Goal: Information Seeking & Learning: Compare options

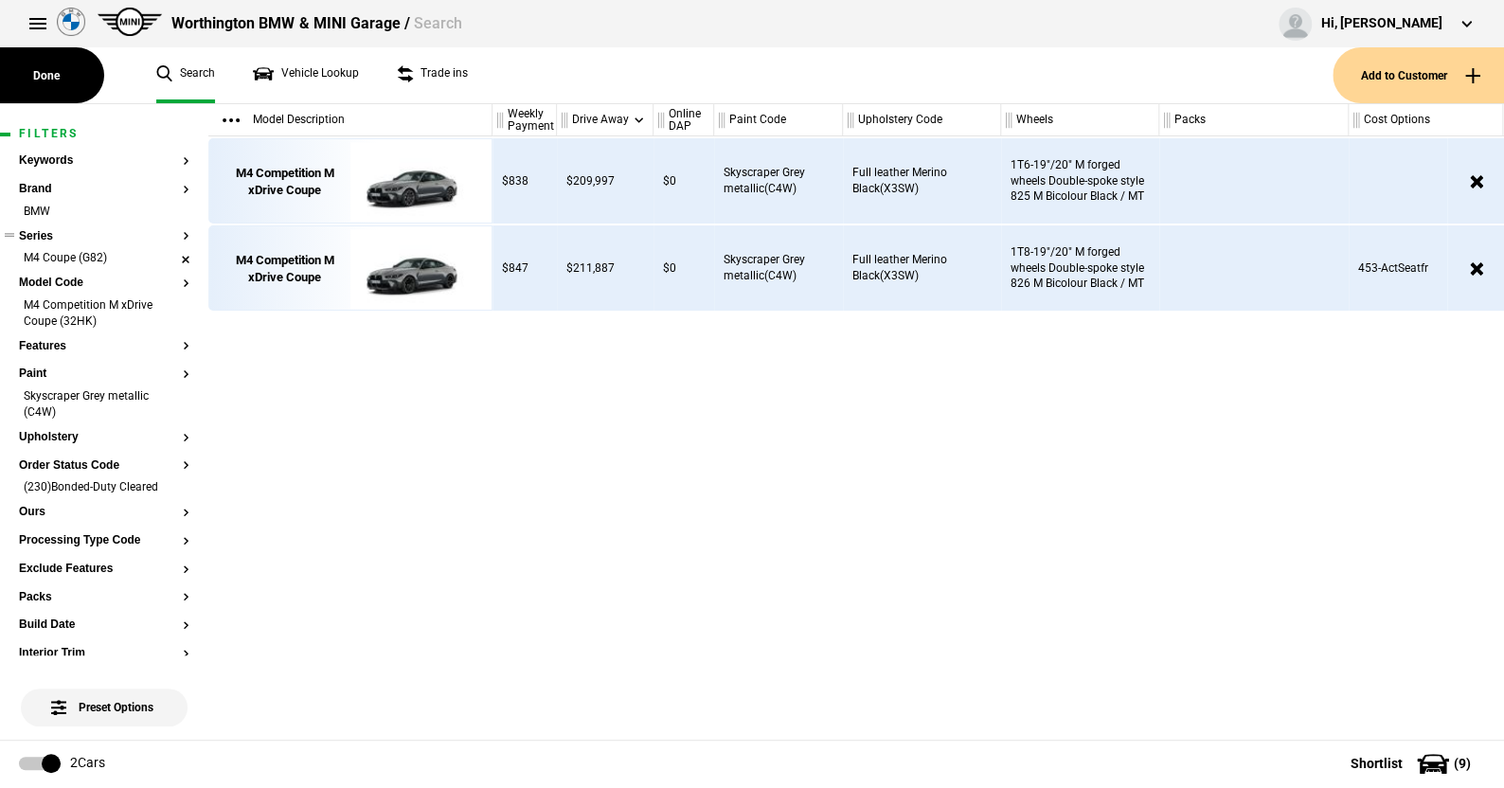
click at [168, 260] on li "M4 Coupe (G82)" at bounding box center [104, 259] width 171 height 19
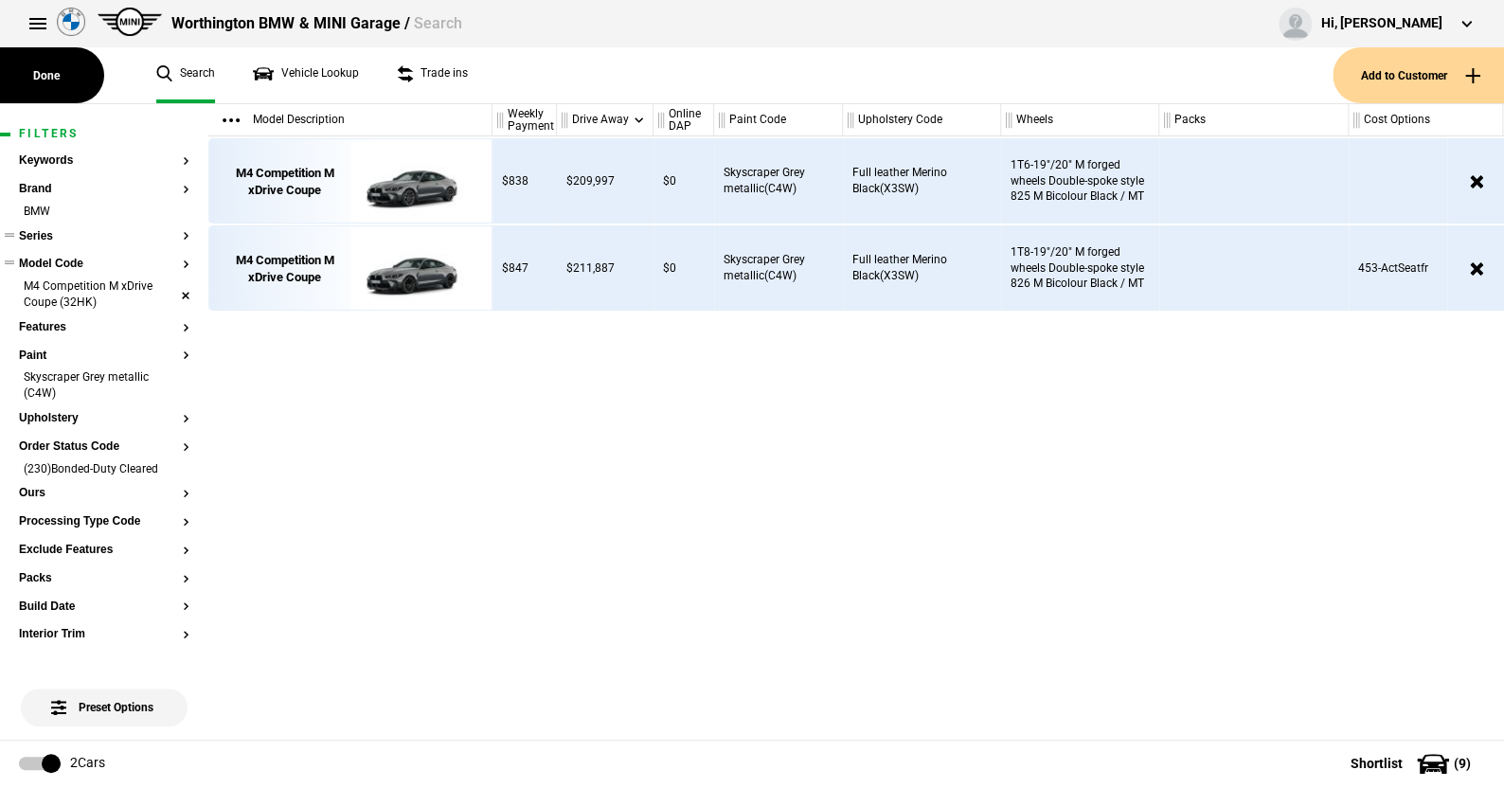
click at [171, 283] on li "M4 Competition M xDrive Coupe (32HK)" at bounding box center [104, 296] width 171 height 35
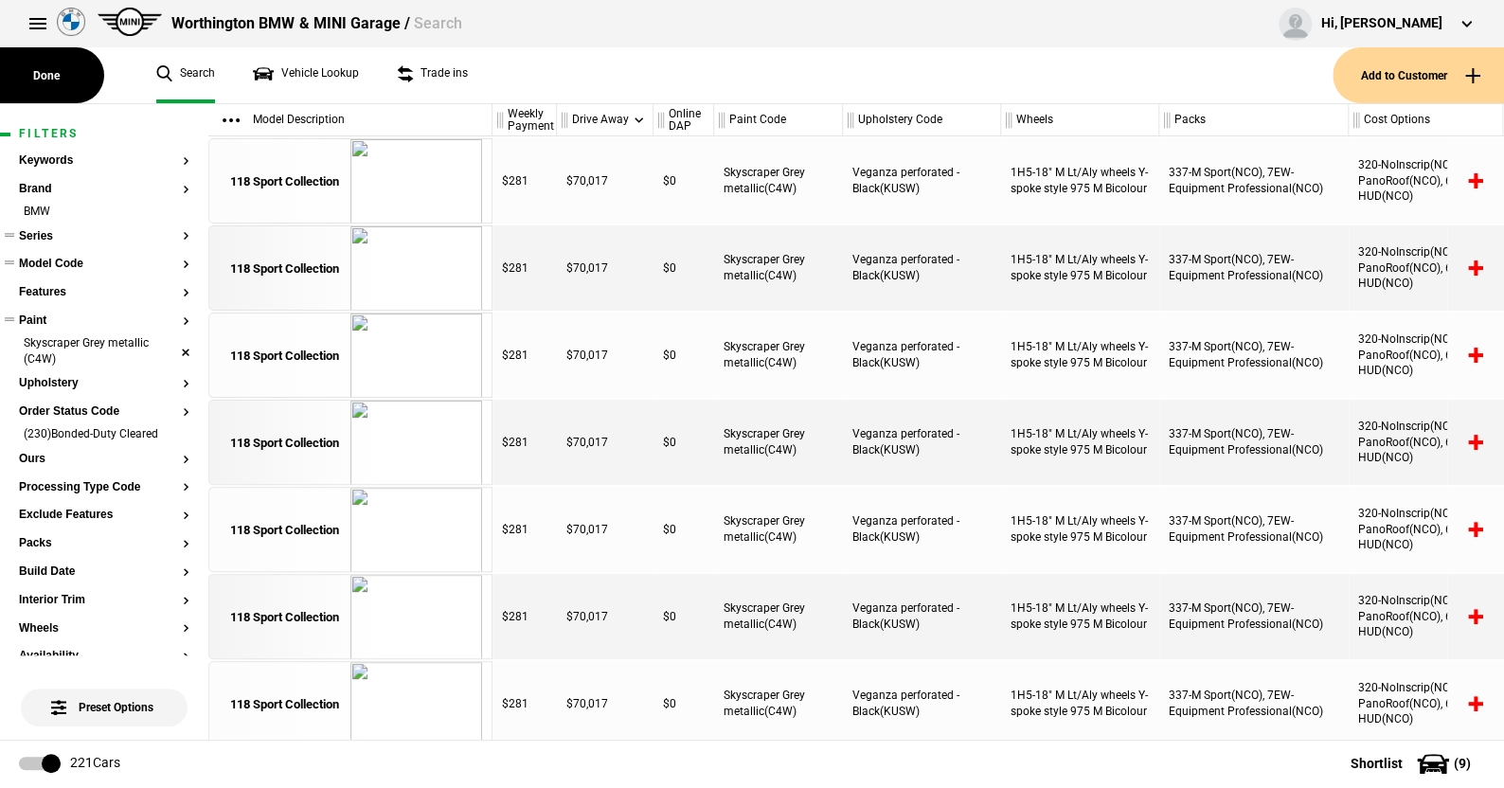
click at [162, 342] on li "Skyscraper Grey metallic (C4W)" at bounding box center [104, 352] width 171 height 35
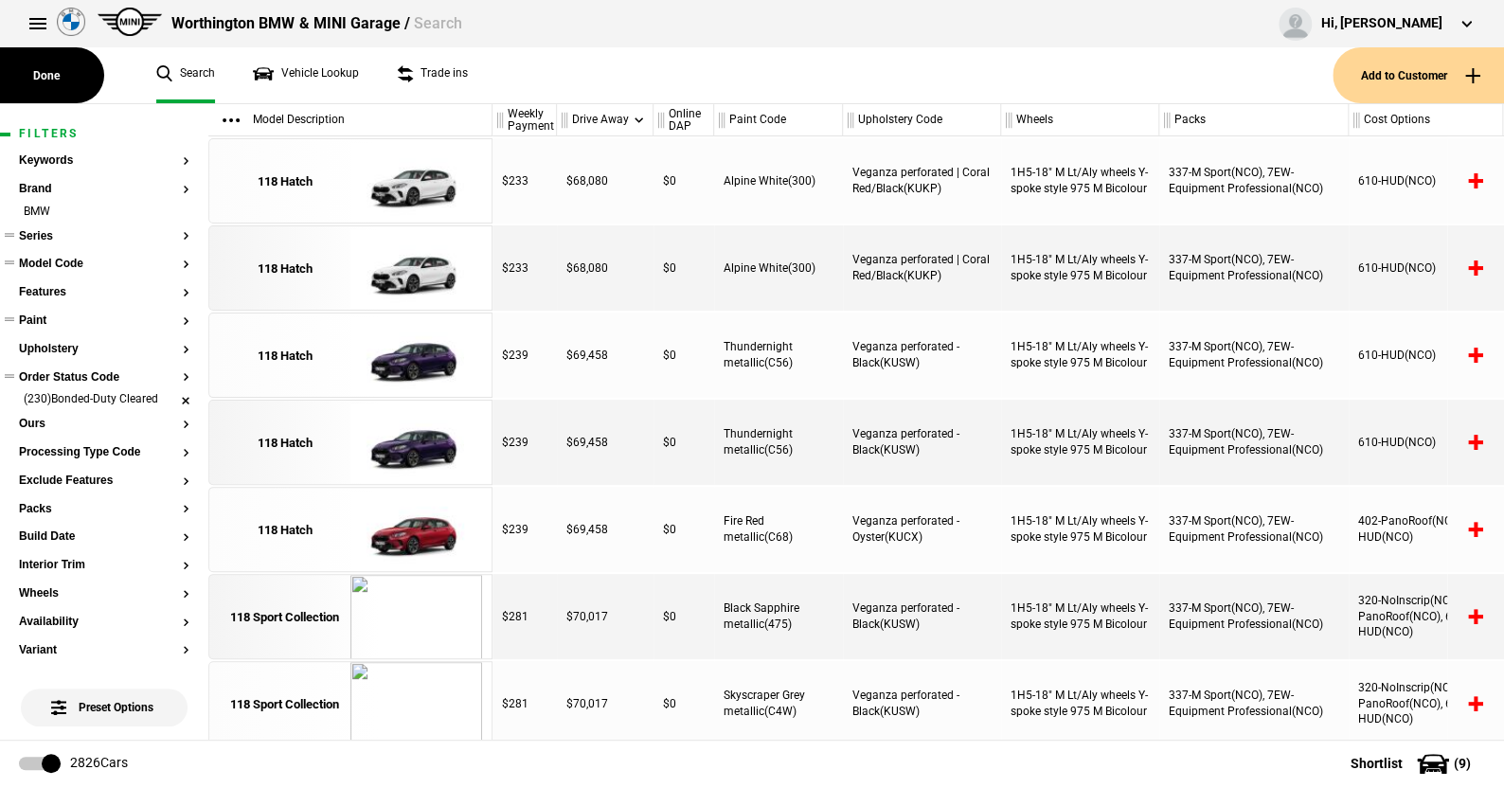
click at [168, 401] on li "(230)Bonded-Duty Cleared" at bounding box center [104, 400] width 171 height 19
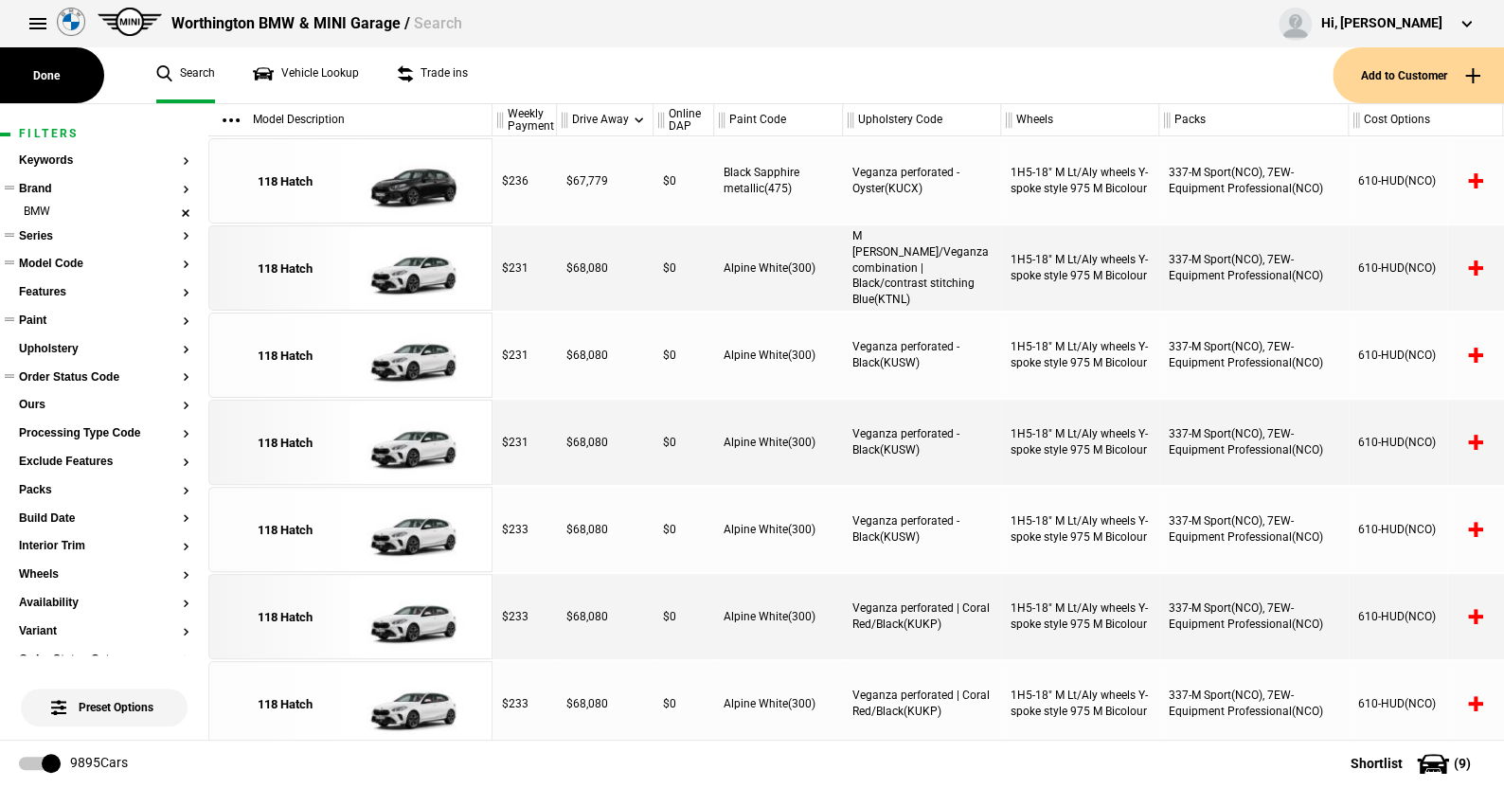
click at [171, 215] on li "BMW" at bounding box center [104, 213] width 171 height 19
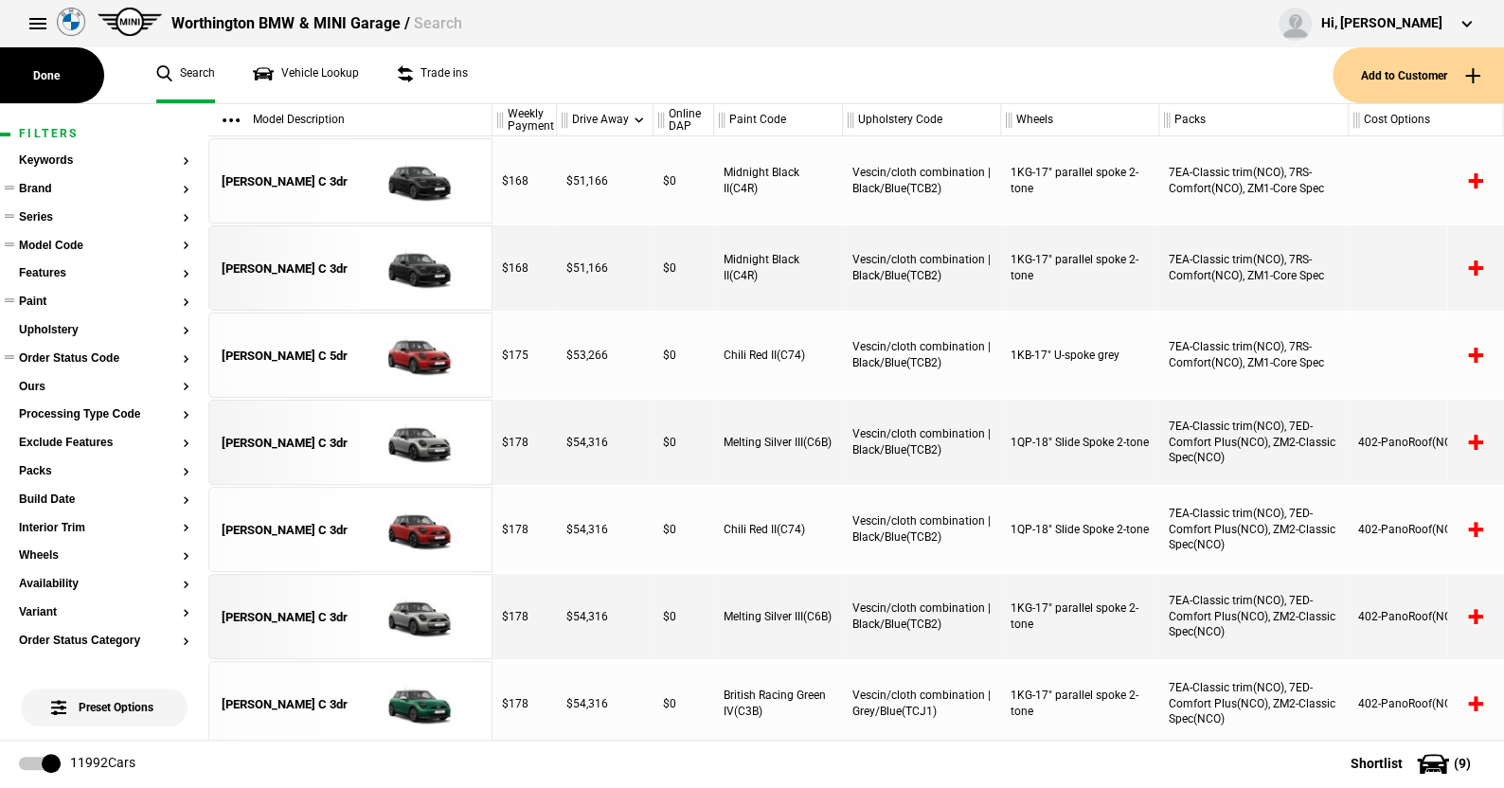
click at [36, 188] on button "Brand" at bounding box center [104, 189] width 171 height 13
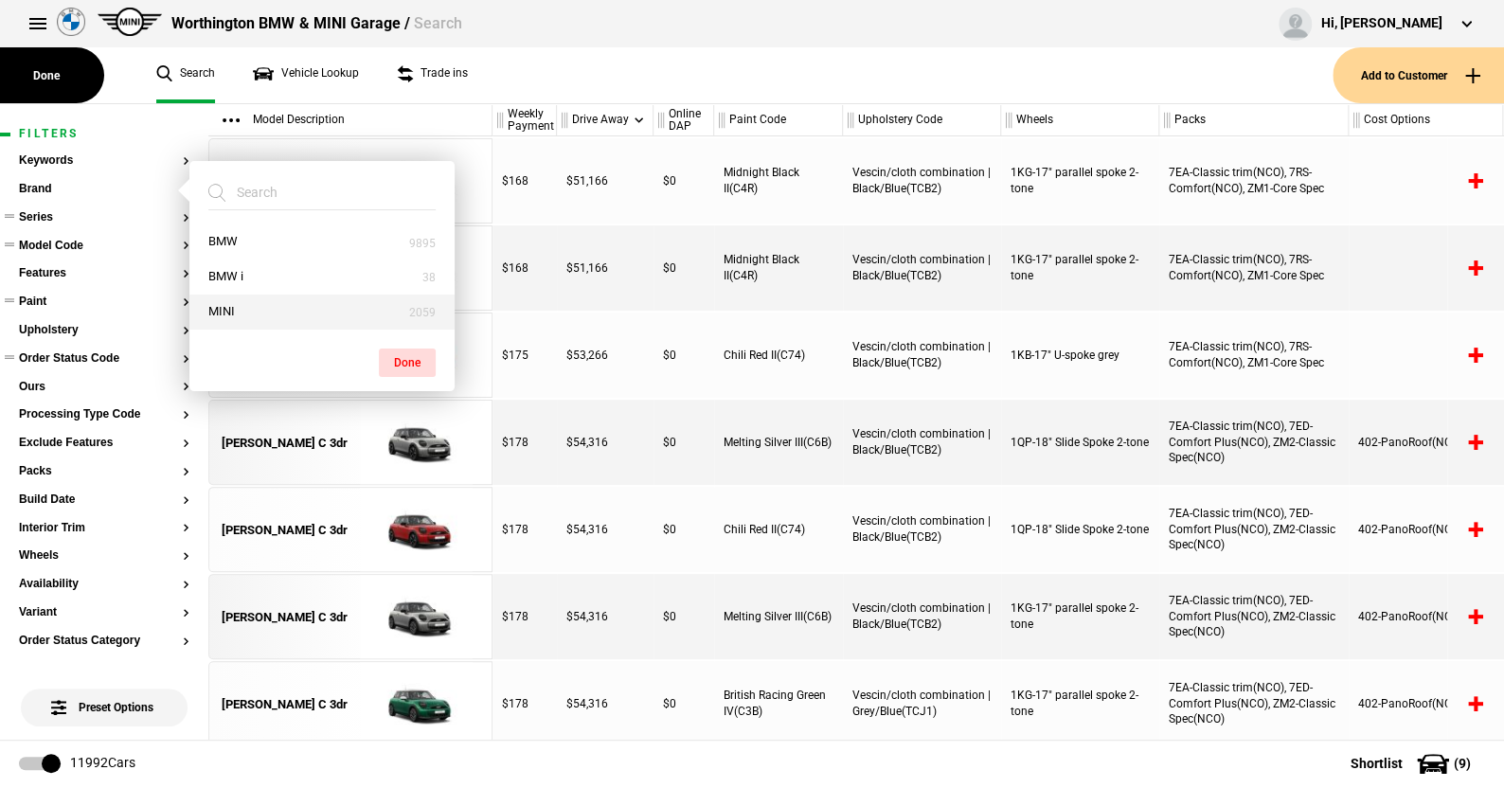
drag, startPoint x: 235, startPoint y: 312, endPoint x: 325, endPoint y: 325, distance: 91.0
click at [235, 311] on button "MINI" at bounding box center [321, 312] width 265 height 35
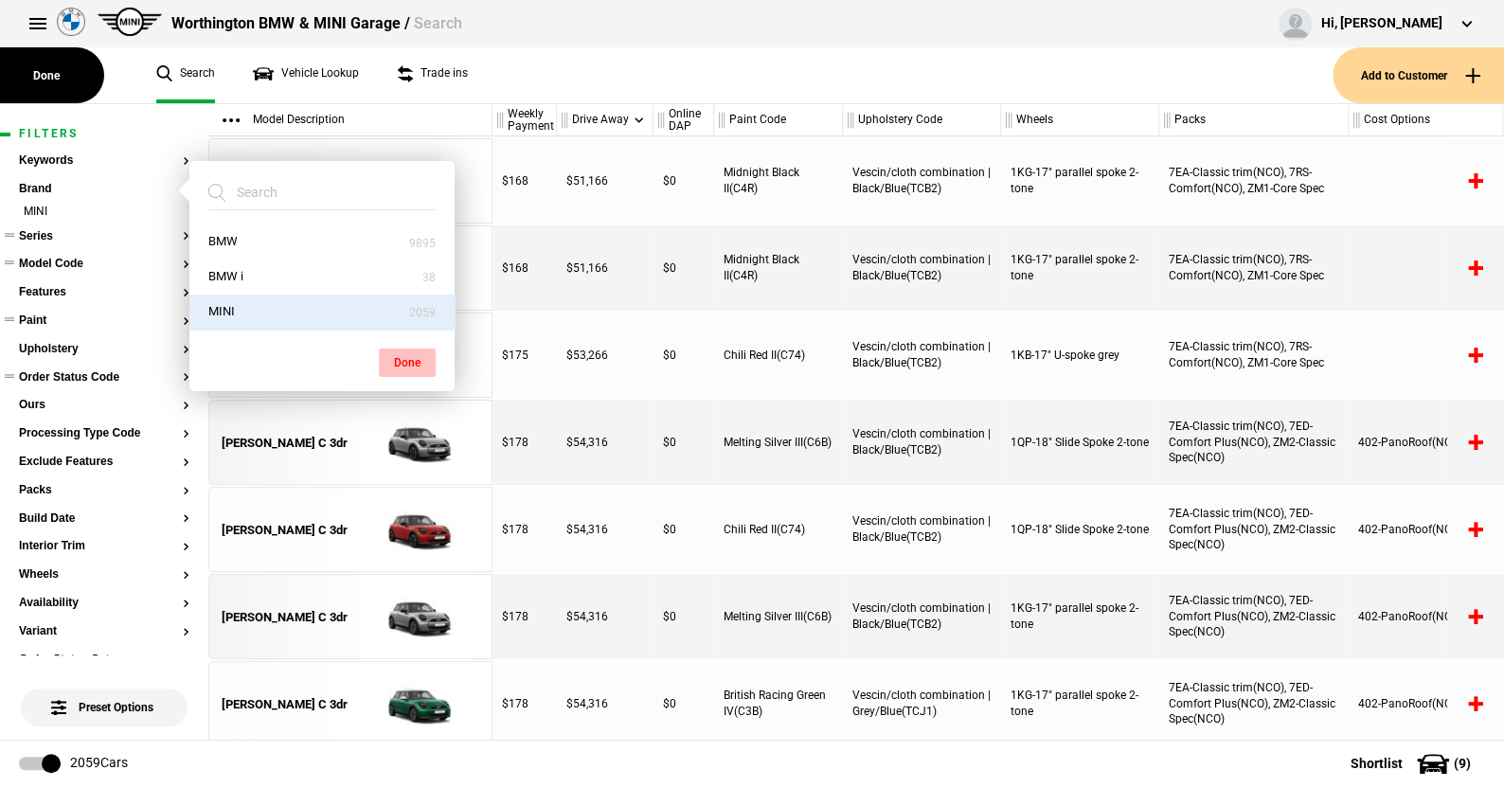
click at [397, 354] on button "Done" at bounding box center [407, 363] width 57 height 28
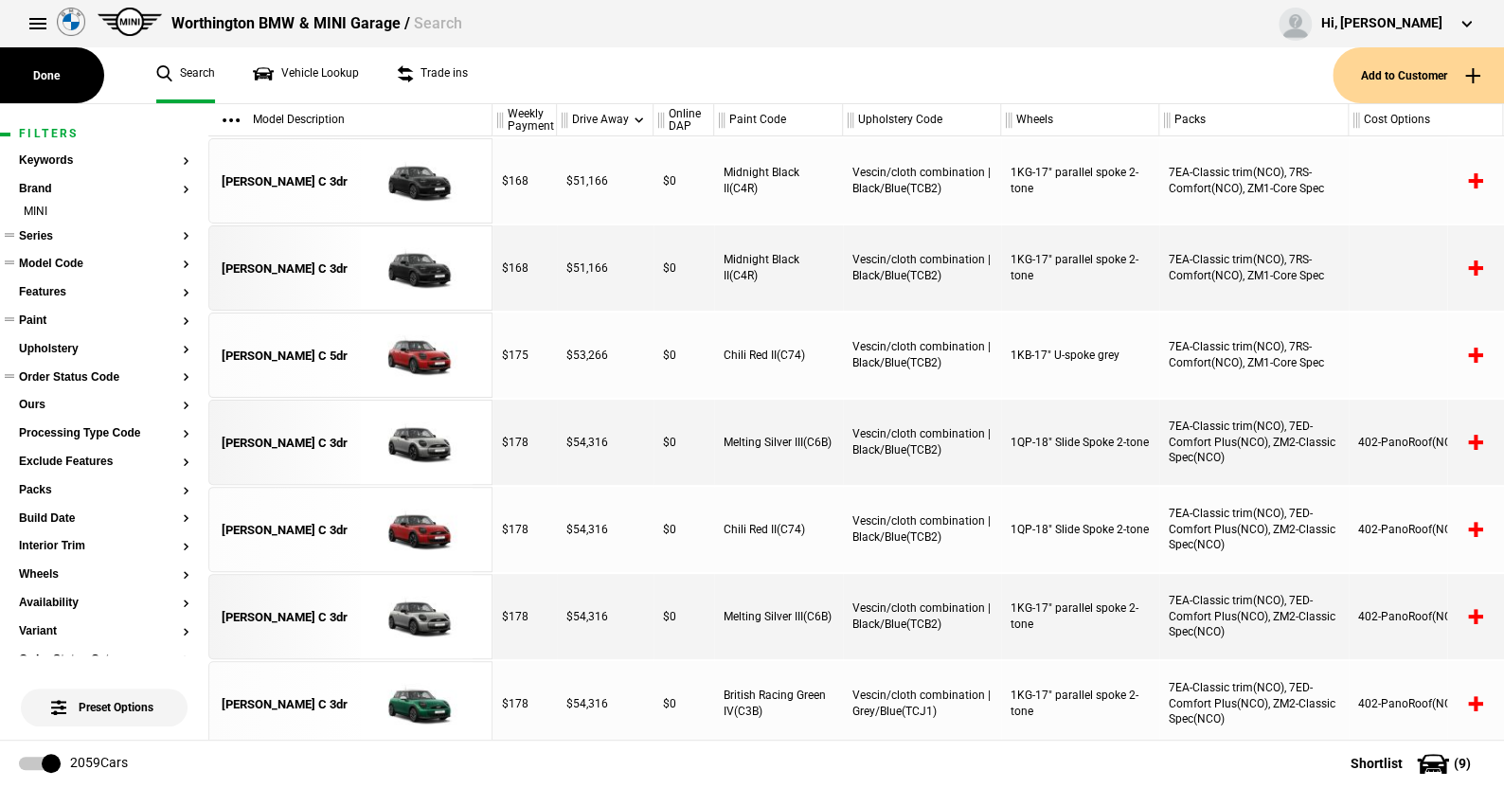
click at [43, 237] on button "Series" at bounding box center [104, 236] width 171 height 13
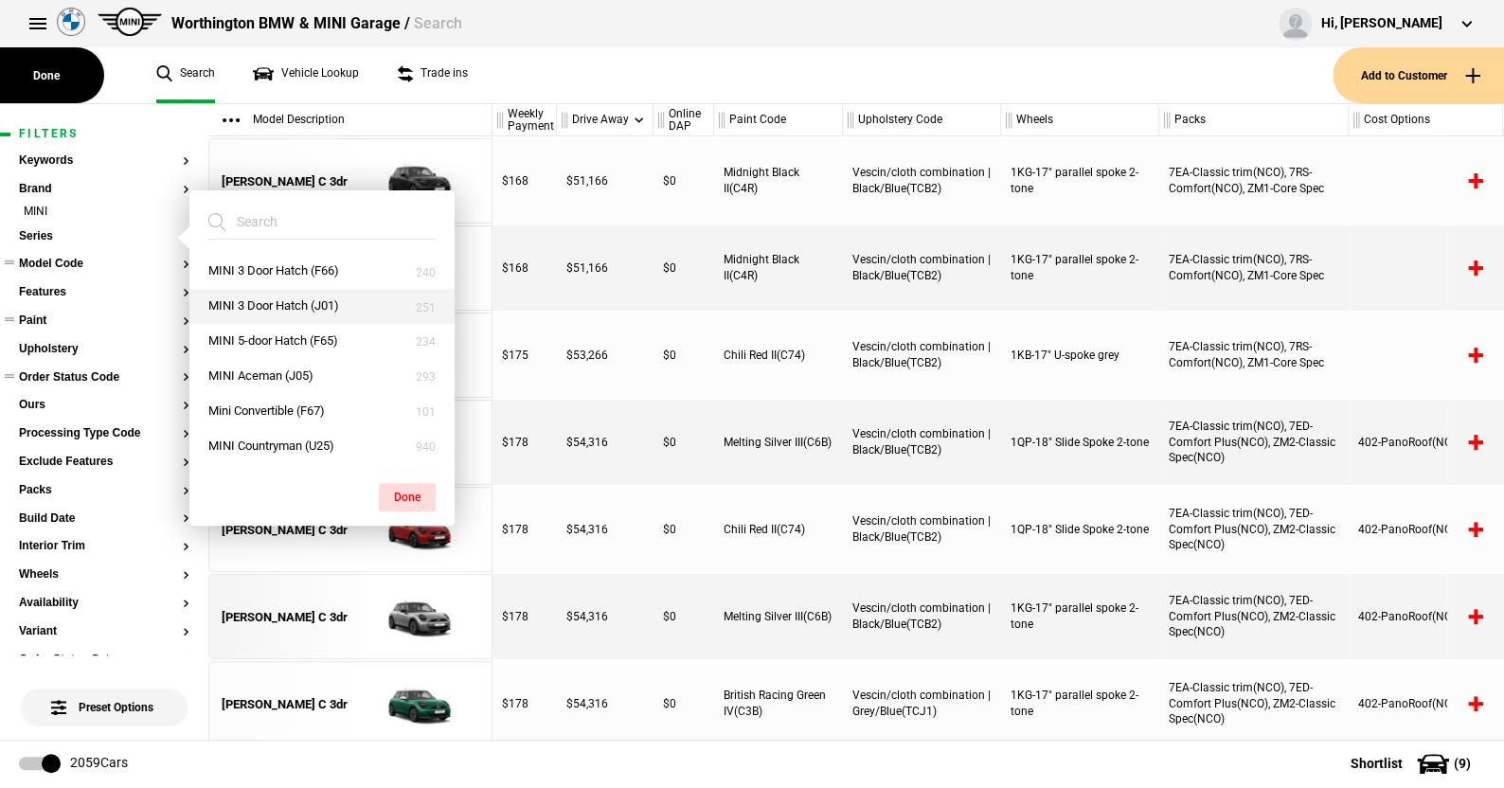
click at [280, 297] on button "MINI 3 Door Hatch (J01)" at bounding box center [321, 306] width 265 height 35
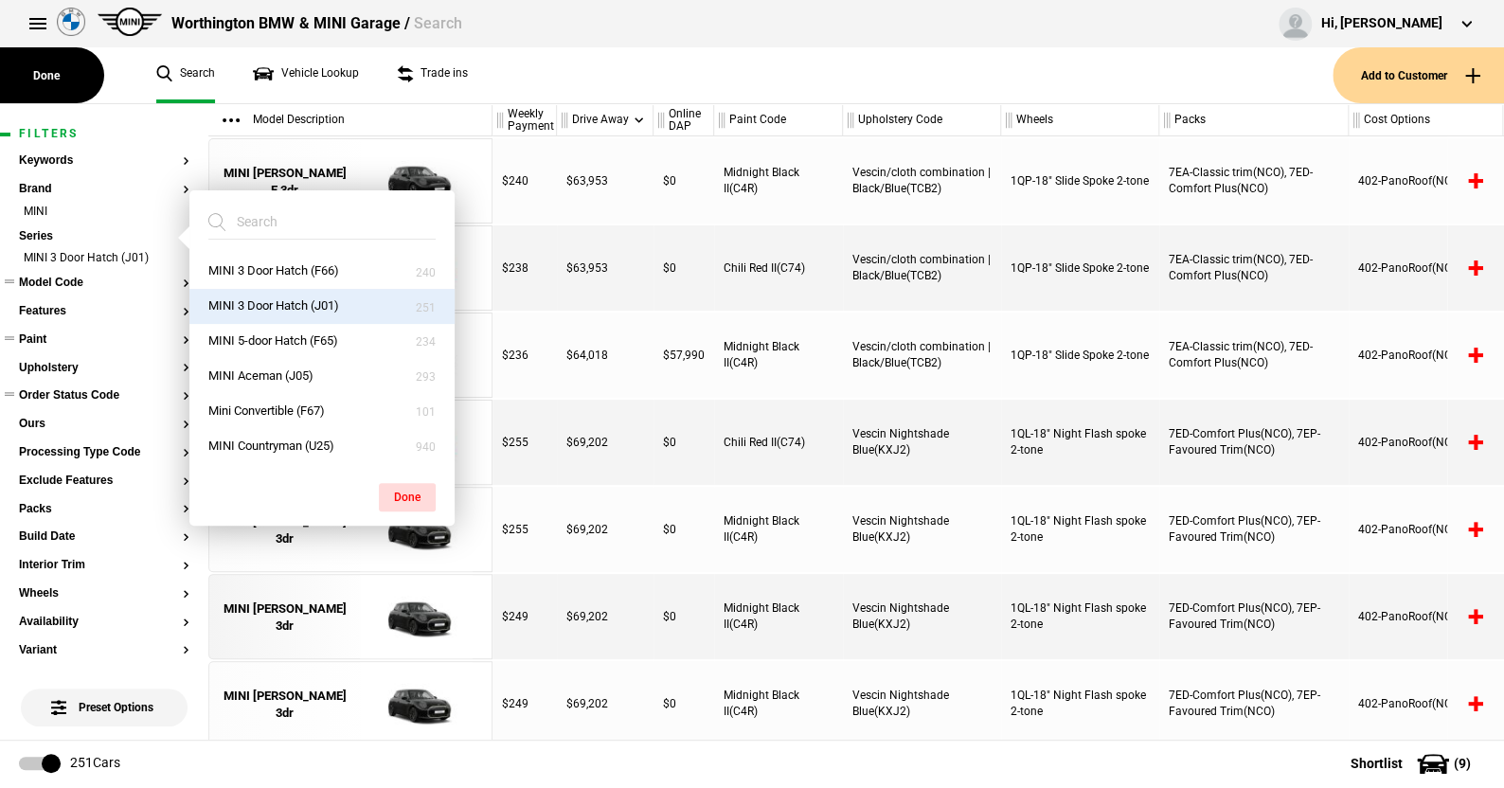
click at [287, 300] on button "MINI 3 Door Hatch (J01)" at bounding box center [321, 306] width 265 height 35
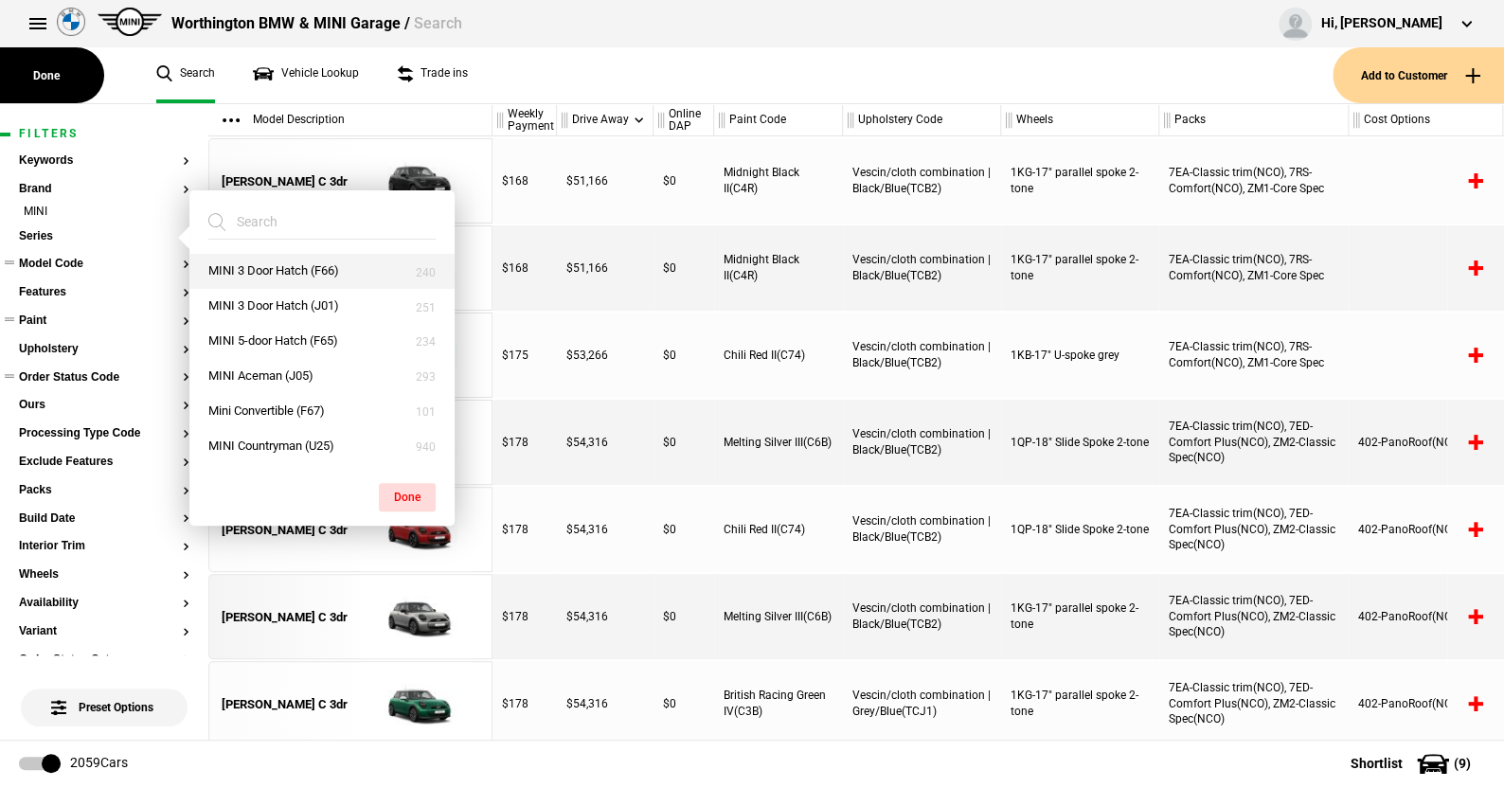
click at [279, 268] on button "MINI 3 Door Hatch (F66)" at bounding box center [321, 271] width 265 height 35
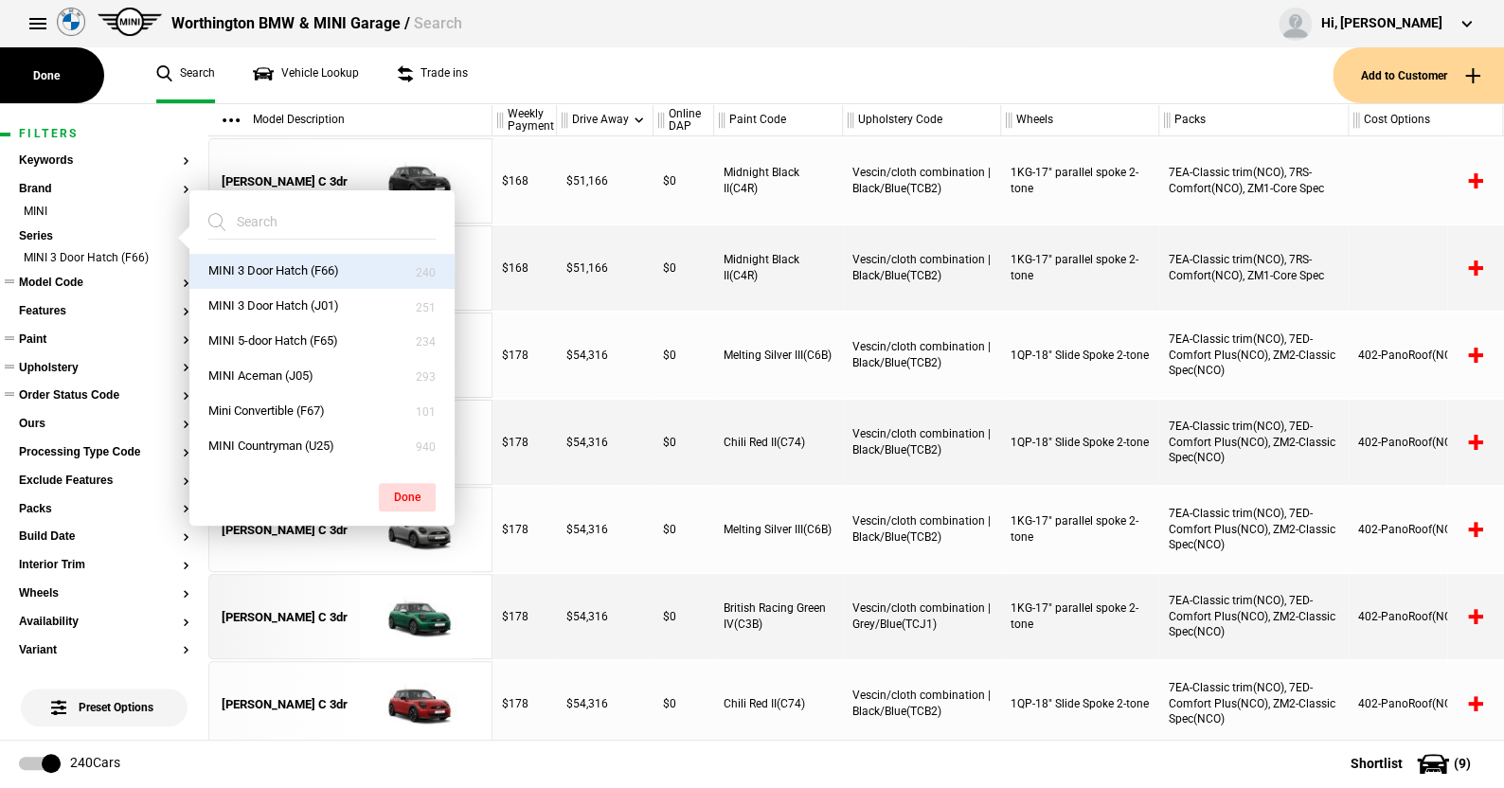
drag, startPoint x: 410, startPoint y: 486, endPoint x: 167, endPoint y: 385, distance: 263.7
click at [408, 484] on button "Done" at bounding box center [407, 497] width 57 height 28
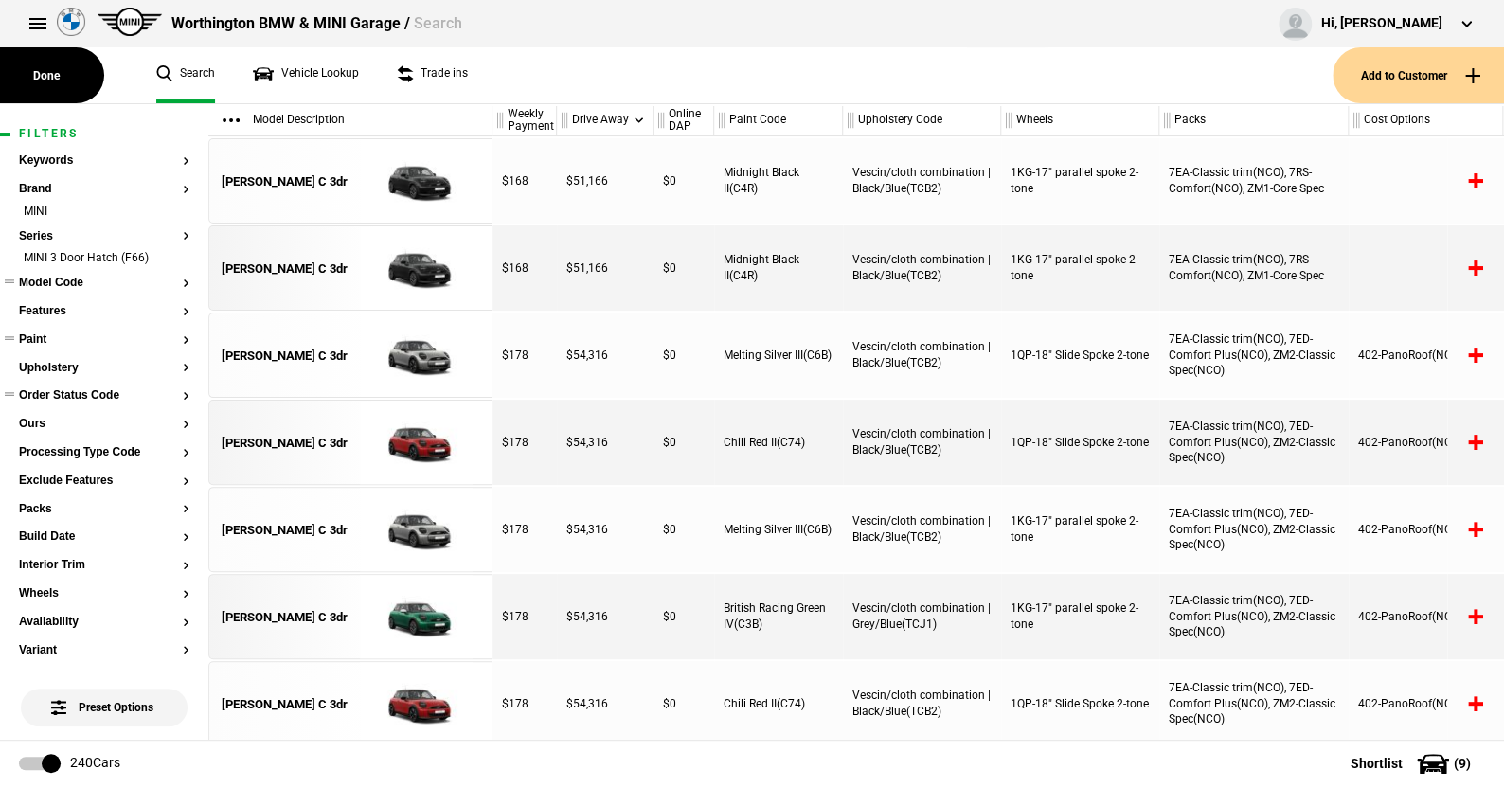
click at [73, 281] on button "Model Code" at bounding box center [104, 283] width 171 height 13
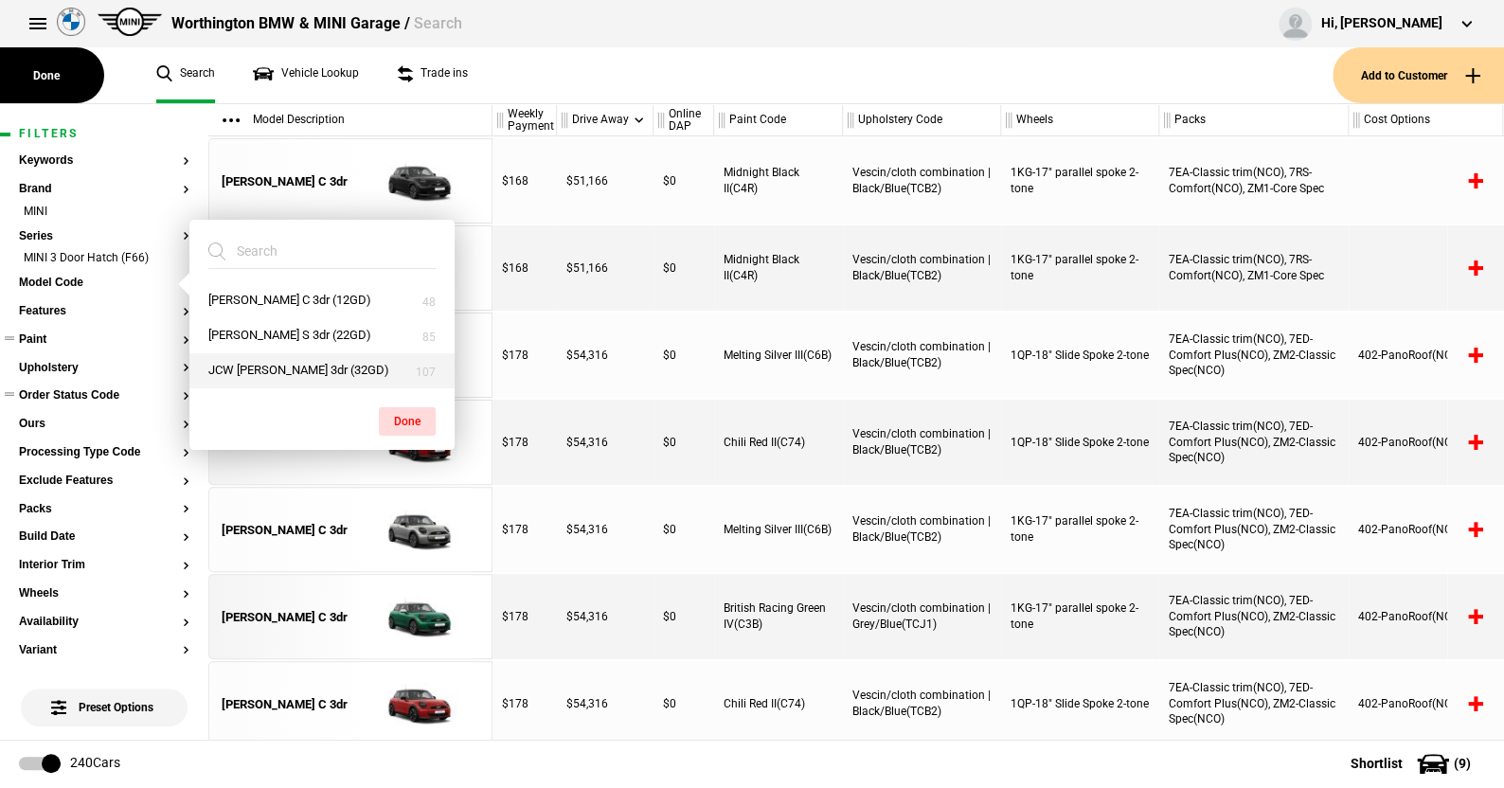
click at [262, 363] on button "JCW Cooper 3dr (32GD)" at bounding box center [321, 370] width 265 height 35
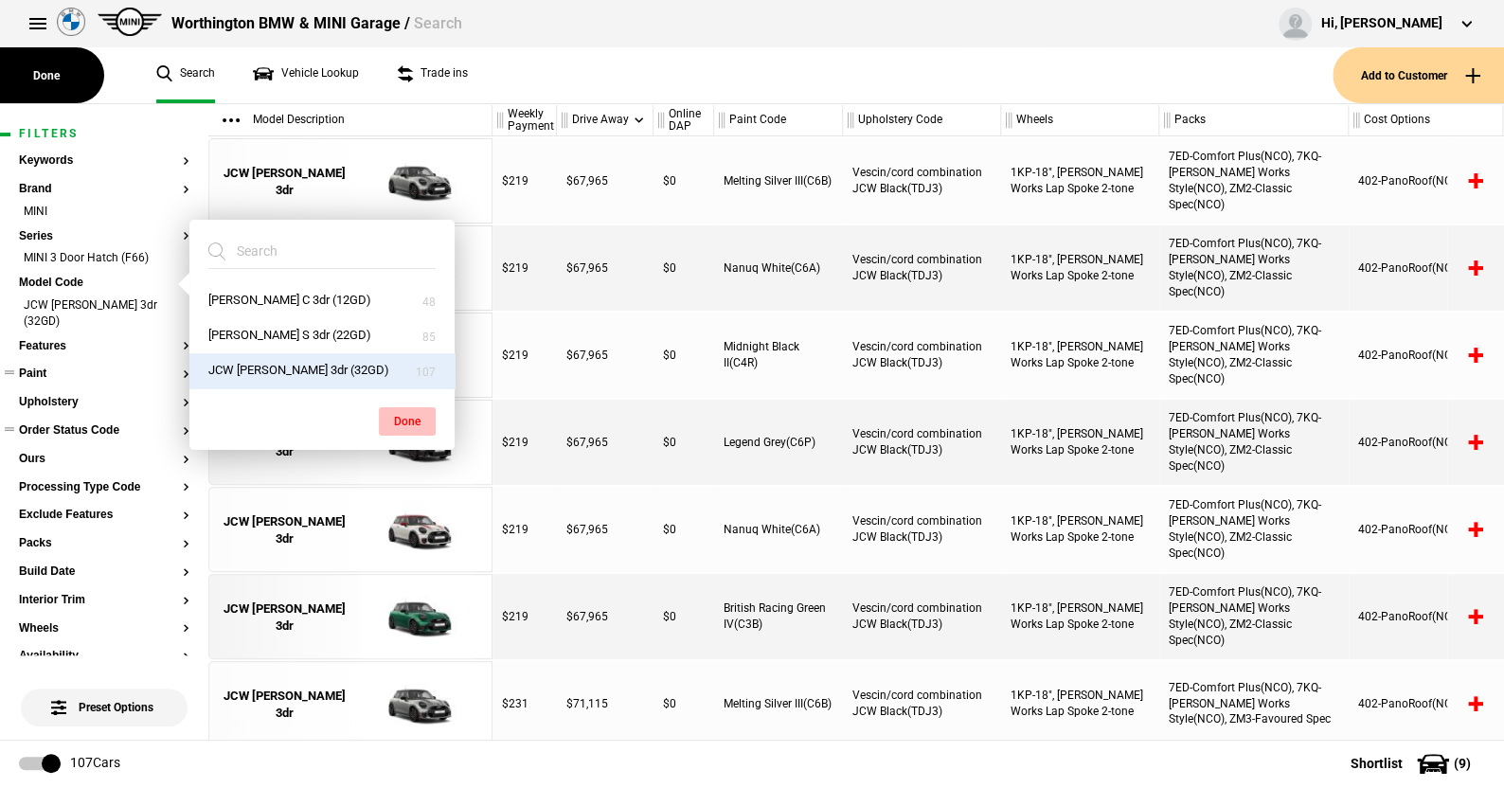
click at [401, 419] on button "Done" at bounding box center [407, 421] width 57 height 28
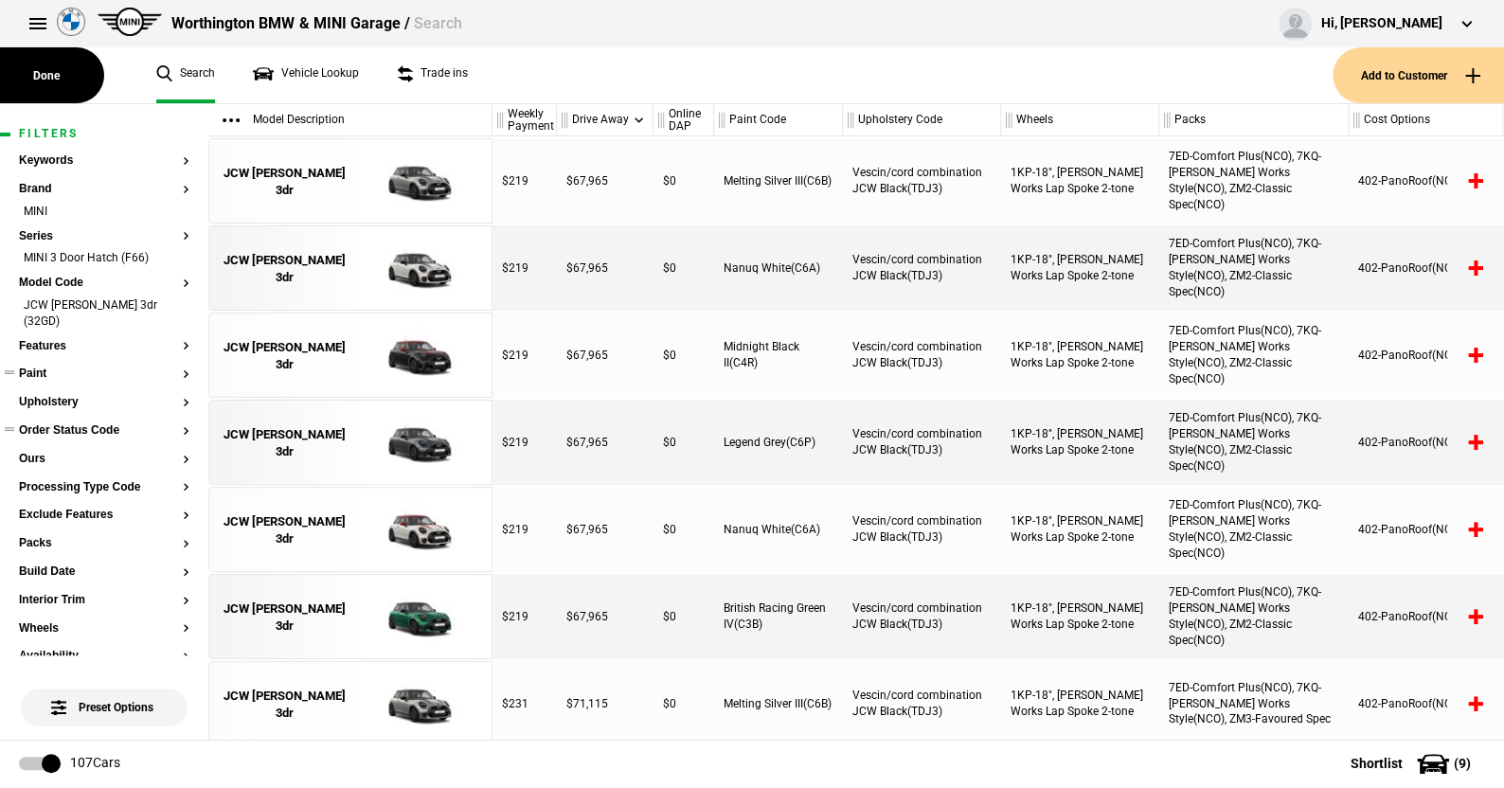
click at [83, 424] on button "Order Status Code" at bounding box center [104, 430] width 171 height 13
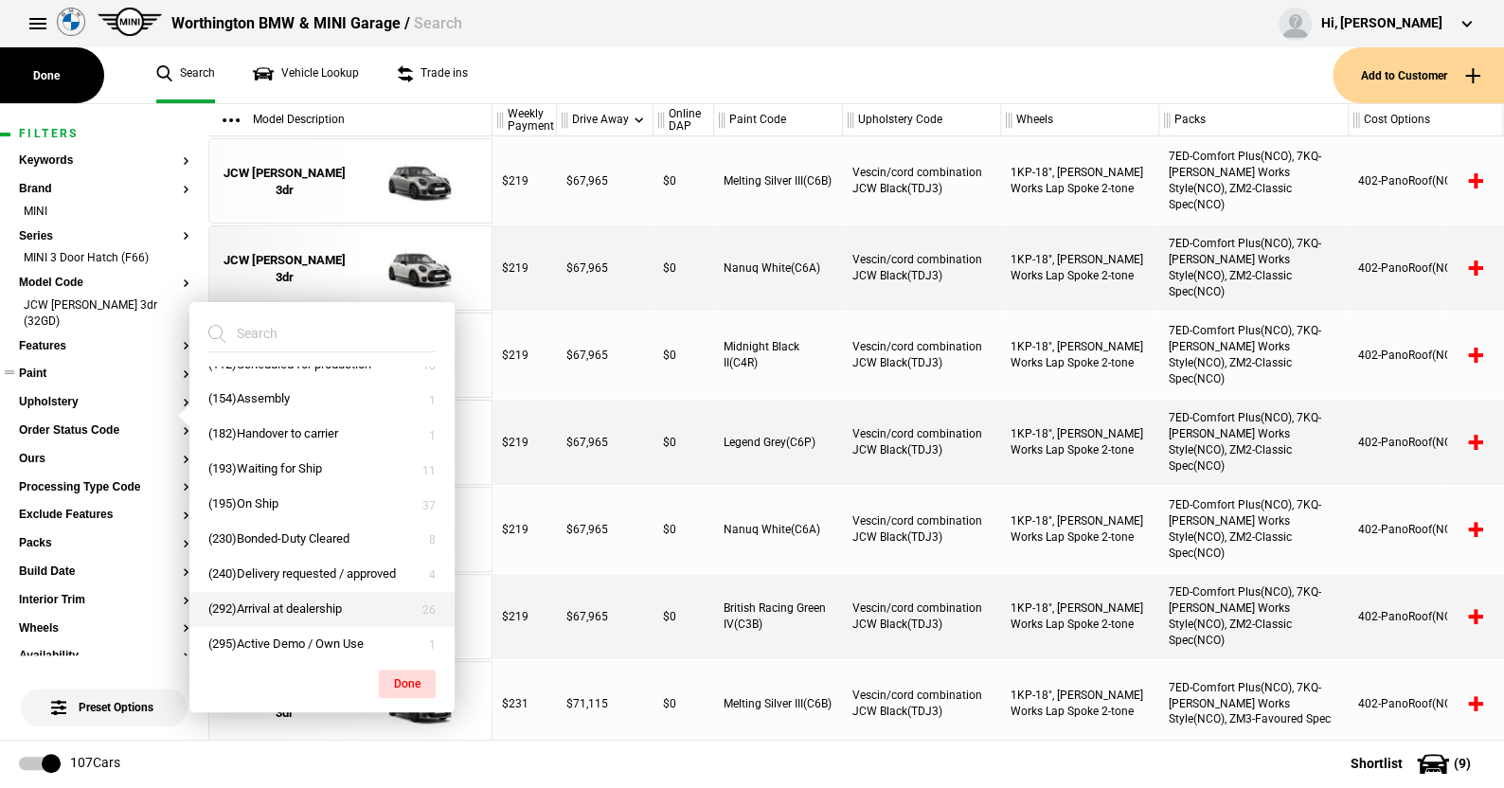
scroll to position [30, 0]
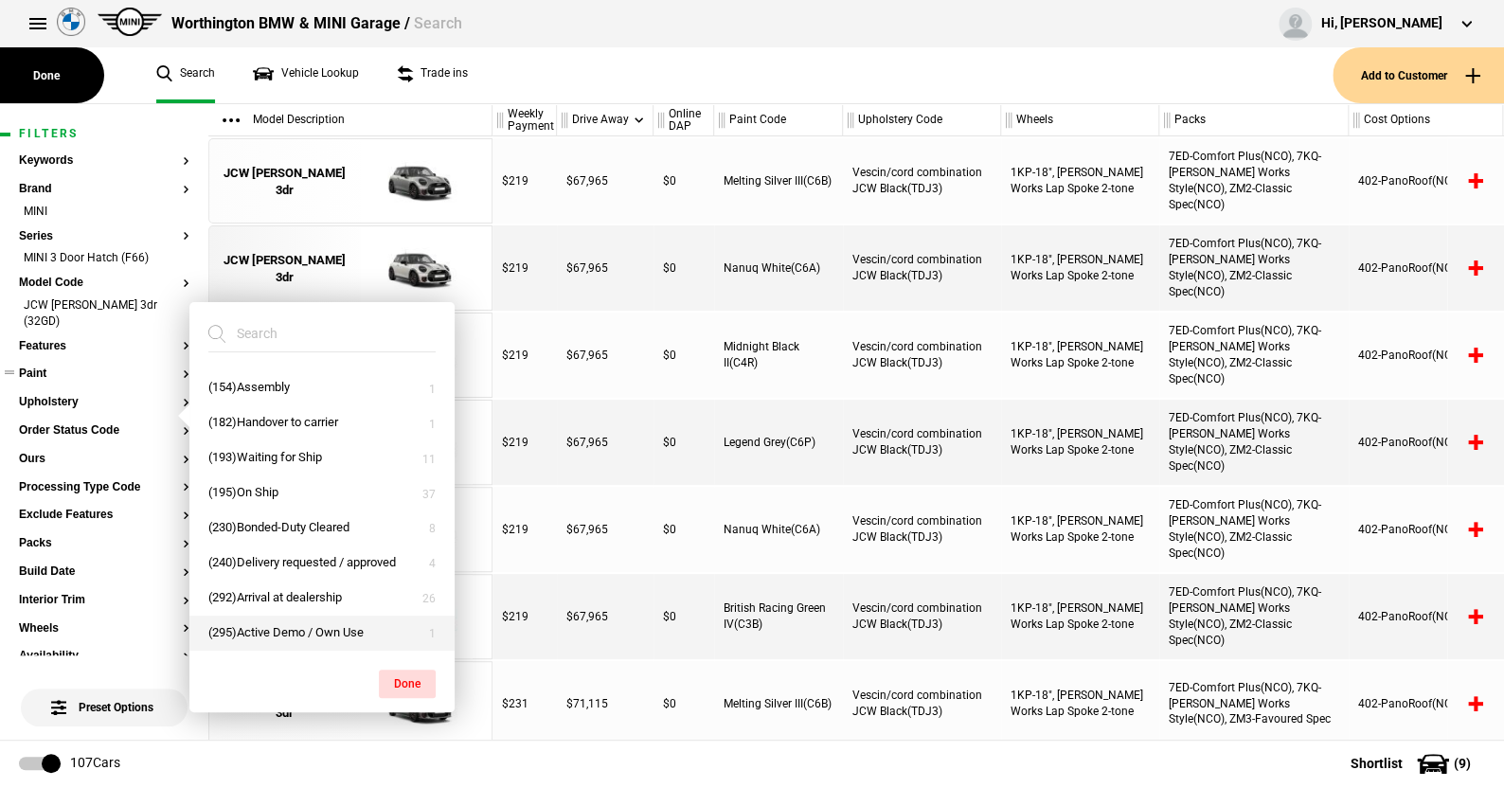
click at [271, 626] on button "(295)Active Demo / Own Use" at bounding box center [321, 633] width 265 height 35
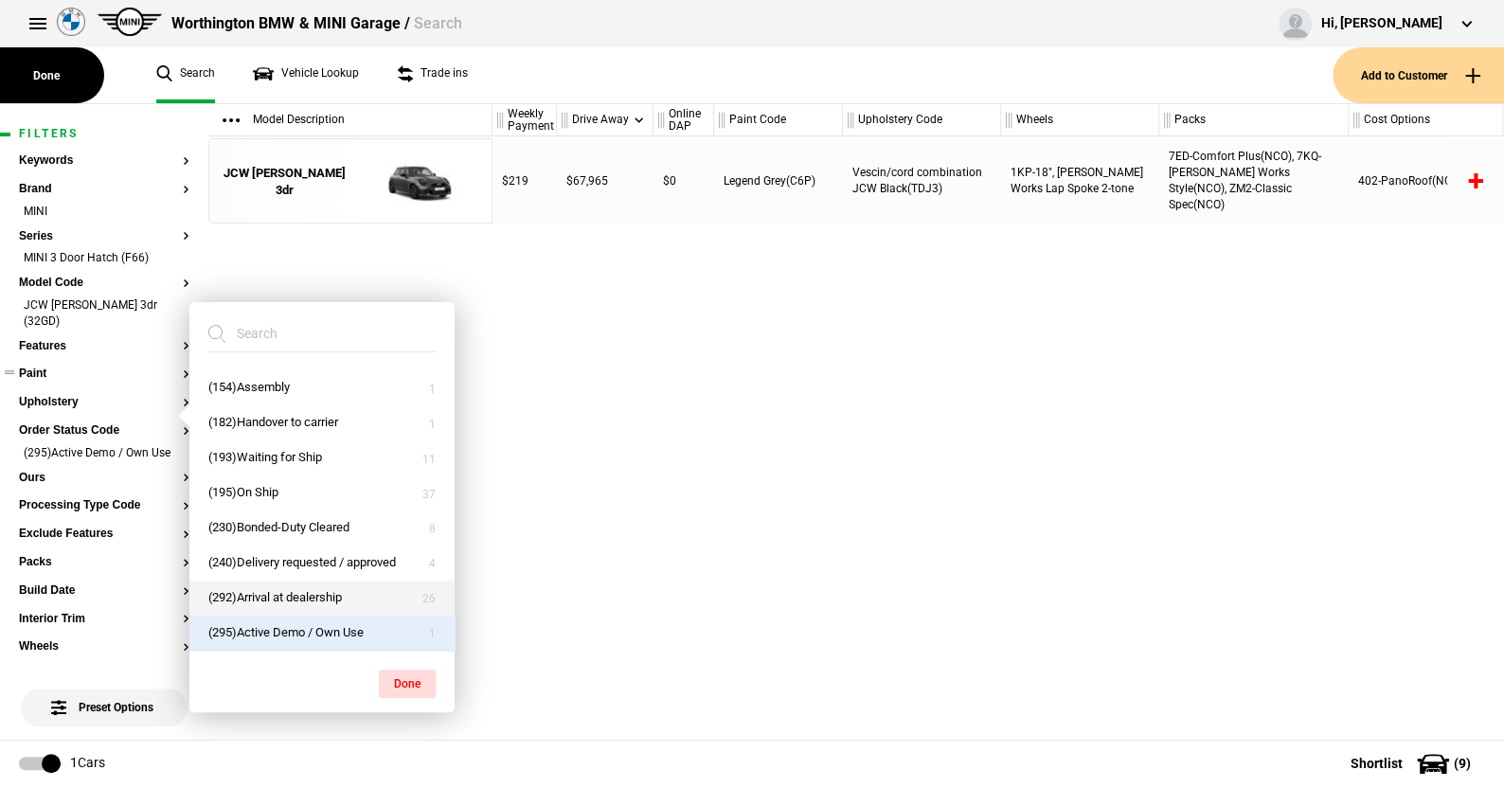
click at [265, 596] on button "(292)Arrival at dealership" at bounding box center [321, 598] width 265 height 35
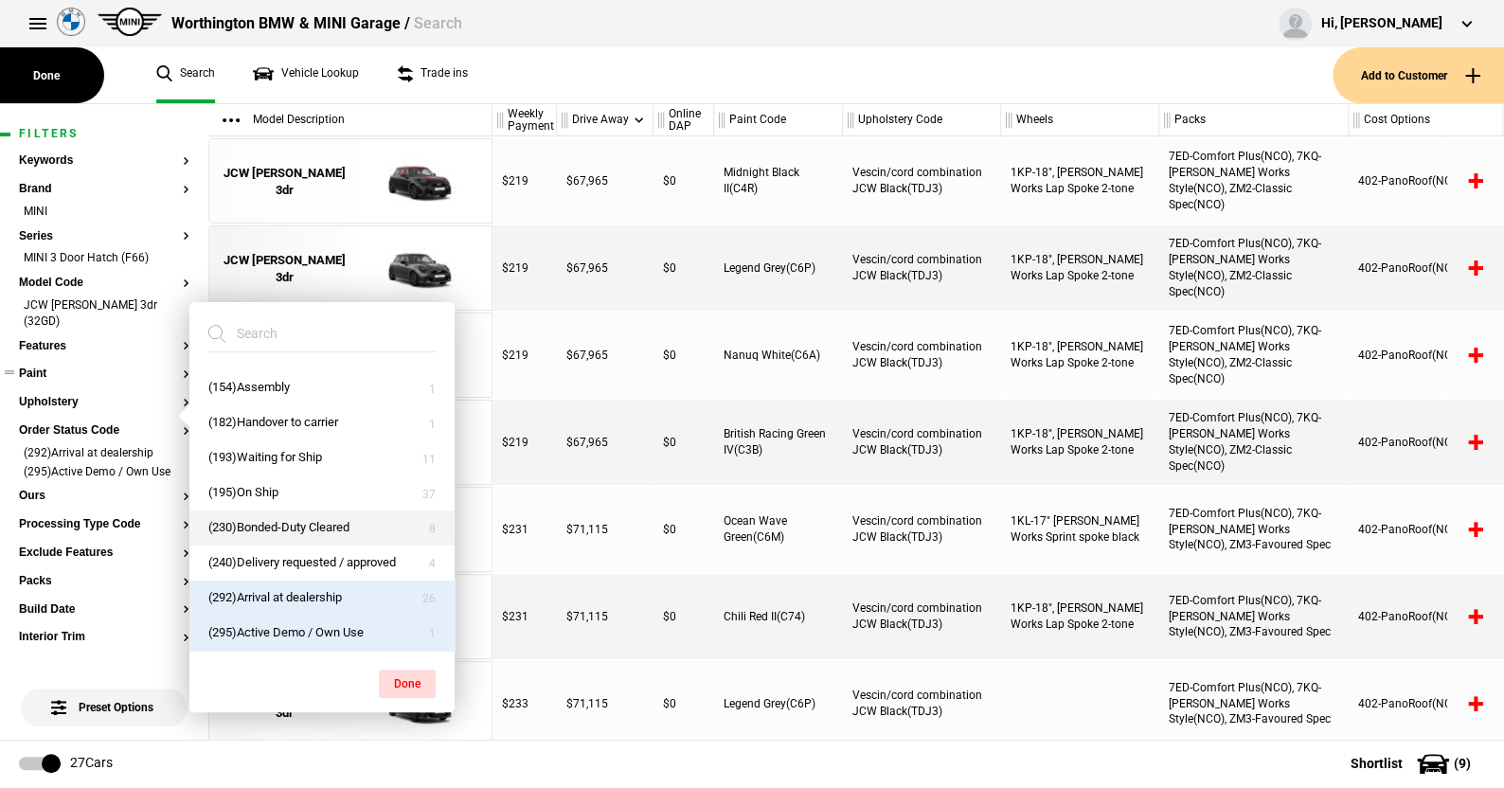
drag, startPoint x: 261, startPoint y: 560, endPoint x: 258, endPoint y: 537, distance: 22.9
click at [261, 557] on button "(240)Delivery requested / approved" at bounding box center [321, 563] width 265 height 35
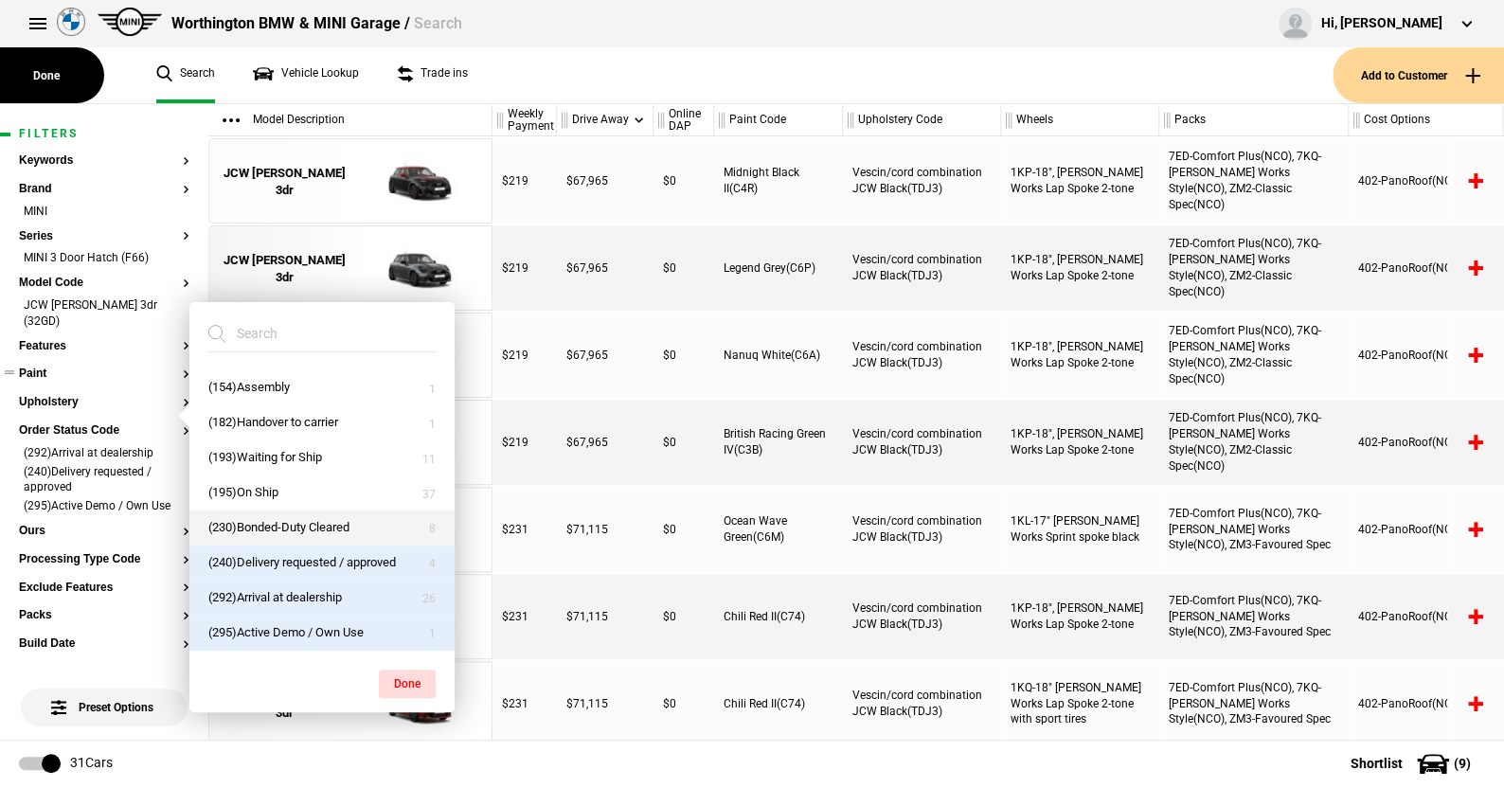
click at [257, 529] on button "(230)Bonded-Duty Cleared" at bounding box center [321, 528] width 265 height 35
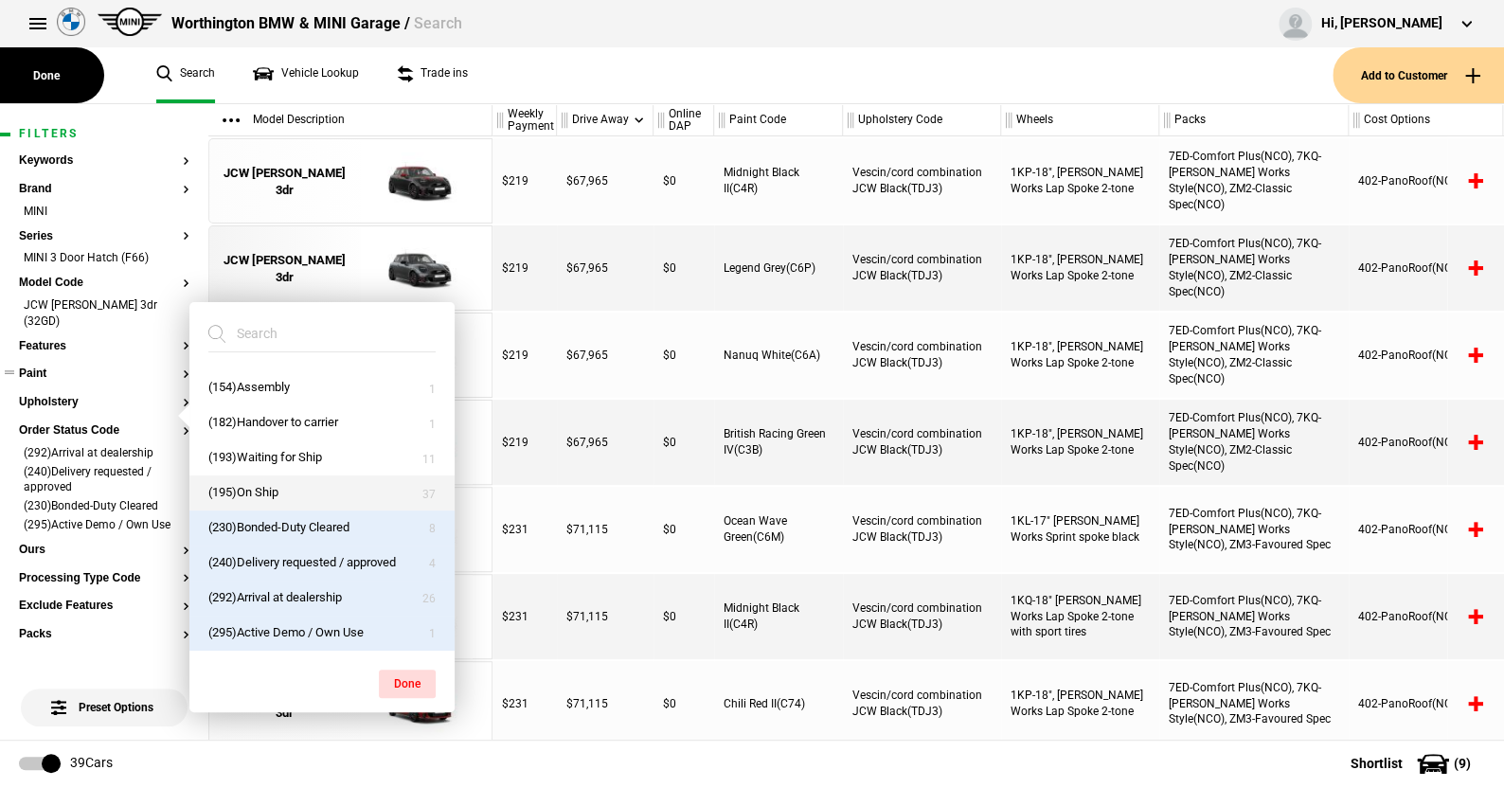
click at [255, 488] on button "(195)On Ship" at bounding box center [321, 493] width 265 height 35
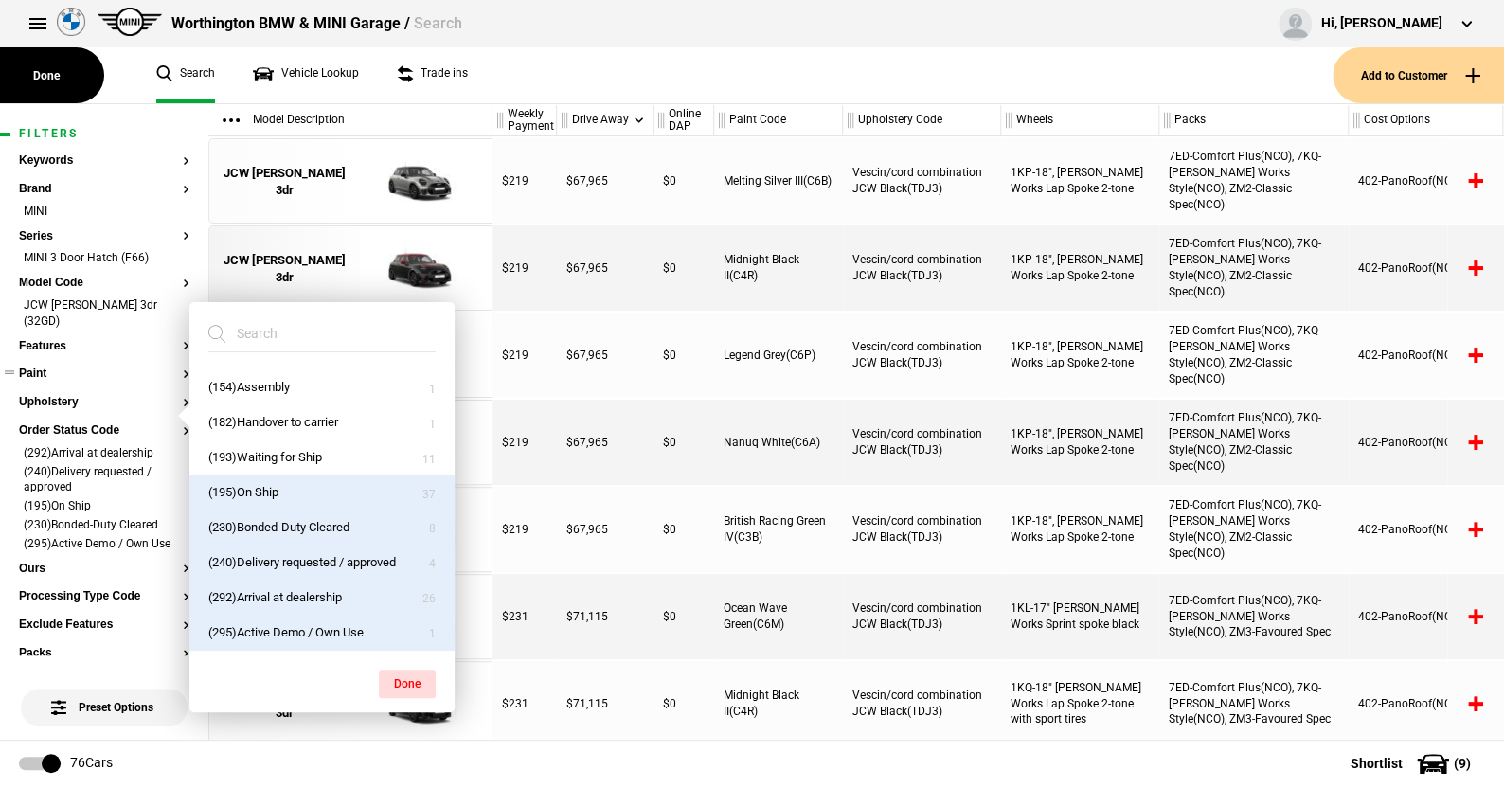
click at [271, 488] on button "(195)On Ship" at bounding box center [321, 493] width 265 height 35
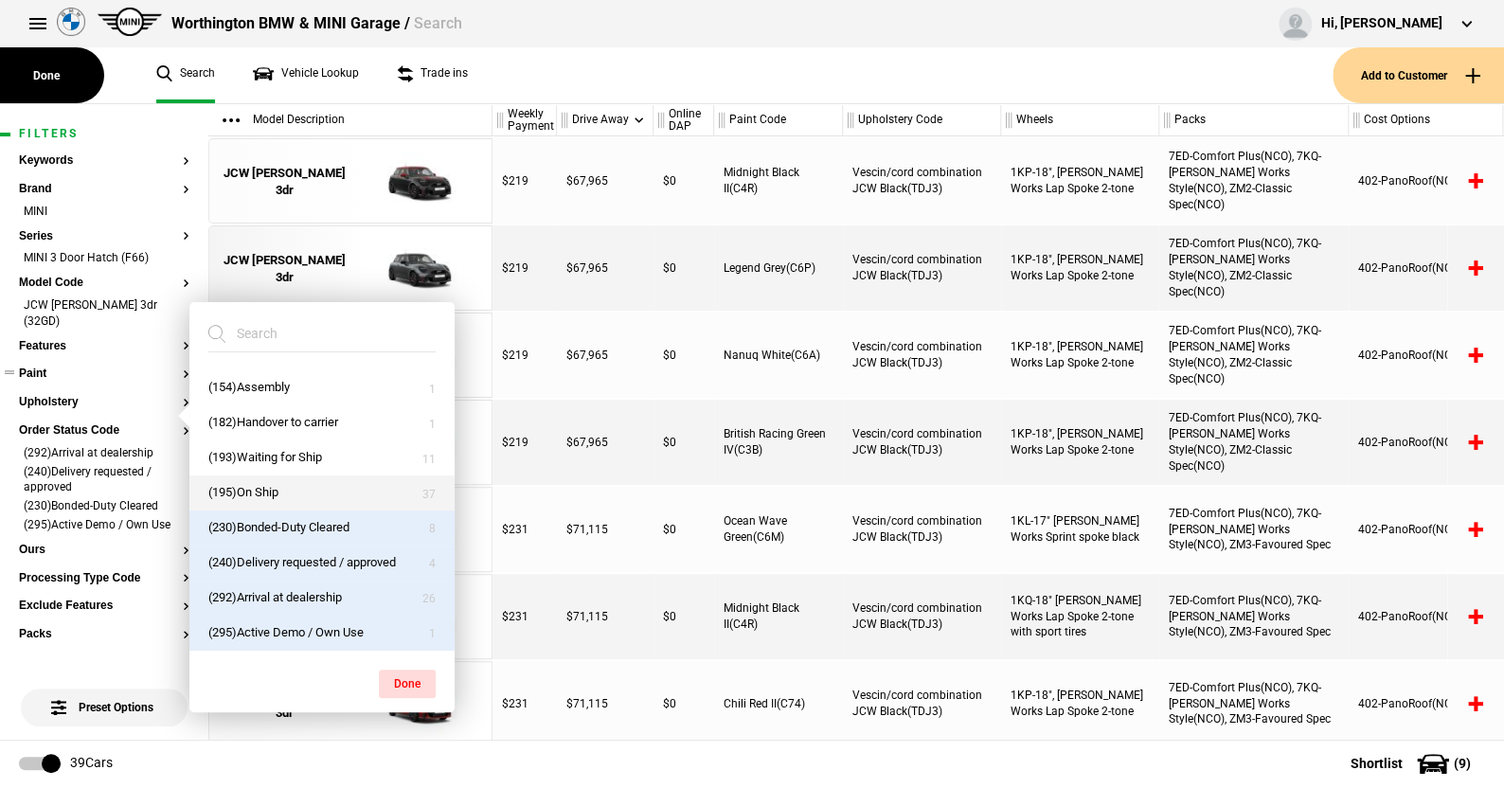
click at [266, 485] on button "(195)On Ship" at bounding box center [321, 493] width 265 height 35
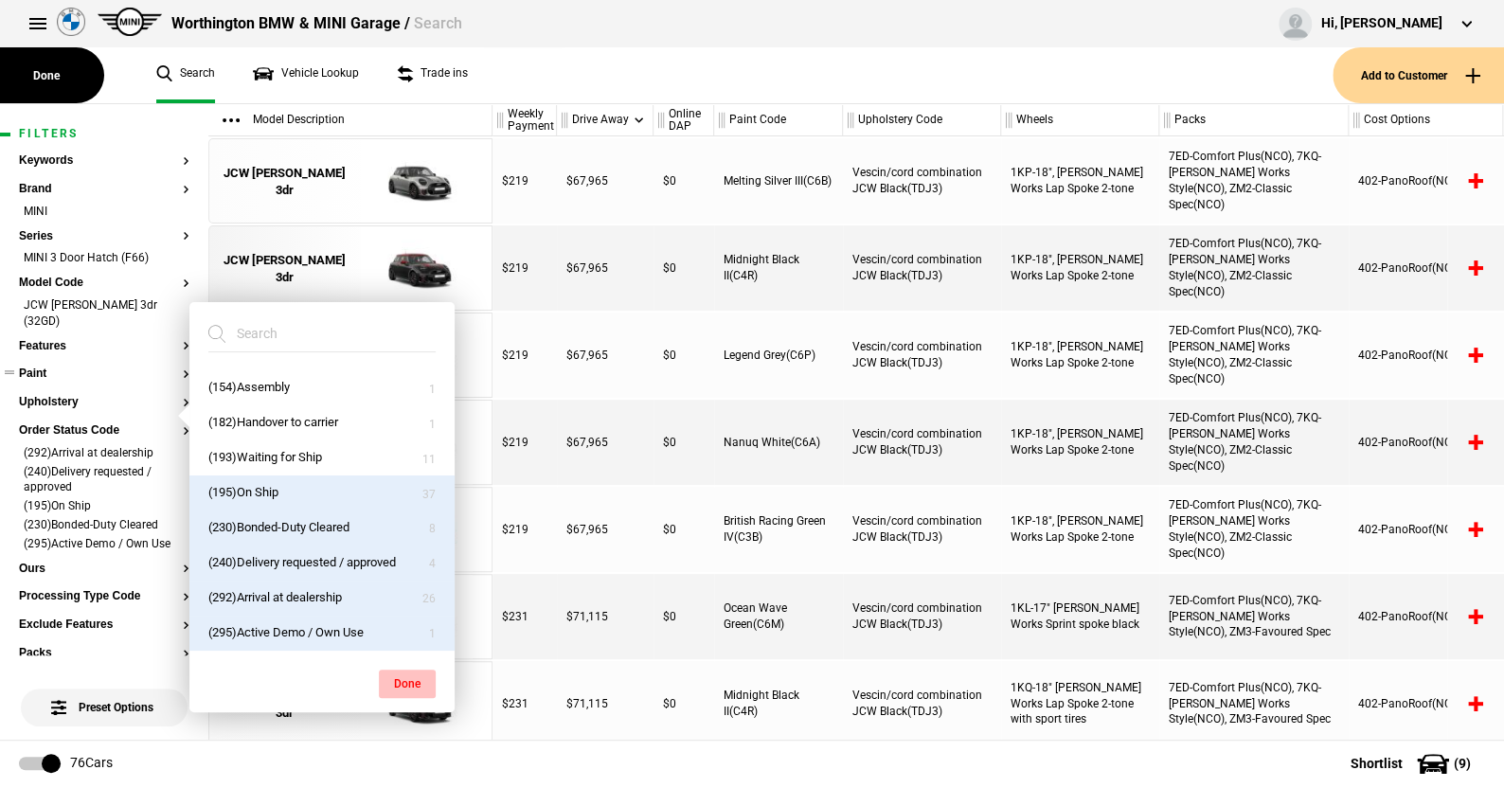
click at [410, 677] on button "Done" at bounding box center [407, 684] width 57 height 28
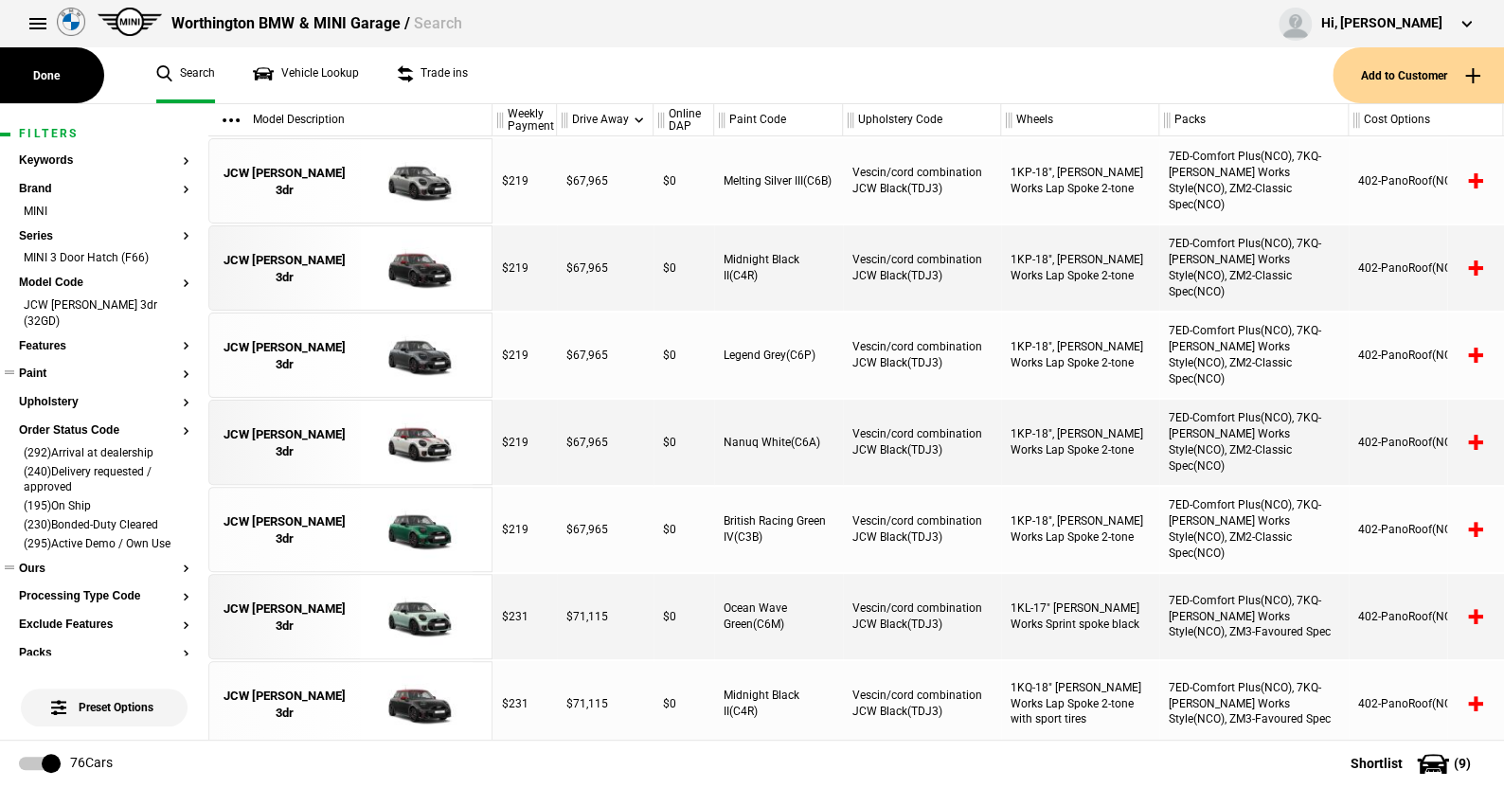
click at [32, 566] on button "Ours" at bounding box center [104, 569] width 171 height 13
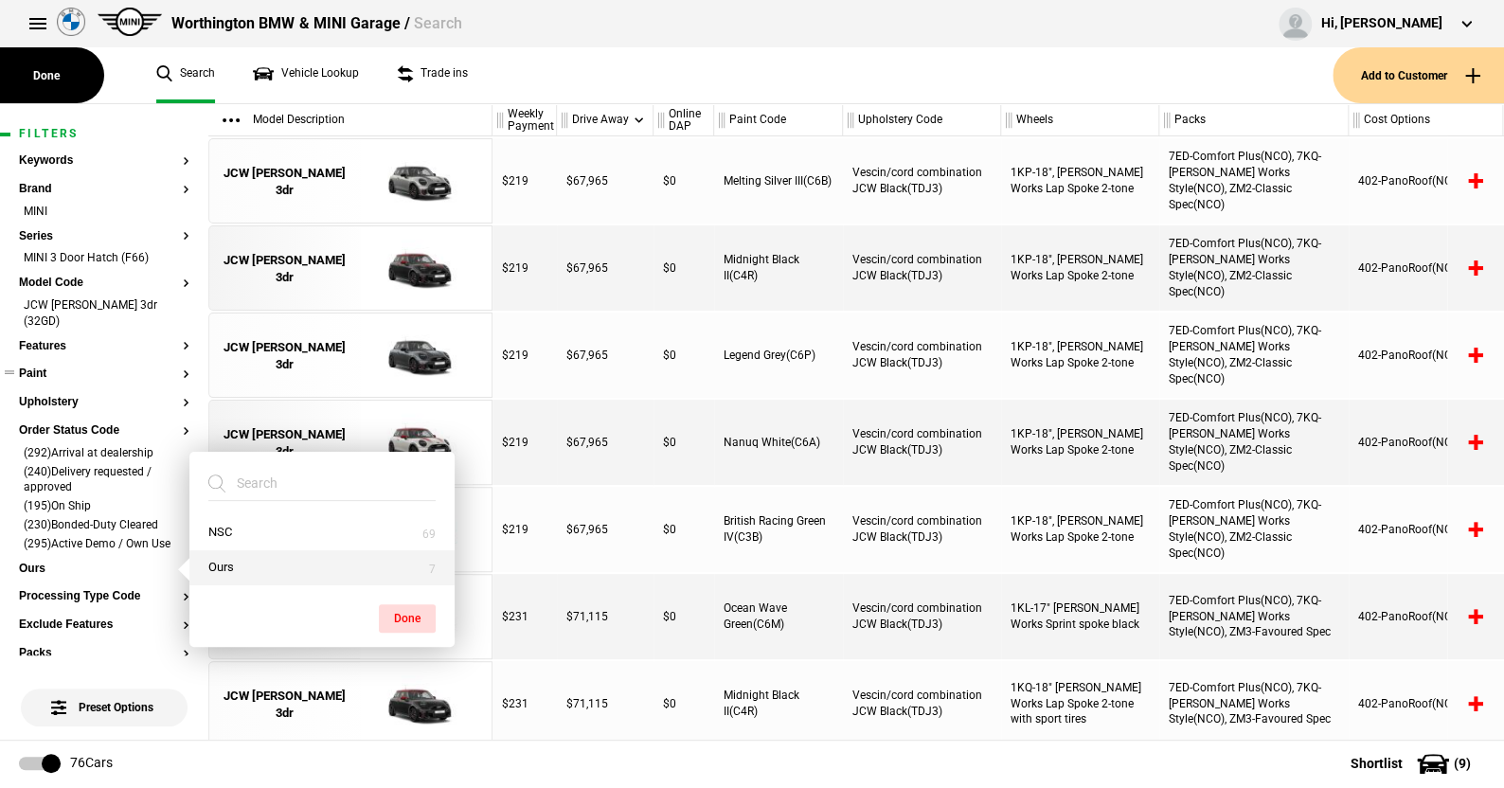
click at [256, 566] on button "Ours" at bounding box center [321, 567] width 265 height 35
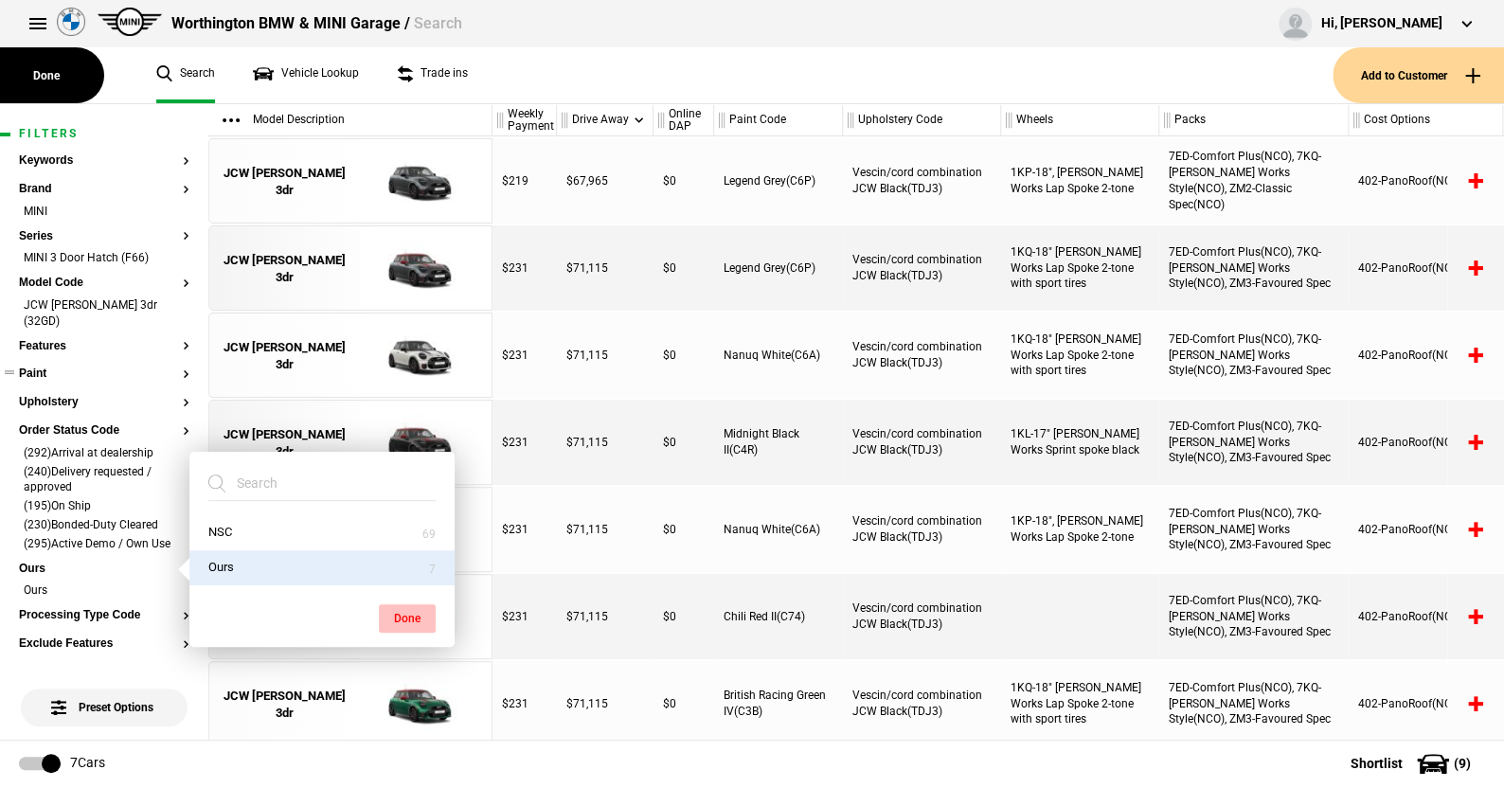
click at [394, 615] on button "Done" at bounding box center [407, 618] width 57 height 28
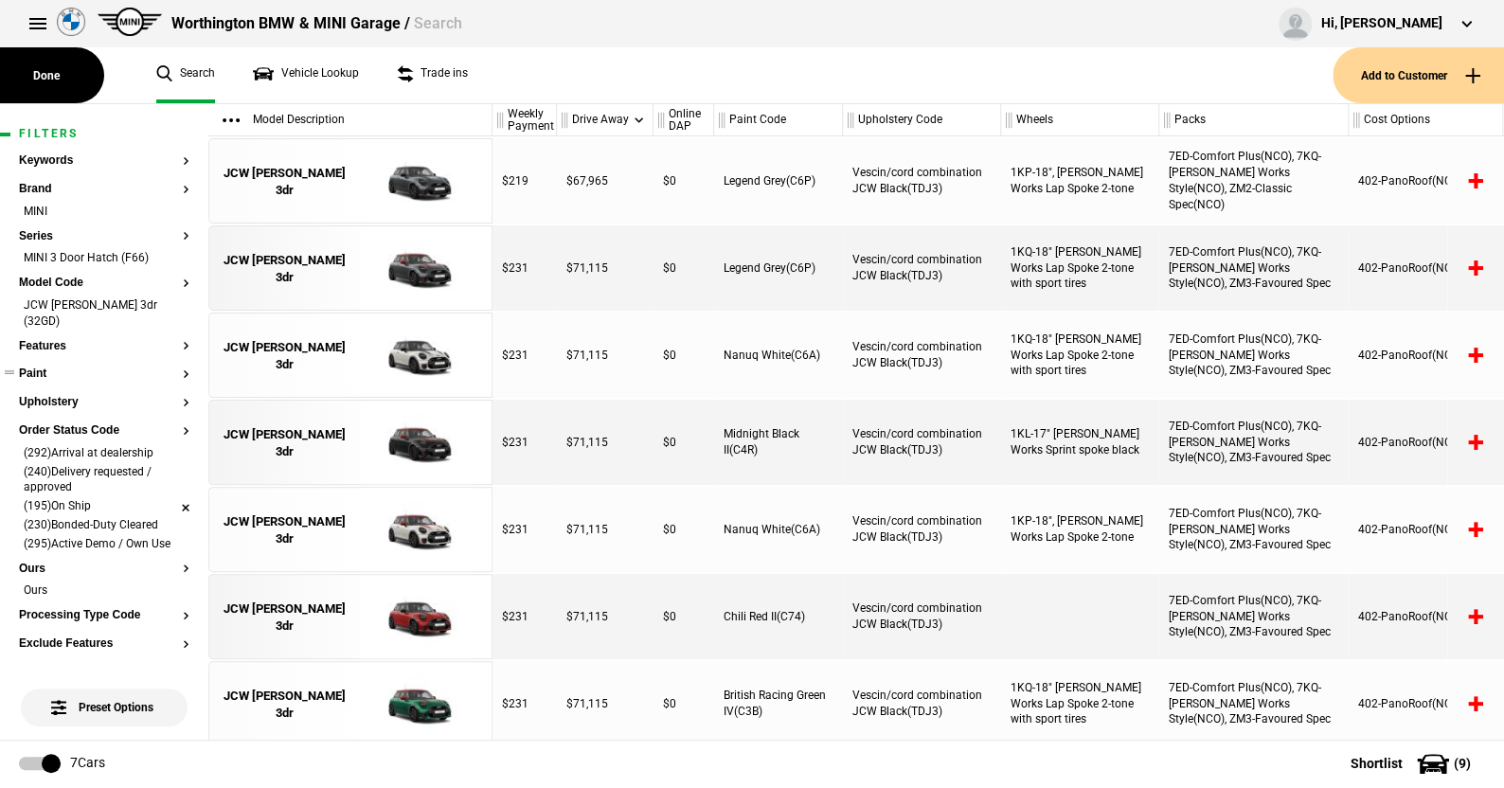
click at [165, 498] on li "(195)On Ship" at bounding box center [104, 507] width 171 height 19
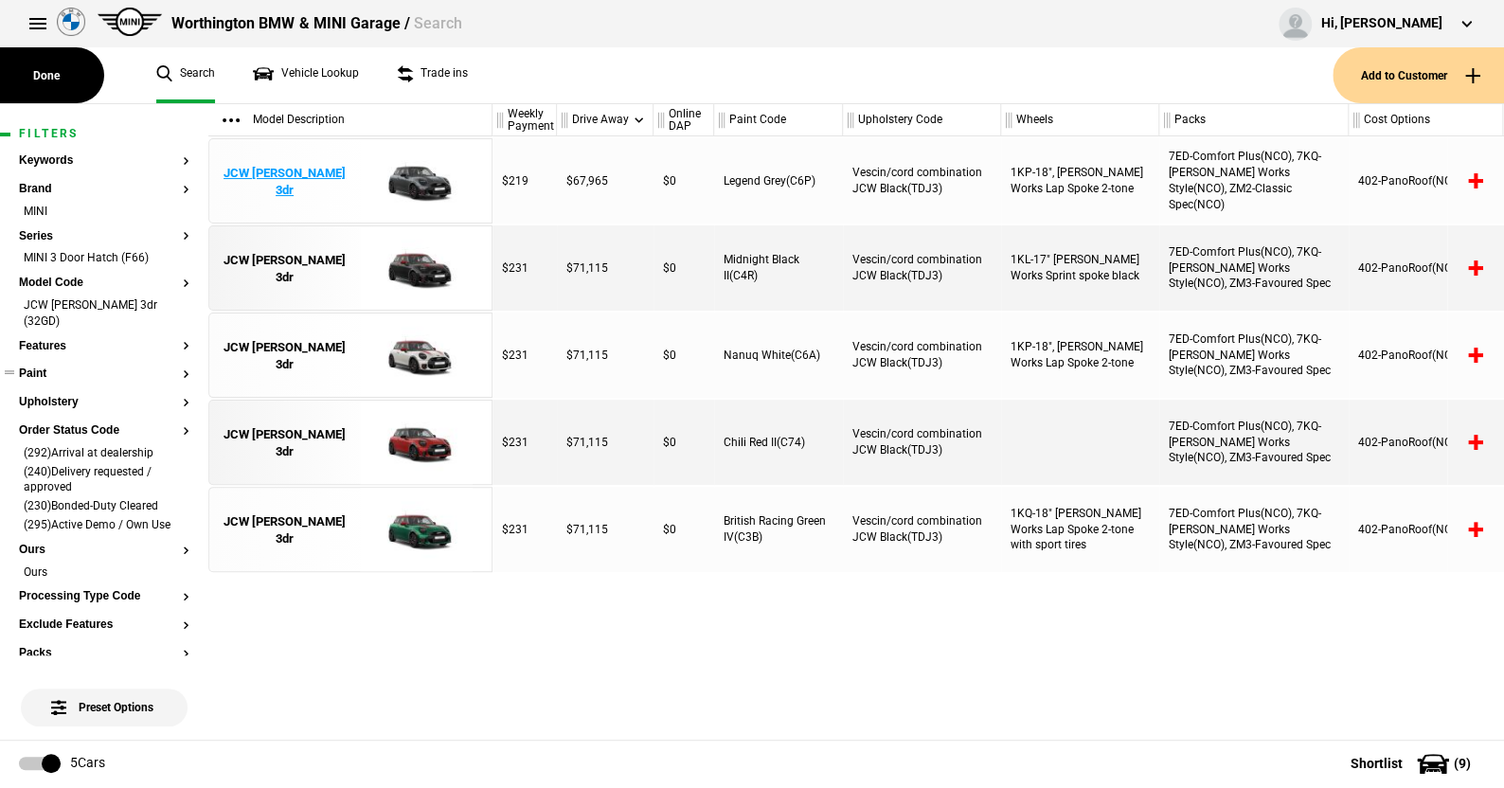
click at [415, 183] on img at bounding box center [416, 181] width 132 height 85
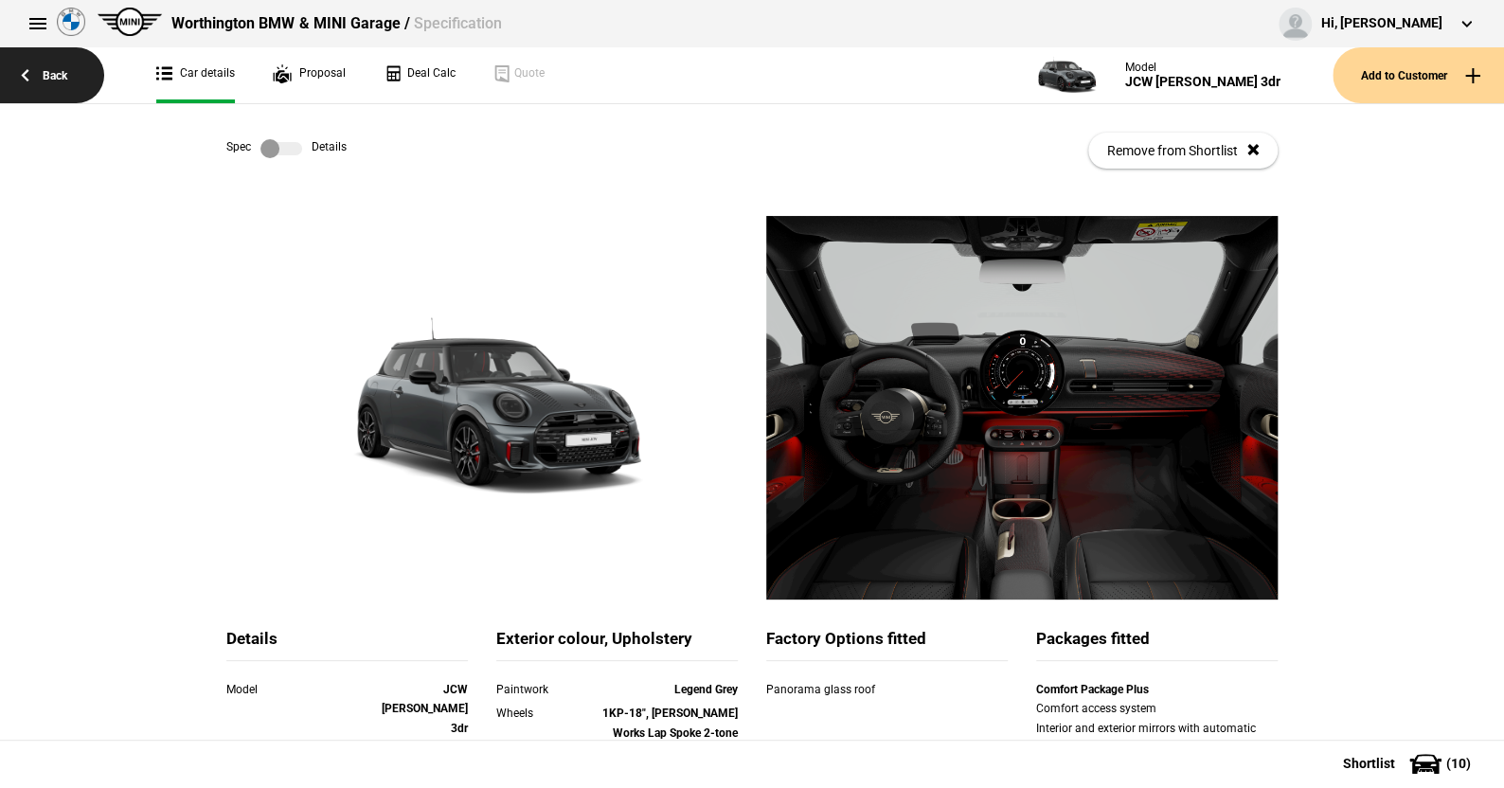
click at [63, 75] on link "Back" at bounding box center [52, 75] width 104 height 56
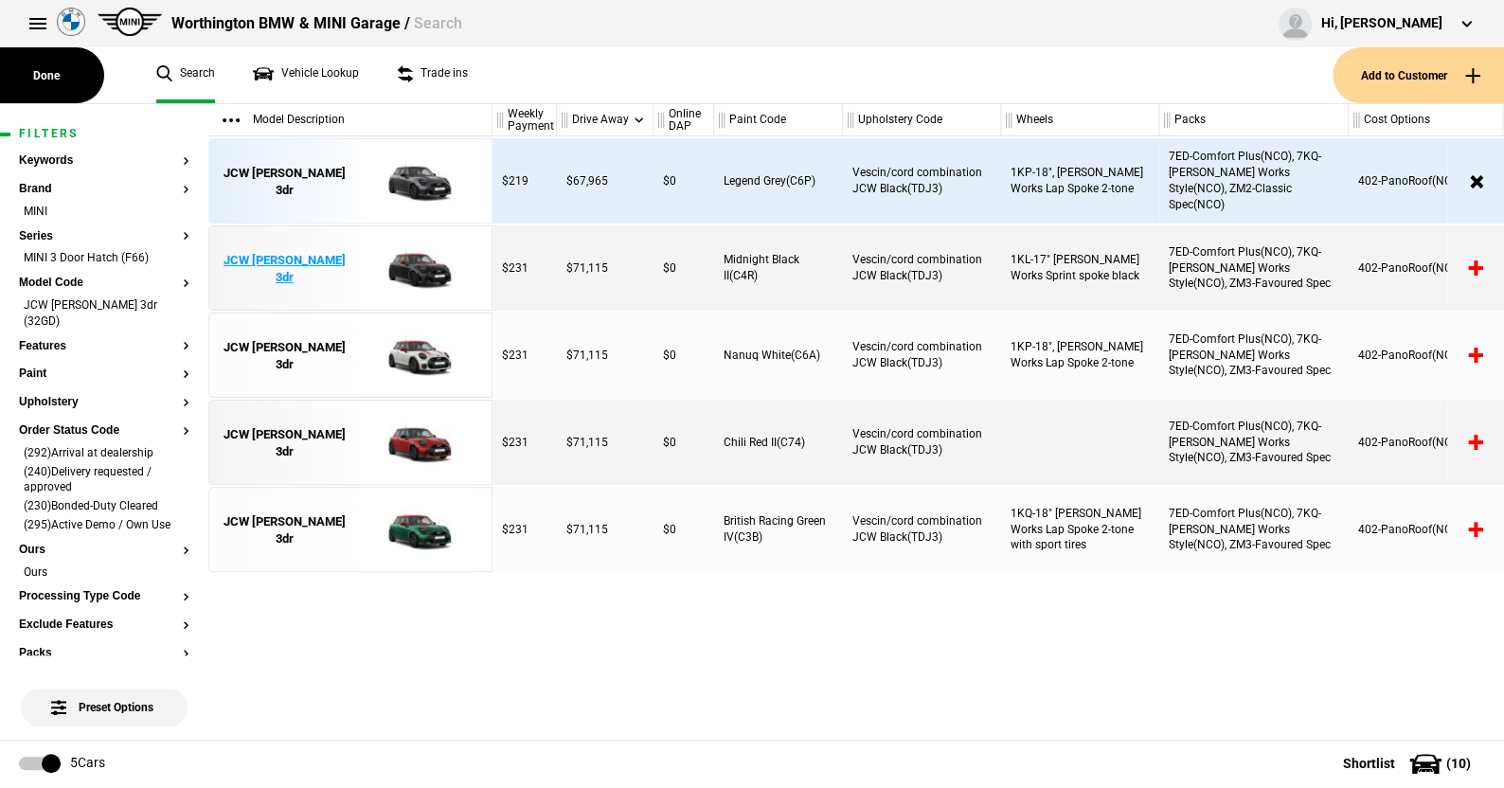
click at [424, 260] on img at bounding box center [416, 268] width 132 height 85
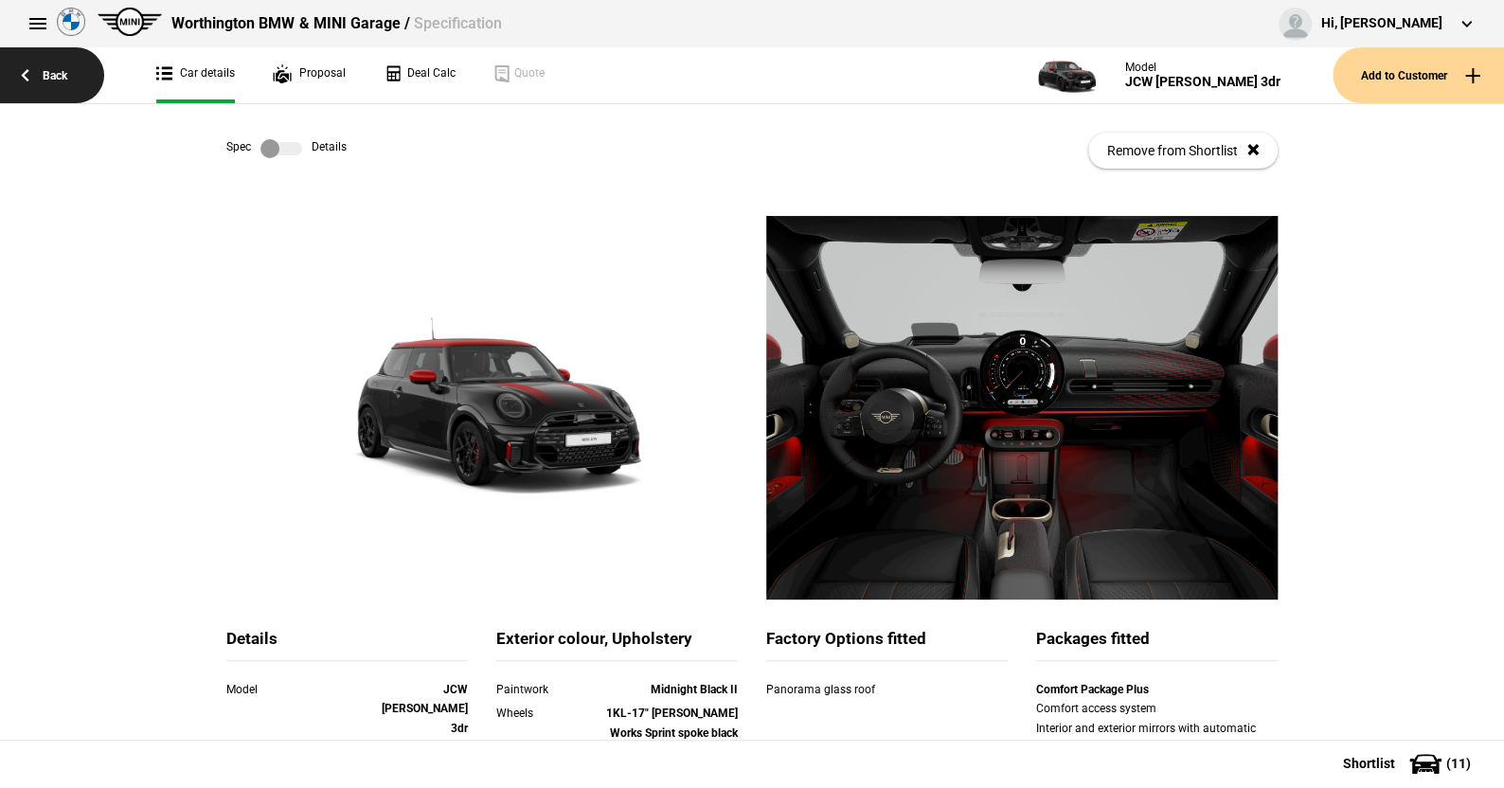
click at [60, 74] on link "Back" at bounding box center [52, 75] width 104 height 56
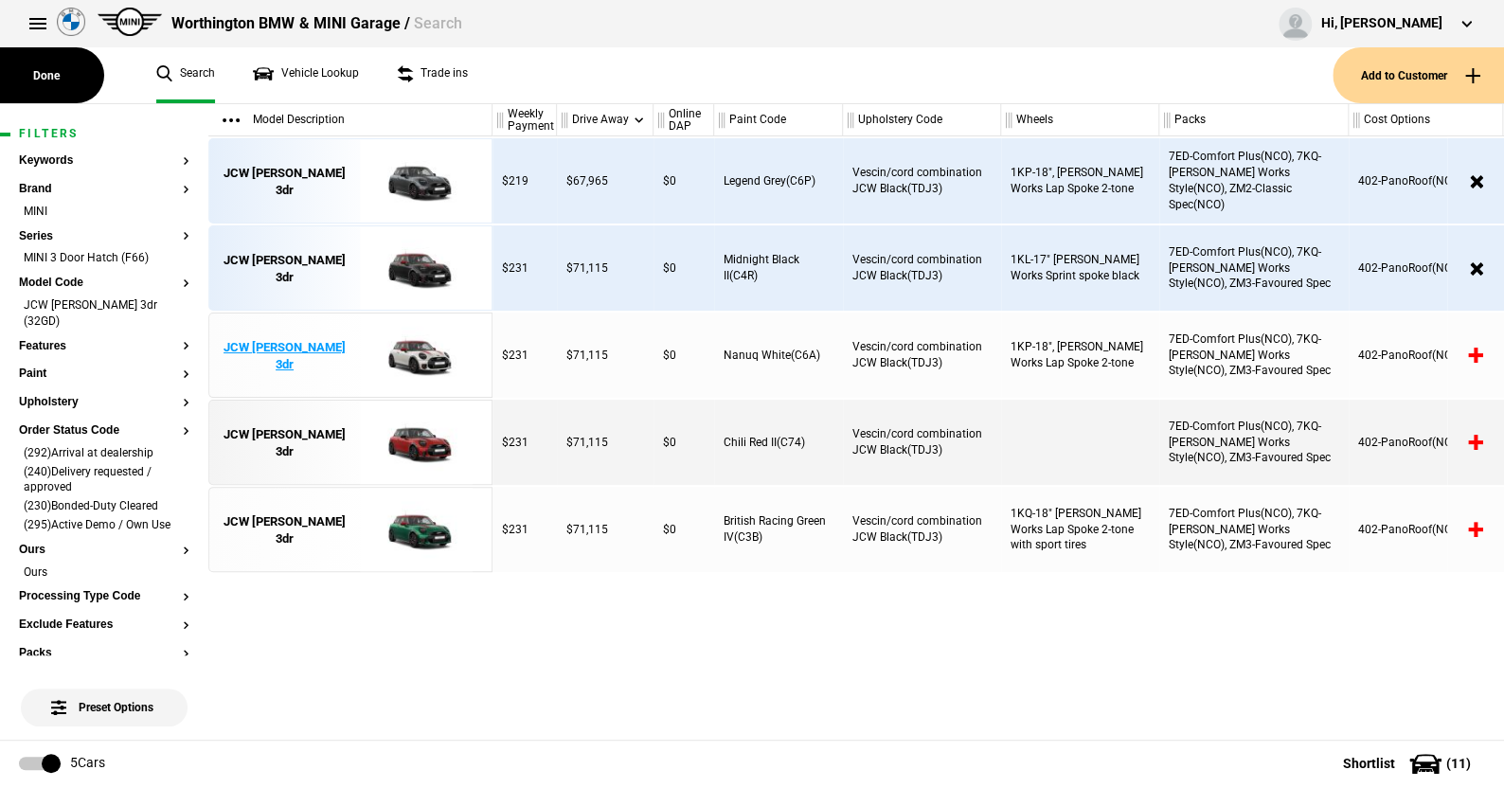
click at [429, 342] on img at bounding box center [416, 356] width 132 height 85
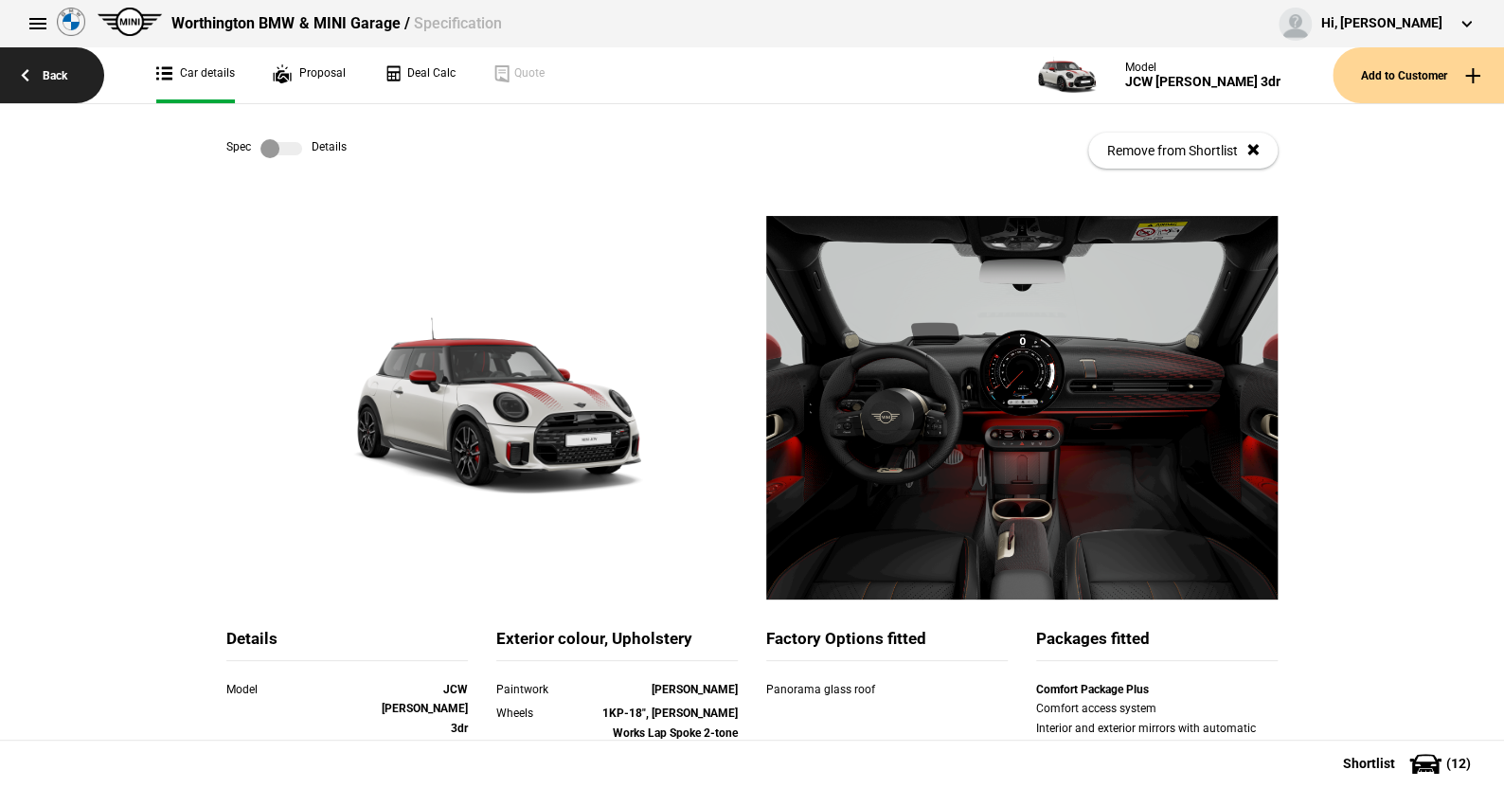
click at [54, 71] on link "Back" at bounding box center [52, 75] width 104 height 56
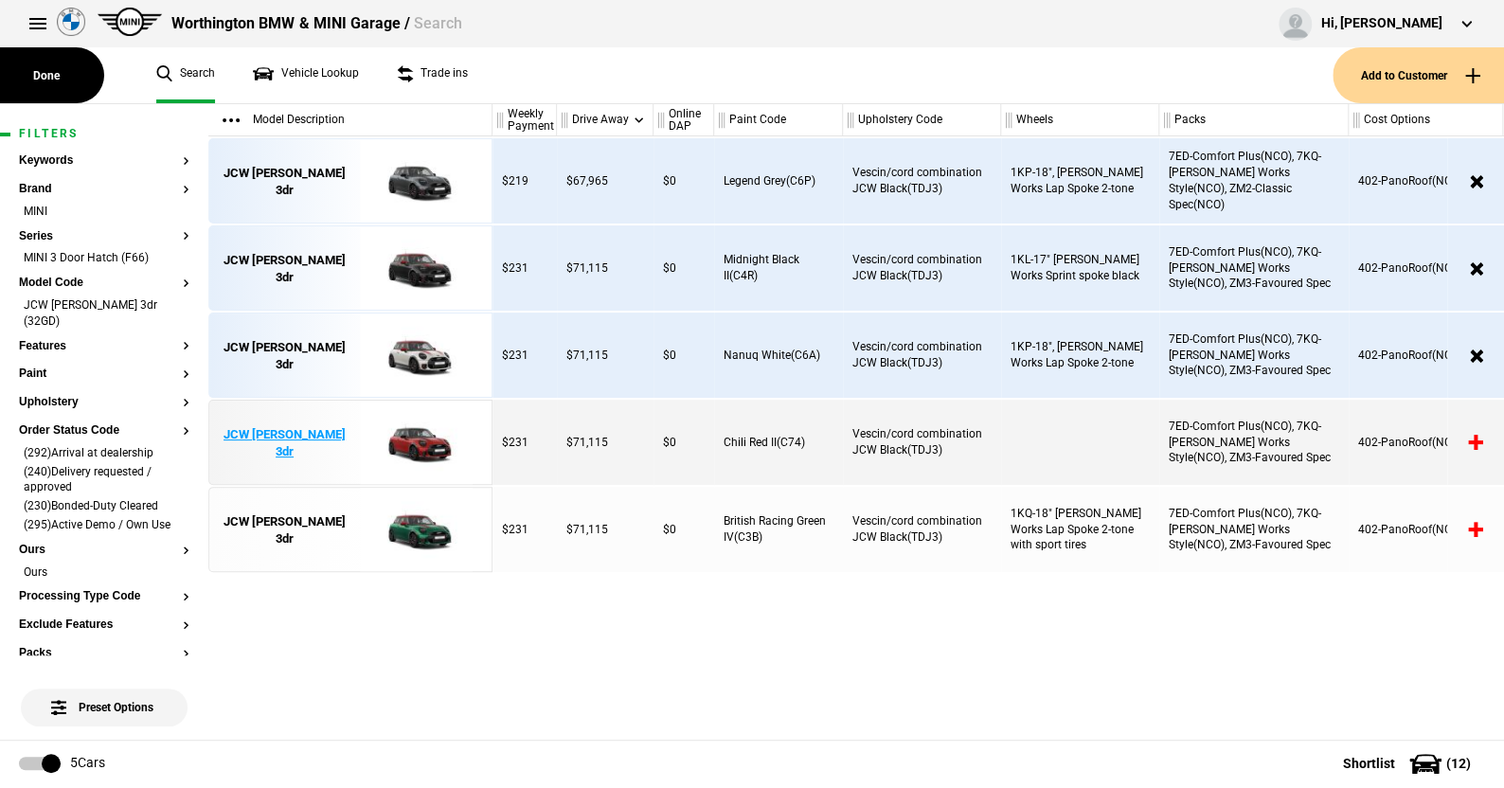
click at [428, 430] on img at bounding box center [416, 443] width 132 height 85
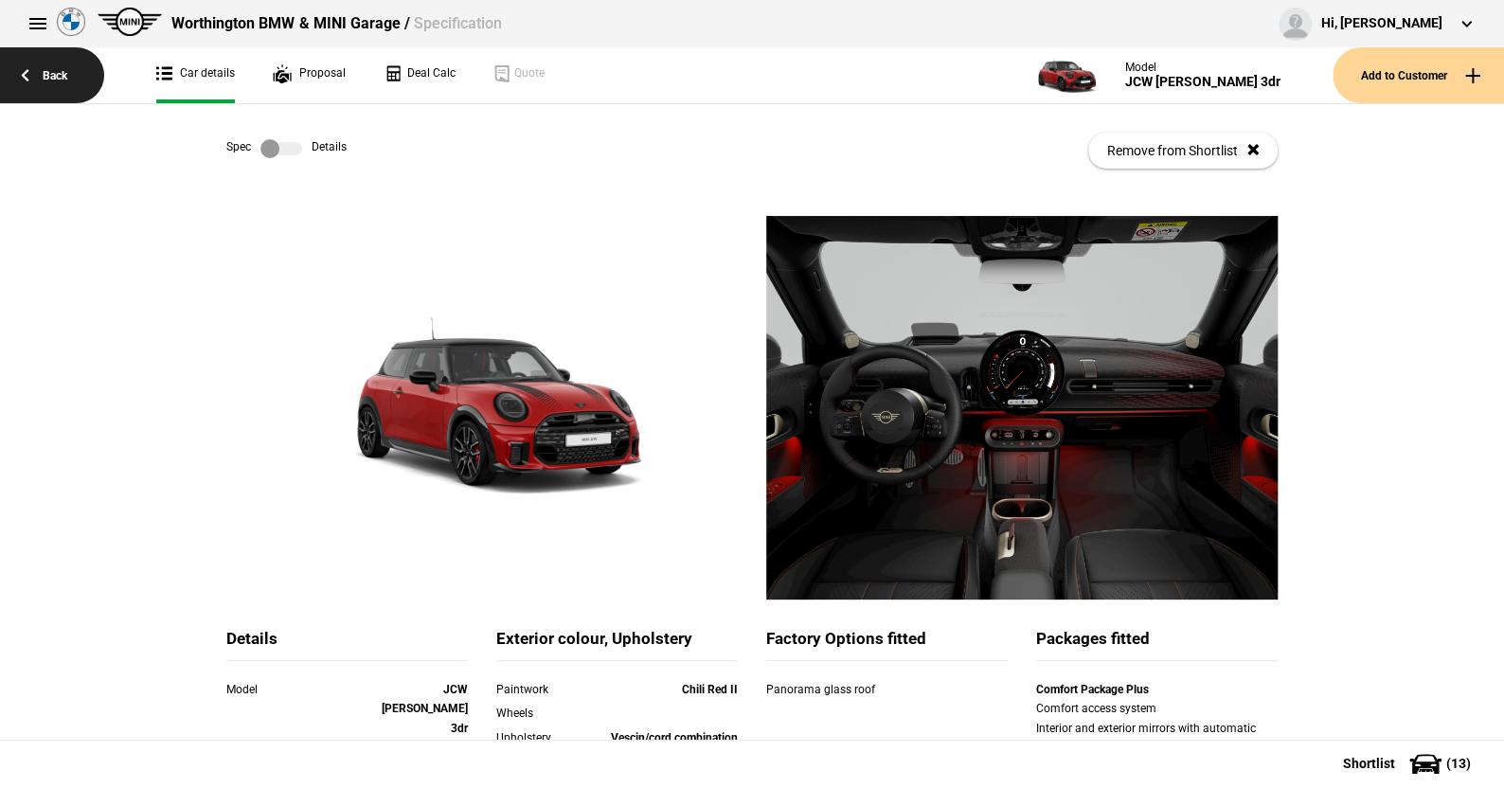
click at [56, 70] on link "Back" at bounding box center [52, 75] width 104 height 56
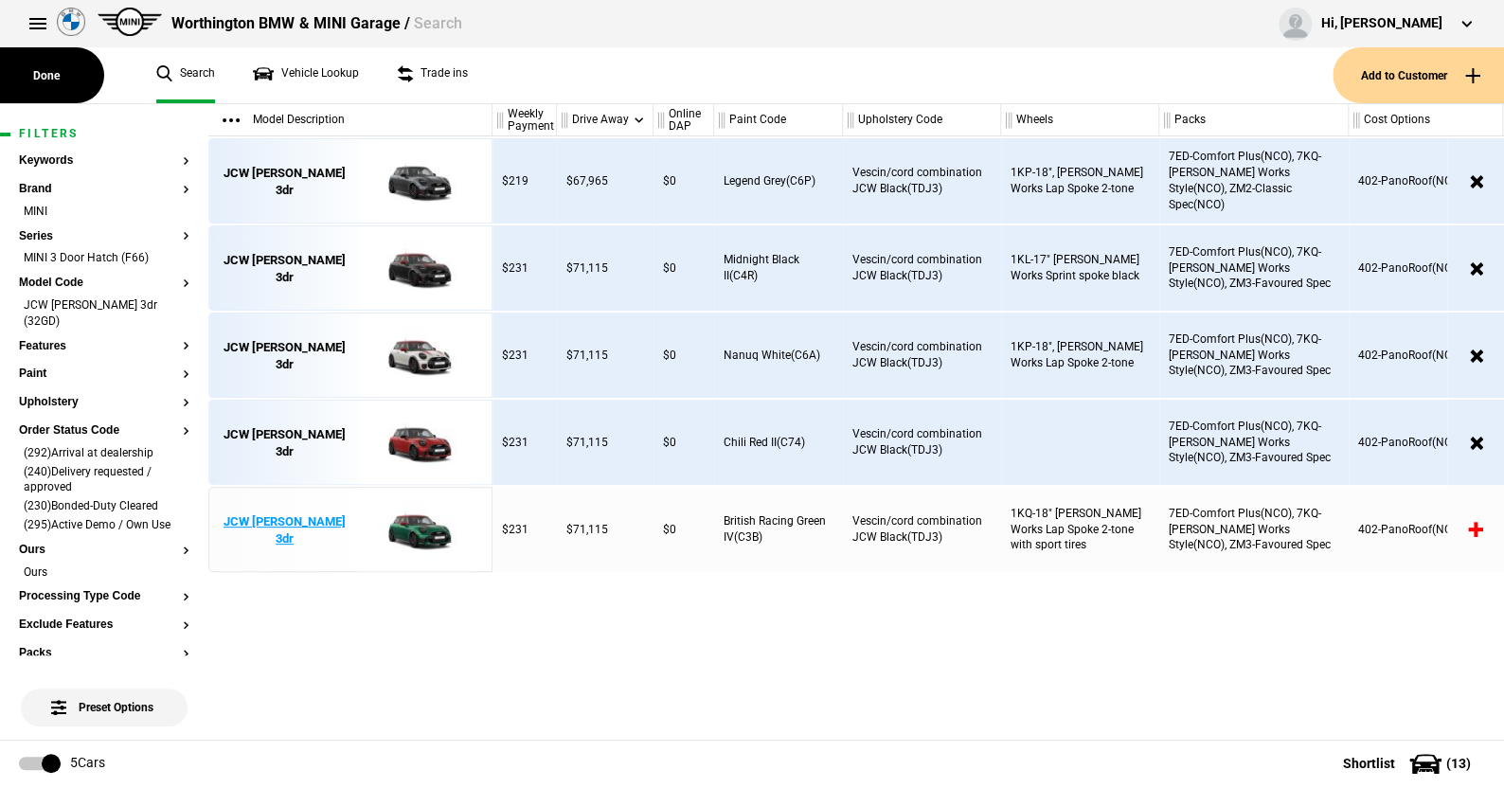
click at [420, 525] on img at bounding box center [416, 530] width 132 height 85
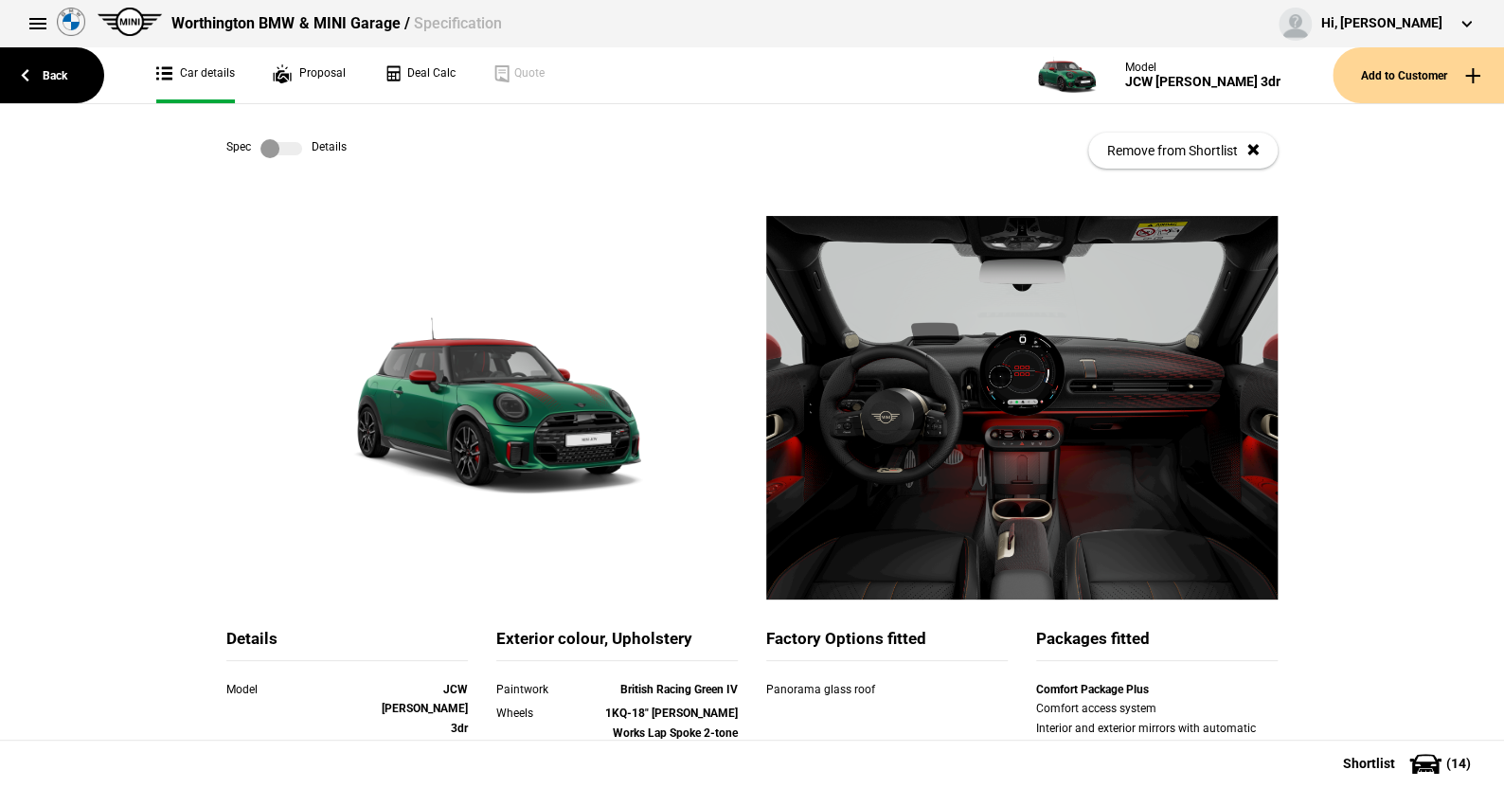
click at [284, 151] on label at bounding box center [282, 148] width 42 height 19
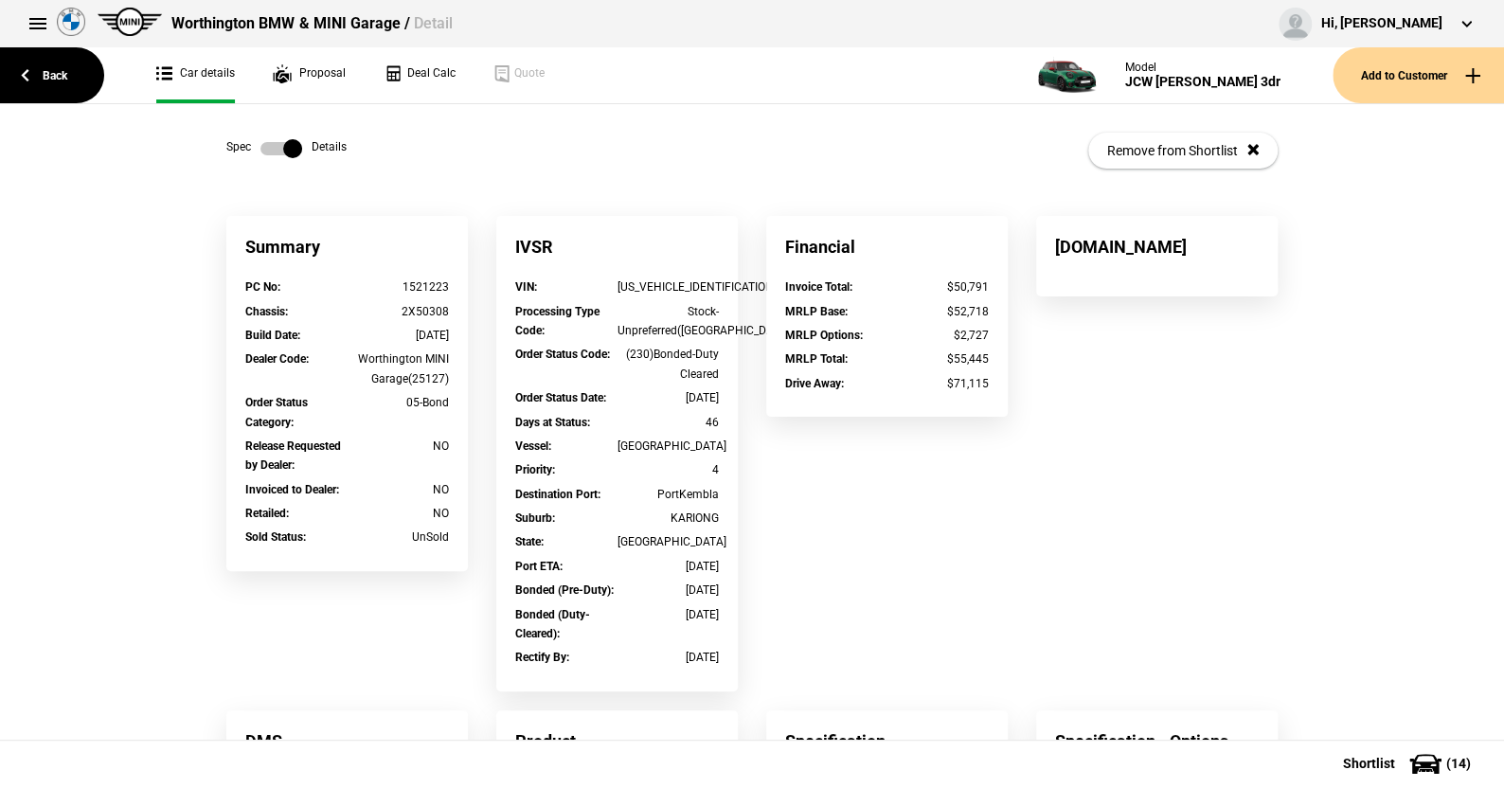
click at [261, 147] on label at bounding box center [282, 148] width 42 height 19
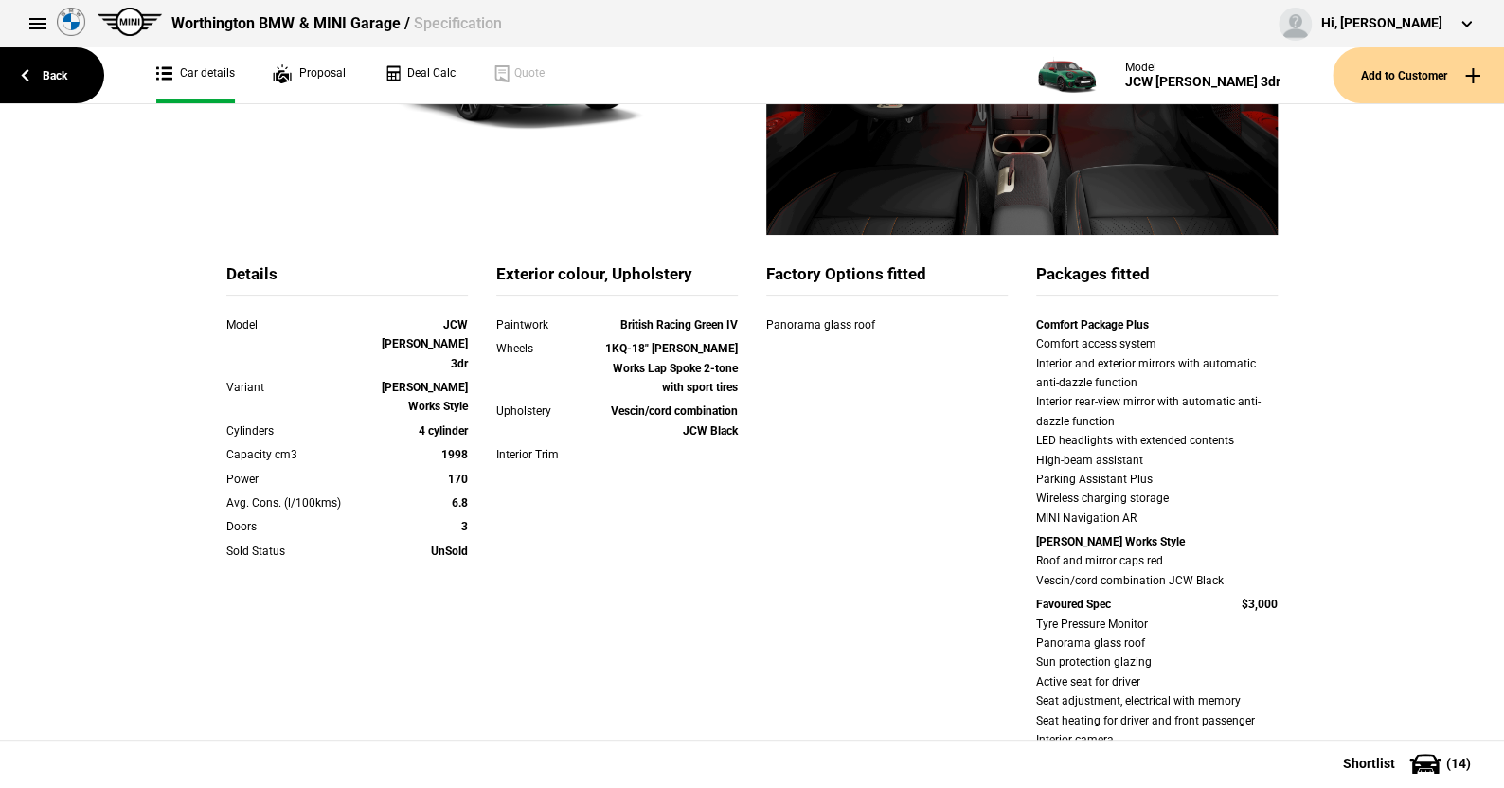
scroll to position [473, 0]
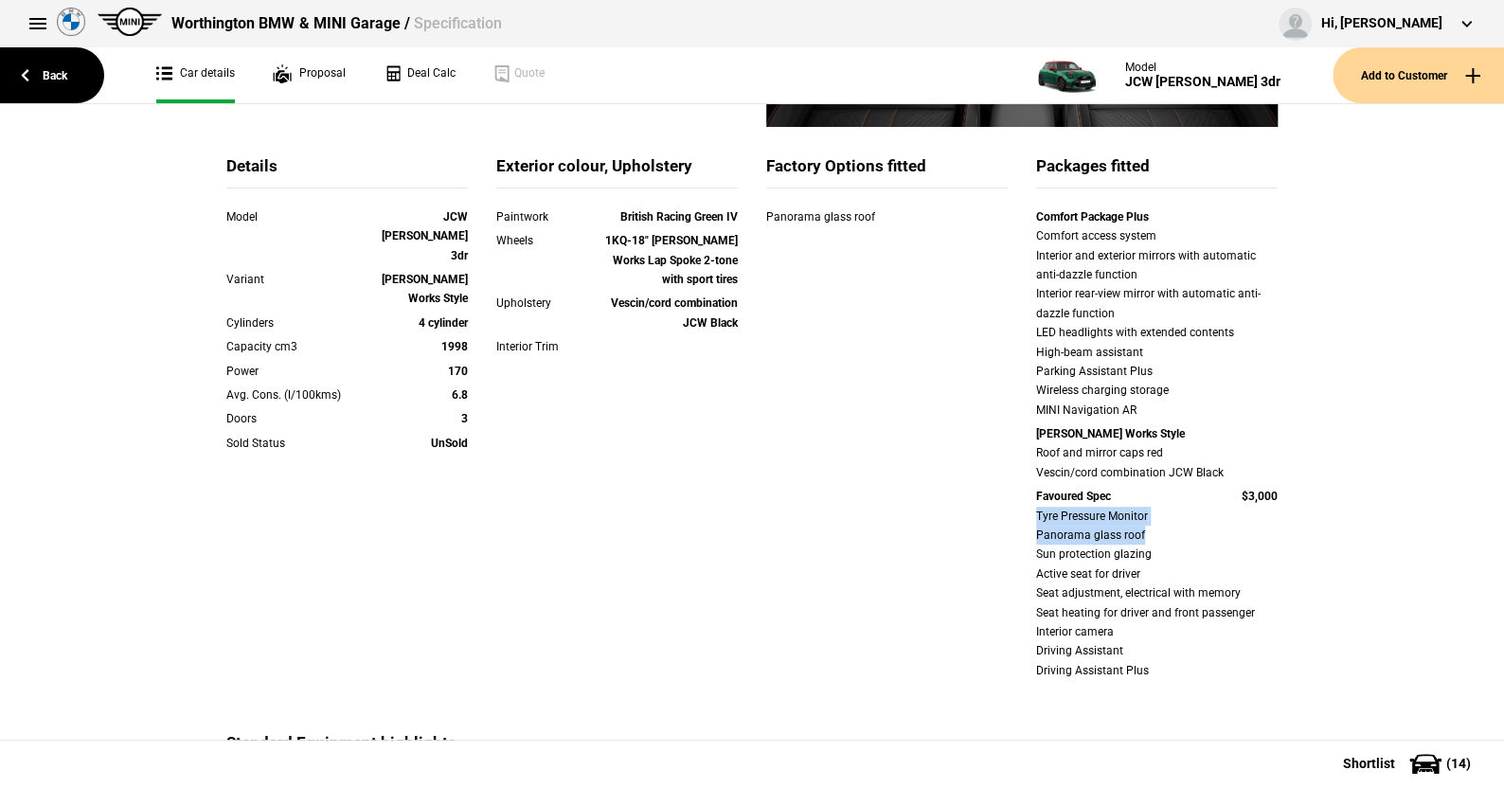
drag, startPoint x: 1048, startPoint y: 520, endPoint x: 1231, endPoint y: 529, distance: 183.0
click at [1231, 529] on div "Comfort Package Plus Comfort access system Interior and exterior mirrors with a…" at bounding box center [1157, 445] width 270 height 477
click at [993, 512] on div "Details Model JCW Cooper 3dr Variant John Cooper Works Style Cylinders 4 cylind…" at bounding box center [752, 443] width 1080 height 577
drag, startPoint x: 1023, startPoint y: 537, endPoint x: 1149, endPoint y: 537, distance: 126.0
click at [1149, 537] on div "Comfort Package Plus Comfort access system Interior and exterior mirrors with a…" at bounding box center [1157, 445] width 270 height 477
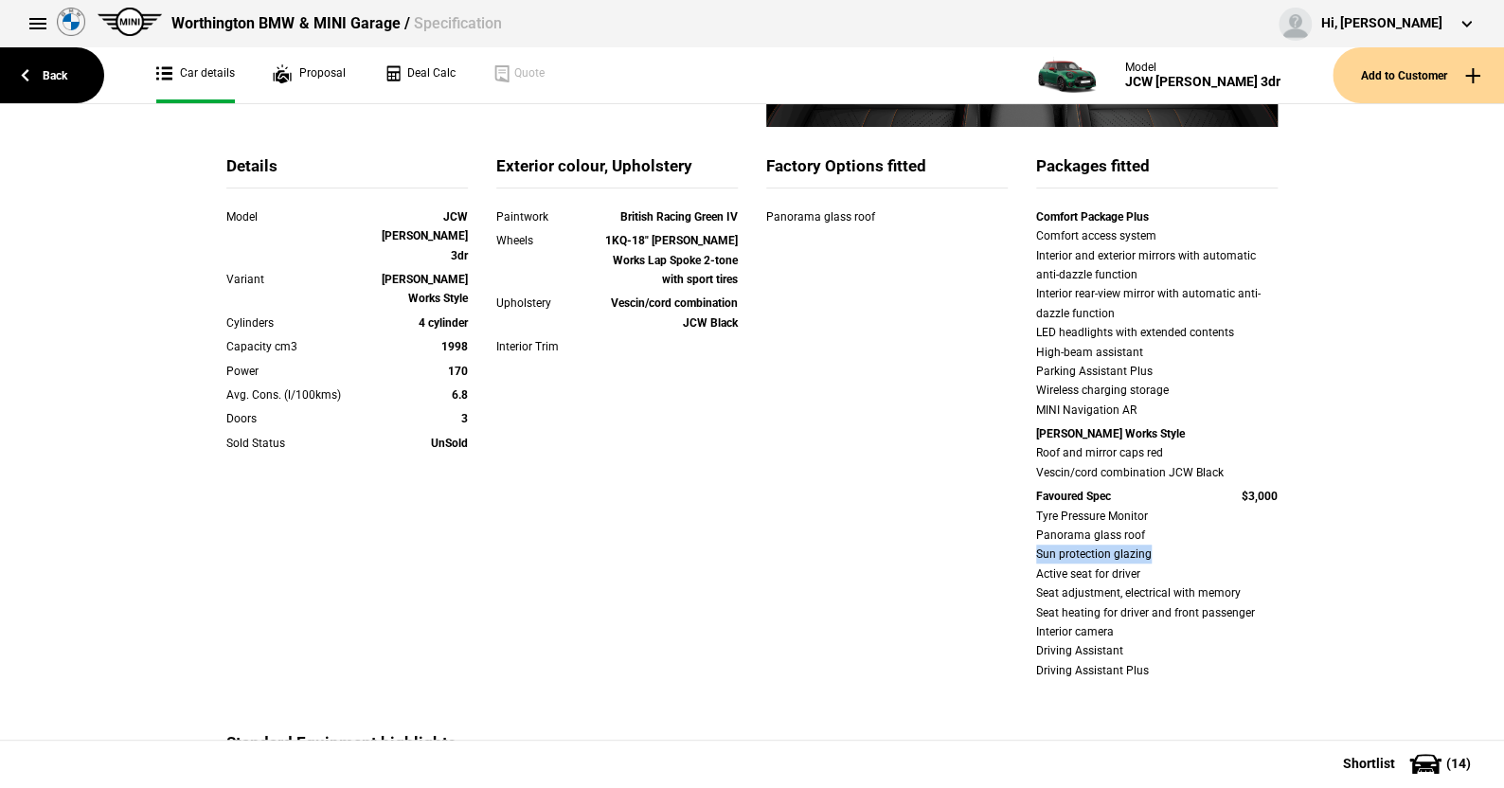
drag, startPoint x: 1021, startPoint y: 554, endPoint x: 1179, endPoint y: 555, distance: 158.2
click at [1179, 555] on div "Comfort Package Plus Comfort access system Interior and exterior mirrors with a…" at bounding box center [1157, 445] width 270 height 477
click at [1162, 551] on div "Tyre Pressure Monitor Panorama glass roof Sun protection glazing Active seat fo…" at bounding box center [1157, 594] width 242 height 174
drag, startPoint x: 1028, startPoint y: 572, endPoint x: 1156, endPoint y: 574, distance: 127.9
click at [1156, 574] on div "Comfort Package Plus Comfort access system Interior and exterior mirrors with a…" at bounding box center [1157, 445] width 270 height 477
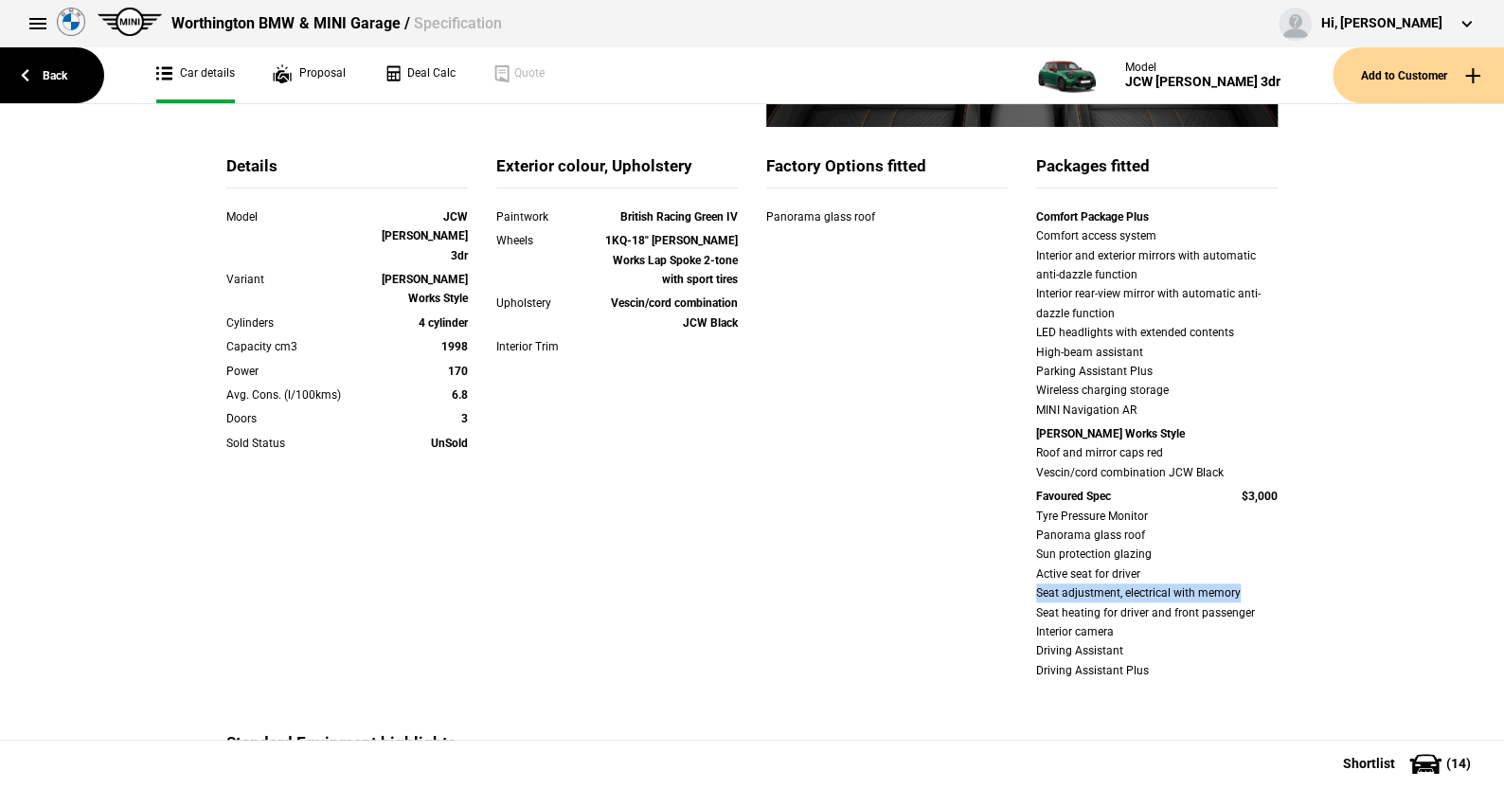
drag, startPoint x: 1022, startPoint y: 597, endPoint x: 1237, endPoint y: 597, distance: 215.0
click at [1237, 597] on div "Comfort Package Plus Comfort access system Interior and exterior mirrors with a…" at bounding box center [1157, 445] width 270 height 477
drag, startPoint x: 1021, startPoint y: 634, endPoint x: 1145, endPoint y: 633, distance: 124.1
click at [1145, 633] on div "Comfort Package Plus Comfort access system Interior and exterior mirrors with a…" at bounding box center [1157, 445] width 270 height 477
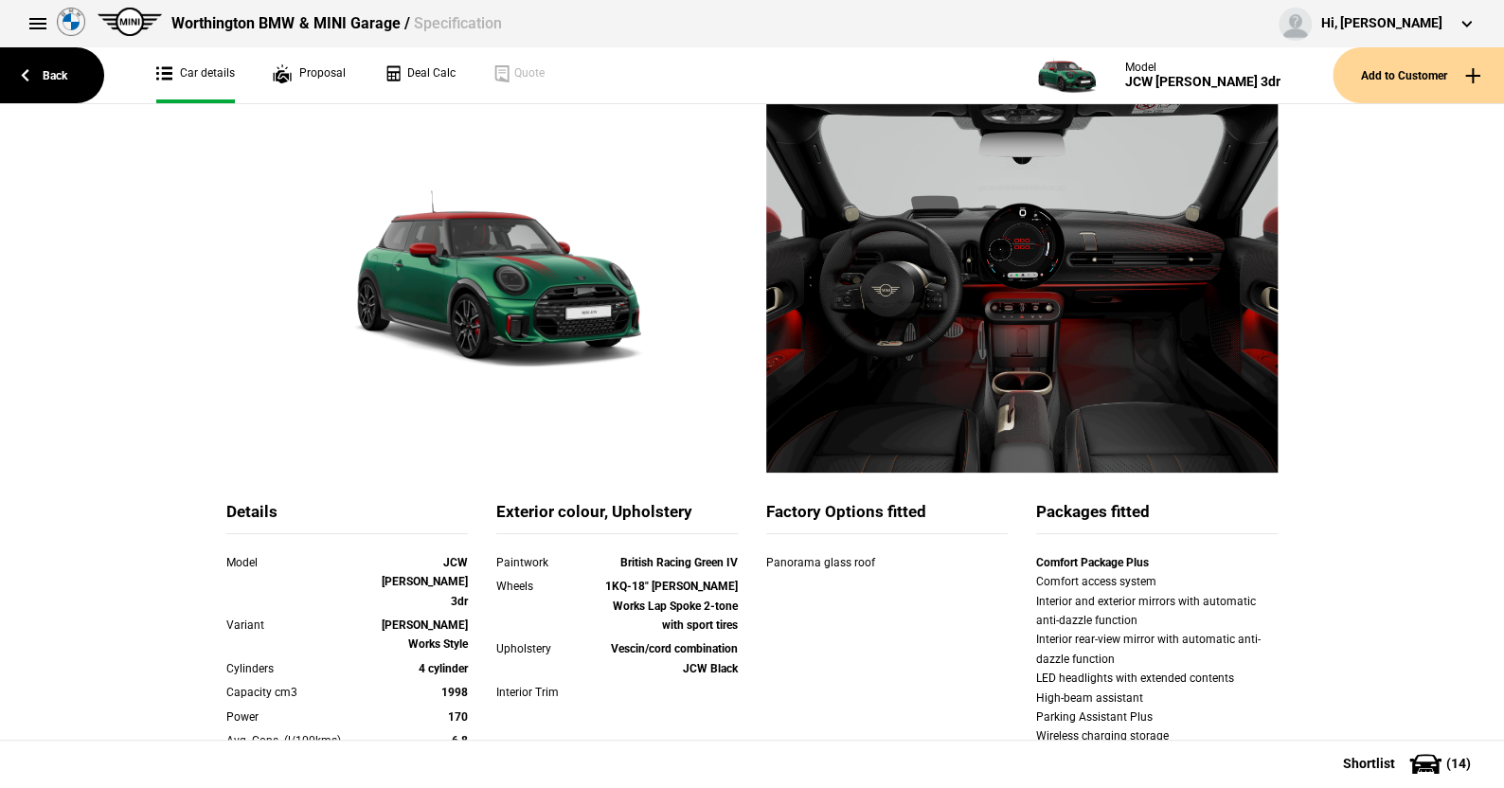
scroll to position [0, 0]
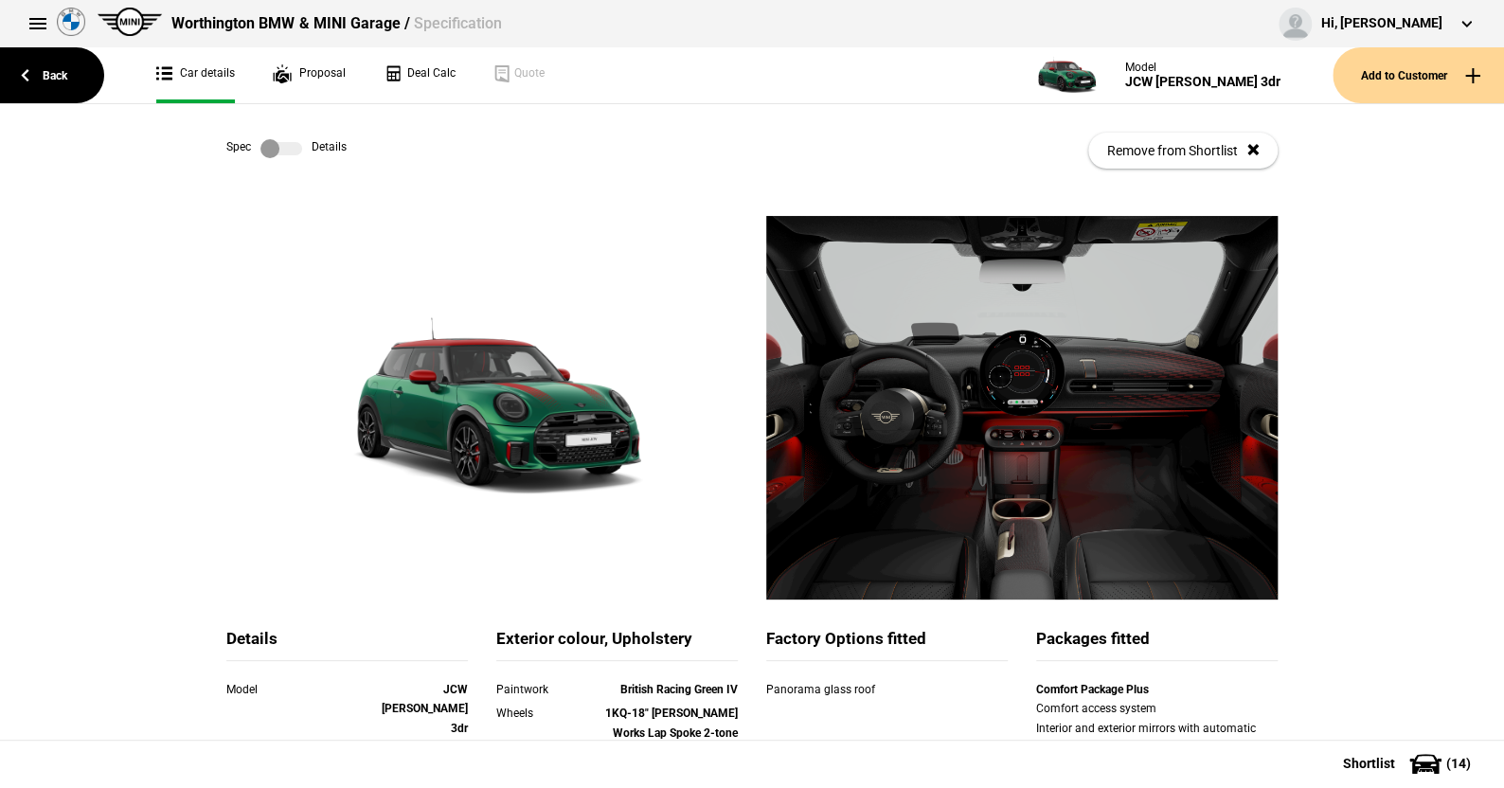
click at [293, 146] on label at bounding box center [282, 148] width 42 height 19
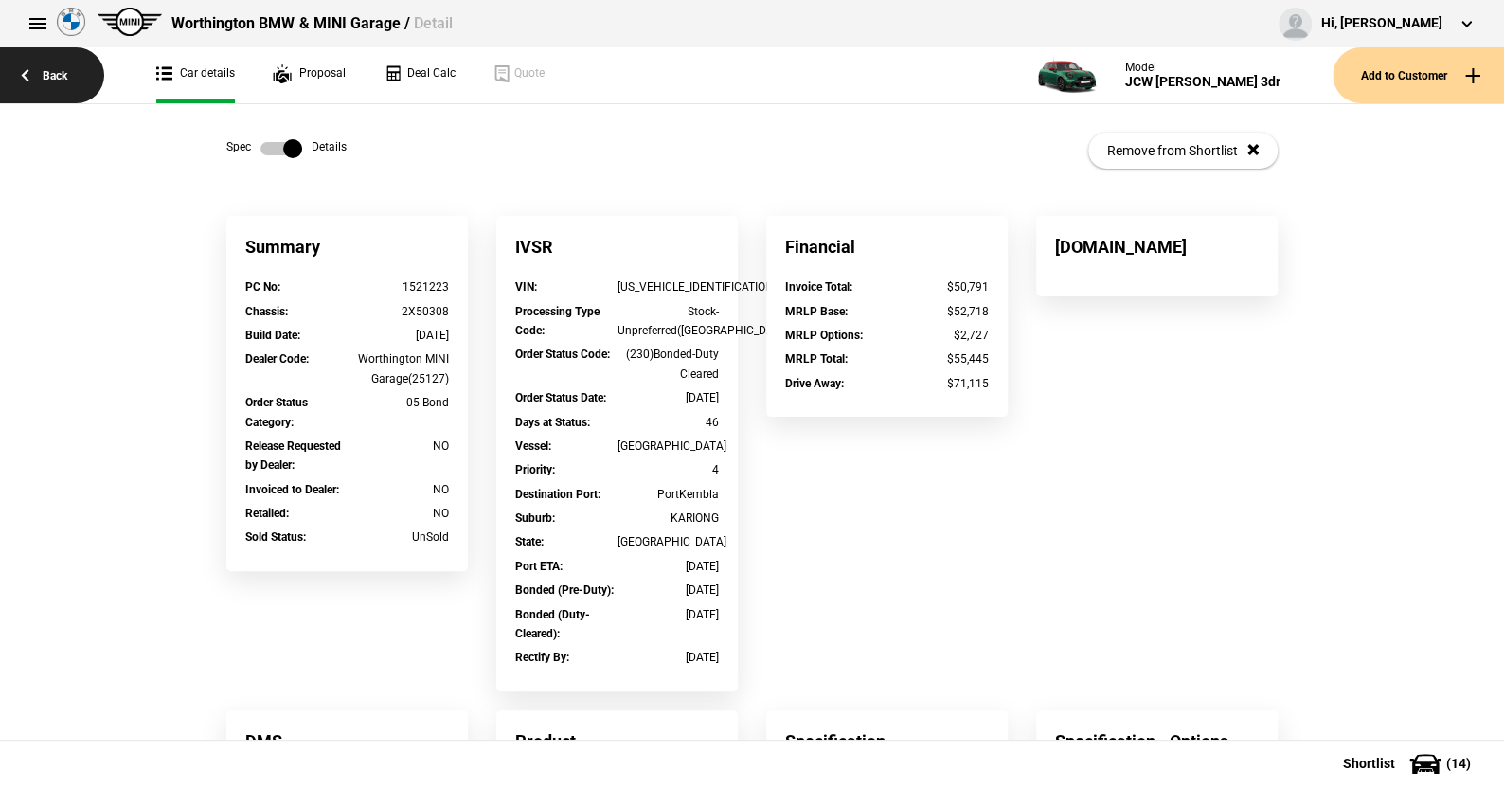
click at [59, 65] on link "Back" at bounding box center [52, 75] width 104 height 56
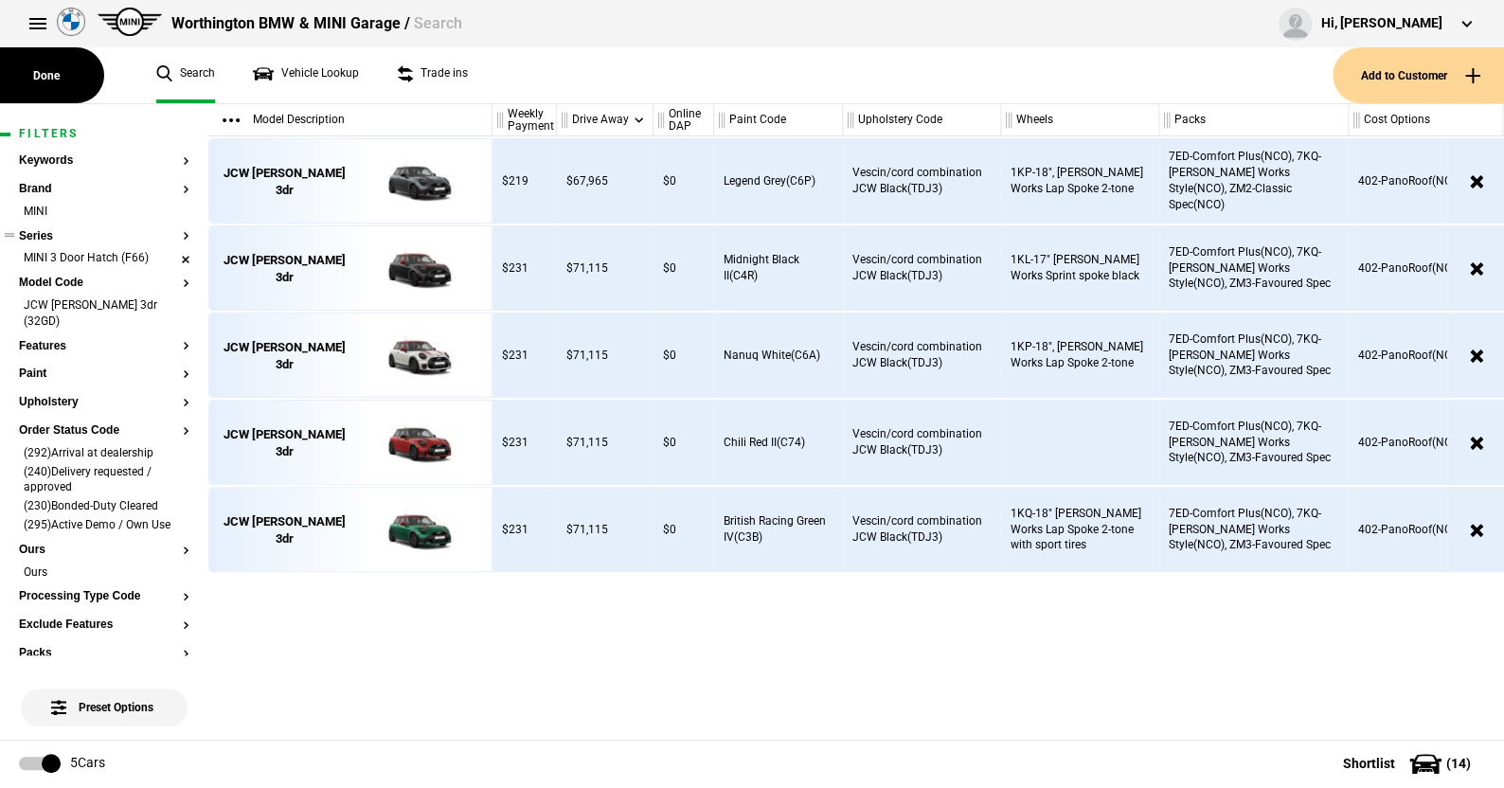
click at [170, 255] on li "MINI 3 Door Hatch (F66)" at bounding box center [104, 259] width 171 height 19
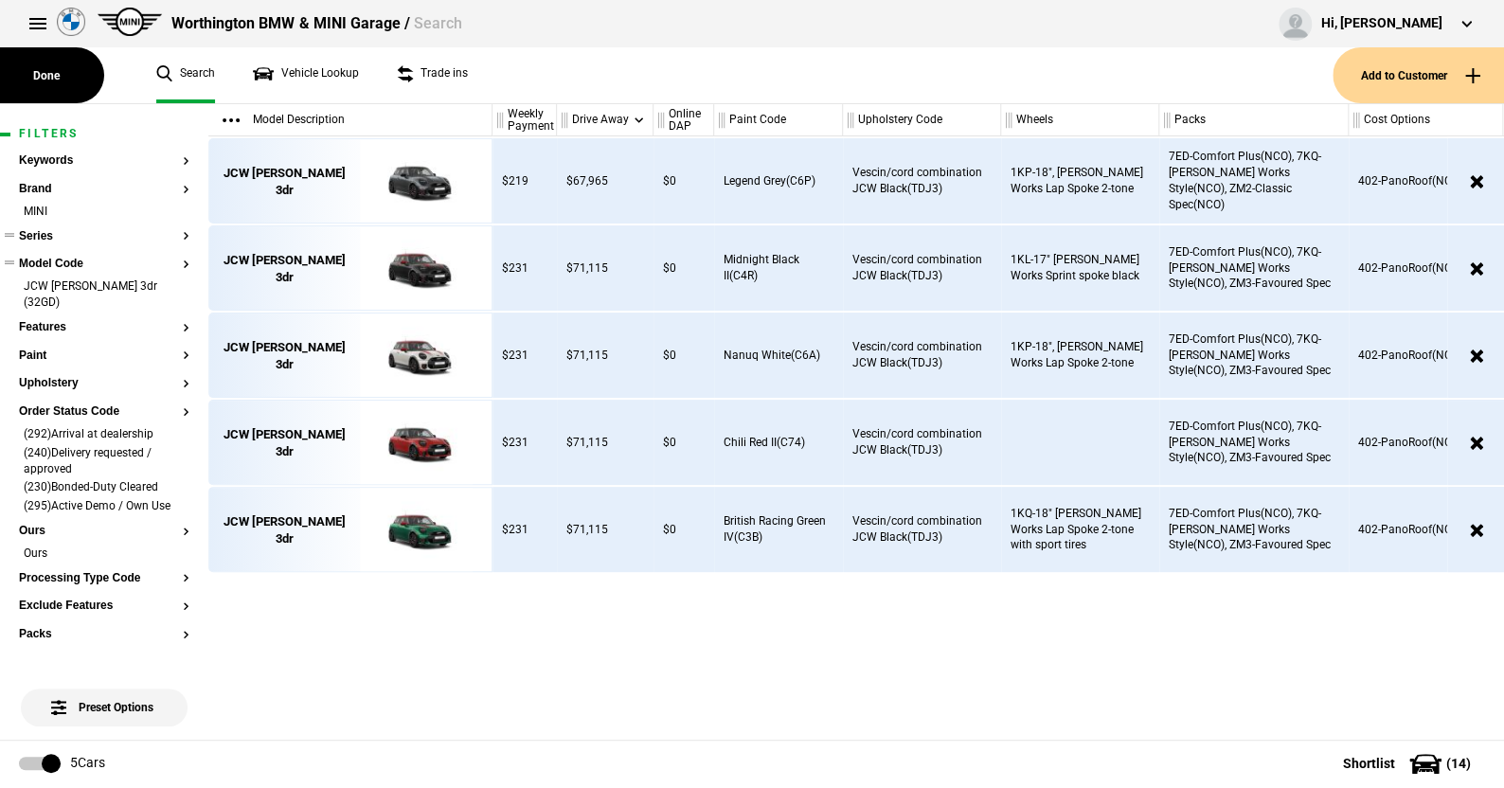
click at [73, 260] on button "Model Code" at bounding box center [104, 264] width 171 height 13
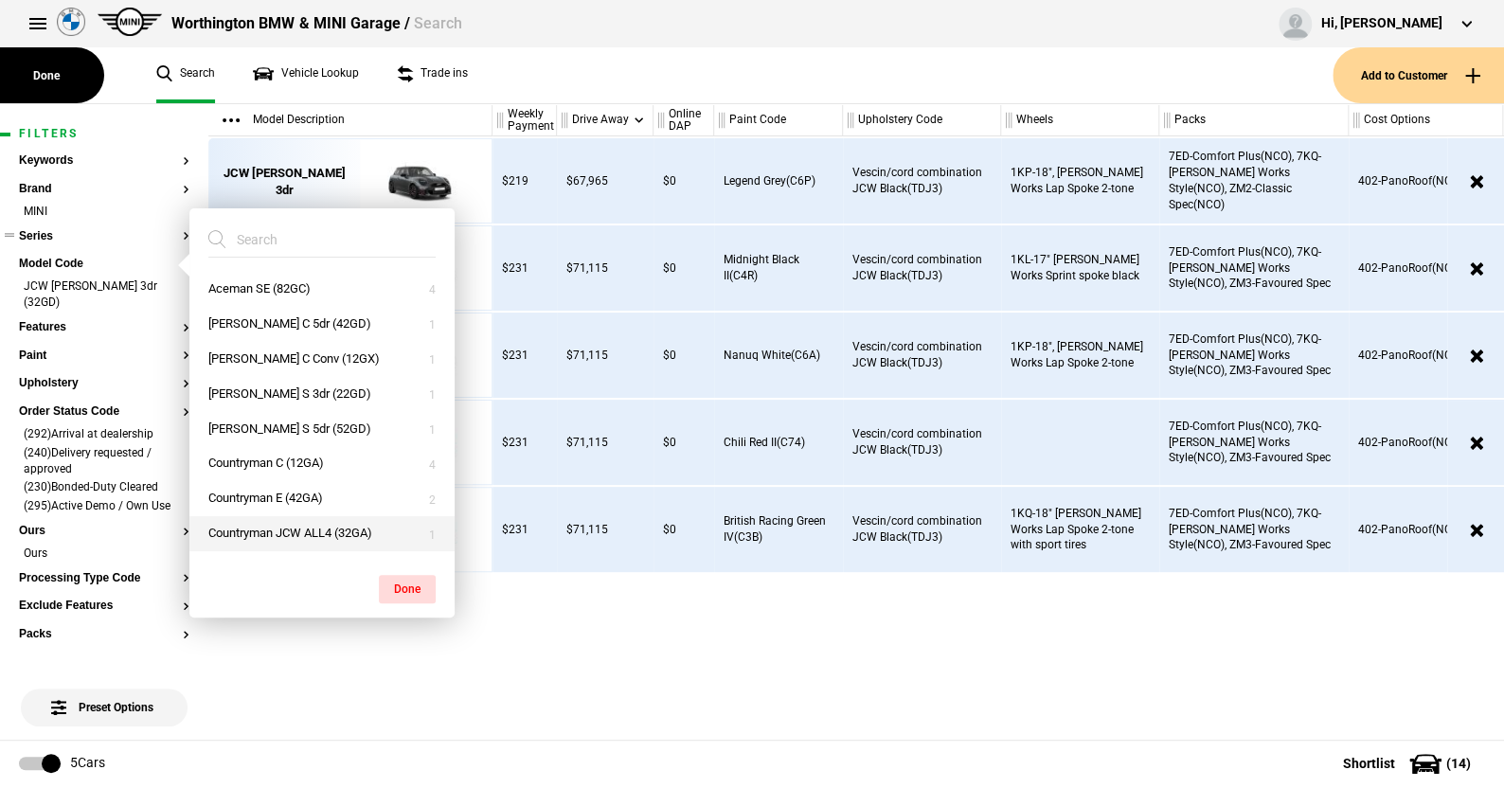
click at [290, 529] on button "Countryman JCW ALL4 (32GA)" at bounding box center [321, 533] width 265 height 35
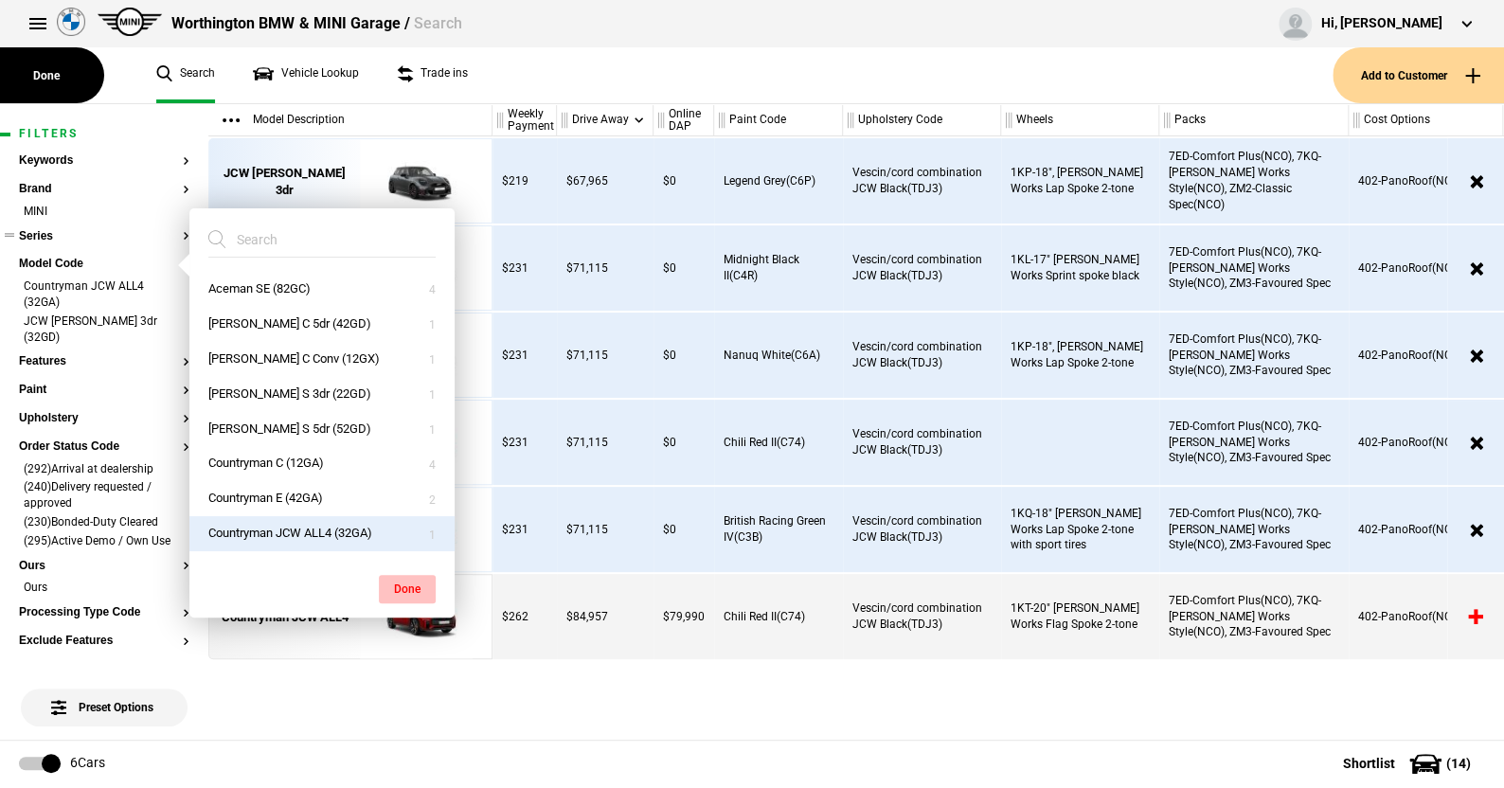
click at [399, 576] on button "Done" at bounding box center [407, 589] width 57 height 28
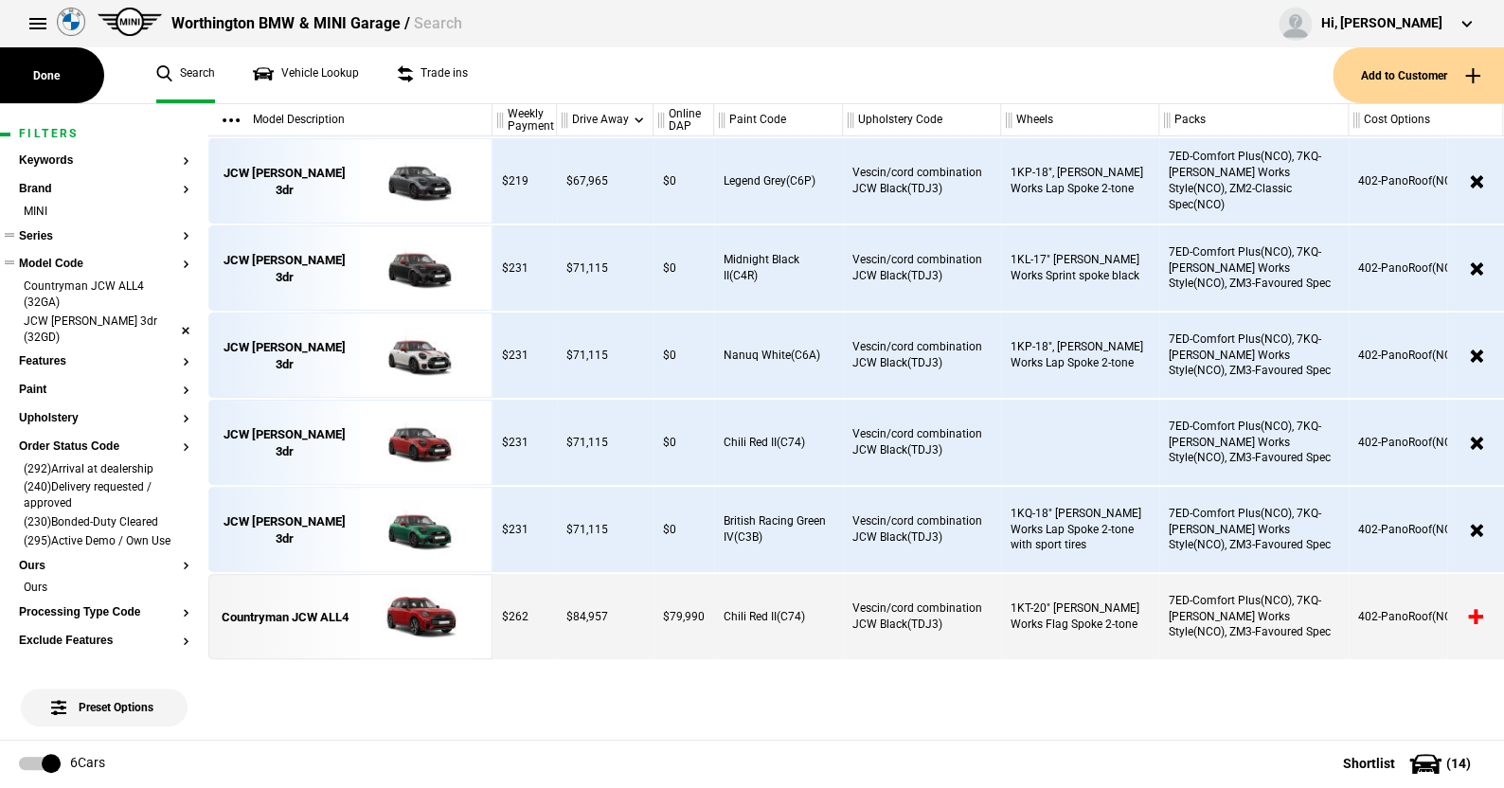
click at [169, 317] on li "JCW Cooper 3dr (32GD)" at bounding box center [104, 331] width 171 height 35
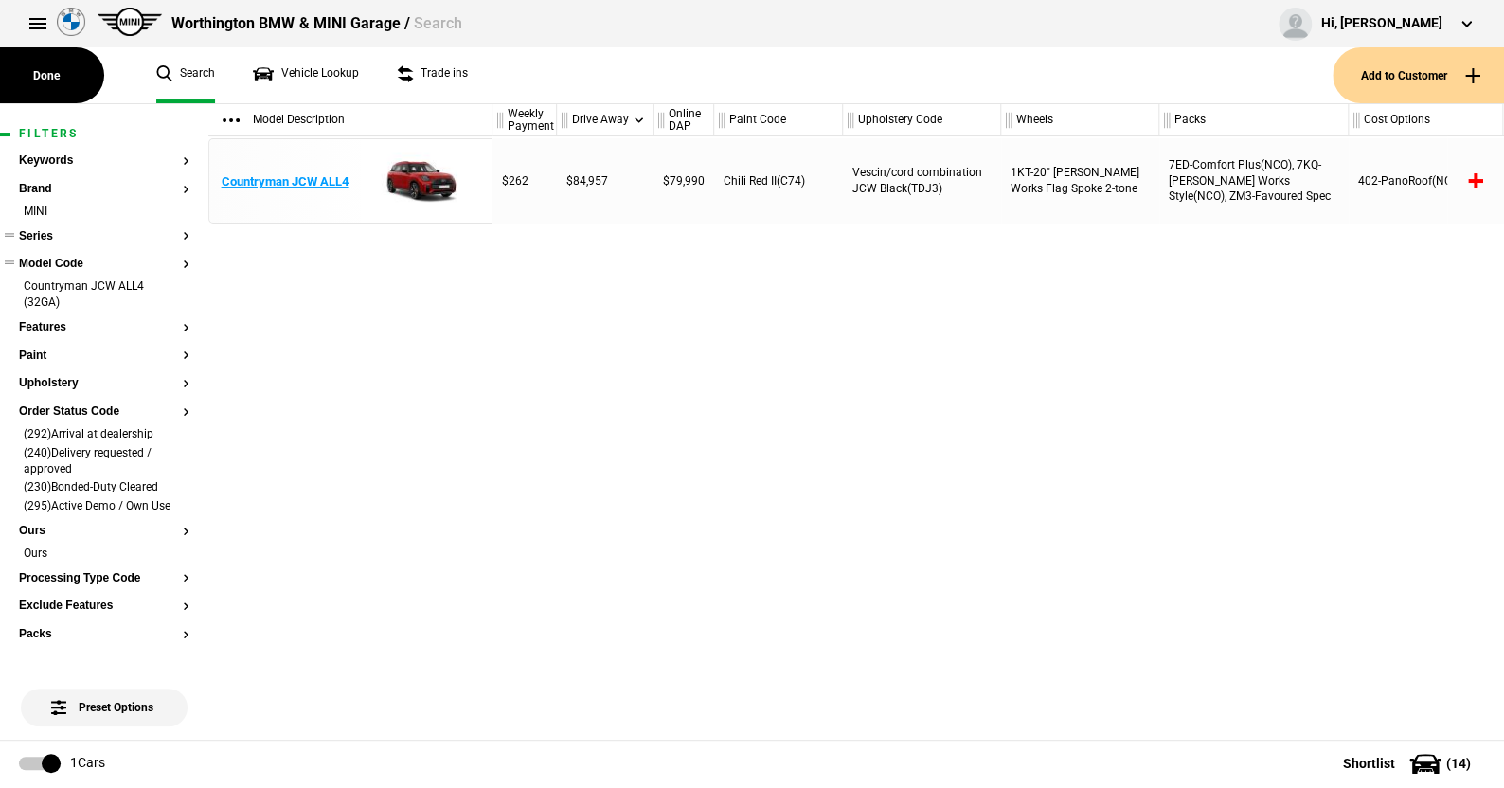
click at [423, 173] on img at bounding box center [416, 181] width 132 height 85
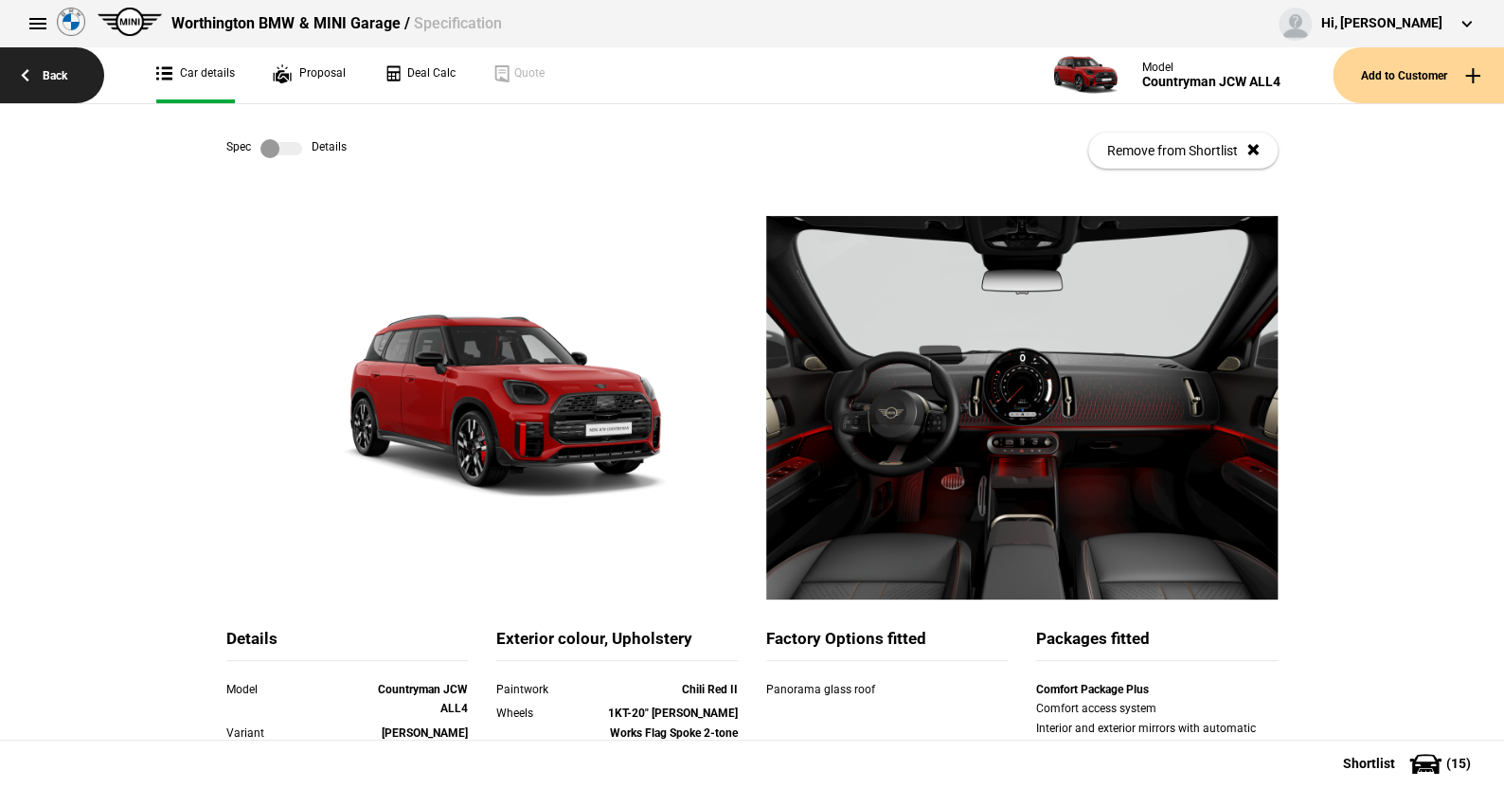
click at [63, 67] on link "Back" at bounding box center [52, 75] width 104 height 56
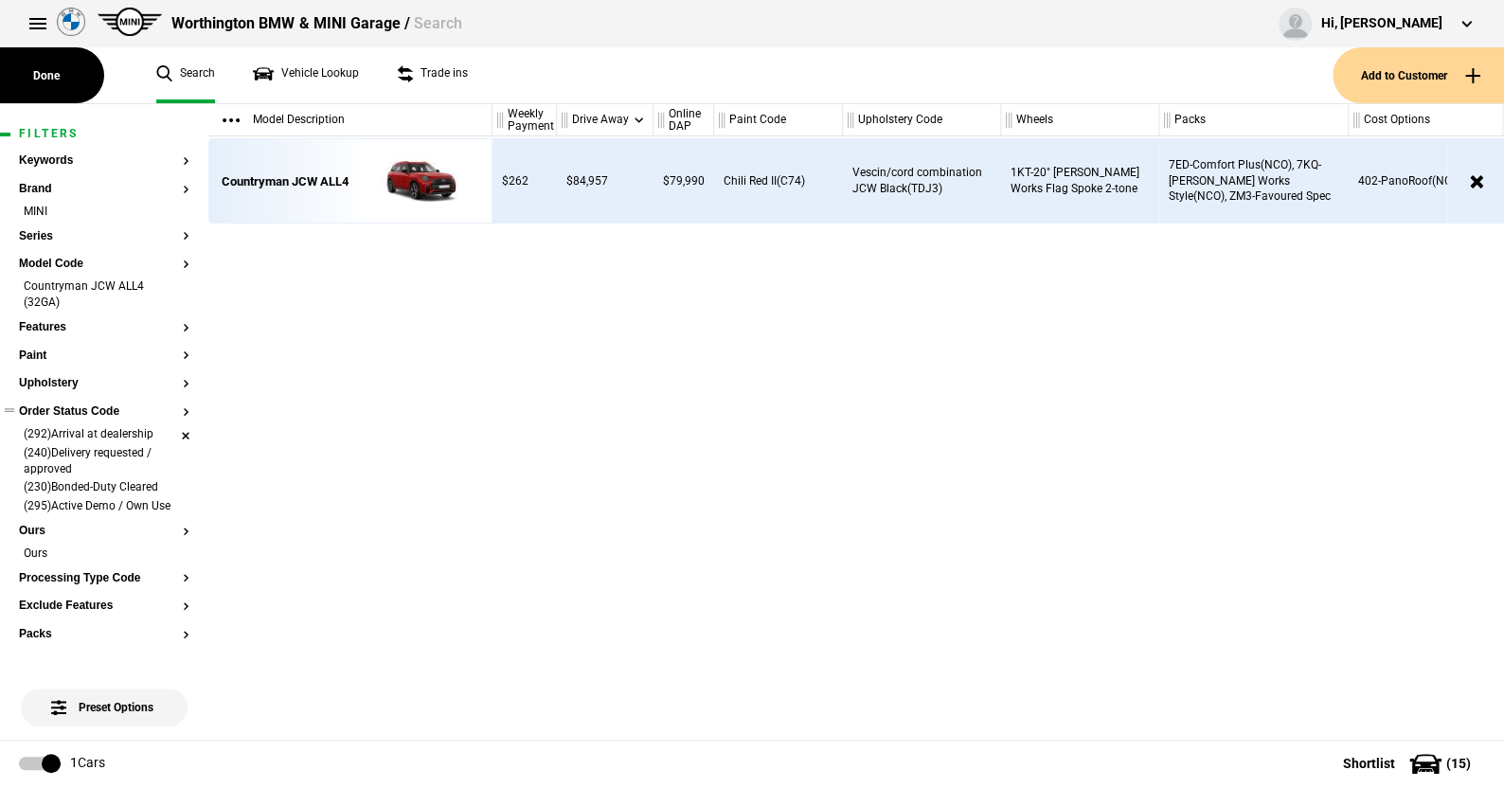
click at [168, 428] on li "(292)Arrival at dealership" at bounding box center [104, 435] width 171 height 19
click at [168, 428] on li "(240)Delivery requested / approved" at bounding box center [104, 443] width 171 height 35
click at [168, 428] on li "(230)Bonded-Duty Cleared" at bounding box center [104, 435] width 171 height 19
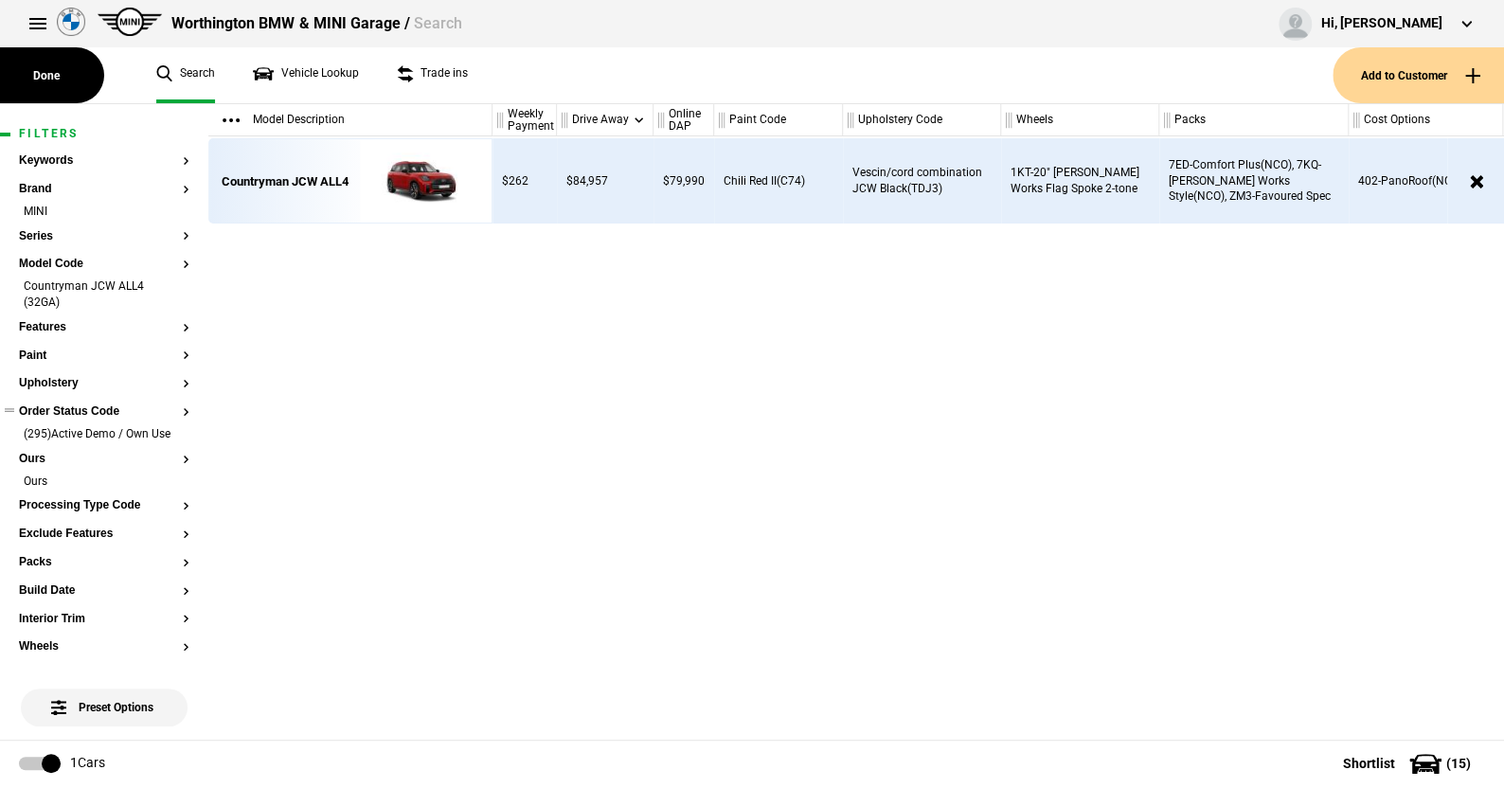
click at [168, 428] on li "(295)Active Demo / Own Use" at bounding box center [104, 435] width 171 height 19
click at [171, 462] on li "Ours" at bounding box center [104, 464] width 171 height 19
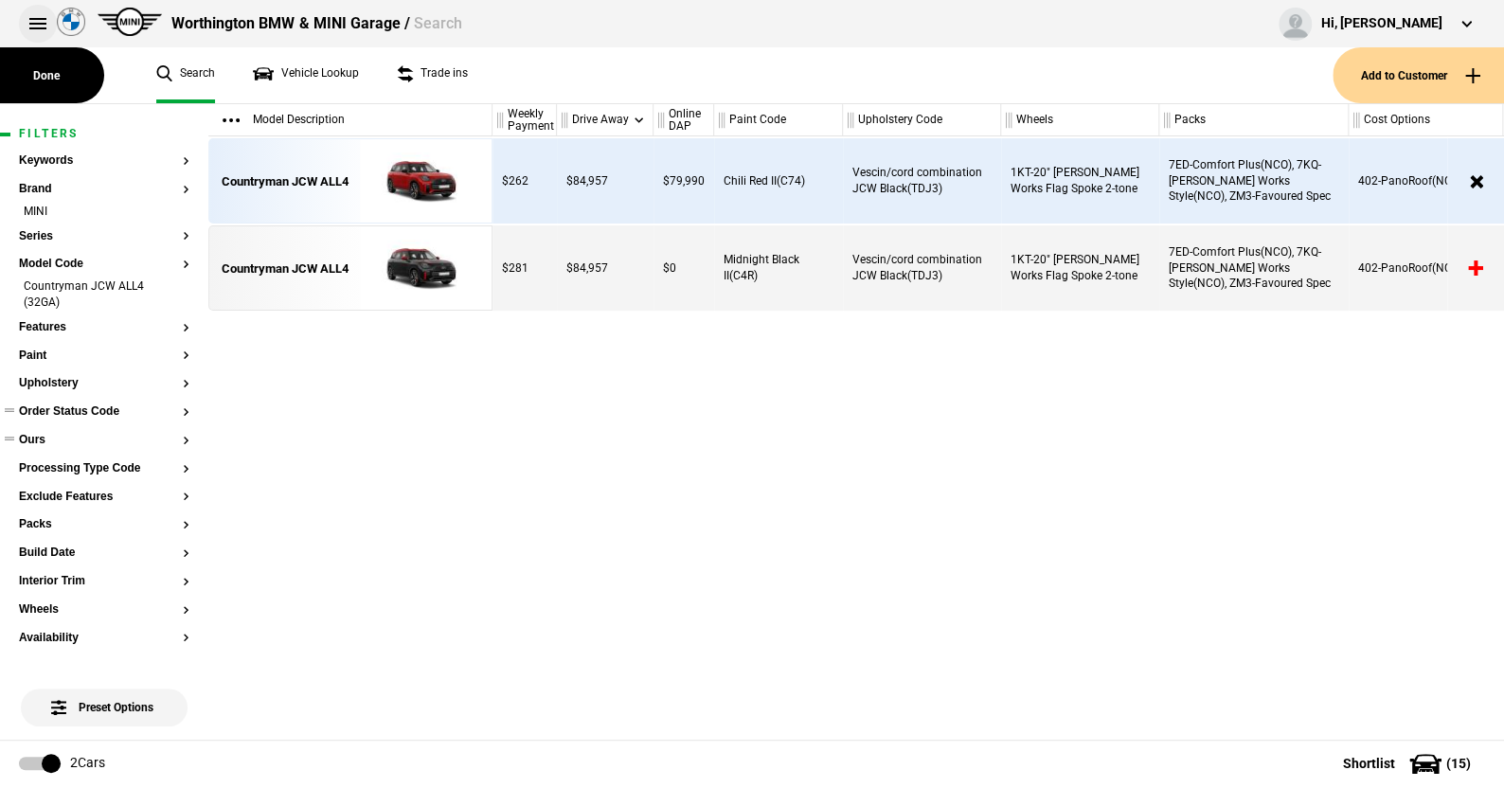
click at [35, 21] on button at bounding box center [38, 24] width 38 height 38
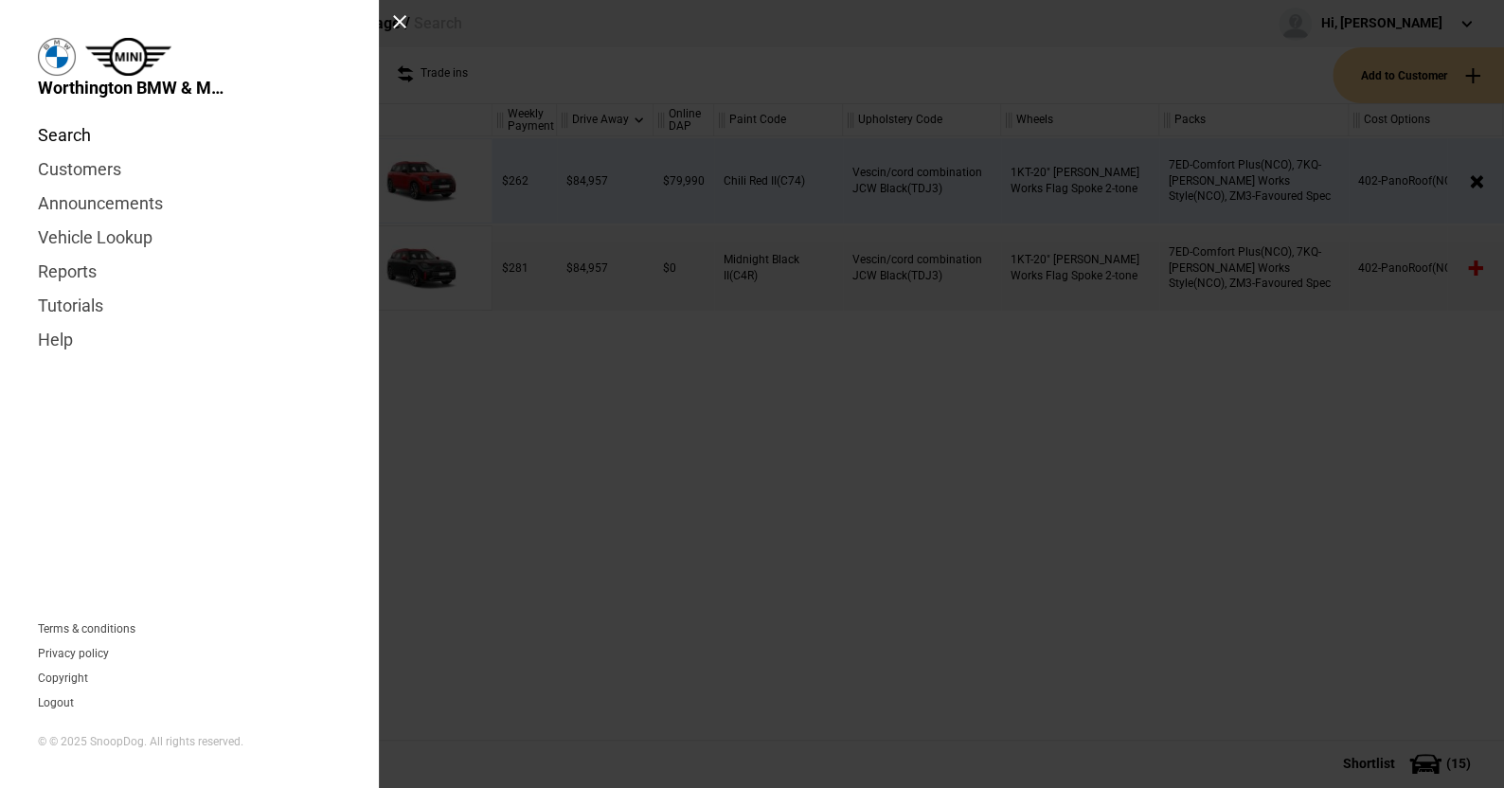
click at [66, 134] on link "Search" at bounding box center [189, 135] width 303 height 34
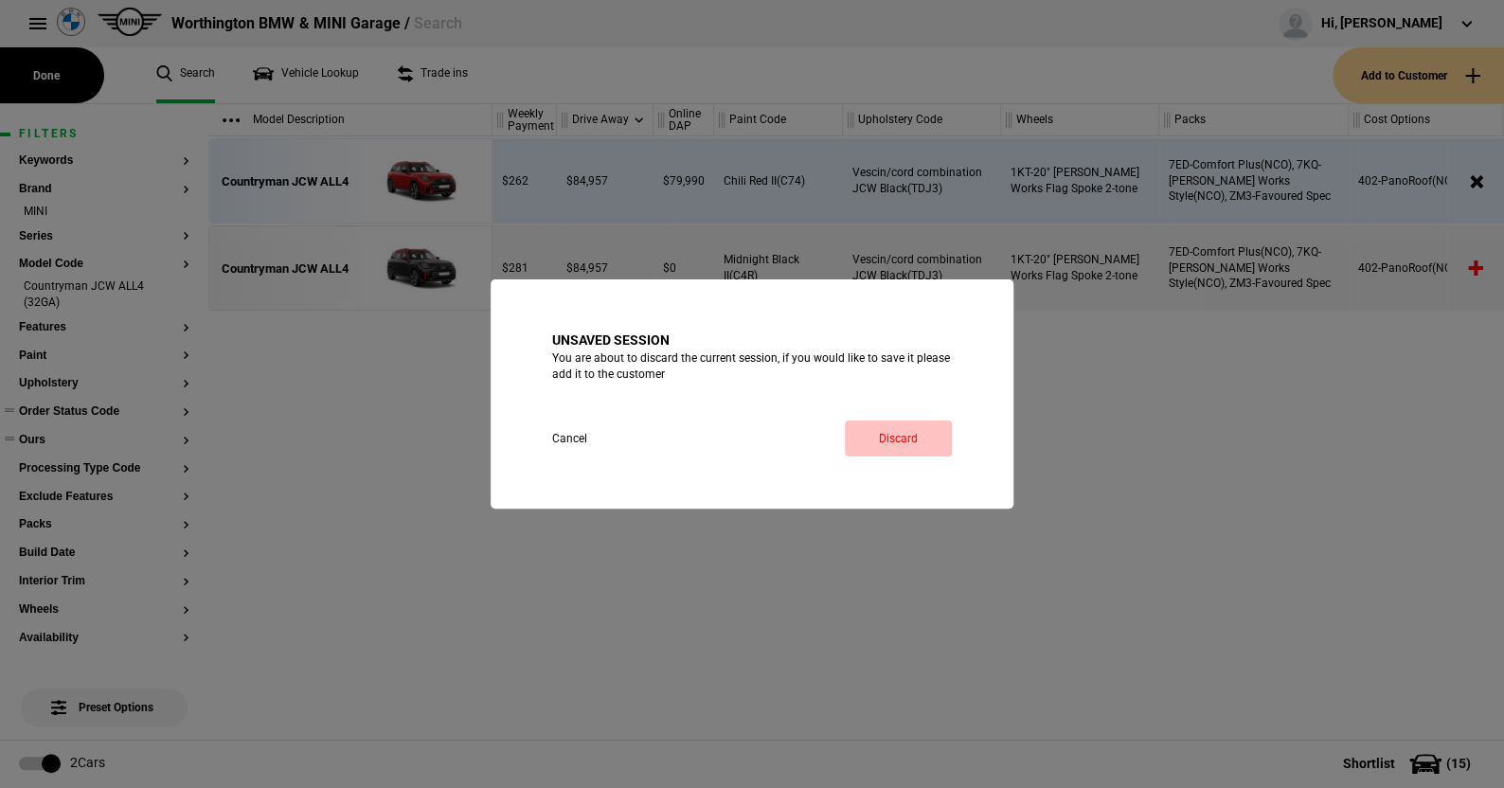
click at [891, 431] on link "Discard" at bounding box center [898, 439] width 107 height 36
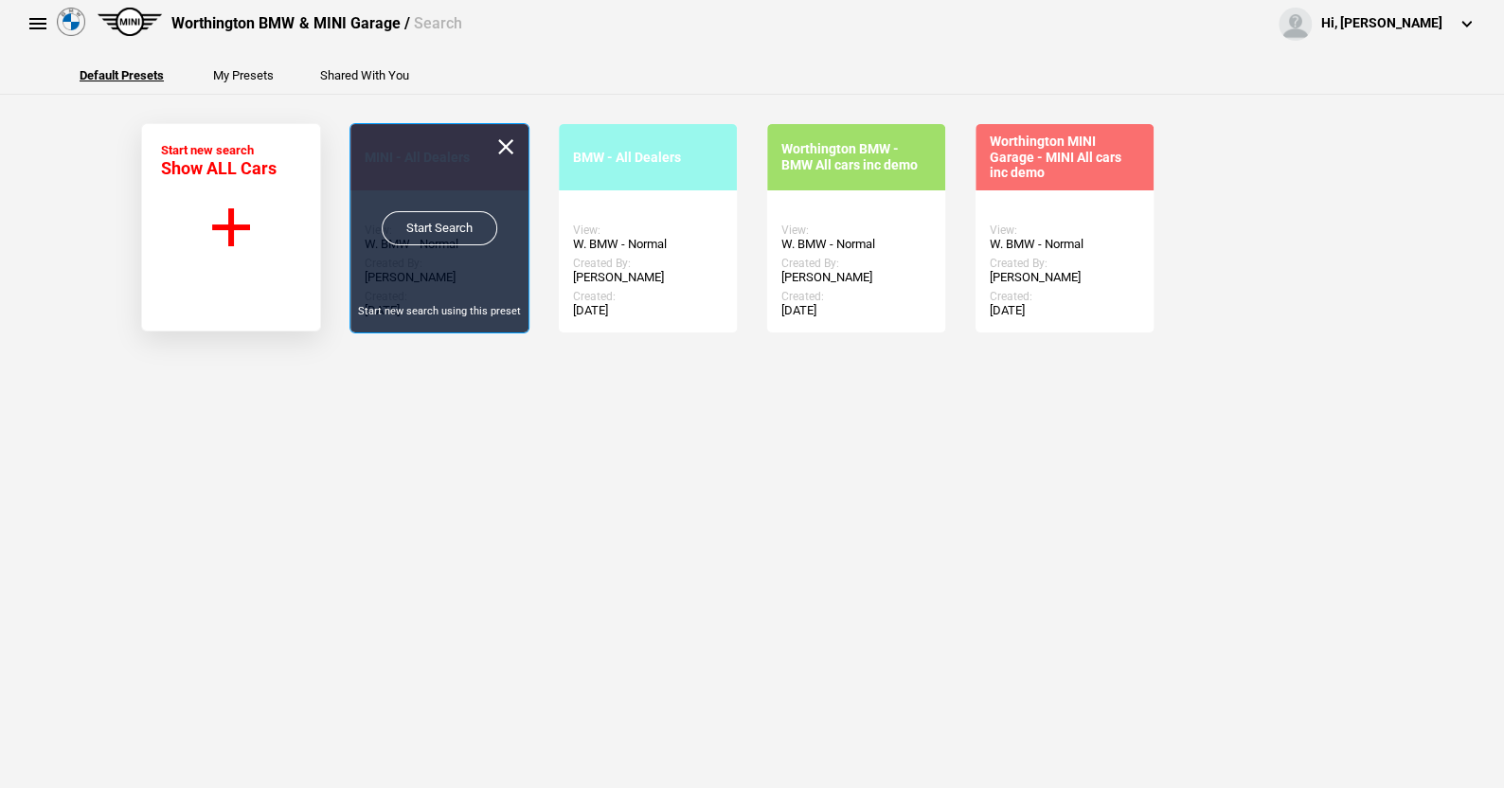
click at [416, 219] on link "Start Search" at bounding box center [440, 228] width 116 height 34
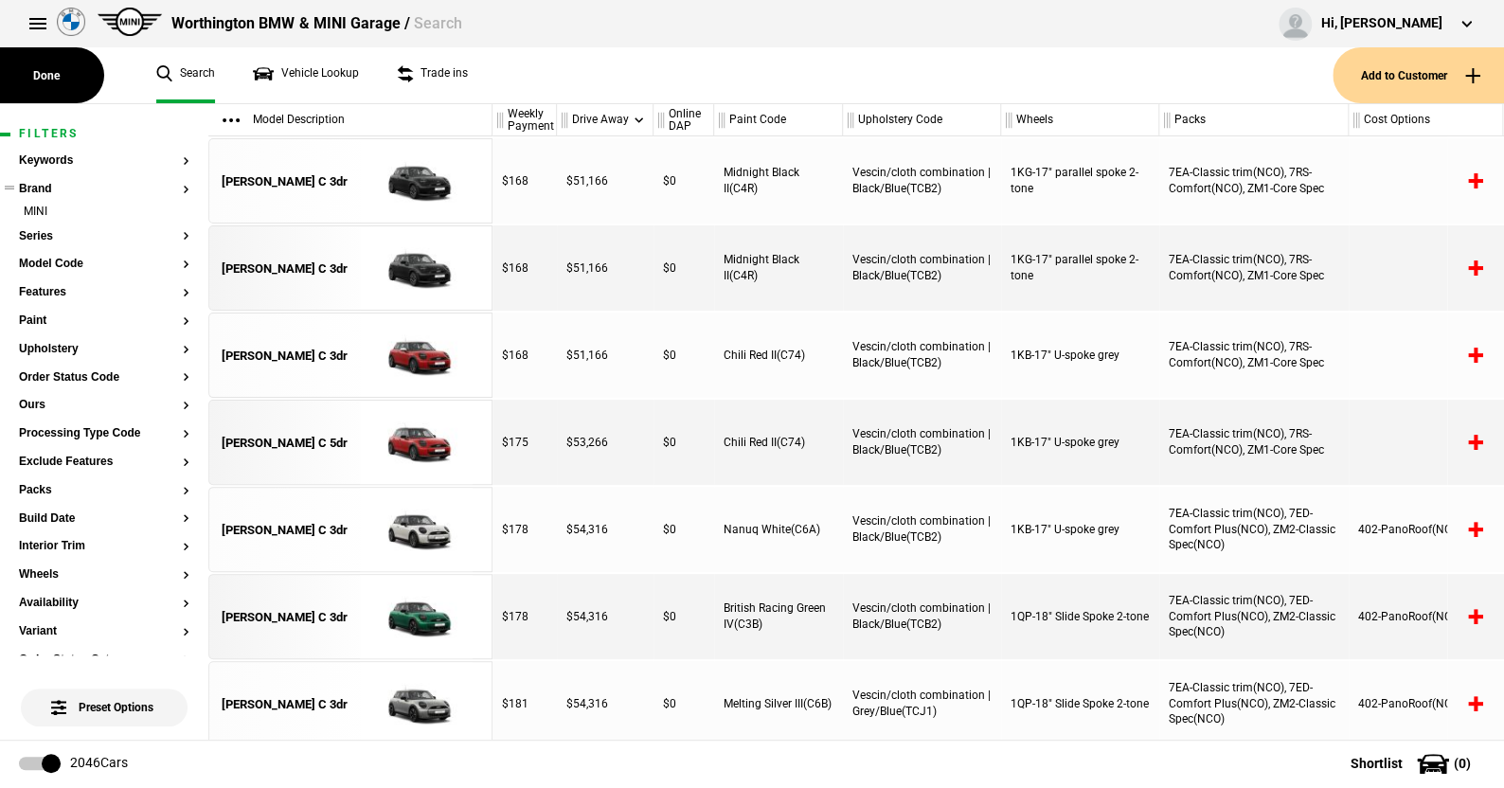
click at [45, 227] on ul "MINI" at bounding box center [104, 217] width 171 height 27
click at [45, 231] on button "Series" at bounding box center [104, 236] width 171 height 13
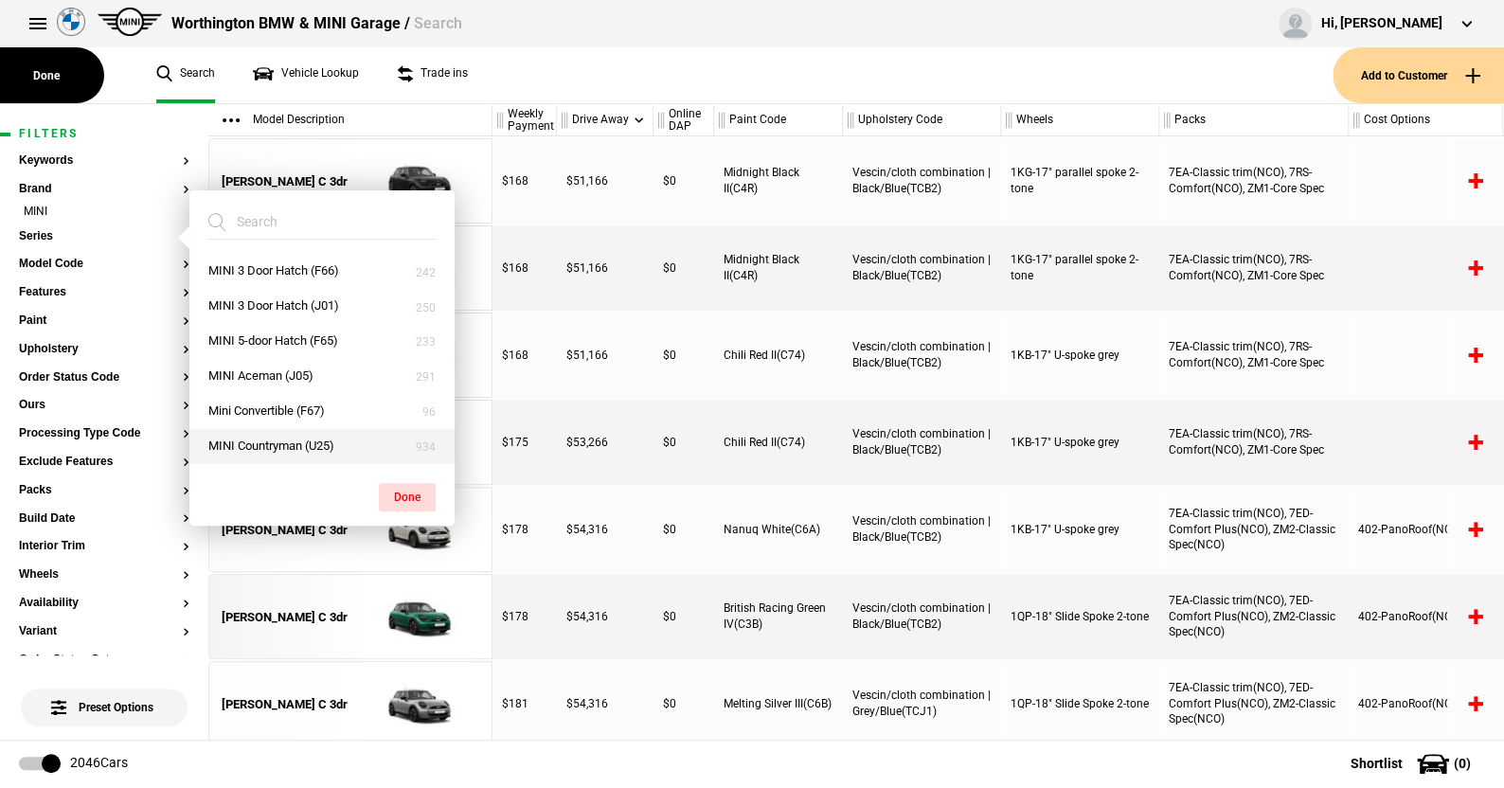
click at [282, 440] on button "MINI Countryman (U25)" at bounding box center [321, 446] width 265 height 35
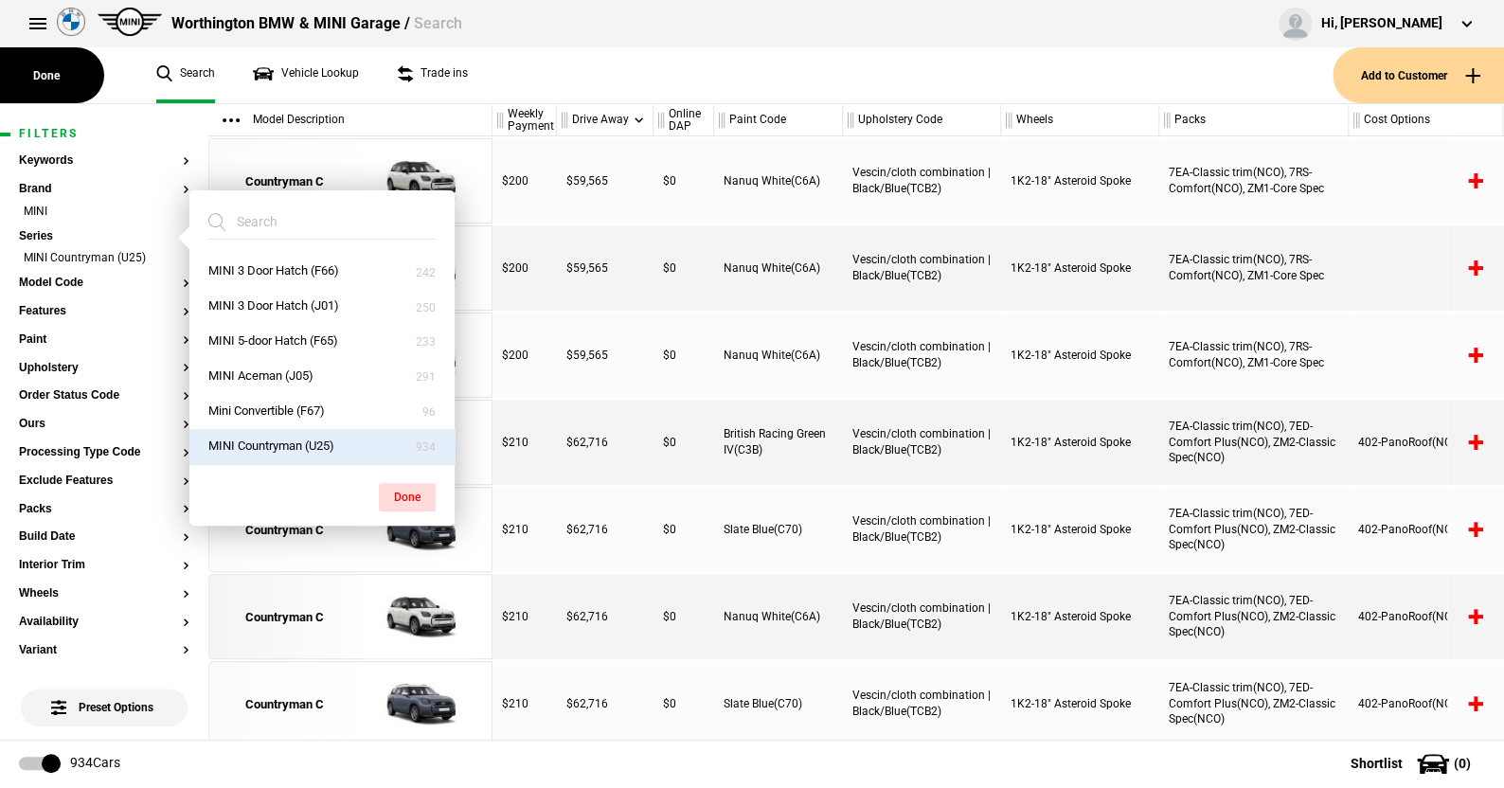
drag, startPoint x: 414, startPoint y: 492, endPoint x: 402, endPoint y: 481, distance: 16.1
click at [412, 491] on button "Done" at bounding box center [407, 497] width 57 height 28
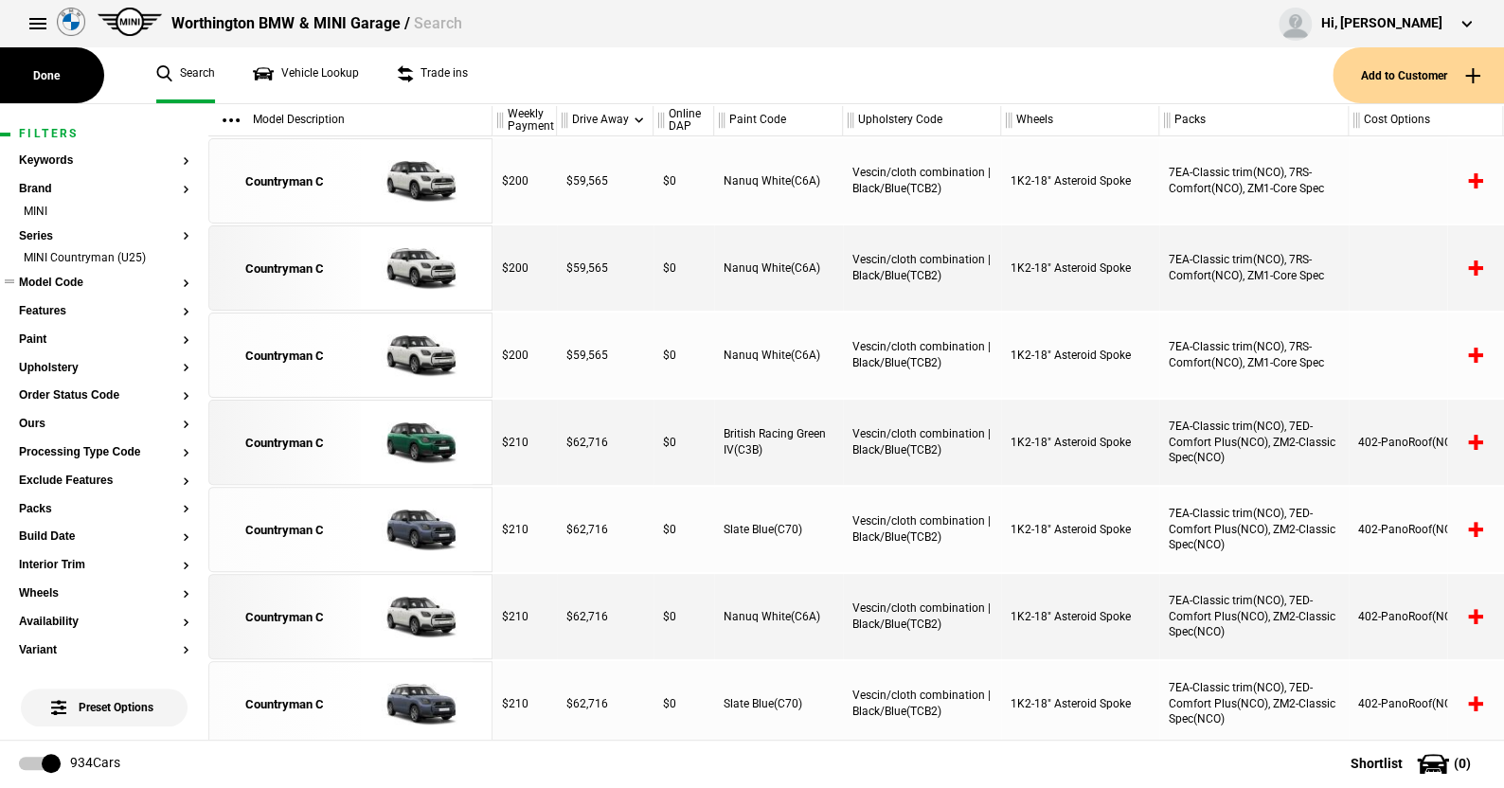
click at [81, 282] on button "Model Code" at bounding box center [104, 283] width 171 height 13
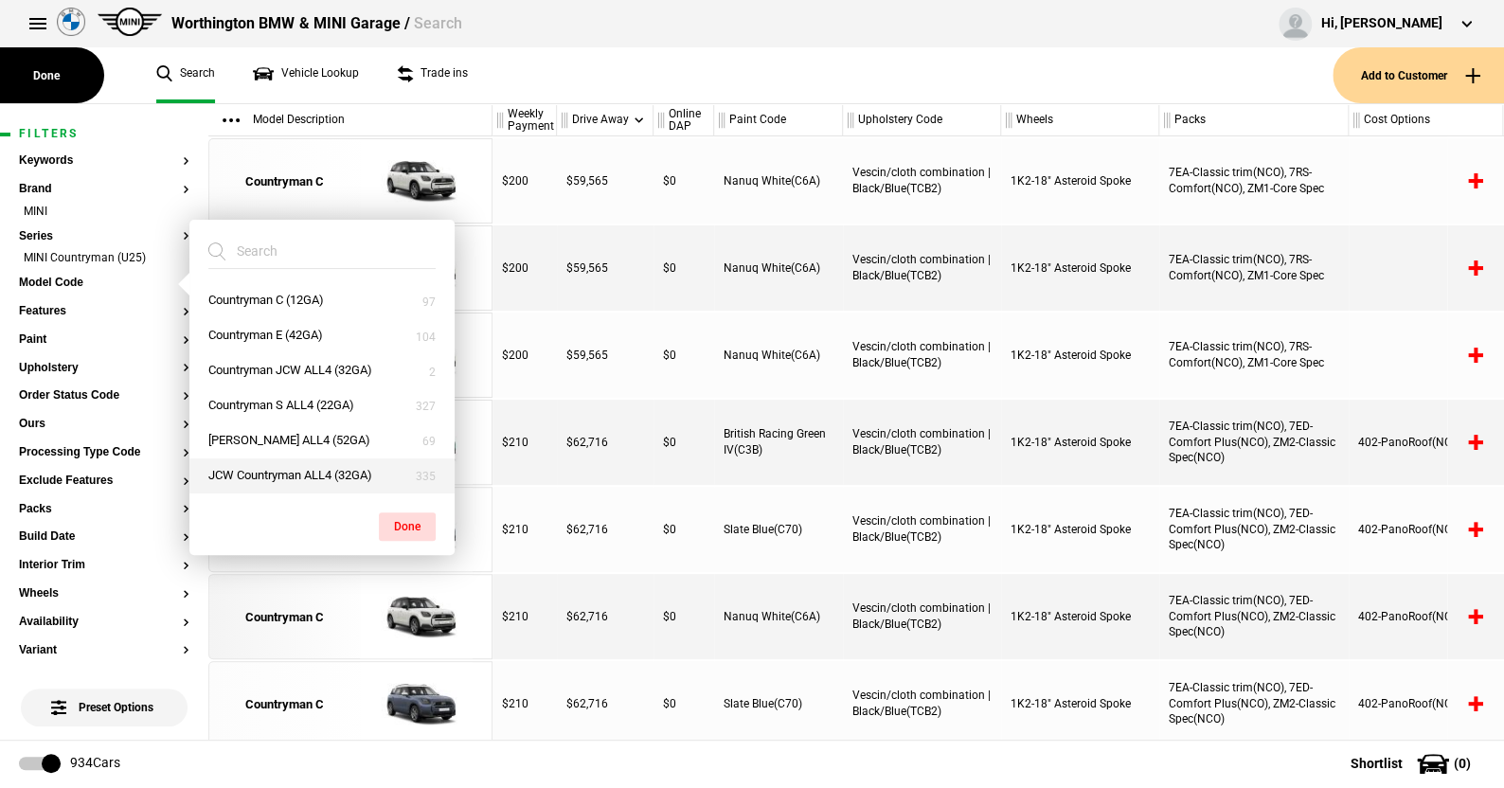
click at [271, 471] on button "JCW Countryman ALL4 (32GA)" at bounding box center [321, 475] width 265 height 35
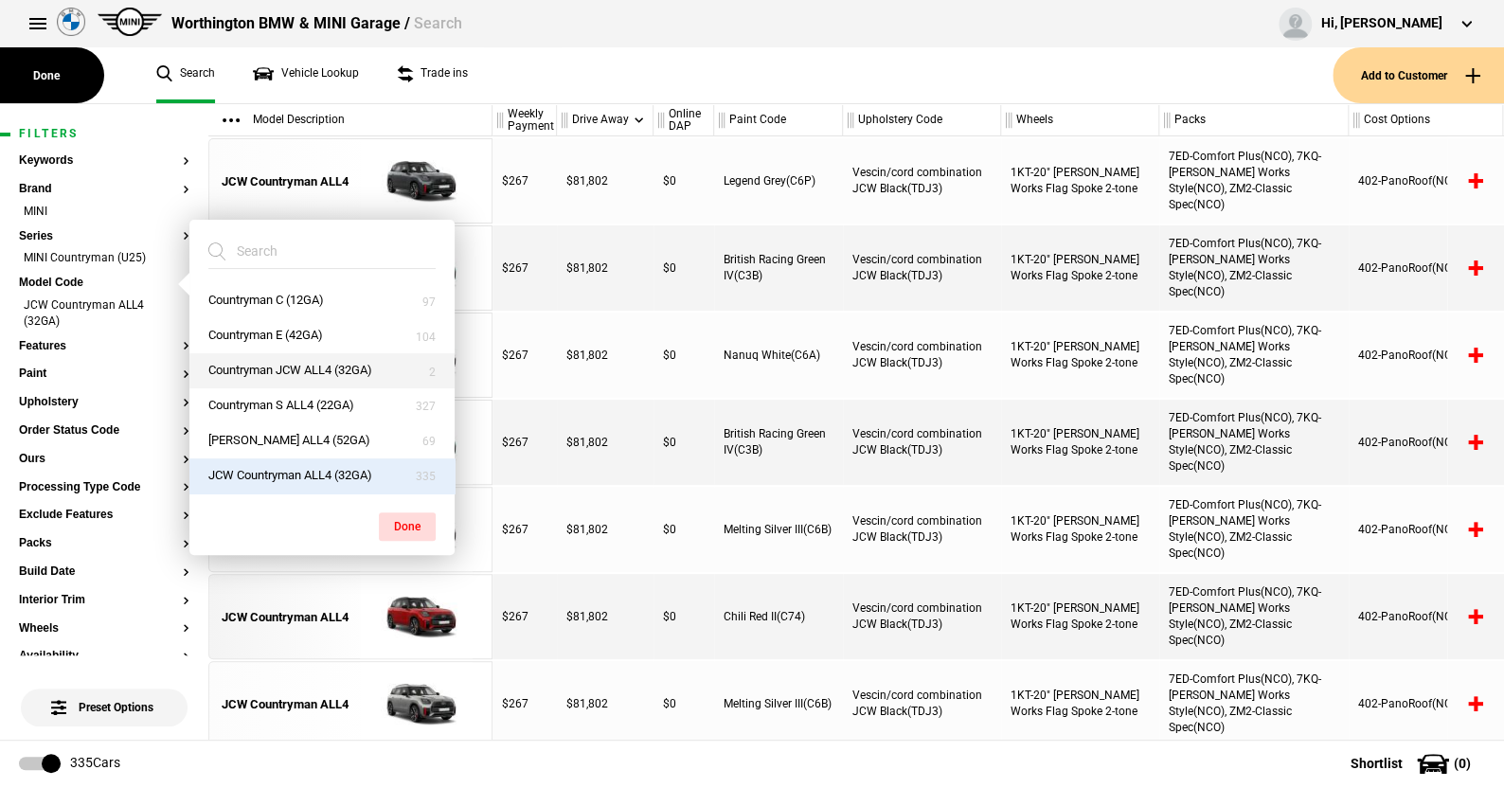
click at [338, 363] on button "Countryman JCW ALL4 (32GA)" at bounding box center [321, 370] width 265 height 35
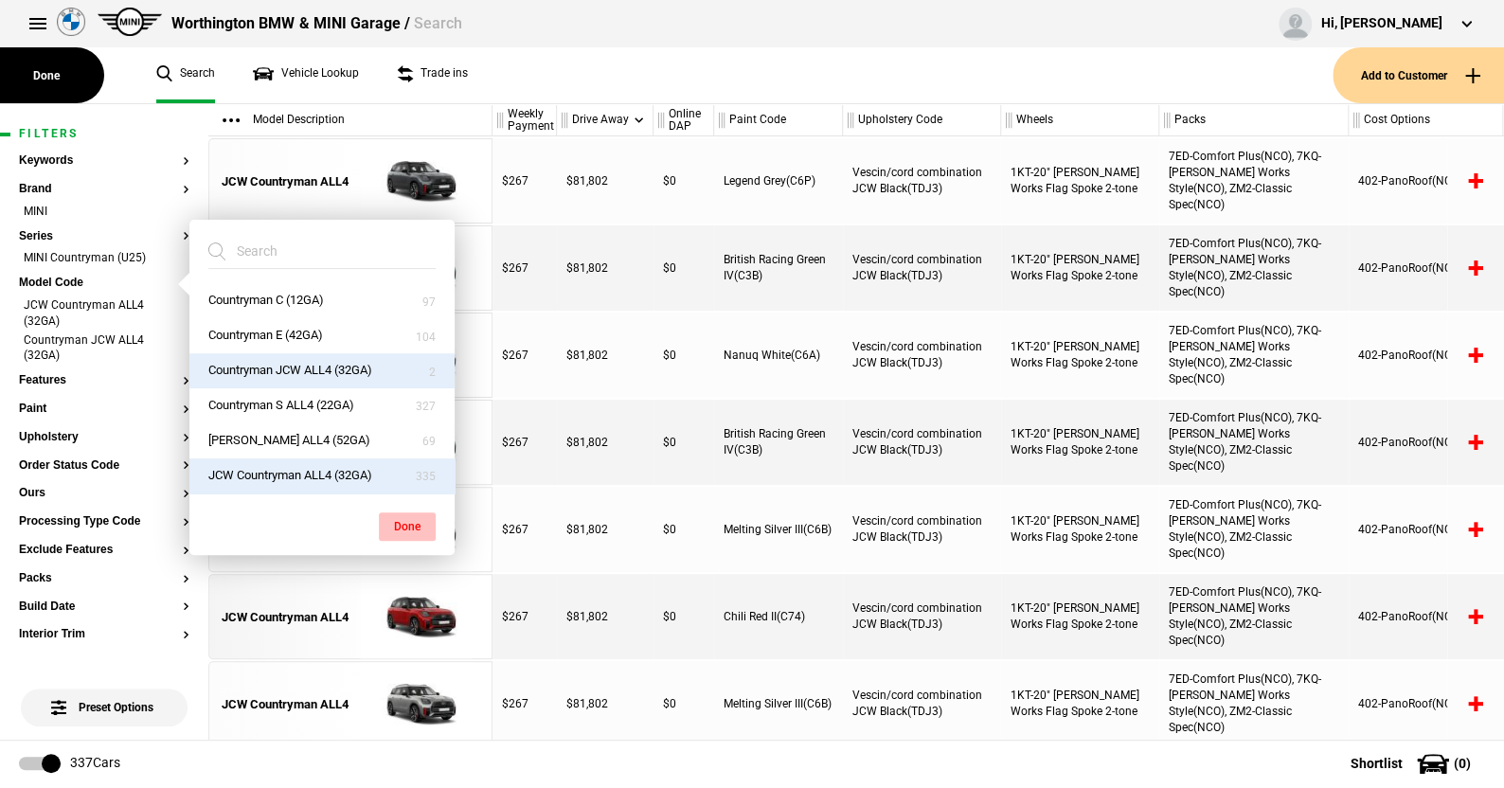
click at [404, 519] on button "Done" at bounding box center [407, 526] width 57 height 28
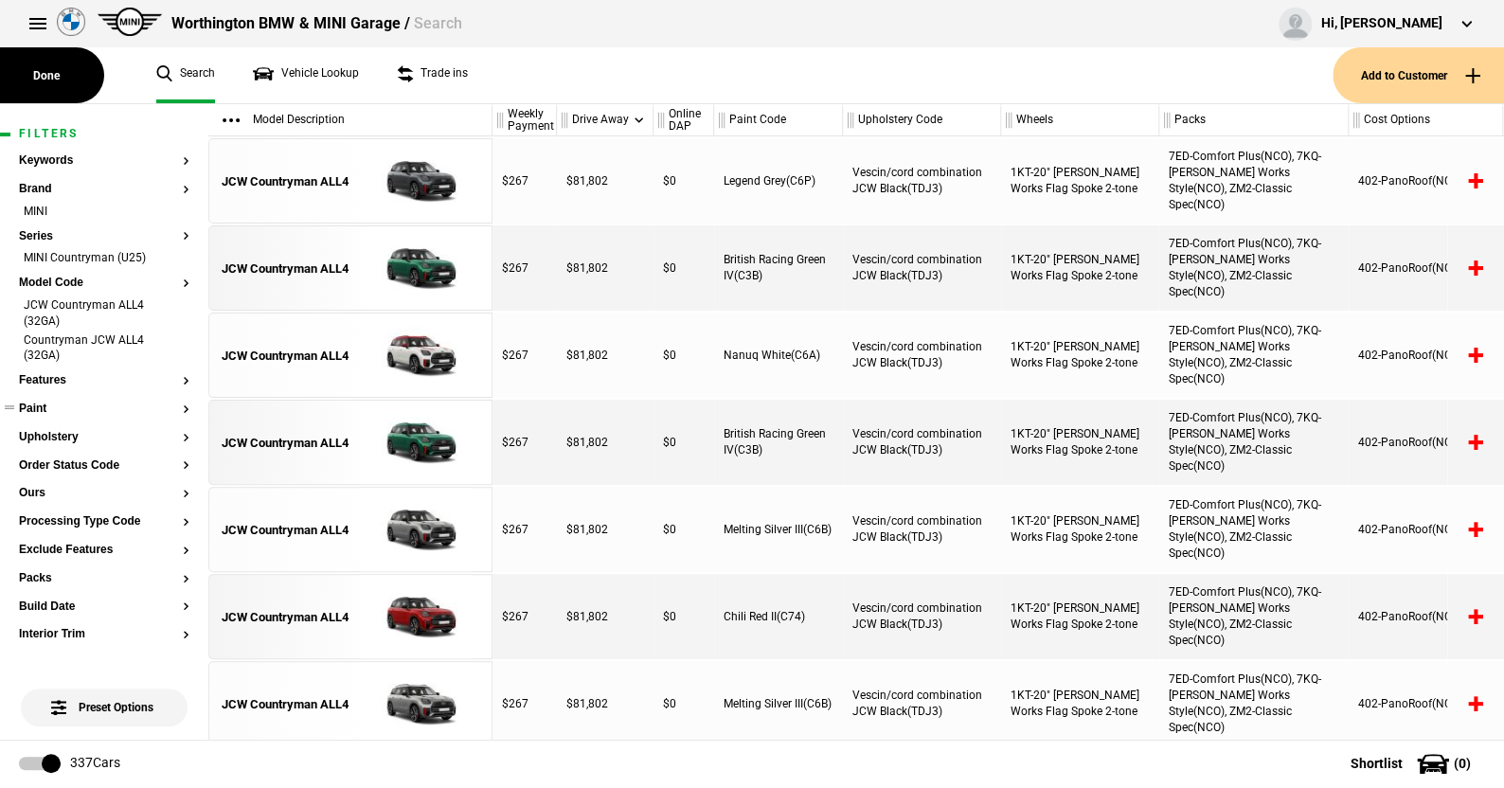
click at [53, 404] on button "Paint" at bounding box center [104, 409] width 171 height 13
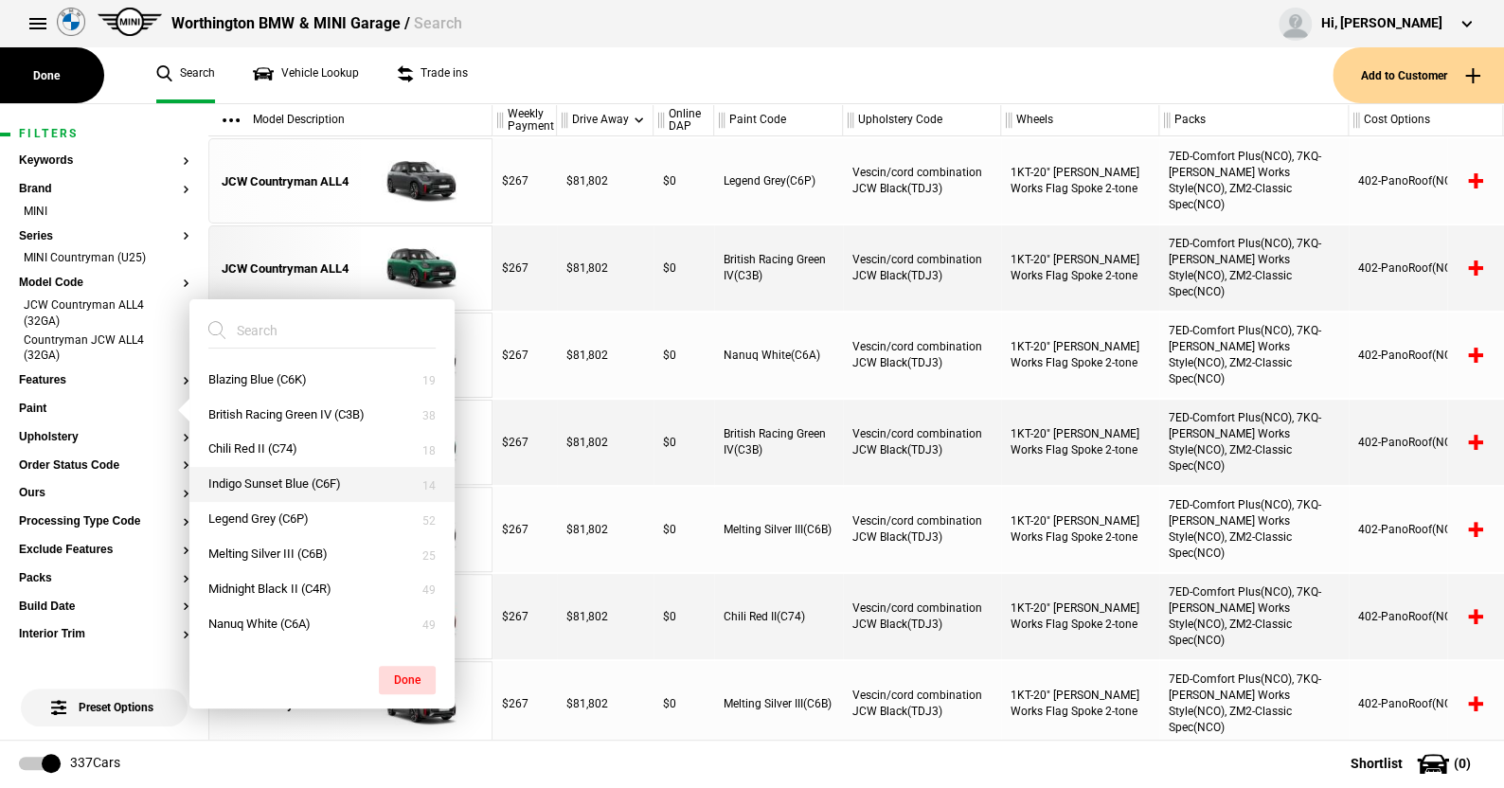
click at [259, 481] on button "Indigo Sunset Blue (C6F)" at bounding box center [321, 484] width 265 height 35
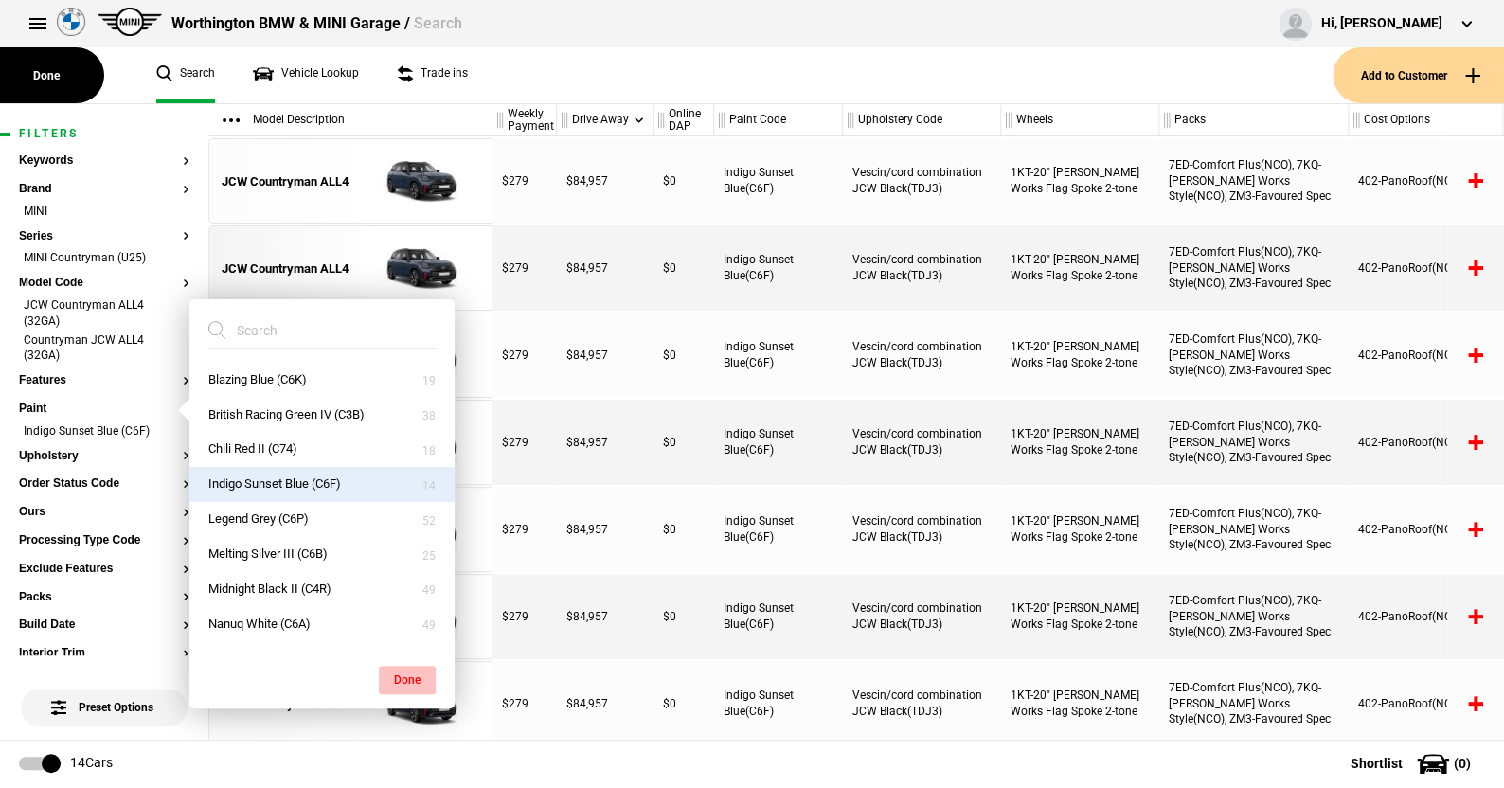
click at [419, 674] on button "Done" at bounding box center [407, 680] width 57 height 28
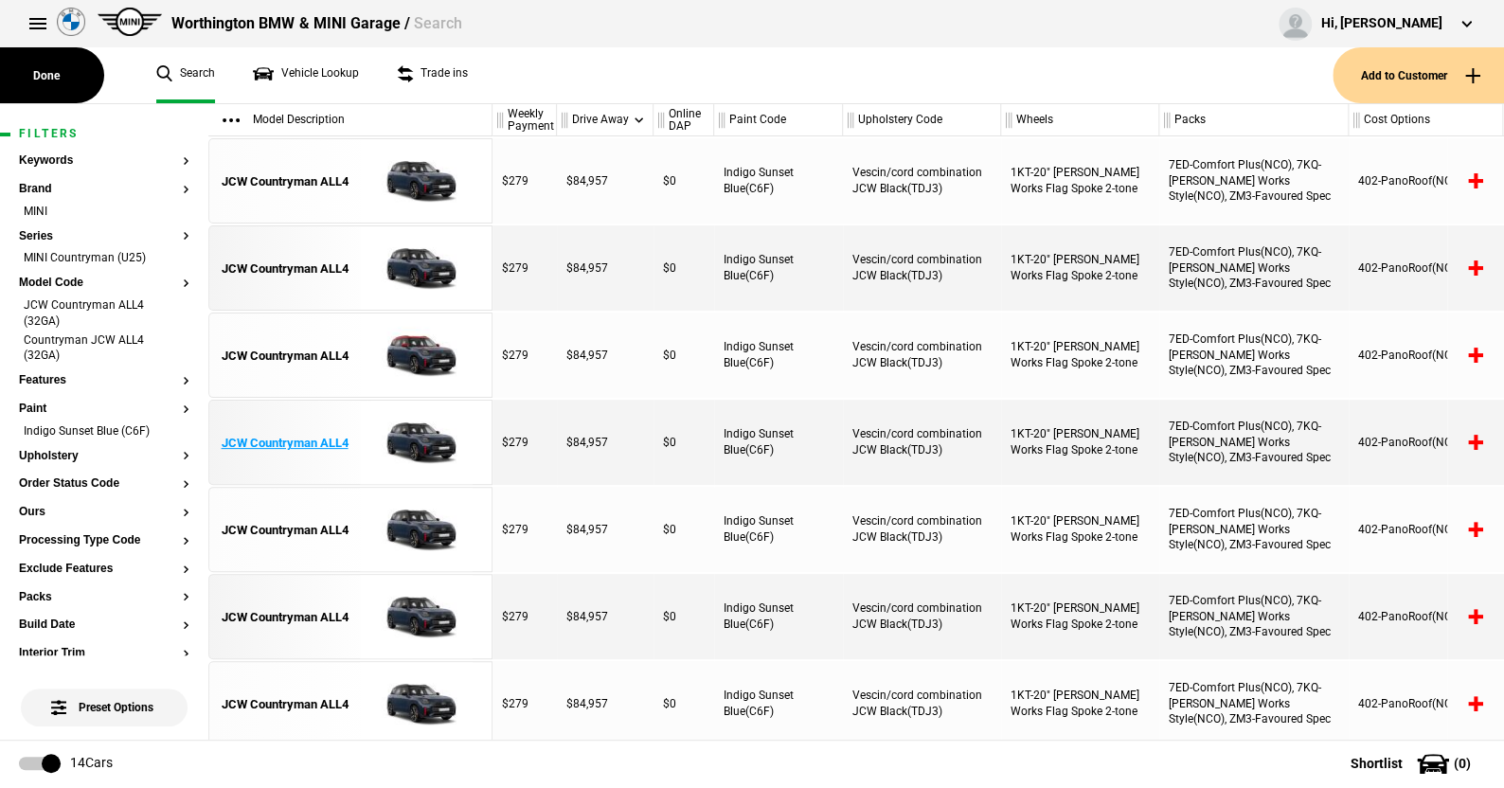
click at [420, 440] on img at bounding box center [416, 443] width 132 height 85
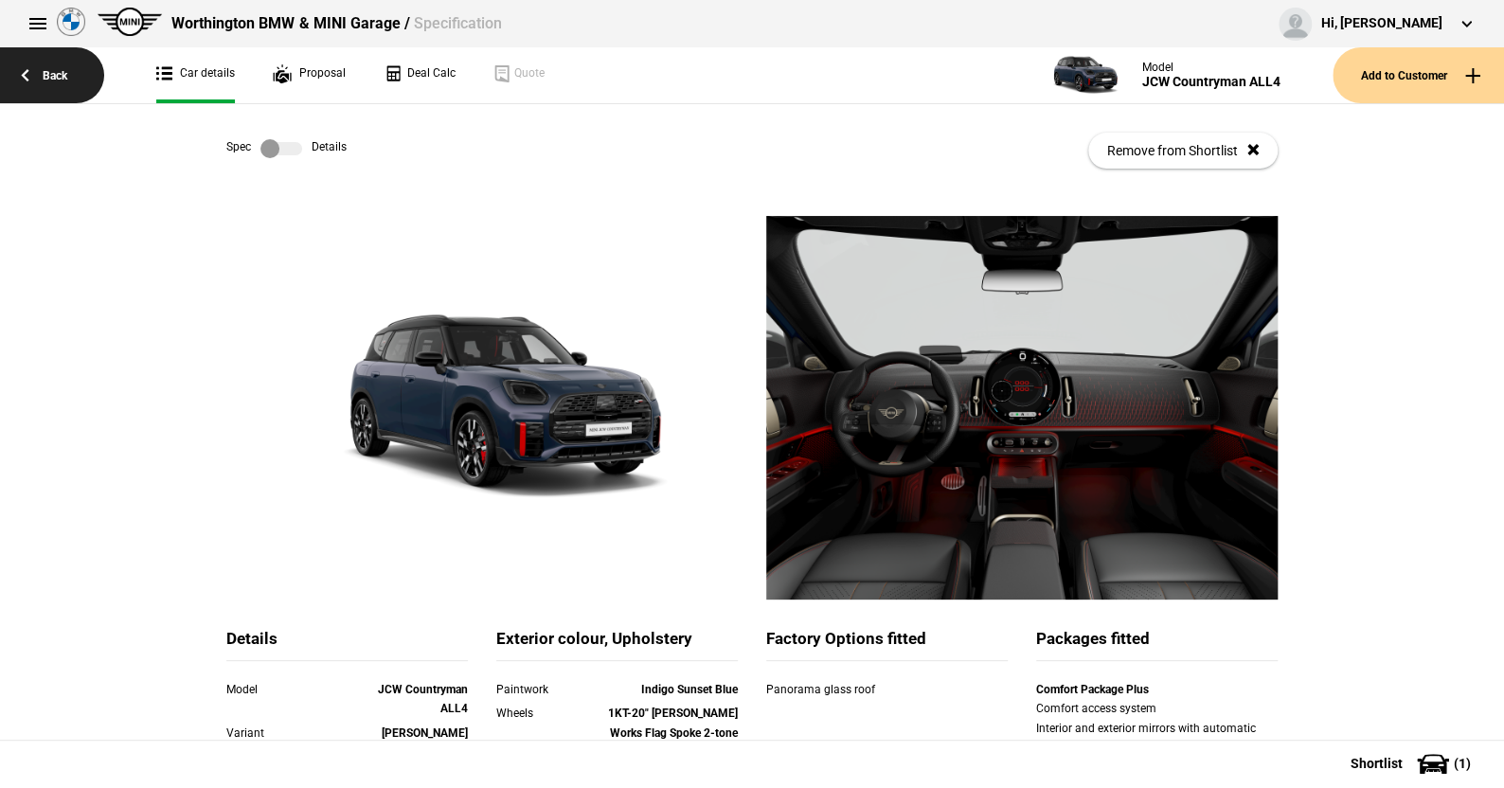
click at [56, 65] on link "Back" at bounding box center [52, 75] width 104 height 56
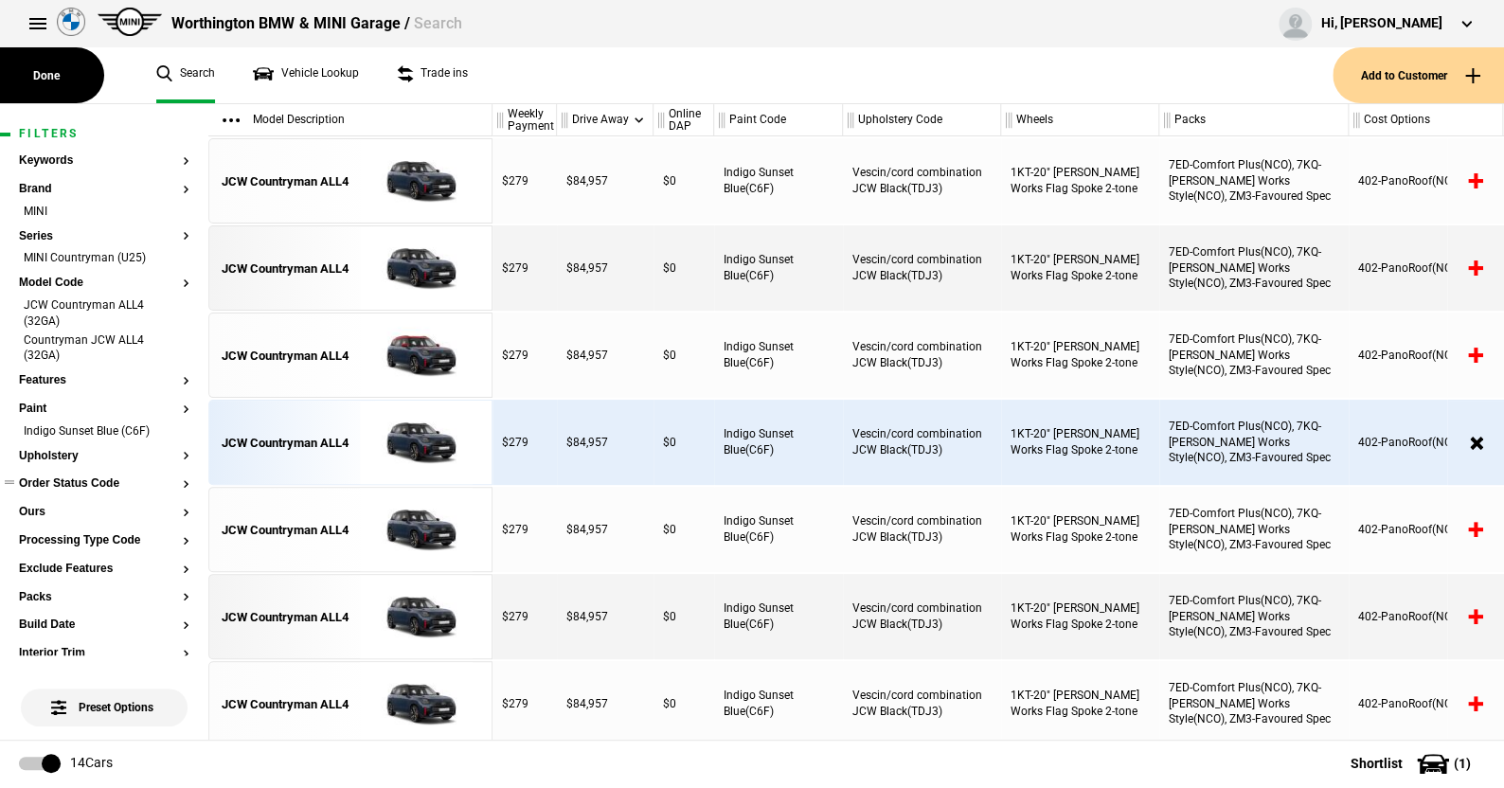
click at [103, 482] on button "Order Status Code" at bounding box center [104, 483] width 171 height 13
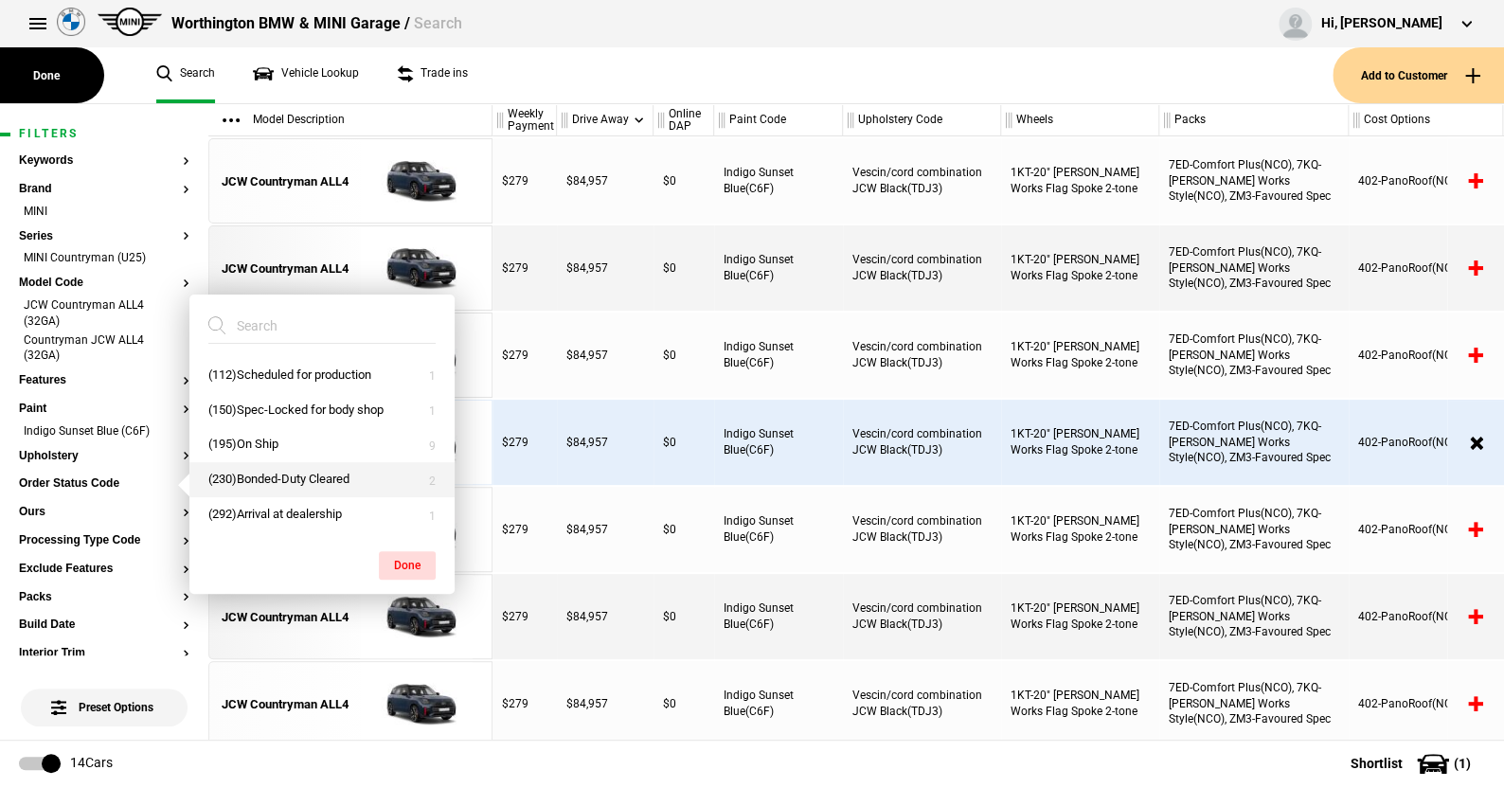
click at [243, 472] on button "(230)Bonded-Duty Cleared" at bounding box center [321, 479] width 265 height 35
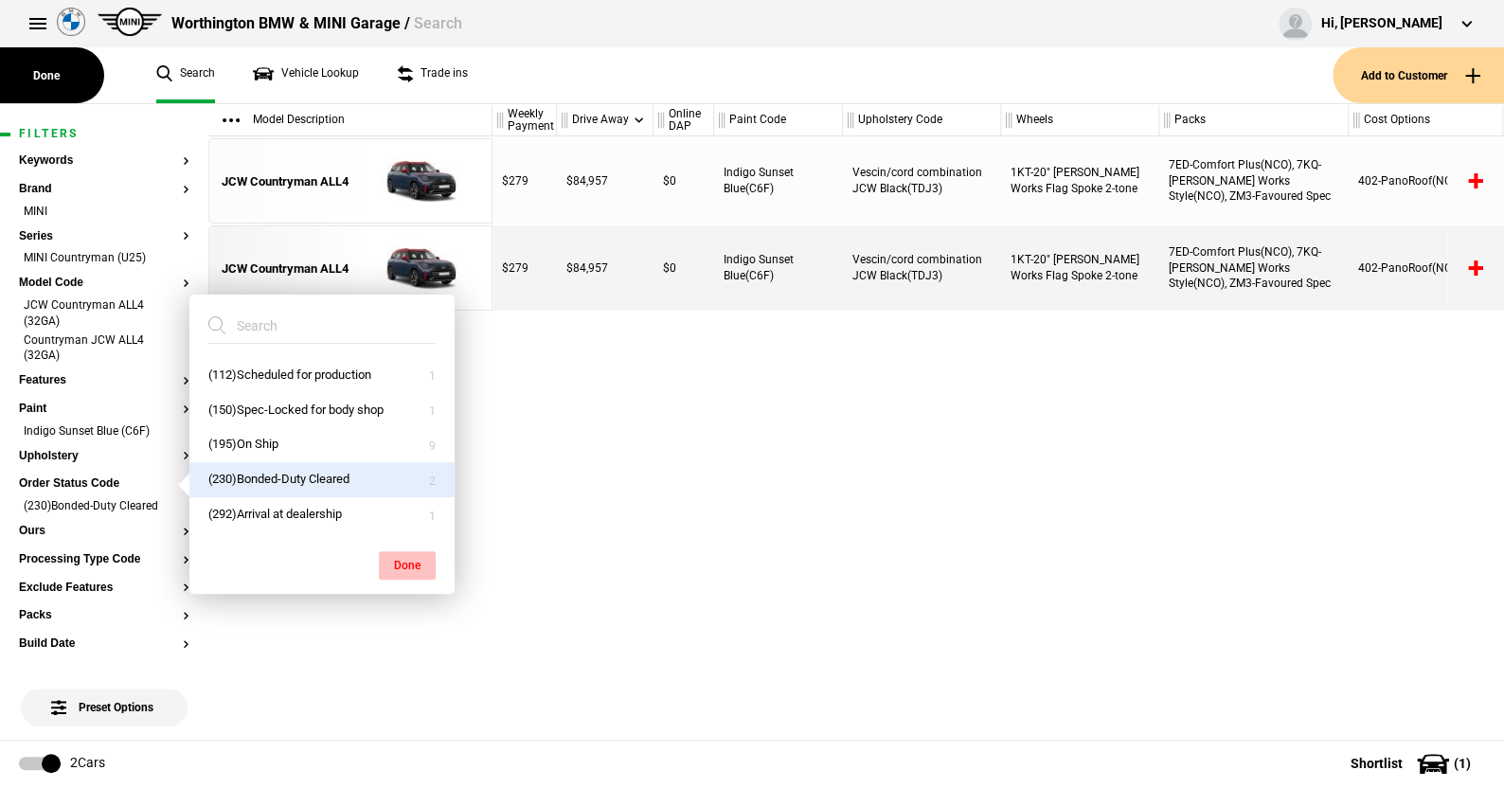
click at [401, 557] on button "Done" at bounding box center [407, 565] width 57 height 28
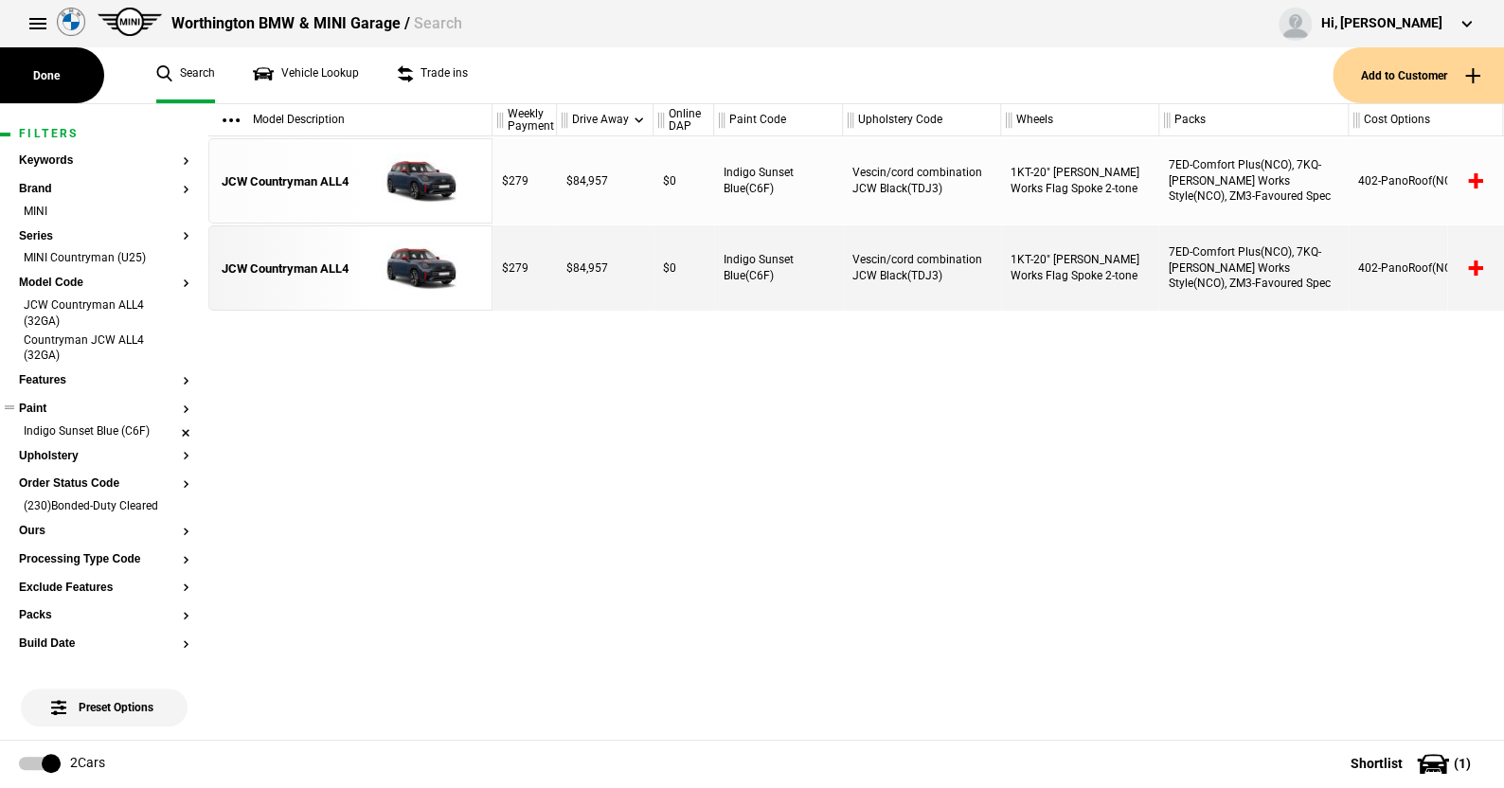
click at [171, 431] on li "Indigo Sunset Blue (C6F)" at bounding box center [104, 432] width 171 height 19
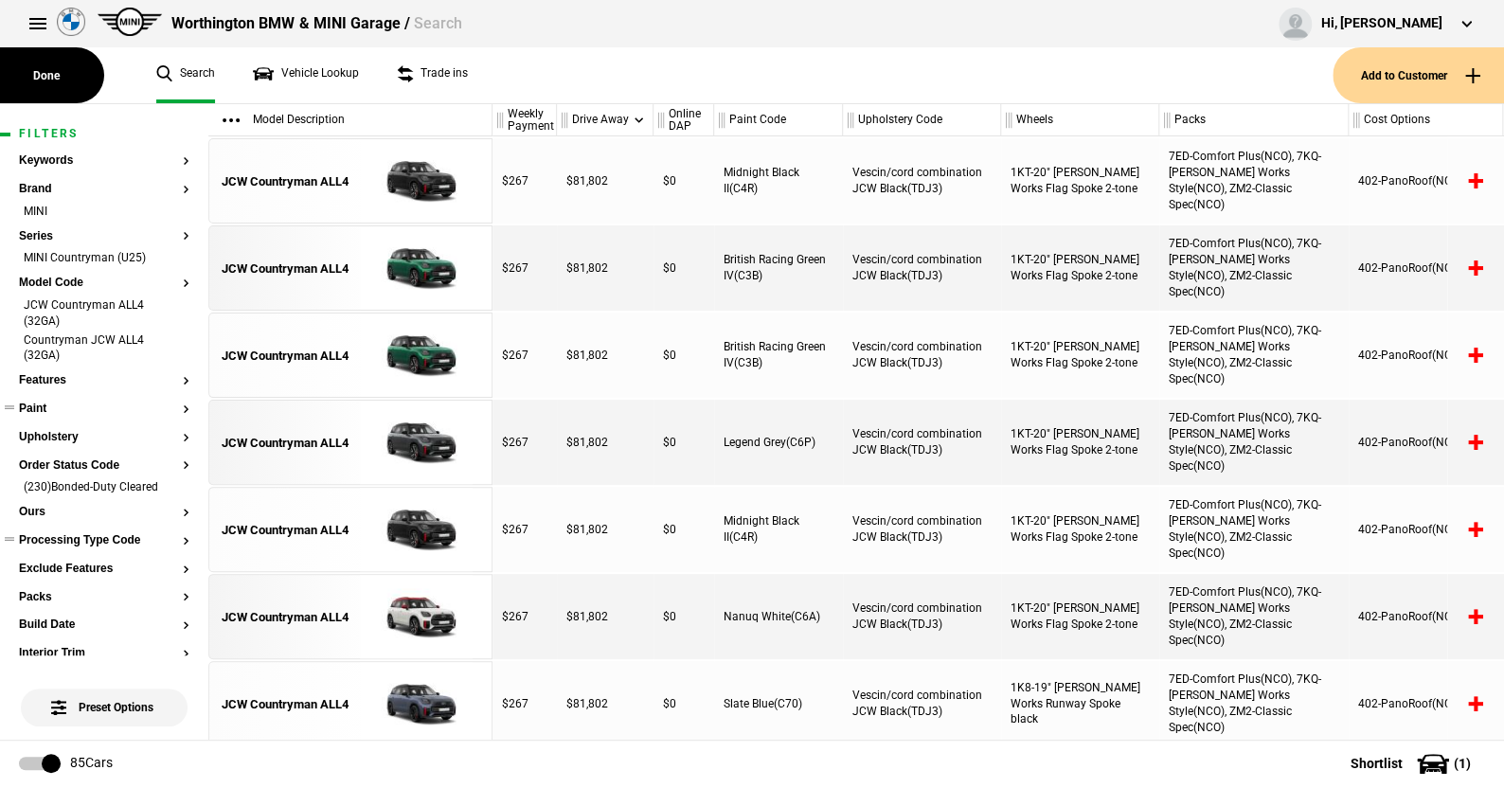
click at [106, 539] on button "Processing Type Code" at bounding box center [104, 540] width 171 height 13
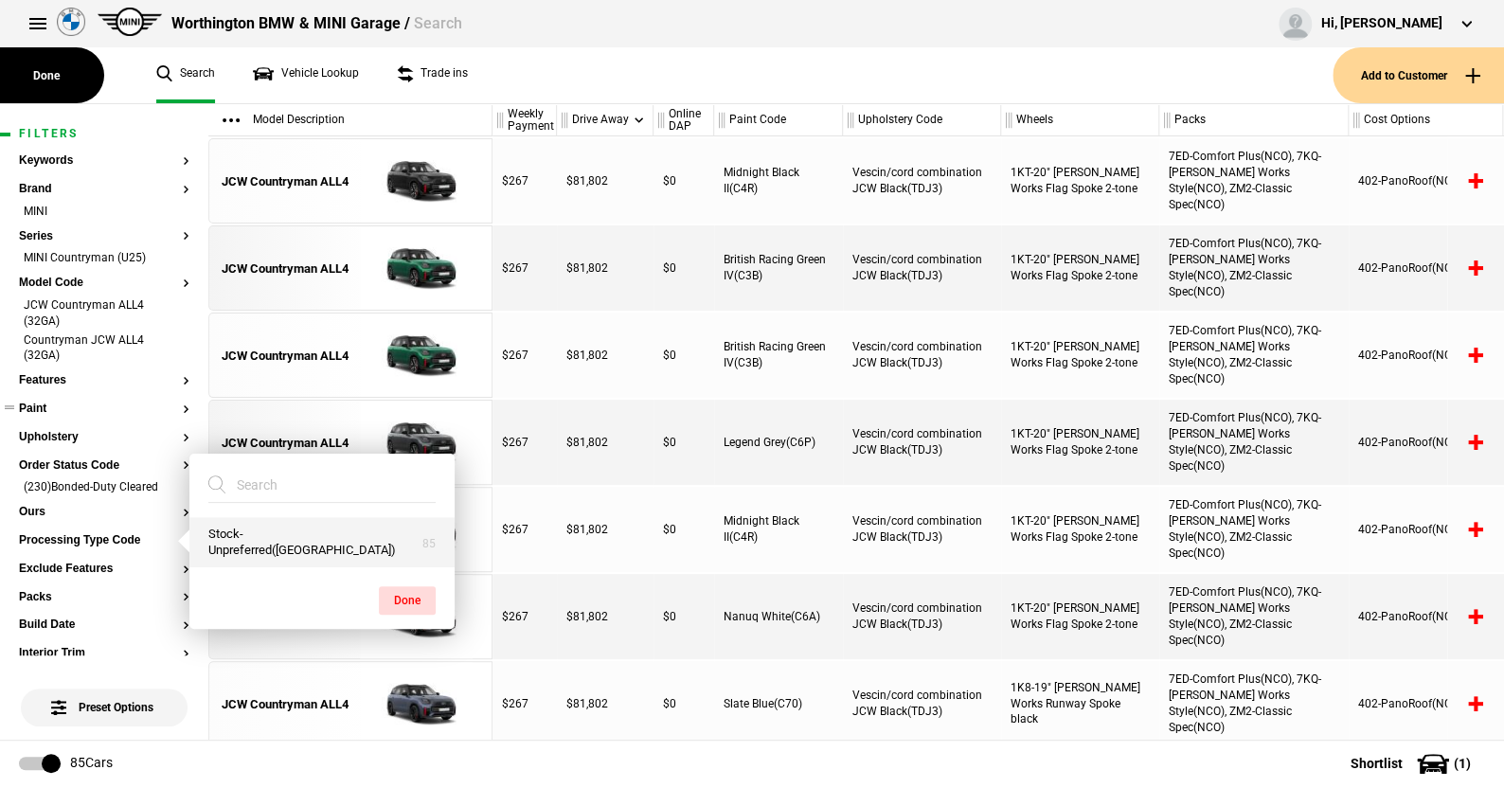
click at [287, 545] on button "Stock-Unpreferred([GEOGRAPHIC_DATA])" at bounding box center [321, 542] width 265 height 51
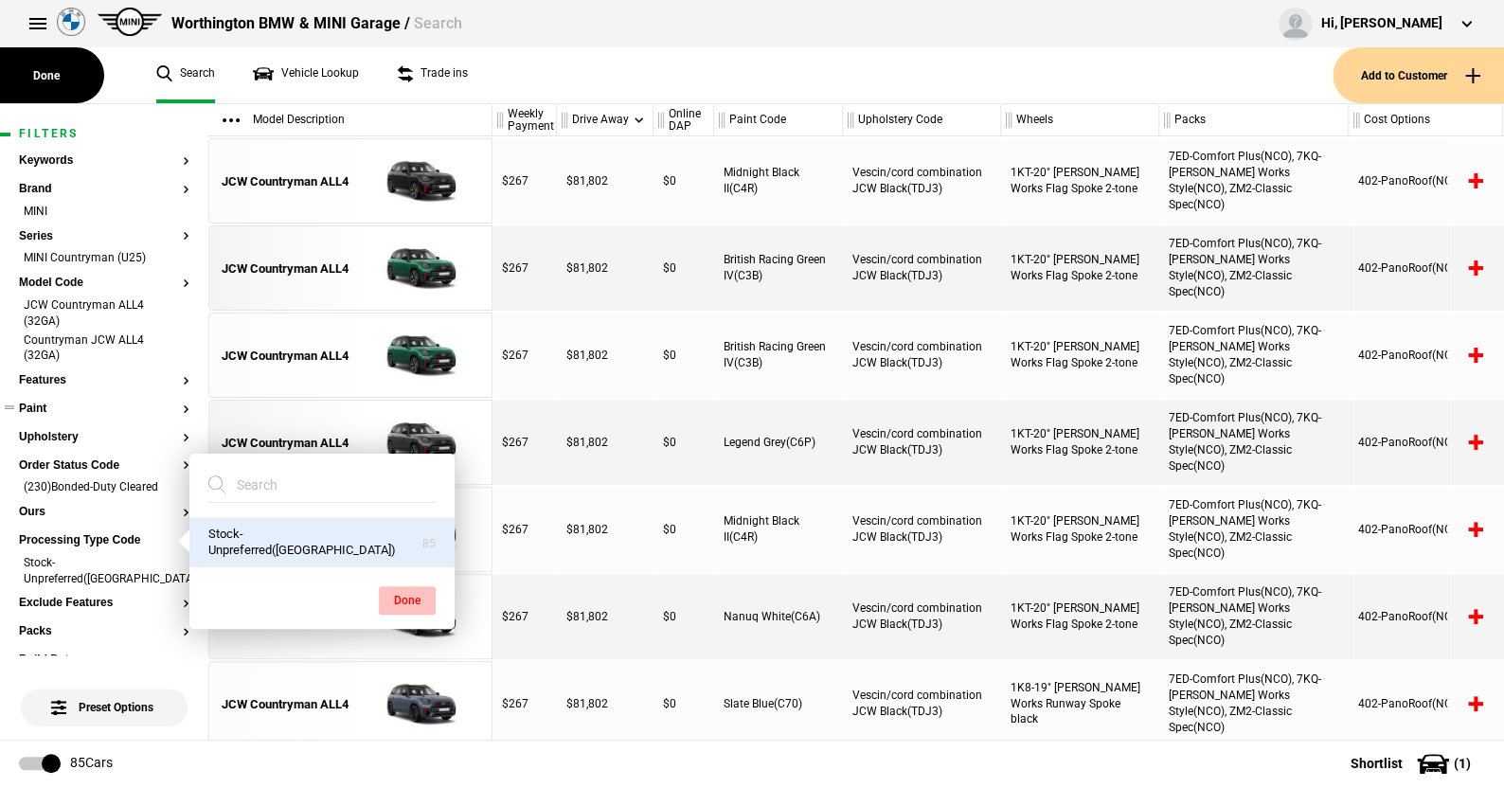
click at [415, 597] on button "Done" at bounding box center [407, 600] width 57 height 28
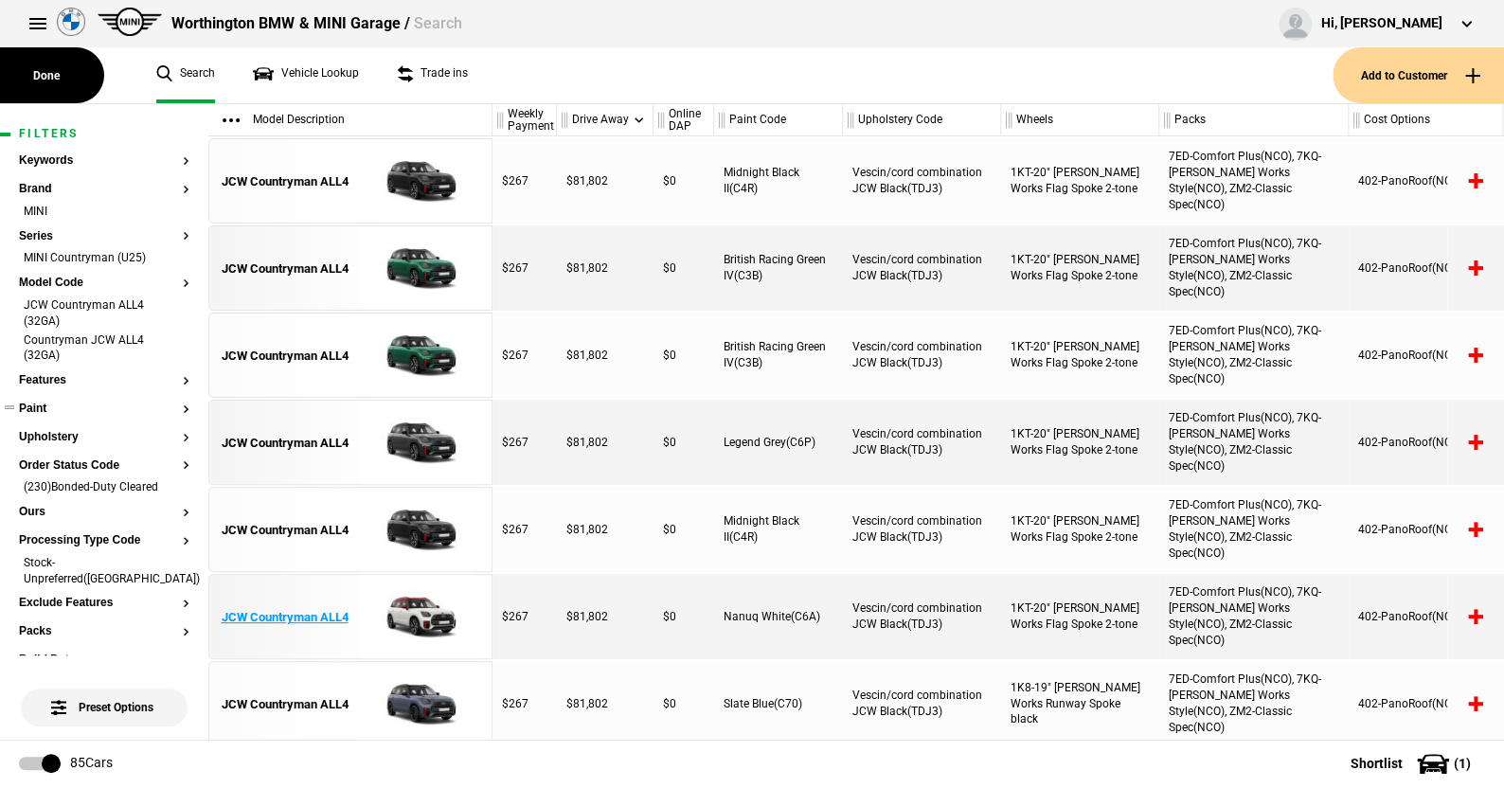
click at [412, 607] on img at bounding box center [416, 617] width 132 height 85
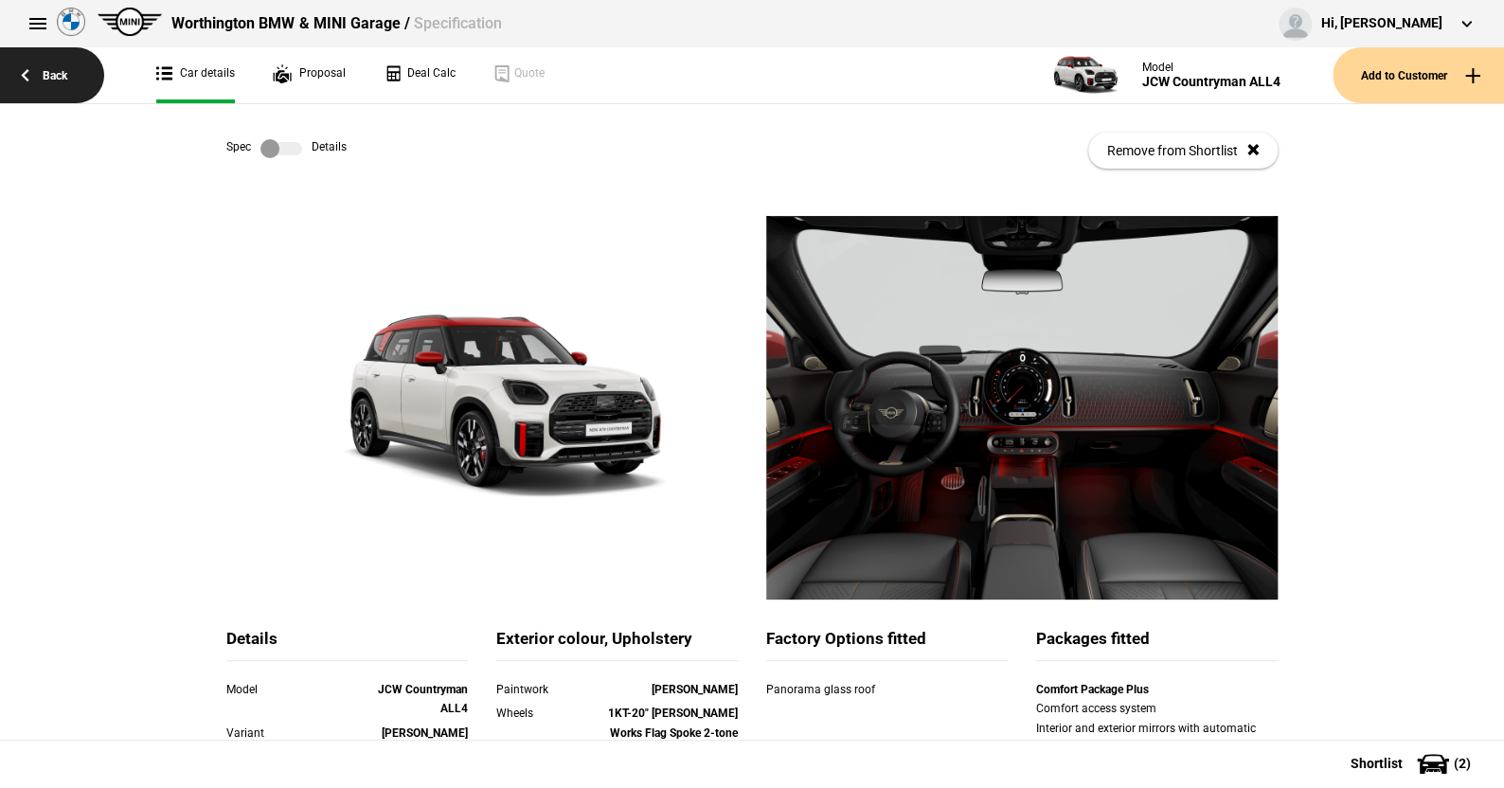
click at [56, 67] on link "Back" at bounding box center [52, 75] width 104 height 56
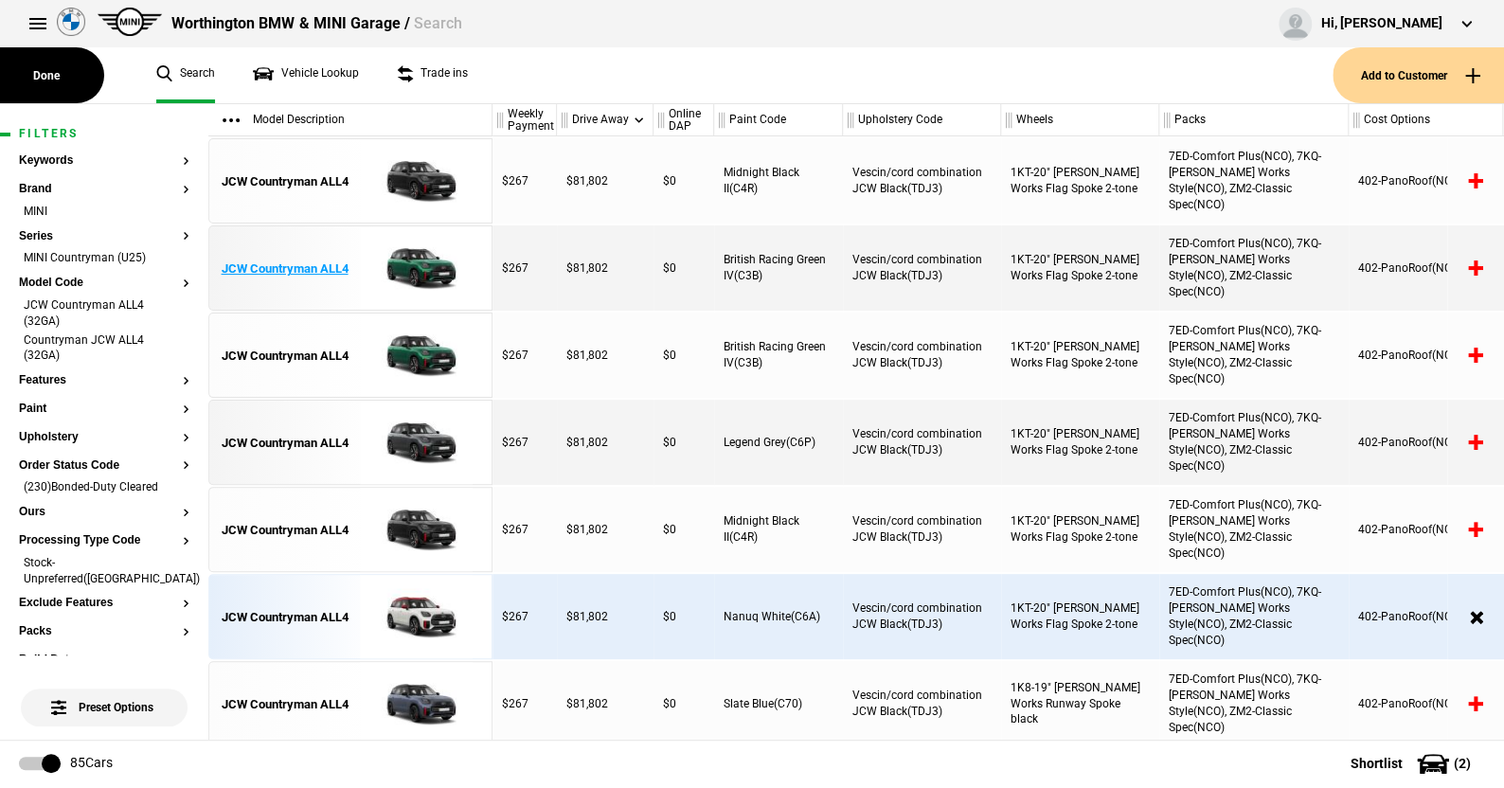
click at [412, 259] on img at bounding box center [416, 268] width 132 height 85
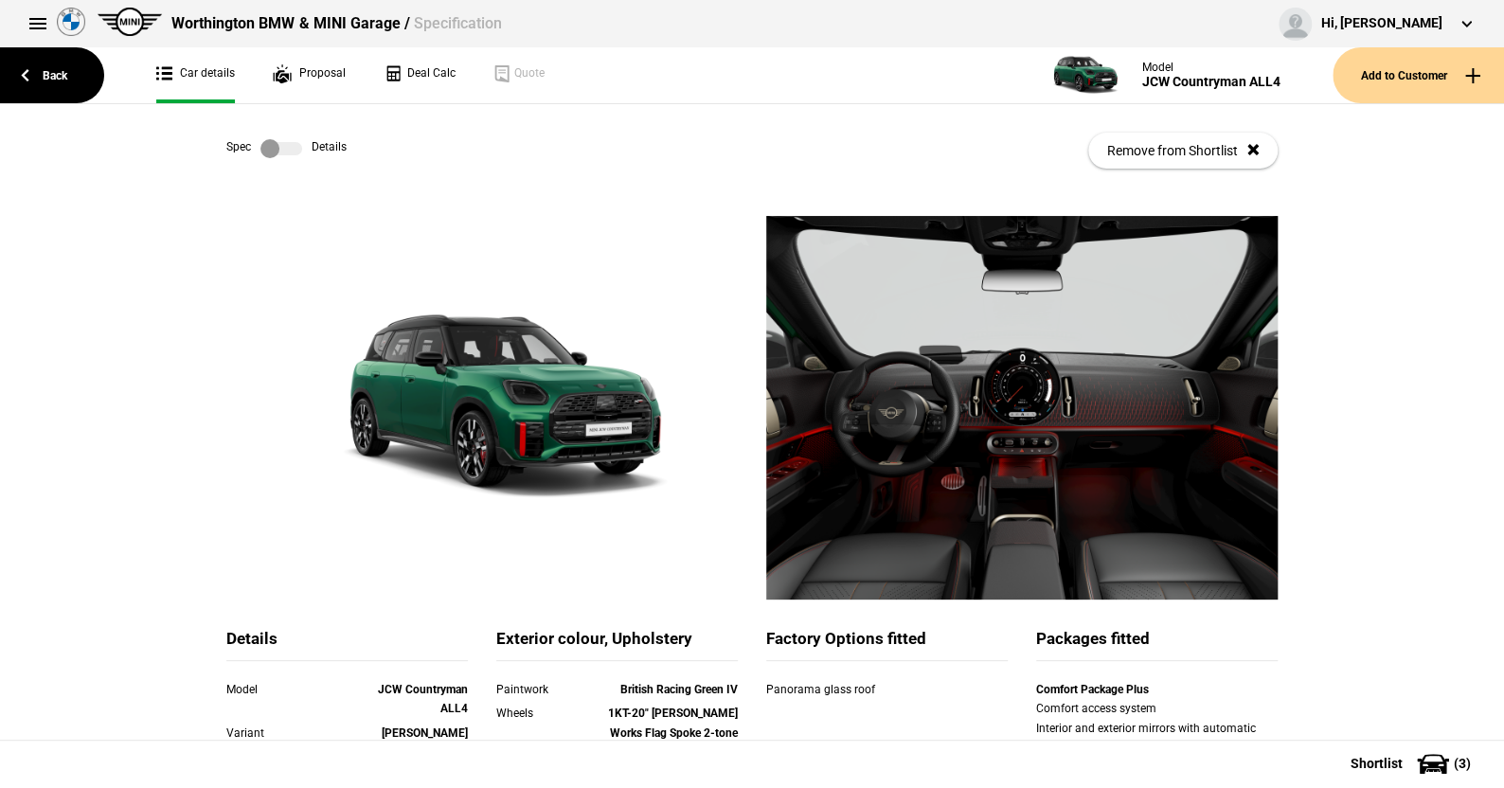
click at [288, 147] on label at bounding box center [282, 148] width 42 height 19
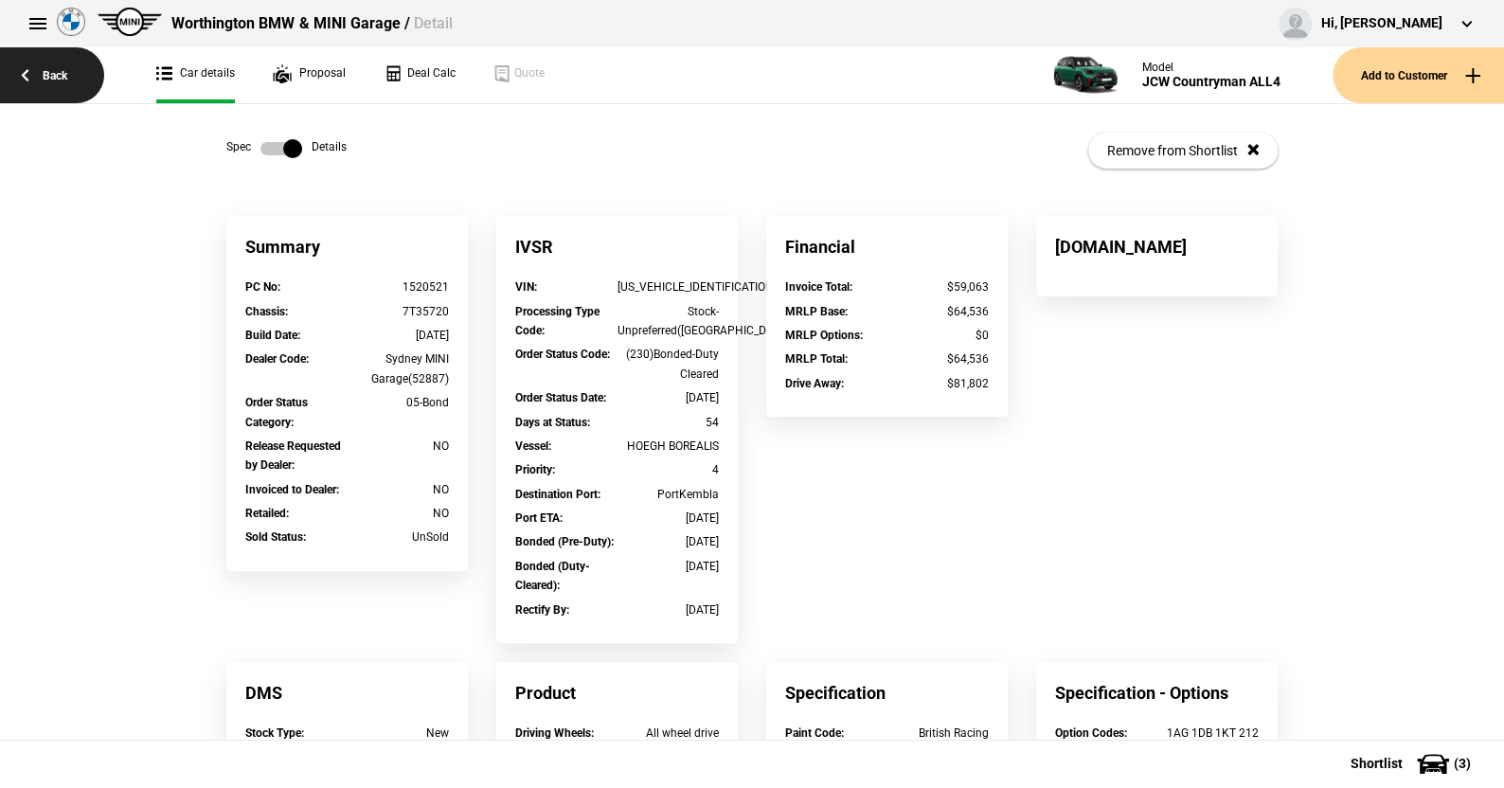
click at [53, 72] on link "Back" at bounding box center [52, 75] width 104 height 56
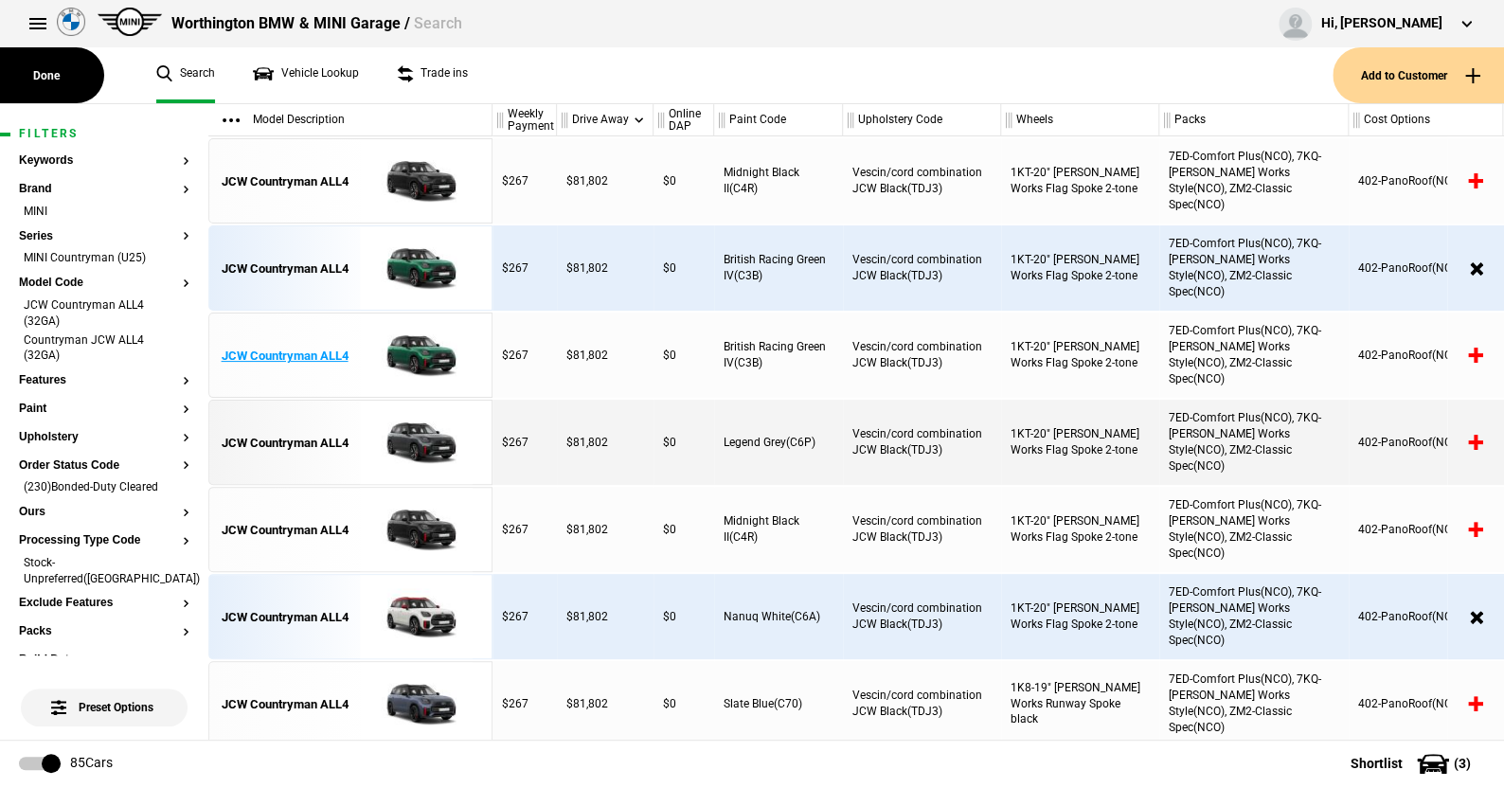
click at [422, 349] on img at bounding box center [416, 356] width 132 height 85
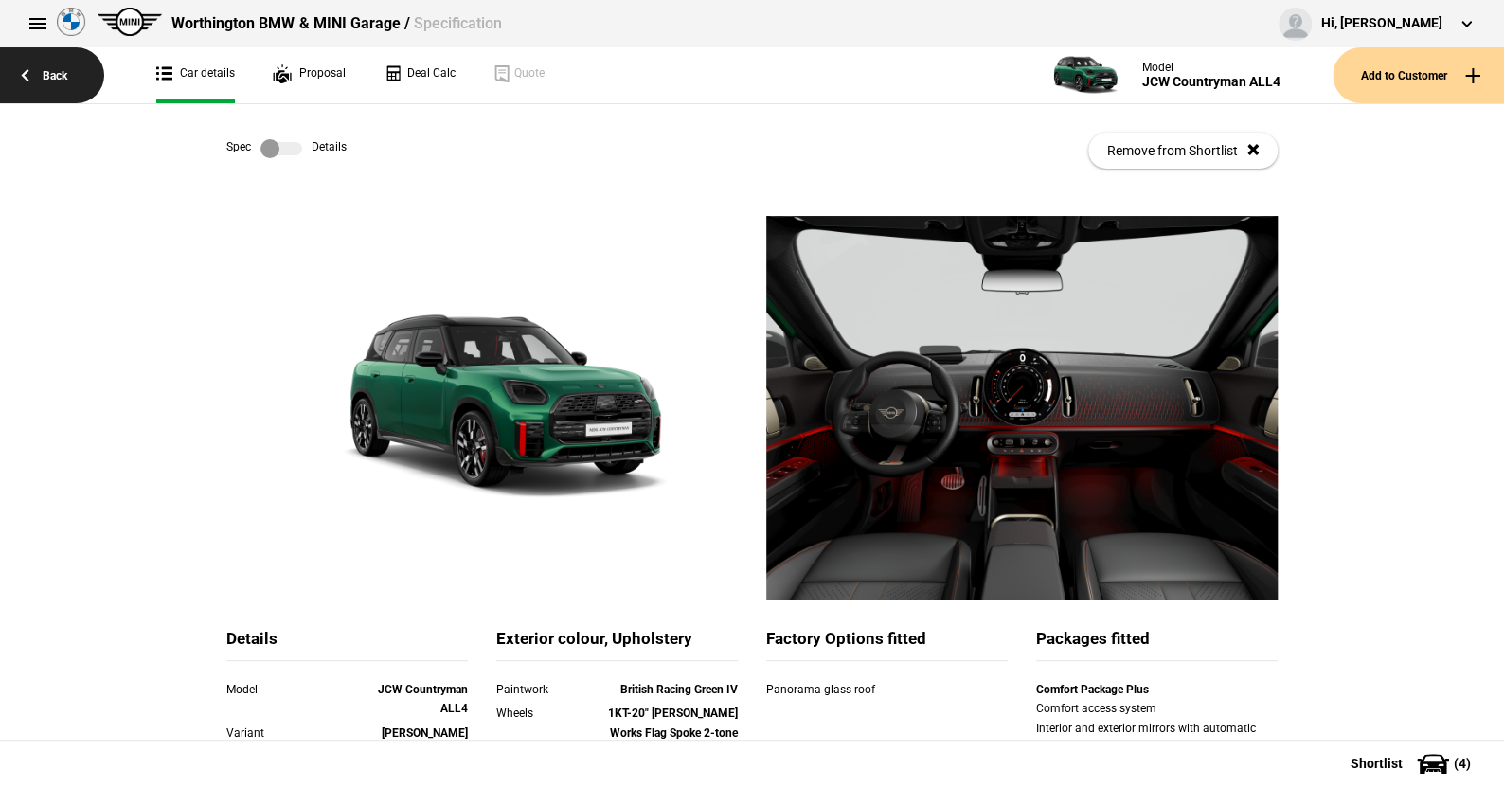
click at [58, 73] on link "Back" at bounding box center [52, 75] width 104 height 56
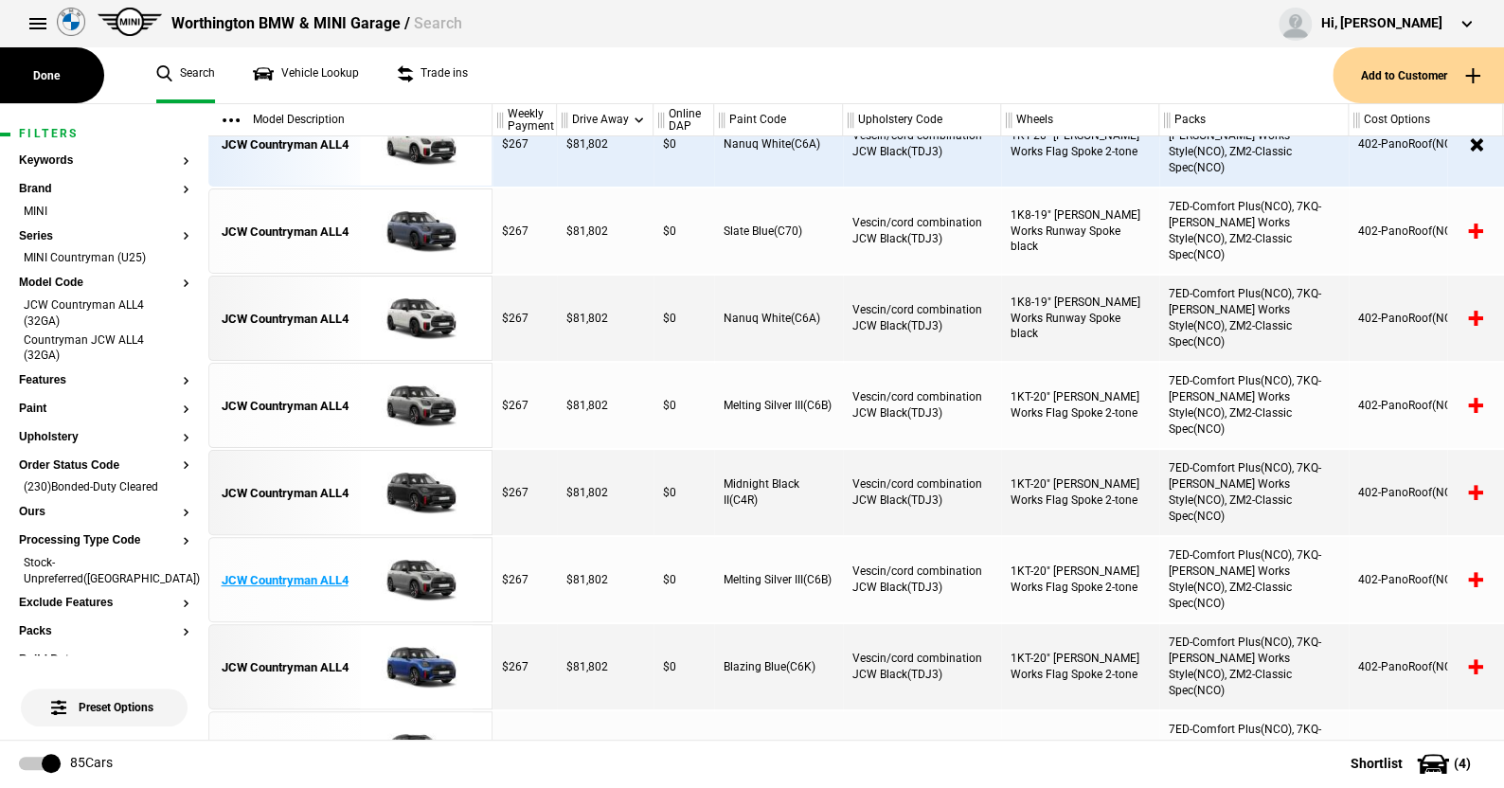
click at [429, 566] on img at bounding box center [416, 580] width 132 height 85
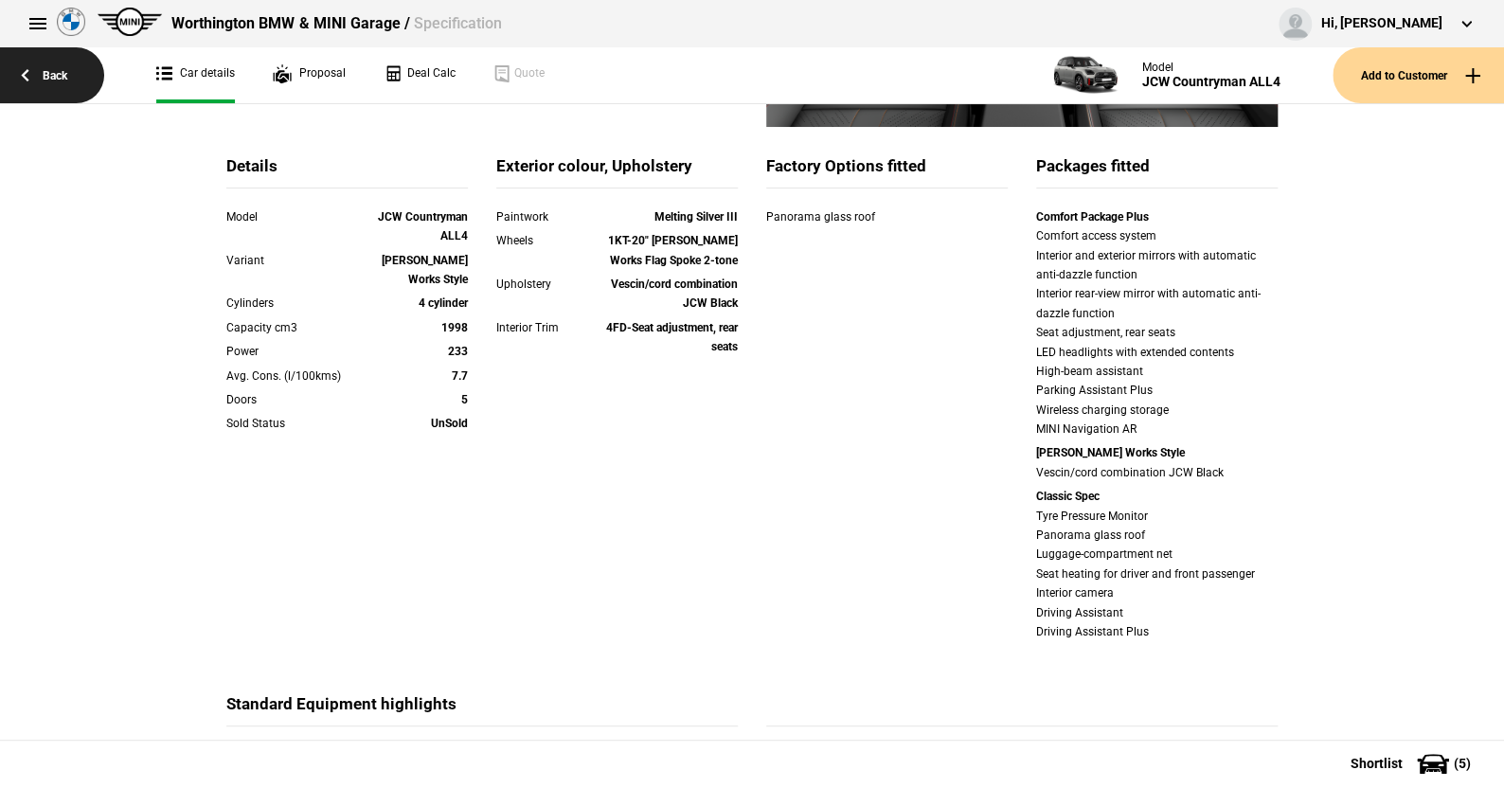
click at [58, 78] on link "Back" at bounding box center [52, 75] width 104 height 56
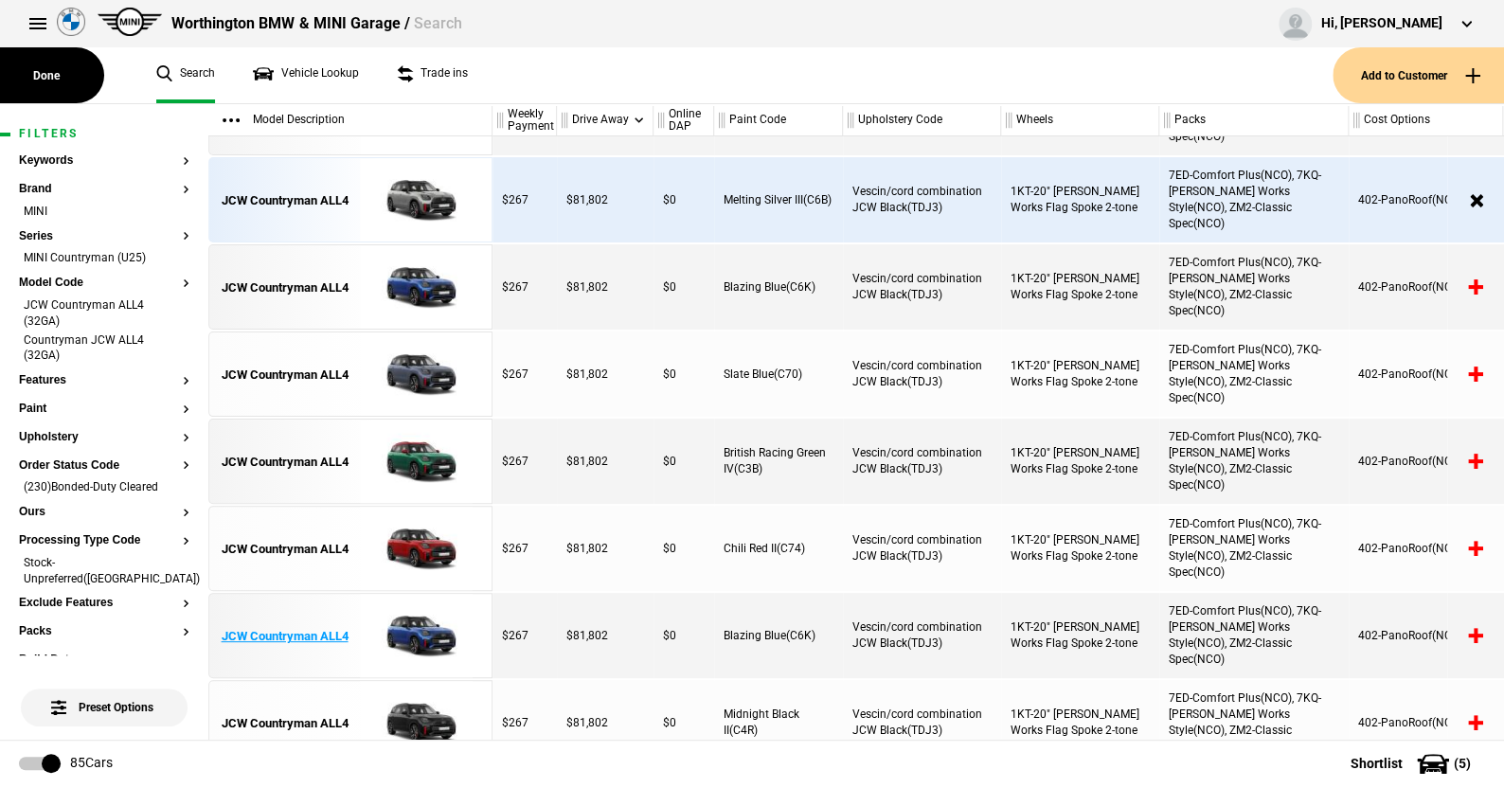
click at [425, 624] on img at bounding box center [416, 636] width 132 height 85
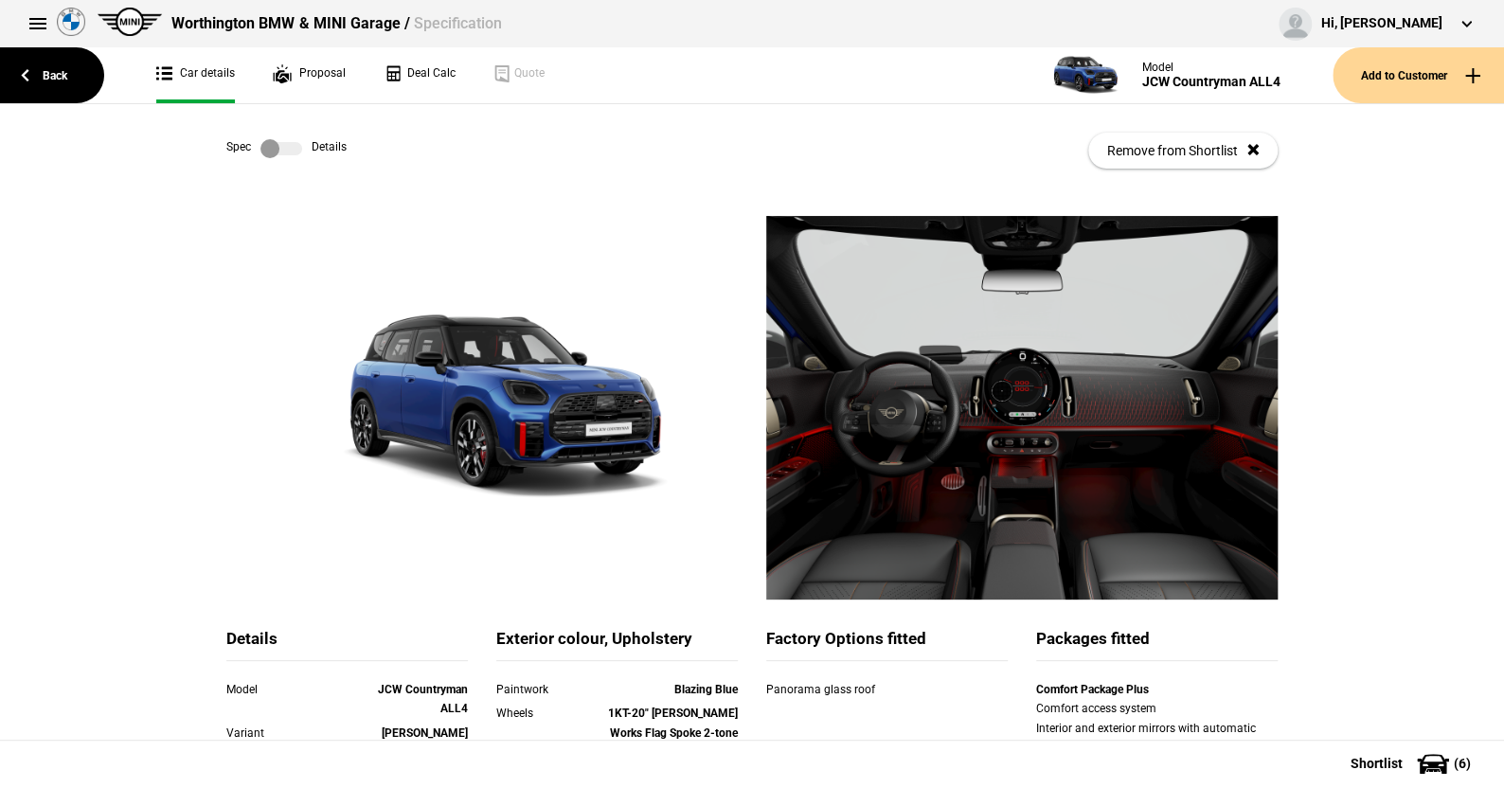
click at [293, 153] on label at bounding box center [282, 148] width 42 height 19
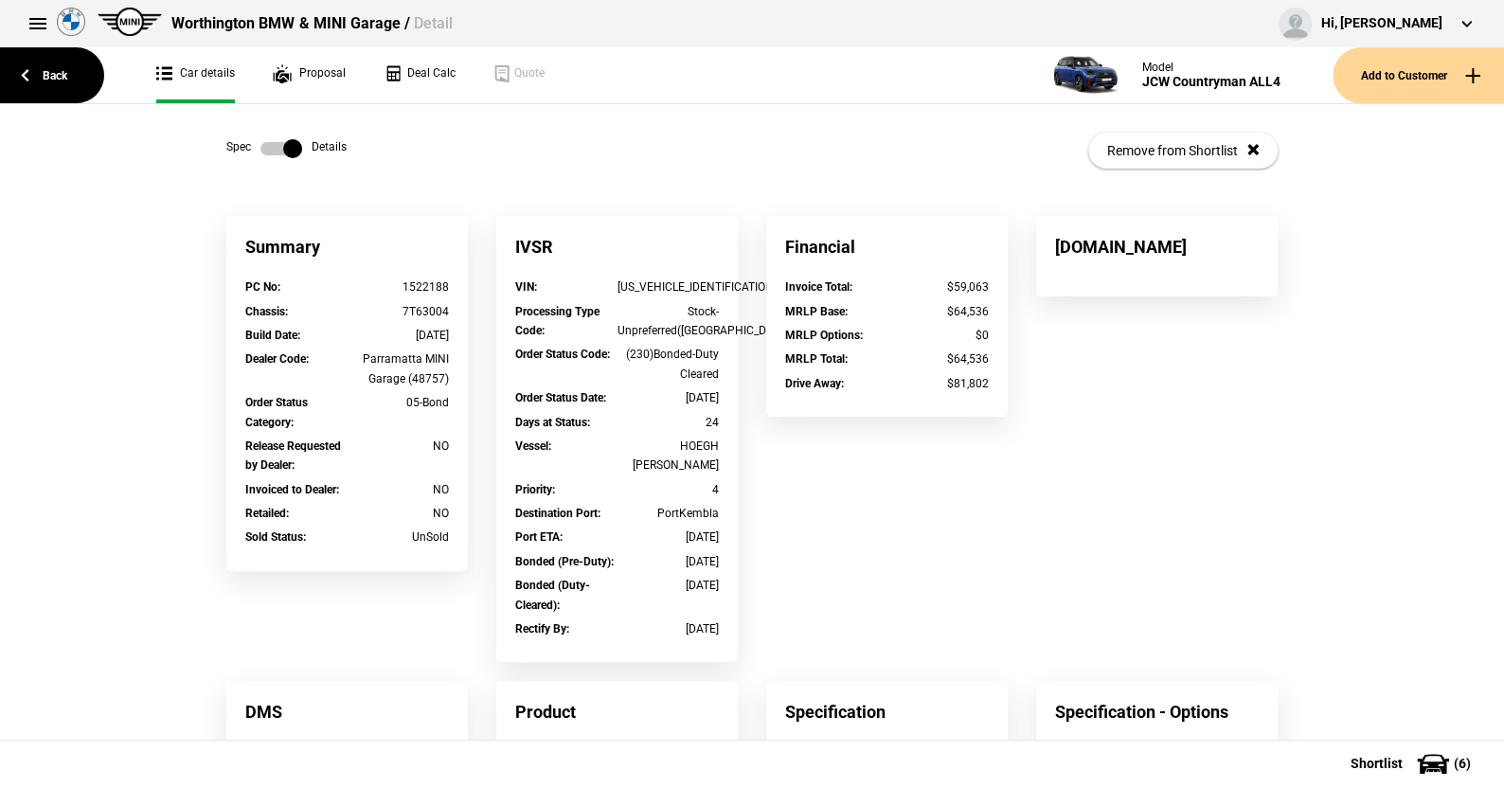
click at [261, 153] on label at bounding box center [282, 148] width 42 height 19
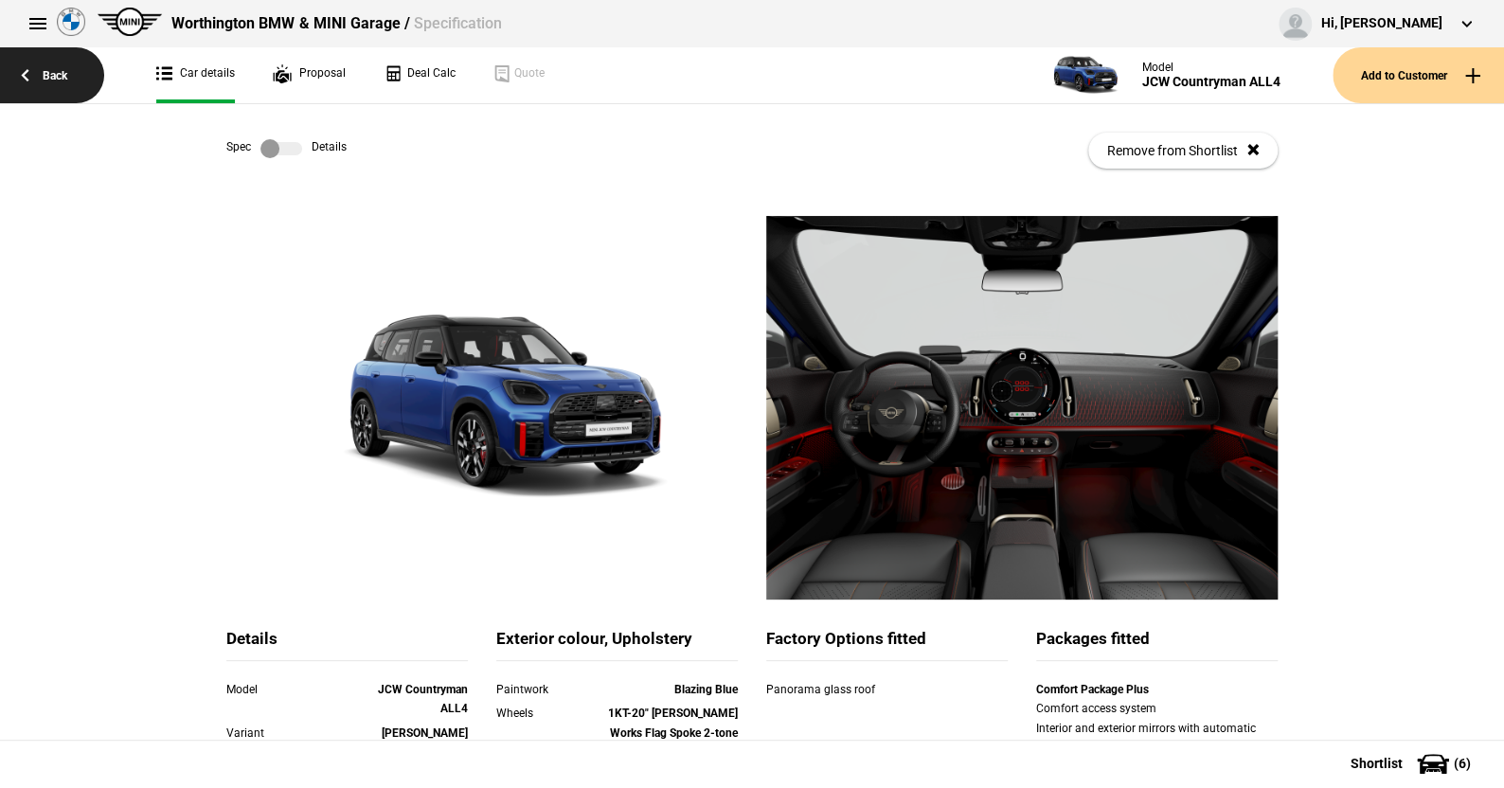
click at [64, 71] on link "Back" at bounding box center [52, 75] width 104 height 56
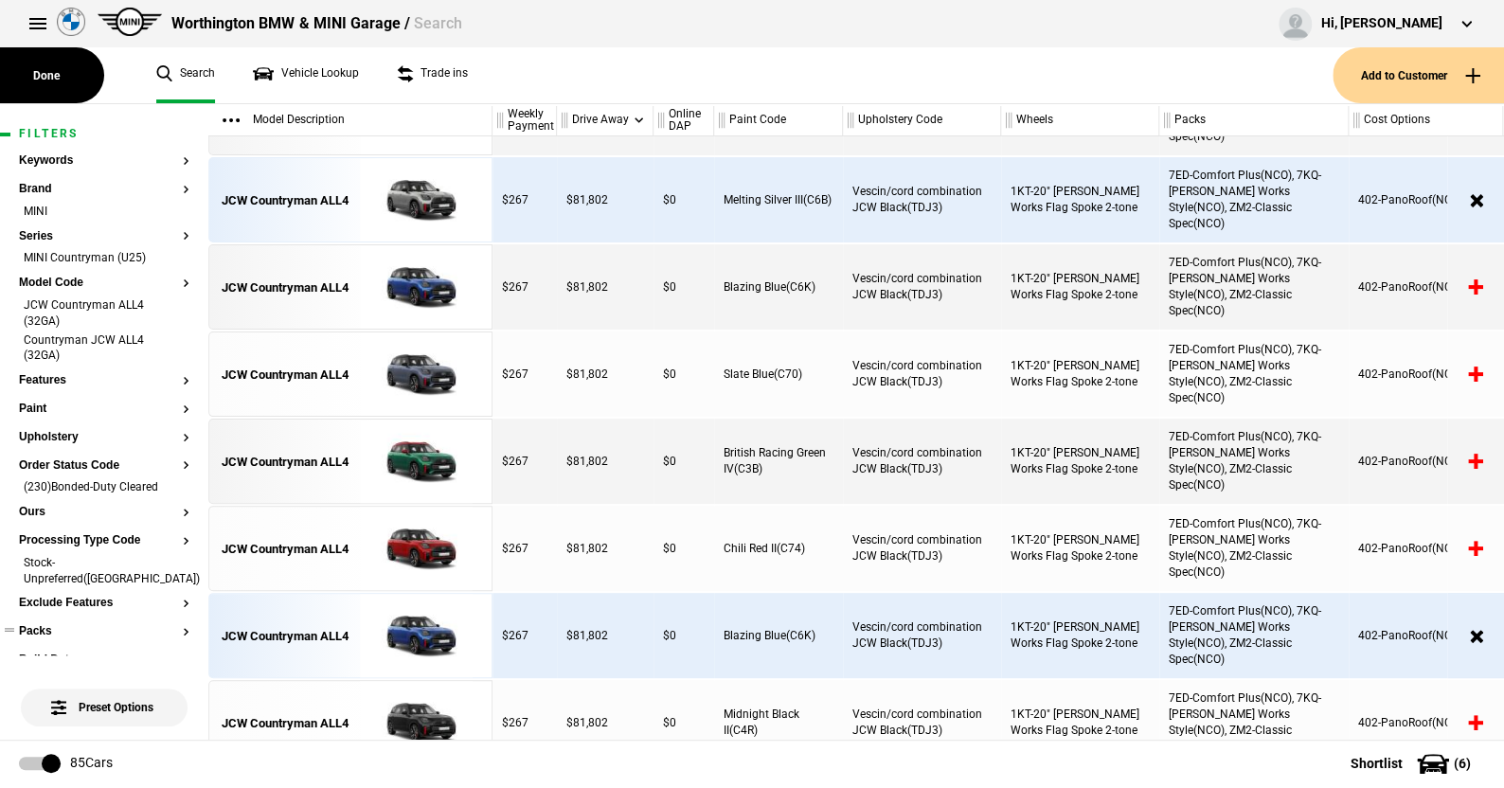
click at [51, 625] on button "Packs" at bounding box center [104, 631] width 171 height 13
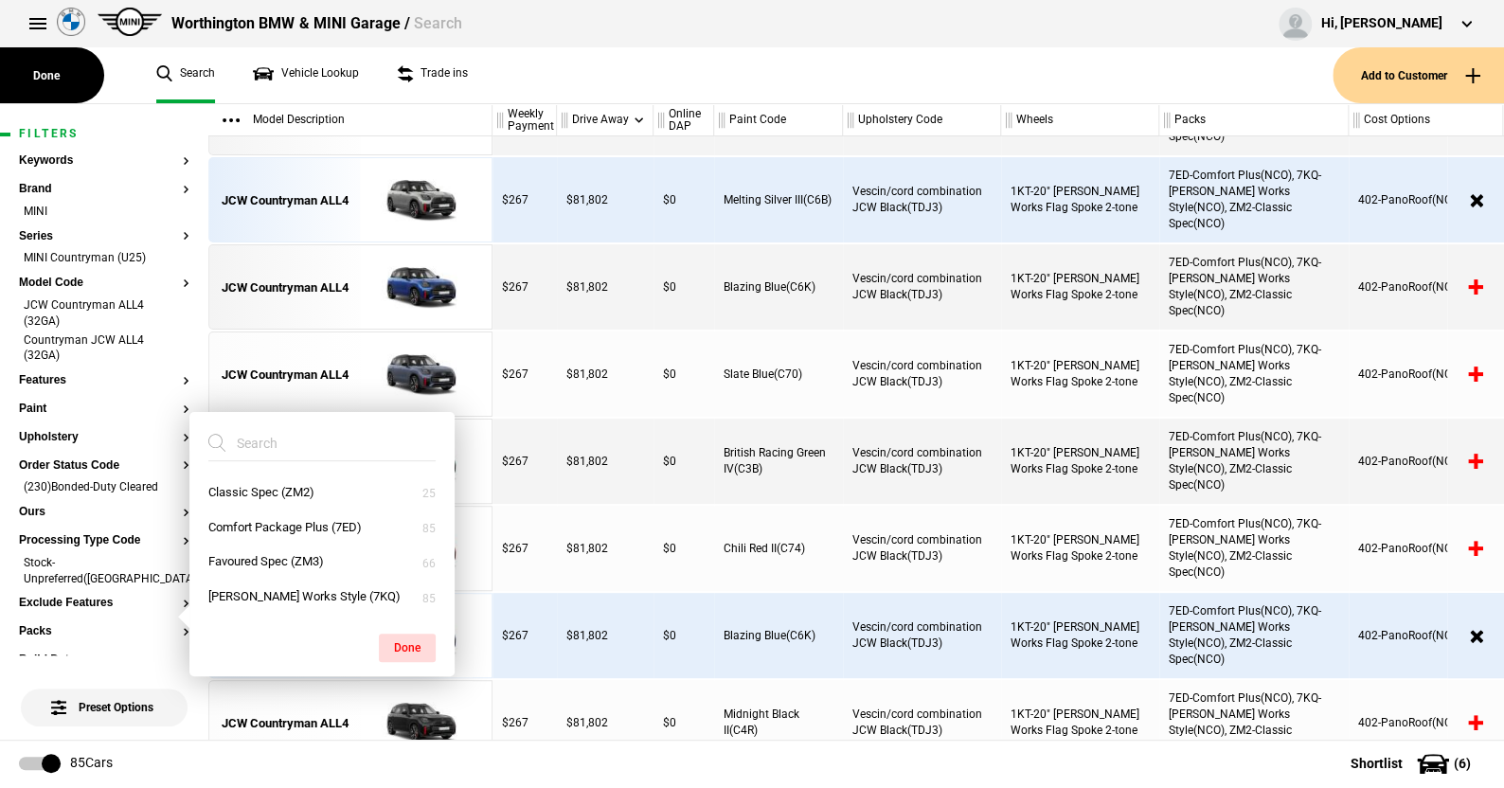
click at [618, 79] on ul "Search Vehicle Lookup Trade ins" at bounding box center [734, 75] width 1195 height 56
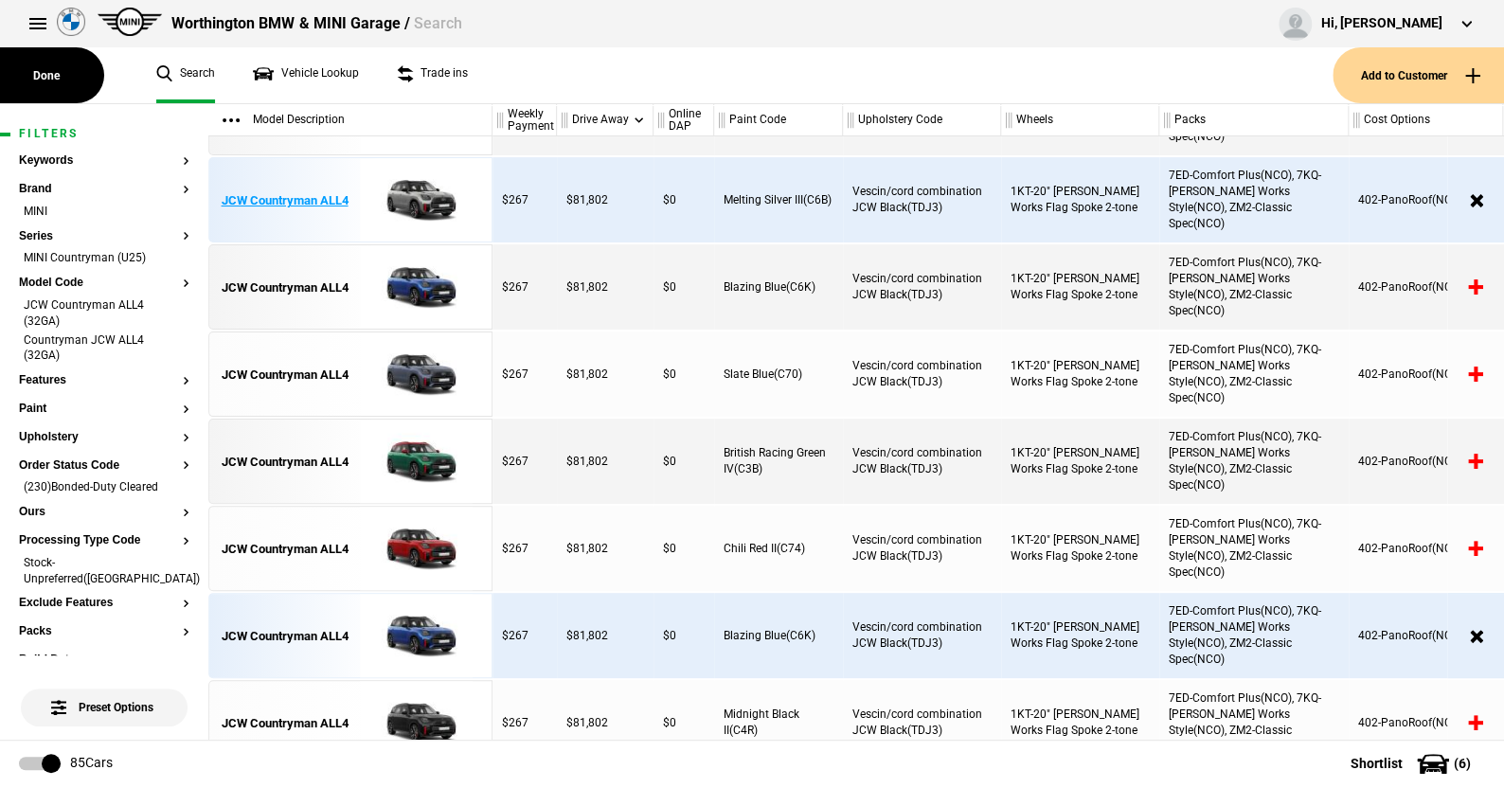
click at [413, 189] on img at bounding box center [416, 200] width 132 height 85
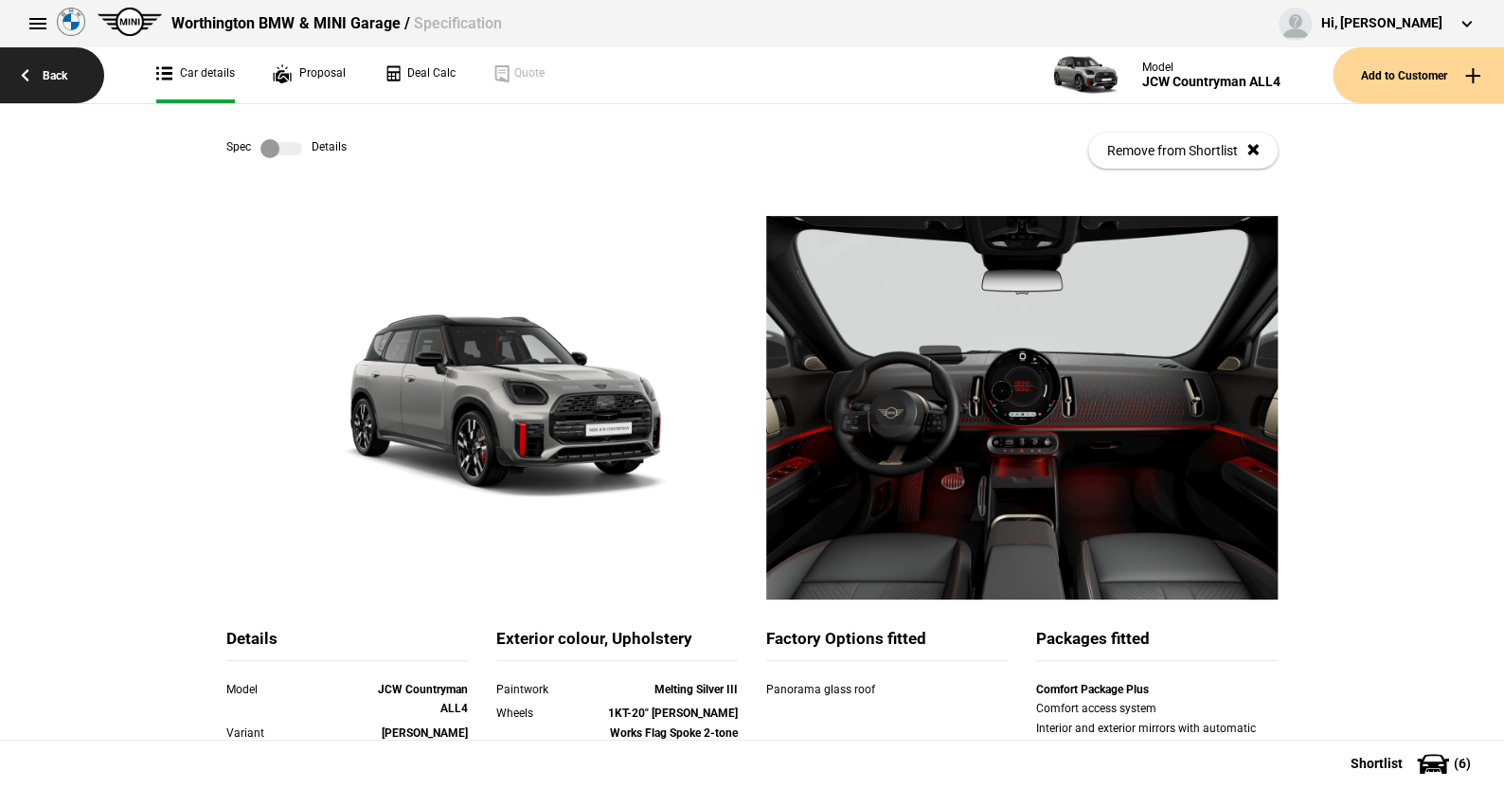
click at [56, 71] on link "Back" at bounding box center [52, 75] width 104 height 56
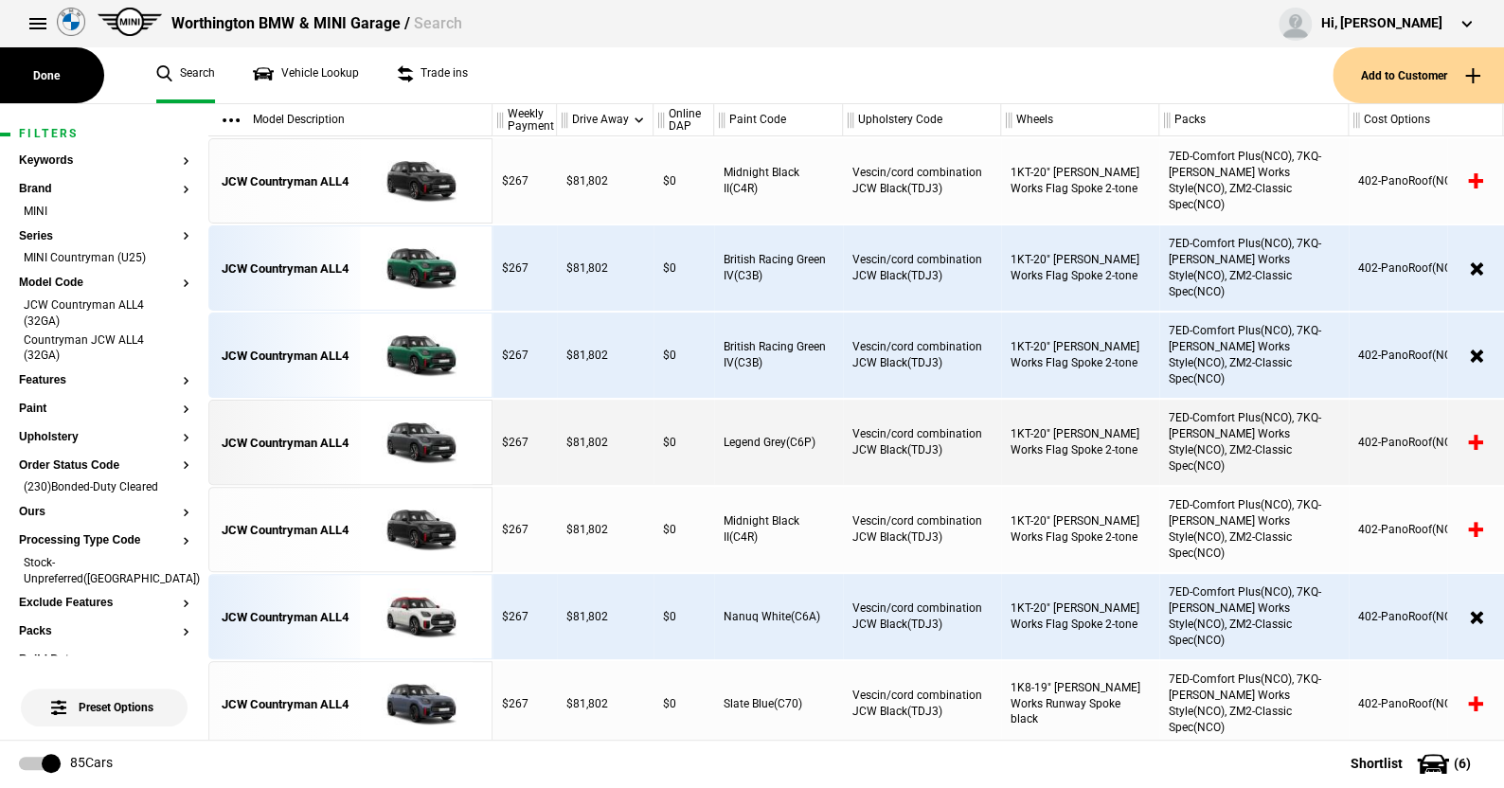
scroll to position [853, 0]
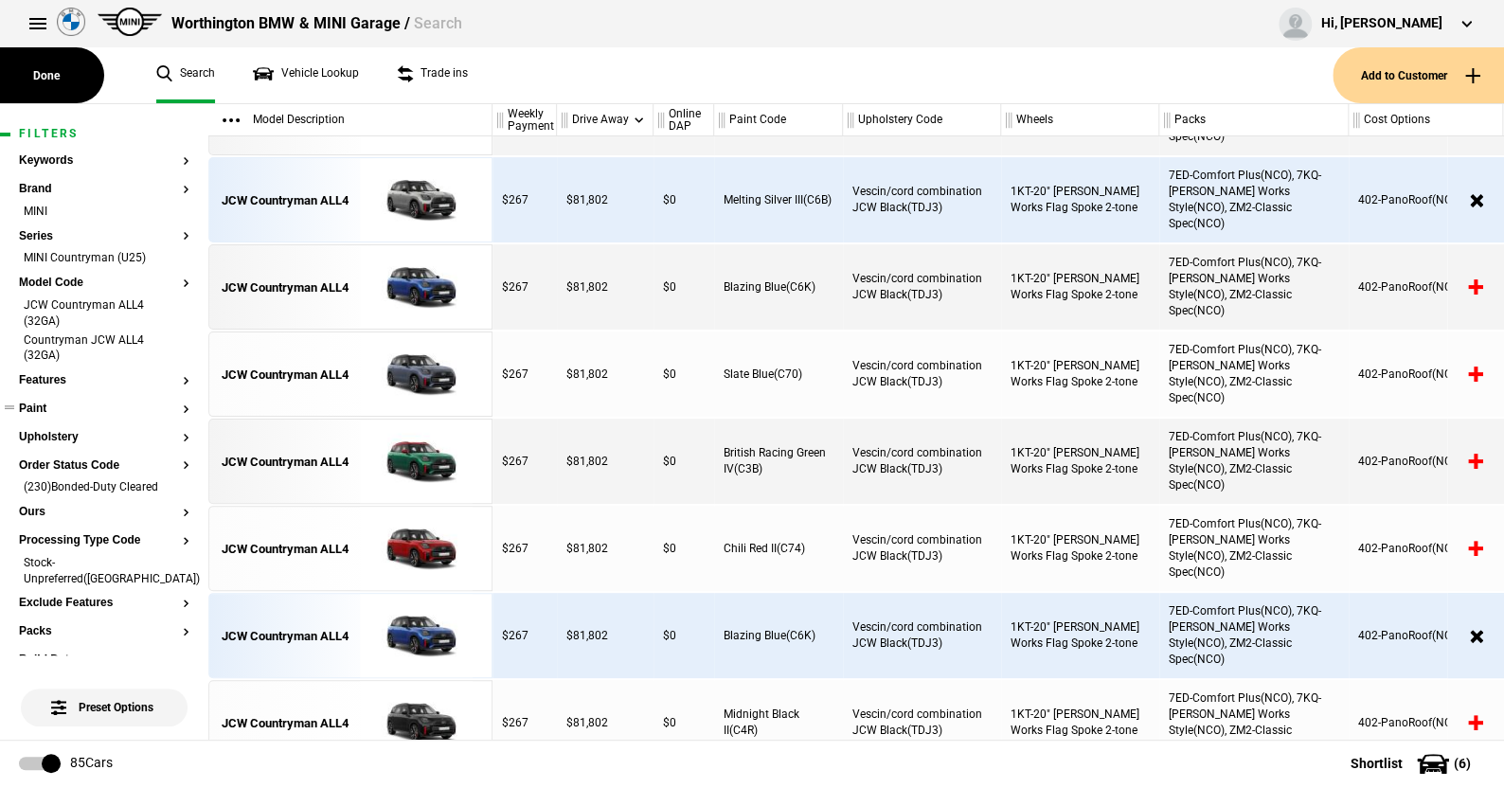
click at [53, 404] on button "Paint" at bounding box center [104, 409] width 171 height 13
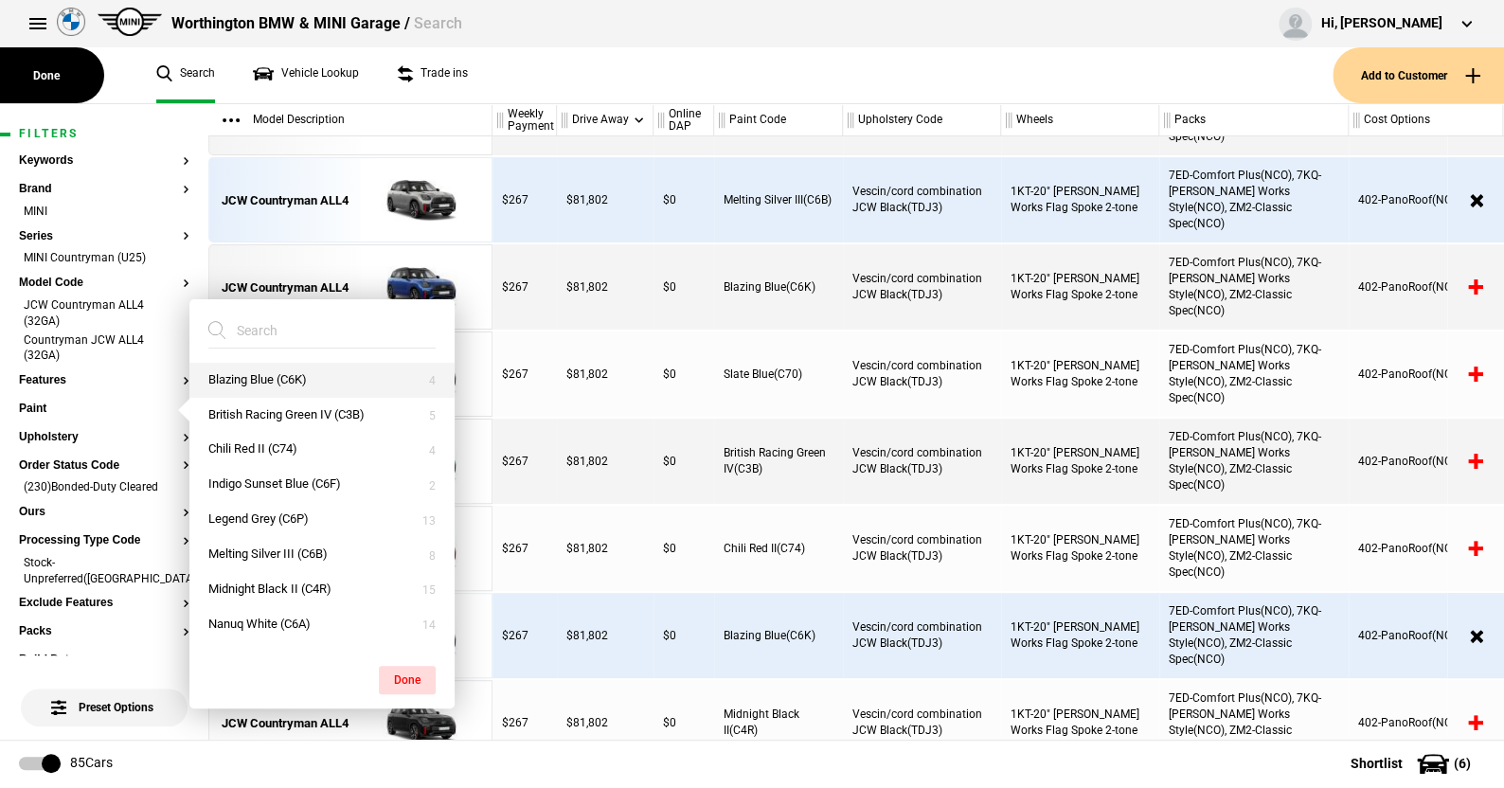
click at [255, 377] on button "Blazing Blue (C6K)" at bounding box center [321, 380] width 265 height 35
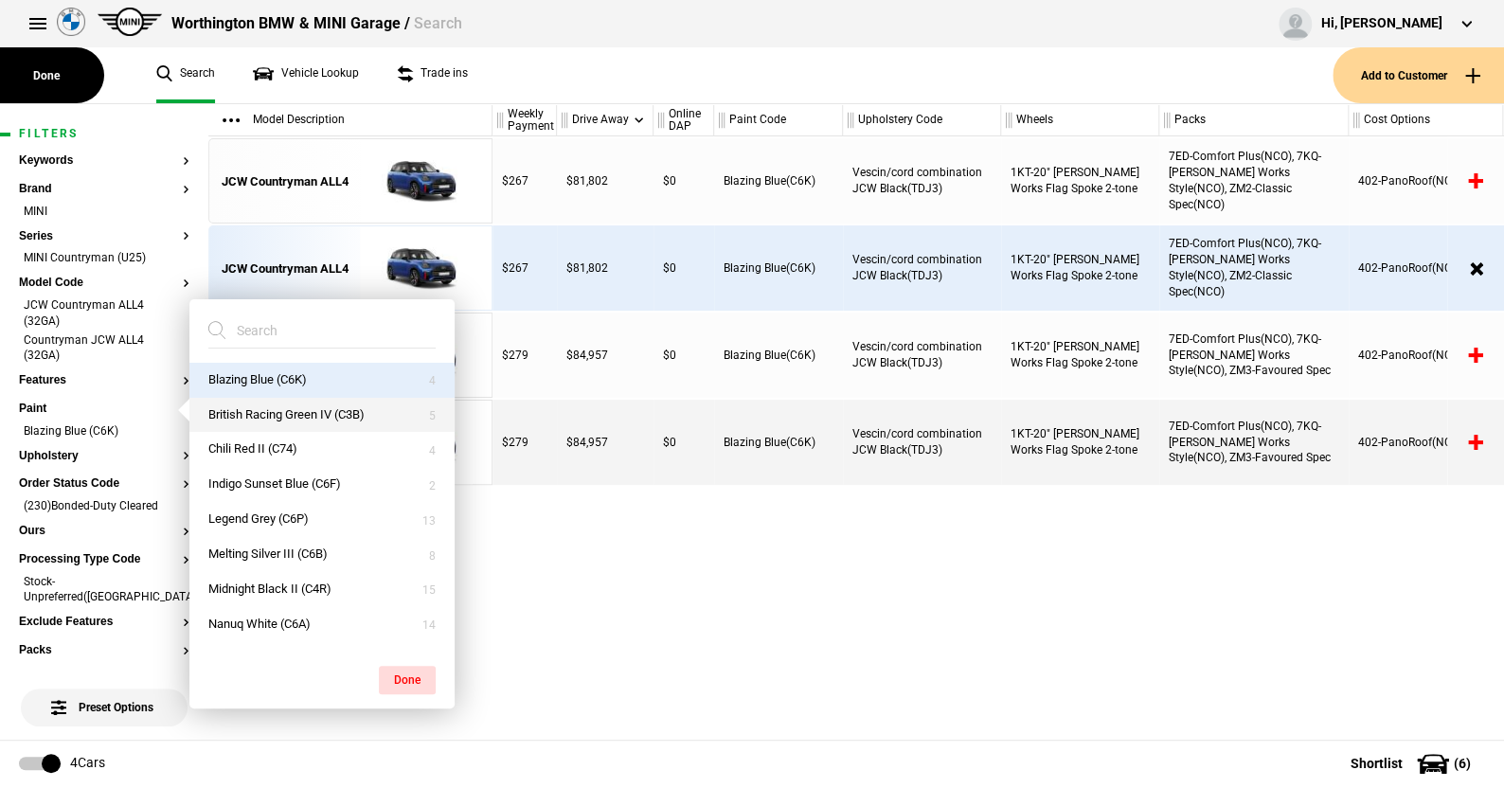
scroll to position [0, 0]
drag, startPoint x: 252, startPoint y: 404, endPoint x: 260, endPoint y: 426, distance: 24.0
click at [253, 405] on button "British Racing Green IV (C3B)" at bounding box center [321, 415] width 265 height 35
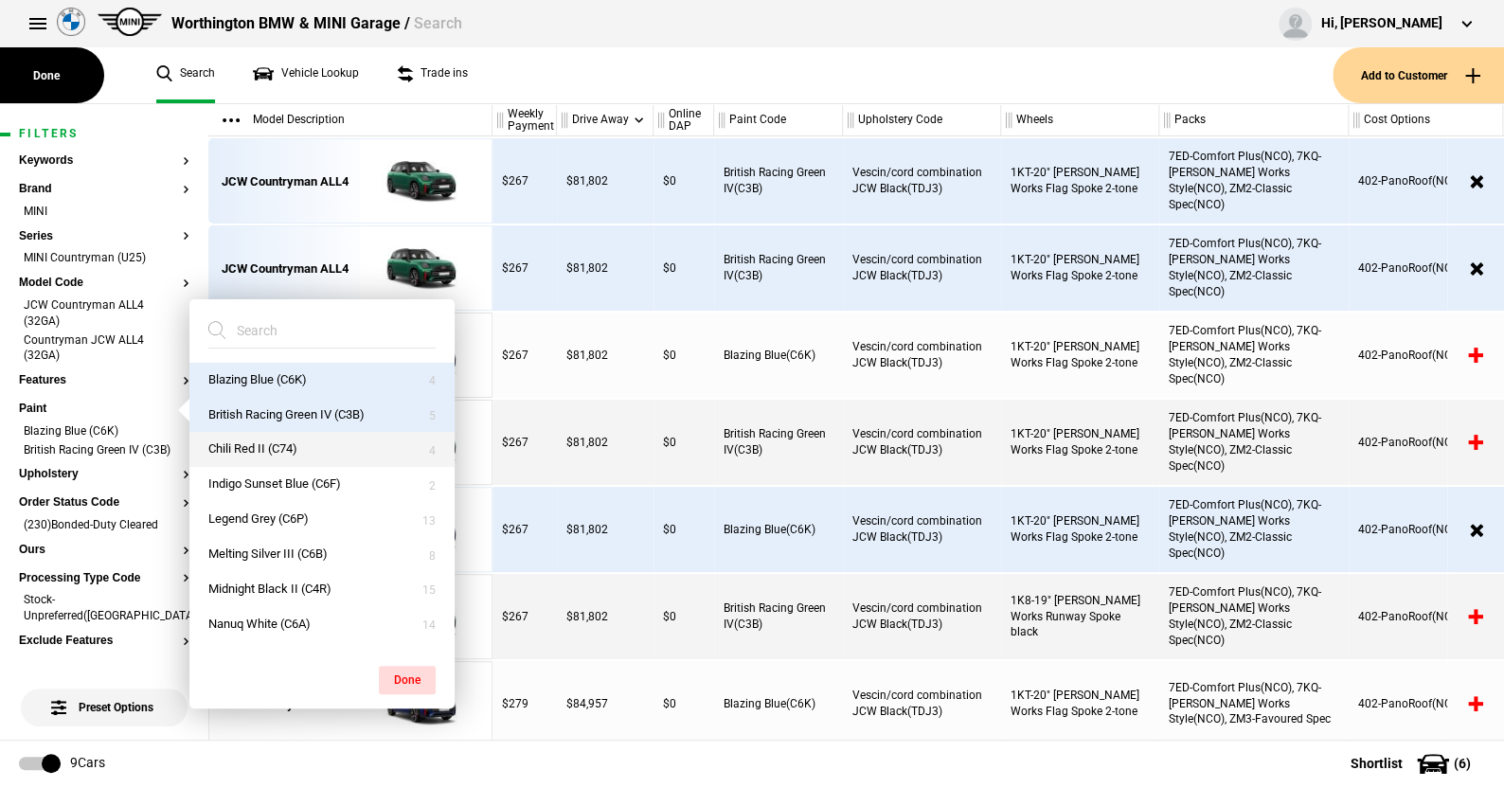
click at [257, 441] on button "Chili Red II (C74)" at bounding box center [321, 449] width 265 height 35
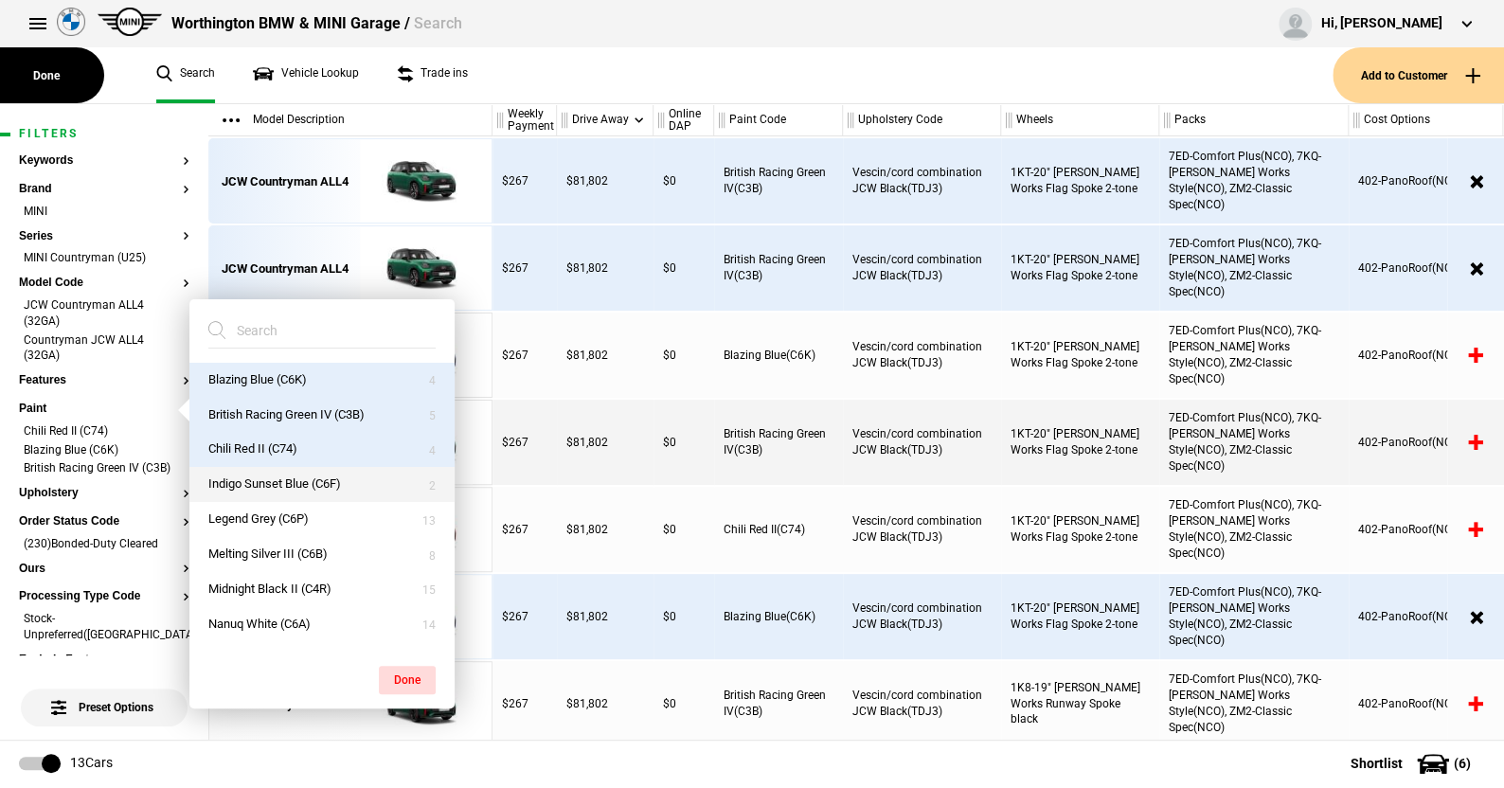
click at [252, 482] on button "Indigo Sunset Blue (C6F)" at bounding box center [321, 484] width 265 height 35
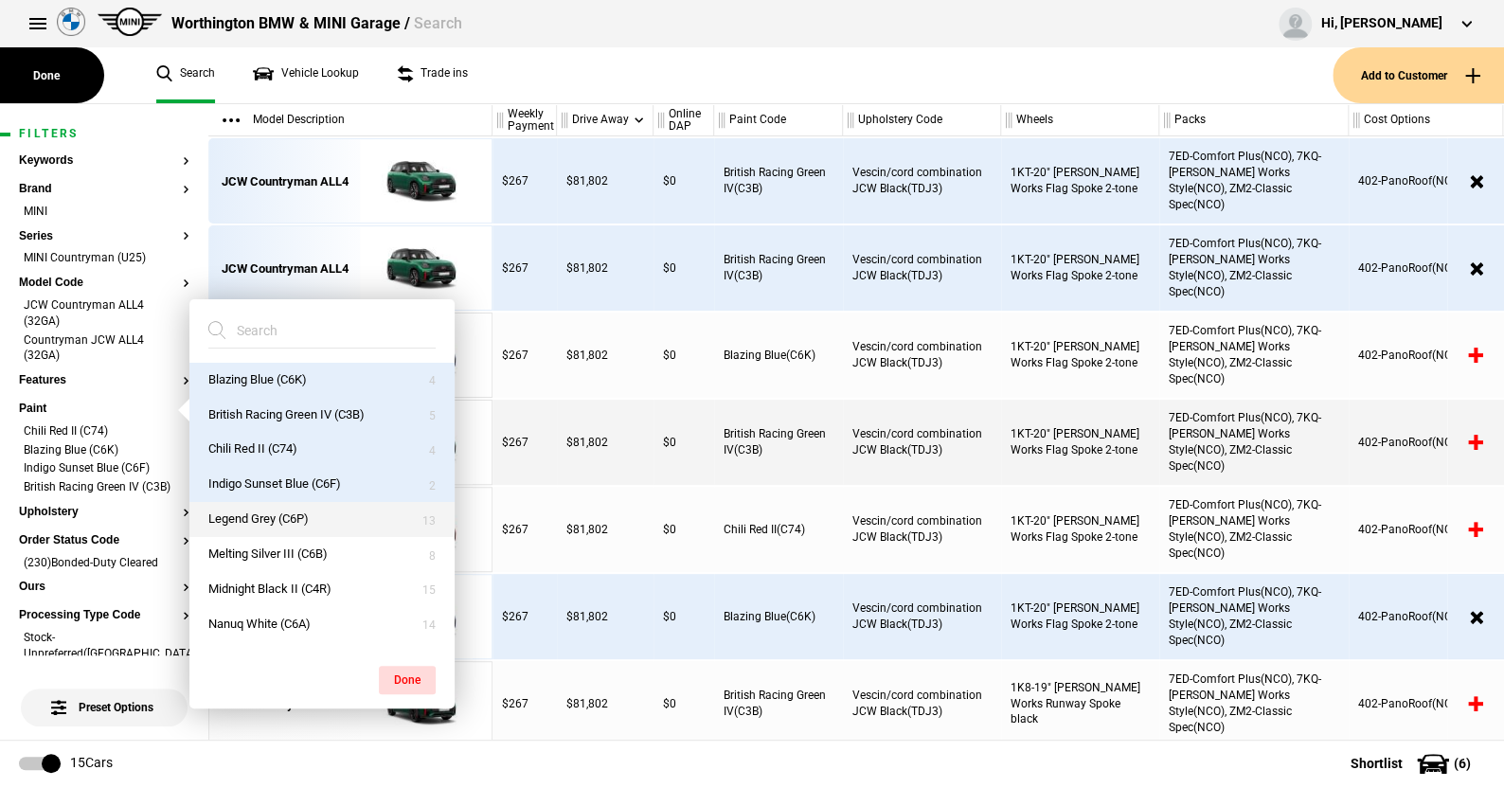
click at [257, 511] on button "Legend Grey (C6P)" at bounding box center [321, 519] width 265 height 35
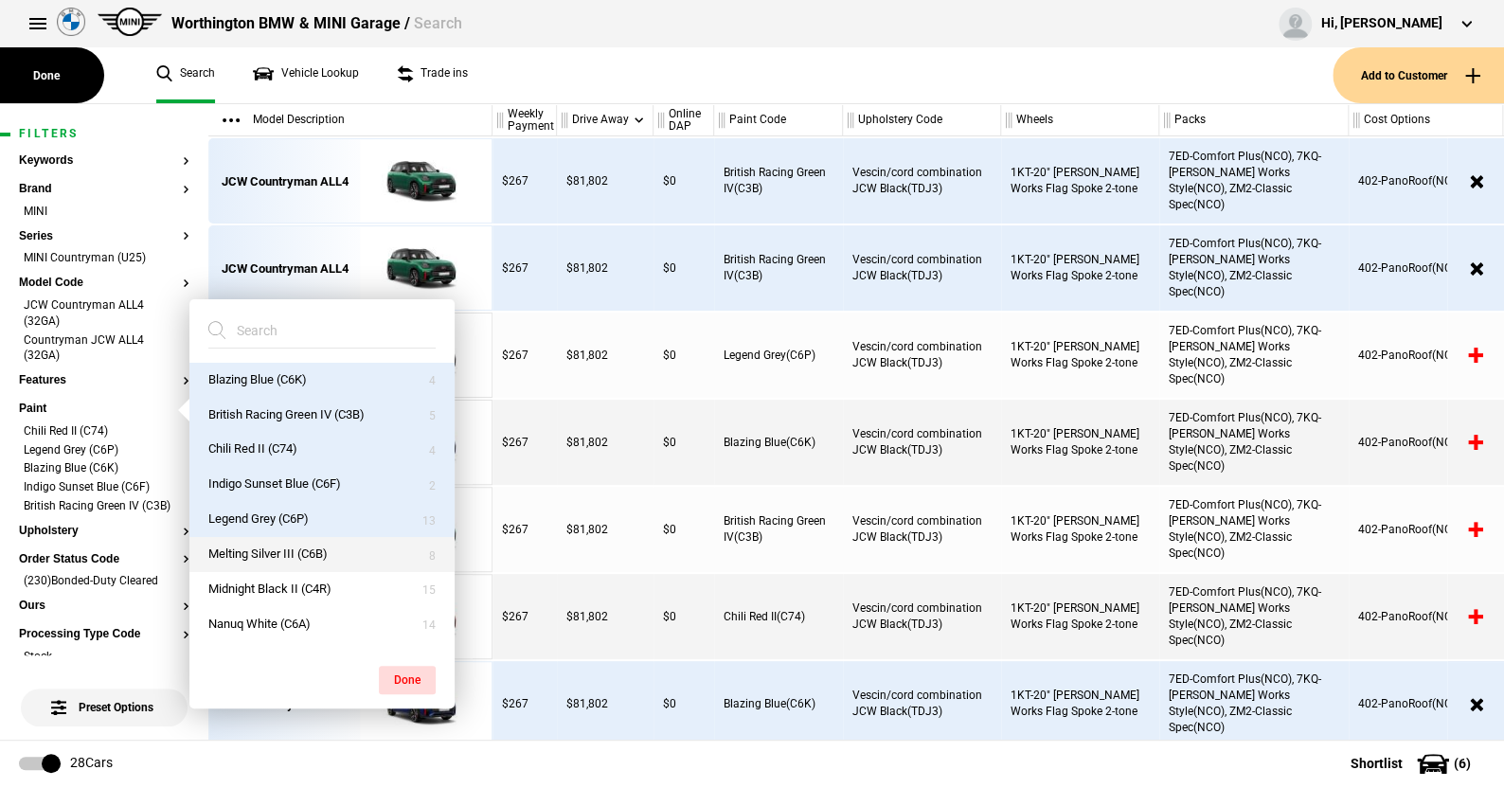
click at [260, 537] on button "Melting Silver III (C6B)" at bounding box center [321, 554] width 265 height 35
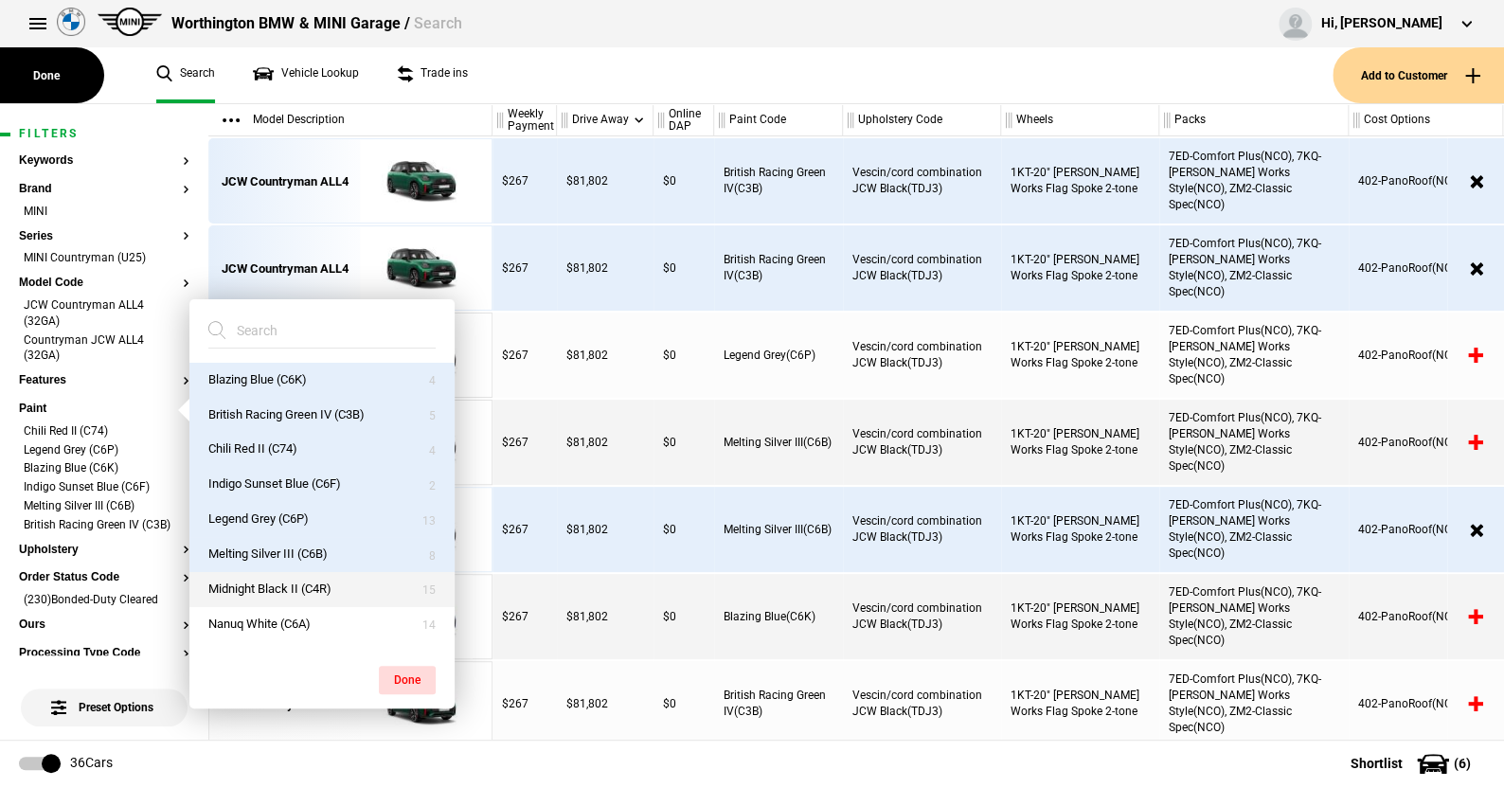
click at [261, 580] on button "Midnight Black II (C4R)" at bounding box center [321, 589] width 265 height 35
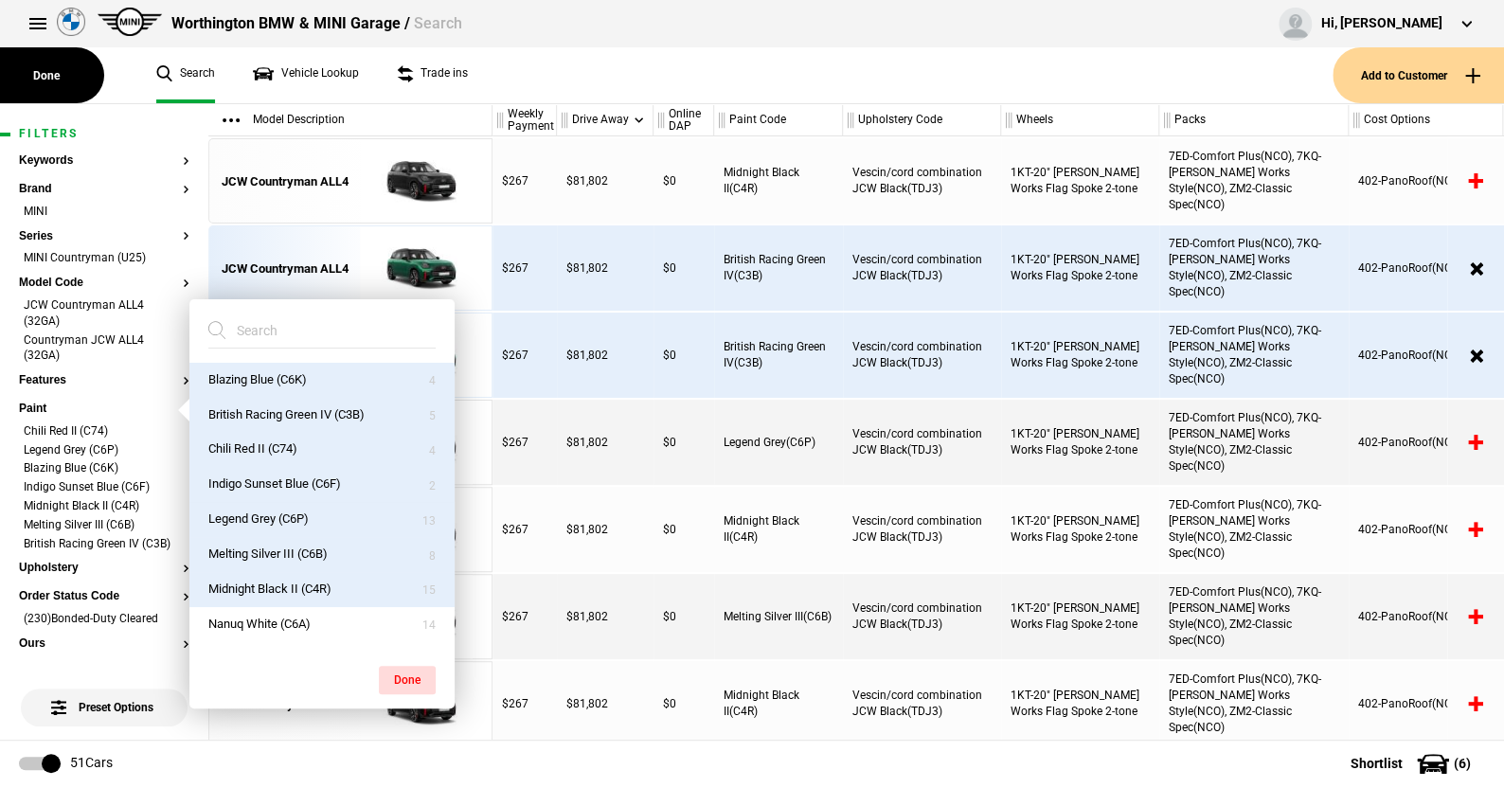
click at [278, 617] on button "Nanuq White (C6A)" at bounding box center [321, 624] width 265 height 35
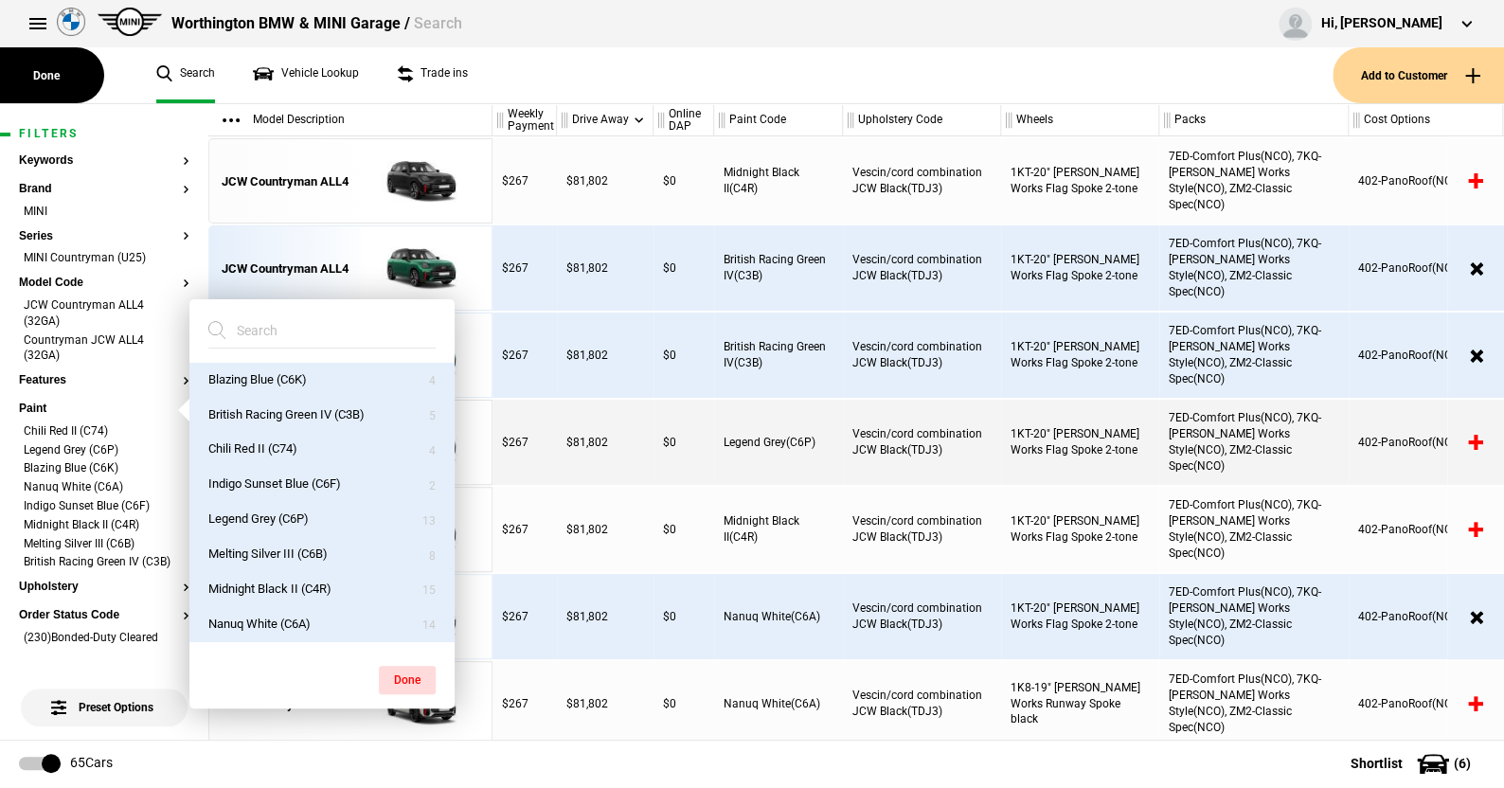
click at [251, 444] on button "Chili Red II (C74)" at bounding box center [321, 449] width 265 height 35
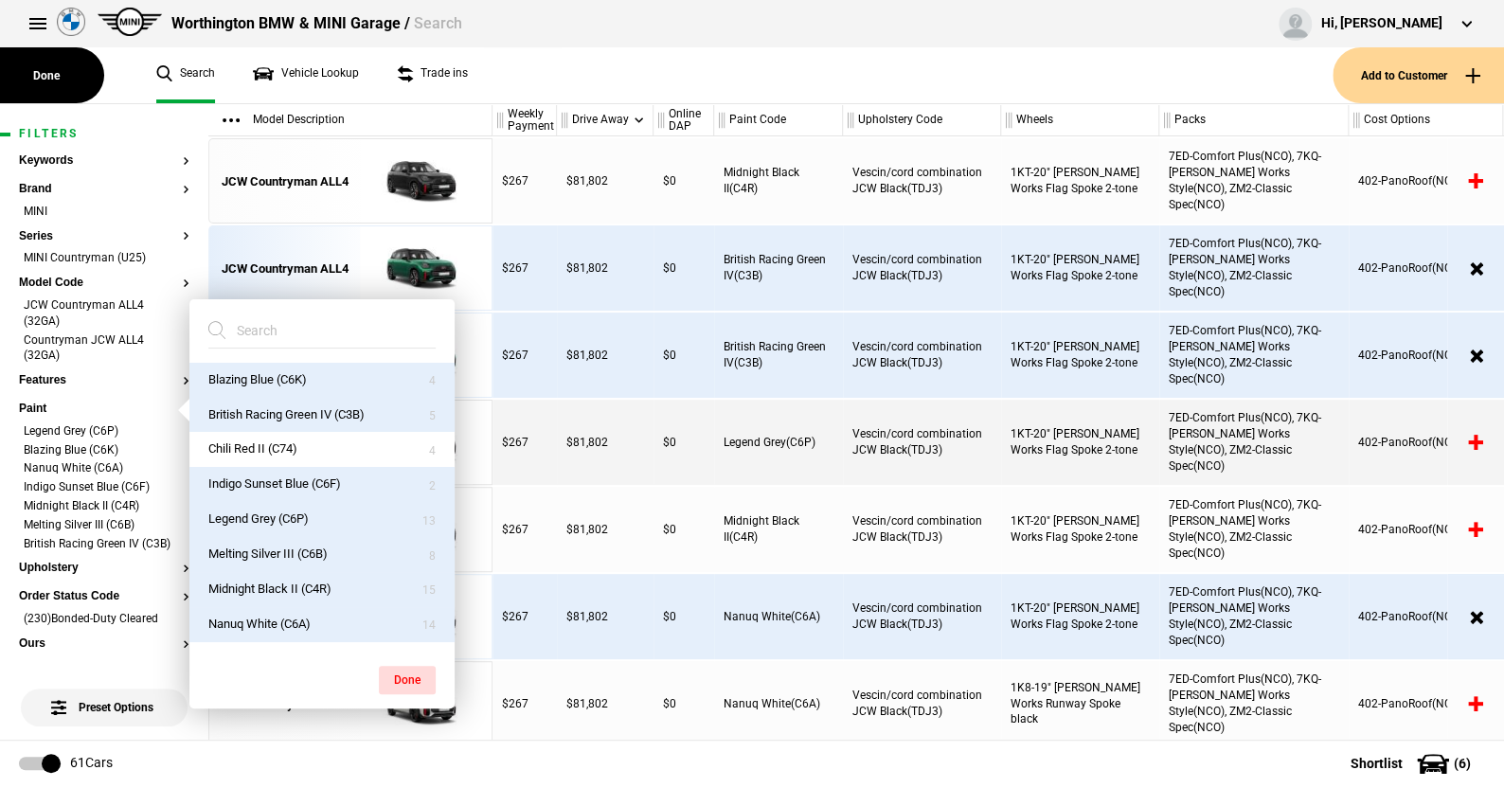
click at [281, 582] on button "Midnight Black II (C4R)" at bounding box center [321, 589] width 265 height 35
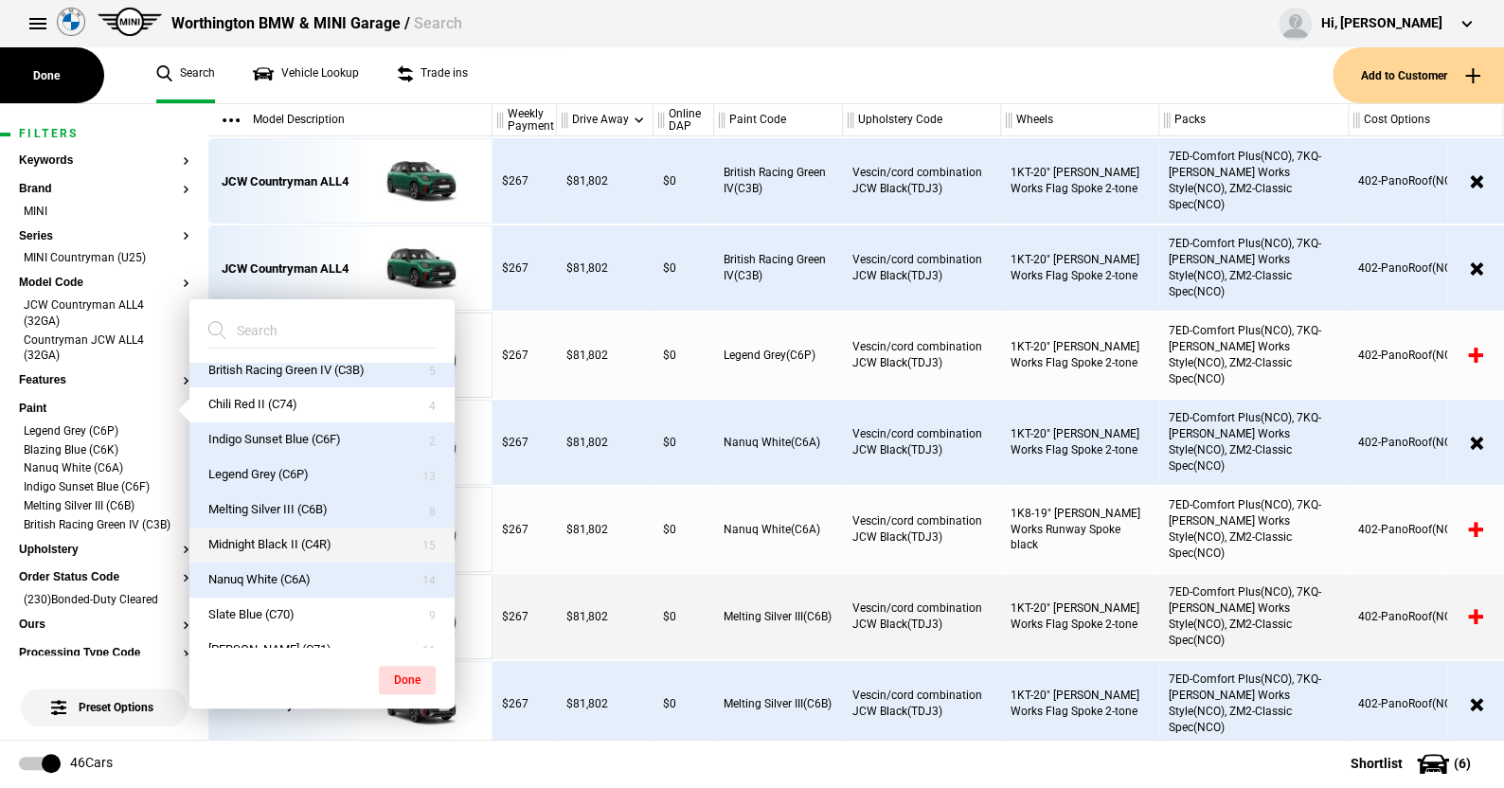
scroll to position [64, 0]
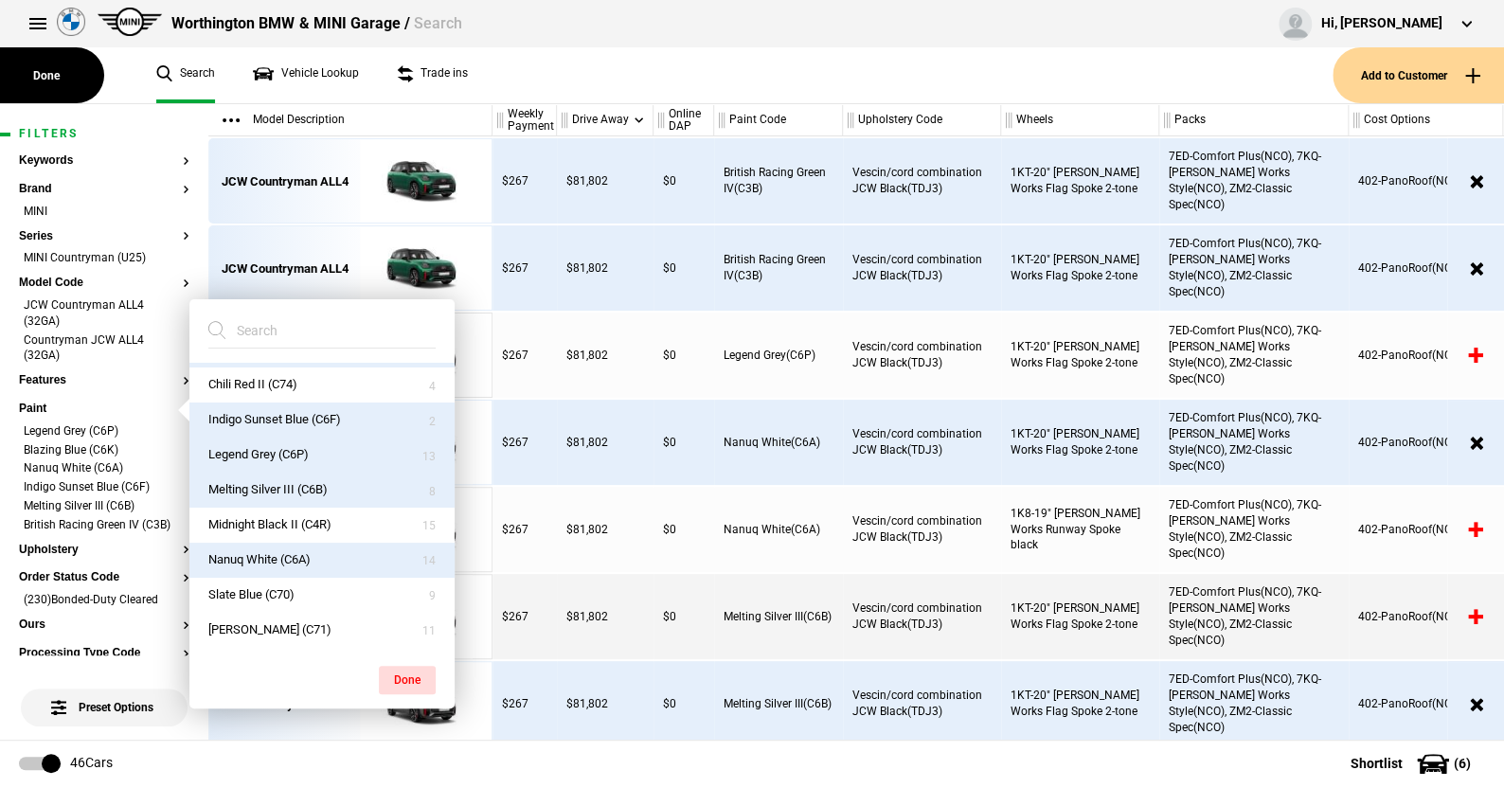
click at [283, 552] on button "Nanuq White (C6A)" at bounding box center [321, 560] width 265 height 35
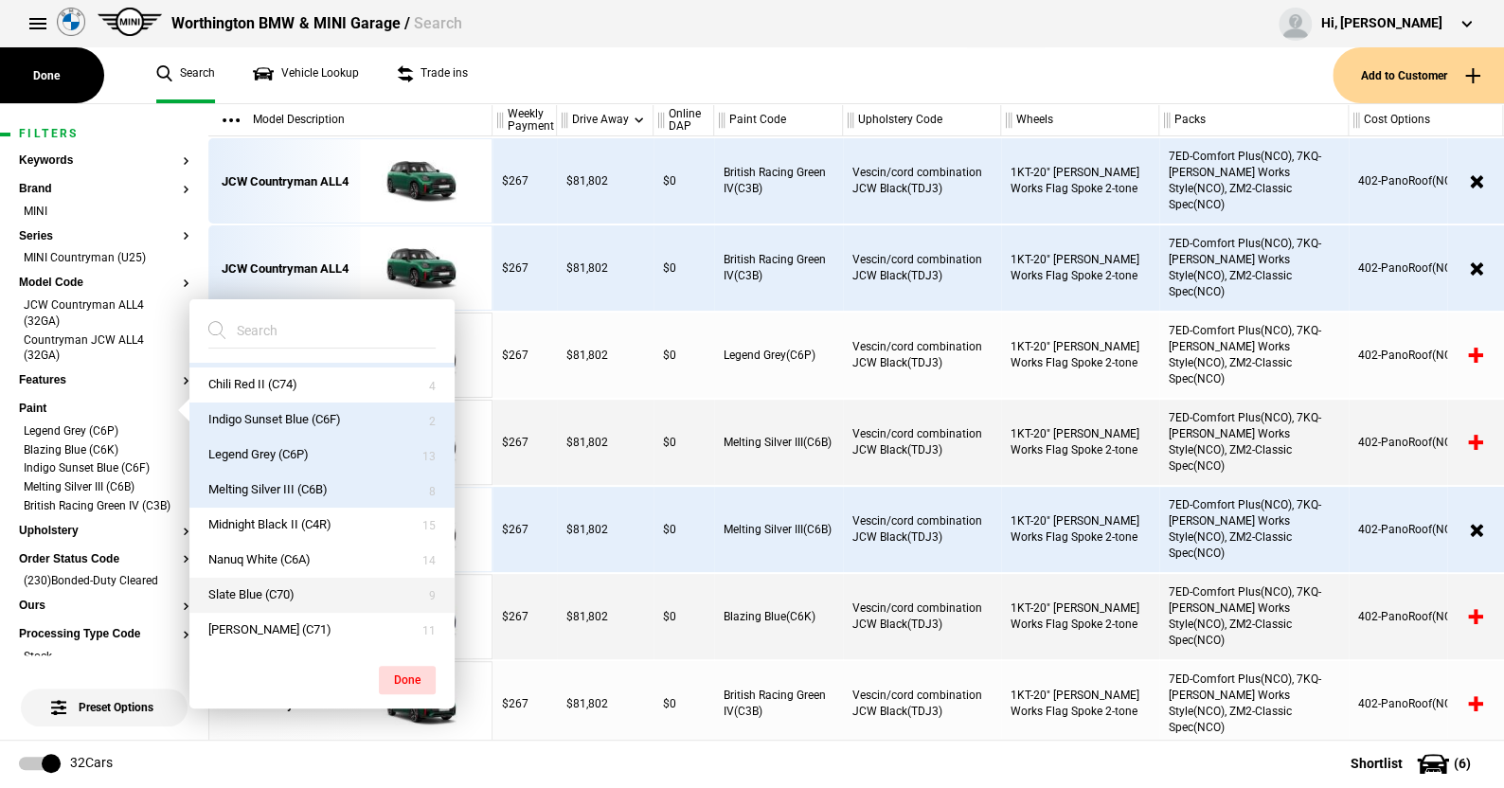
click at [275, 593] on button "Slate Blue (C70)" at bounding box center [321, 595] width 265 height 35
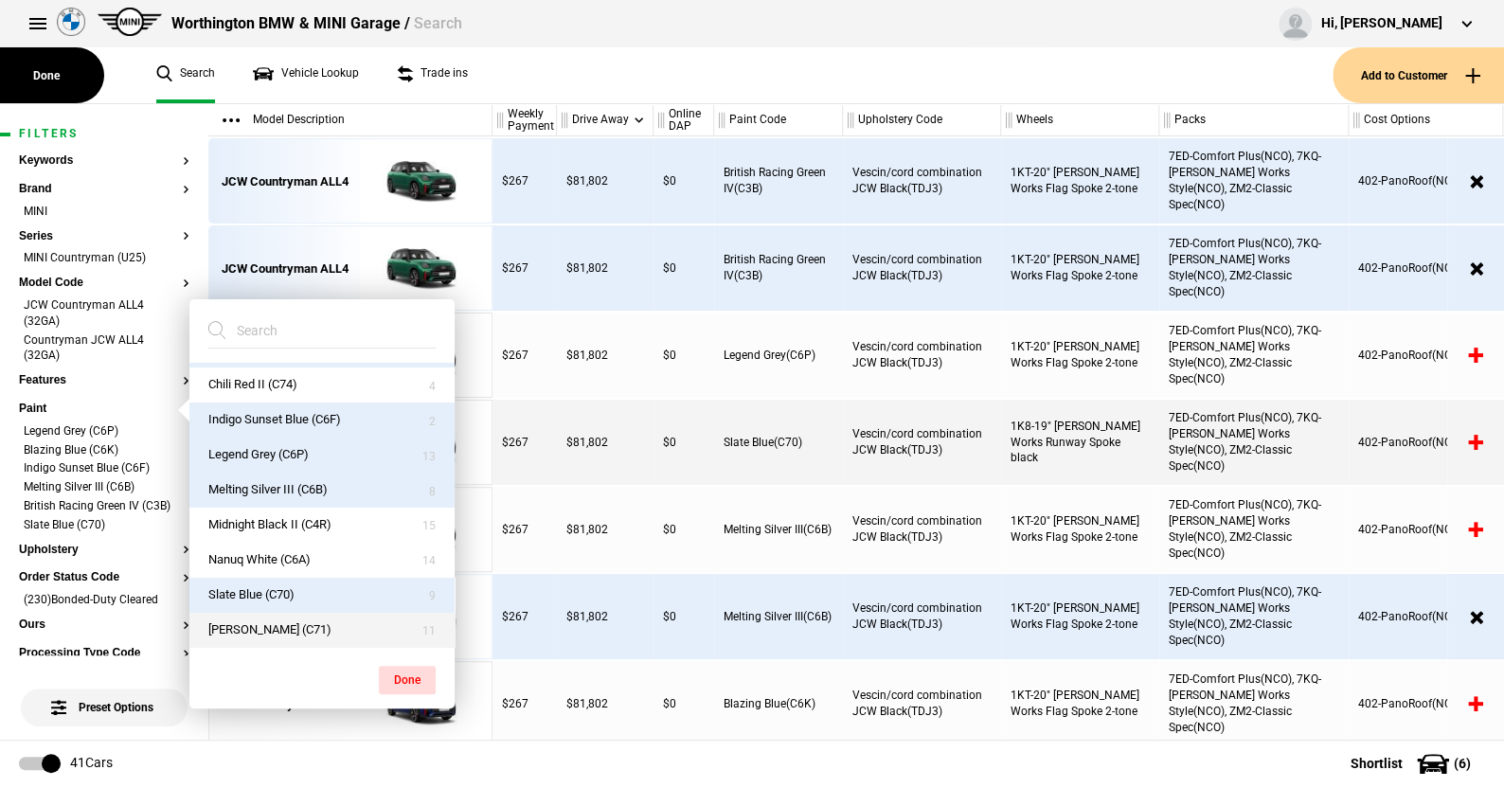
click at [279, 625] on button "Smokey Green (C71)" at bounding box center [321, 630] width 265 height 35
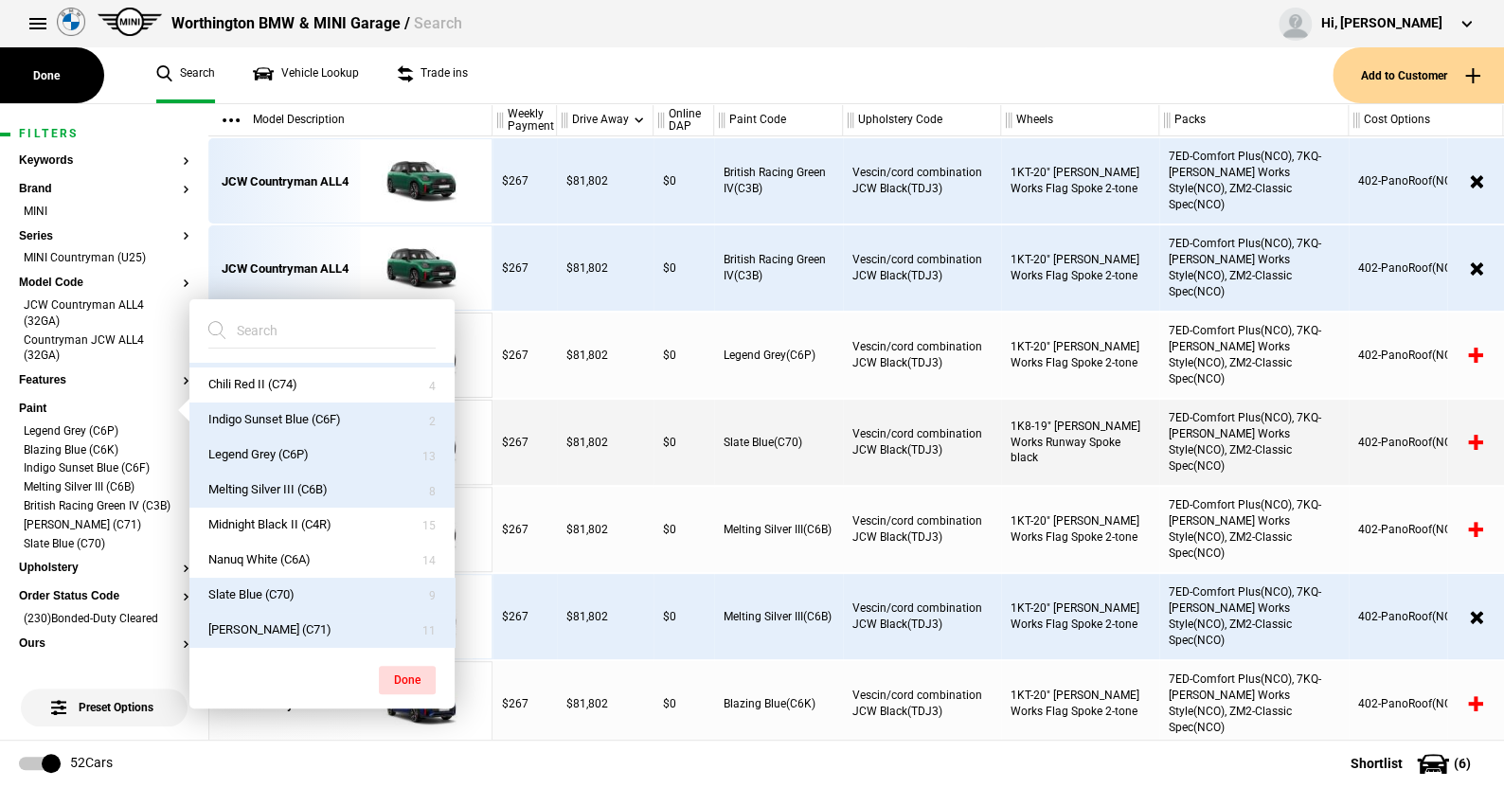
click at [526, 82] on ul "Search Vehicle Lookup Trade ins" at bounding box center [734, 75] width 1195 height 56
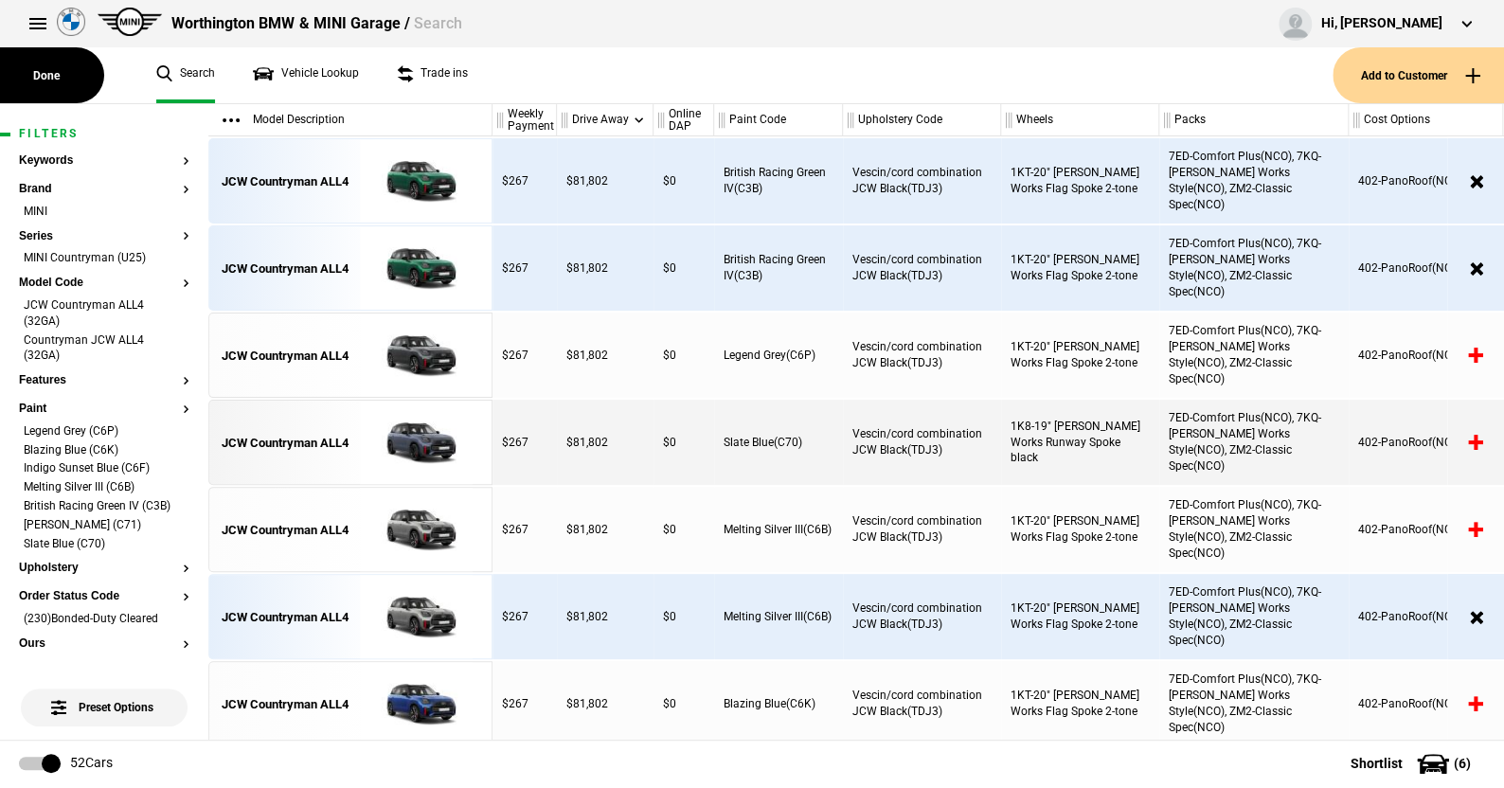
click at [502, 83] on ul "Search Vehicle Lookup Trade ins" at bounding box center [734, 75] width 1195 height 56
drag, startPoint x: 504, startPoint y: 83, endPoint x: 499, endPoint y: 820, distance: 737.0
click at [499, 787] on html "Worthington BMW & MINI Garage / Search Hi, Sandy Westropp Edit profile Logout" at bounding box center [752, 393] width 1504 height 787
click at [523, 761] on footer "52 Cars Shortlist ( 6 )" at bounding box center [752, 763] width 1504 height 47
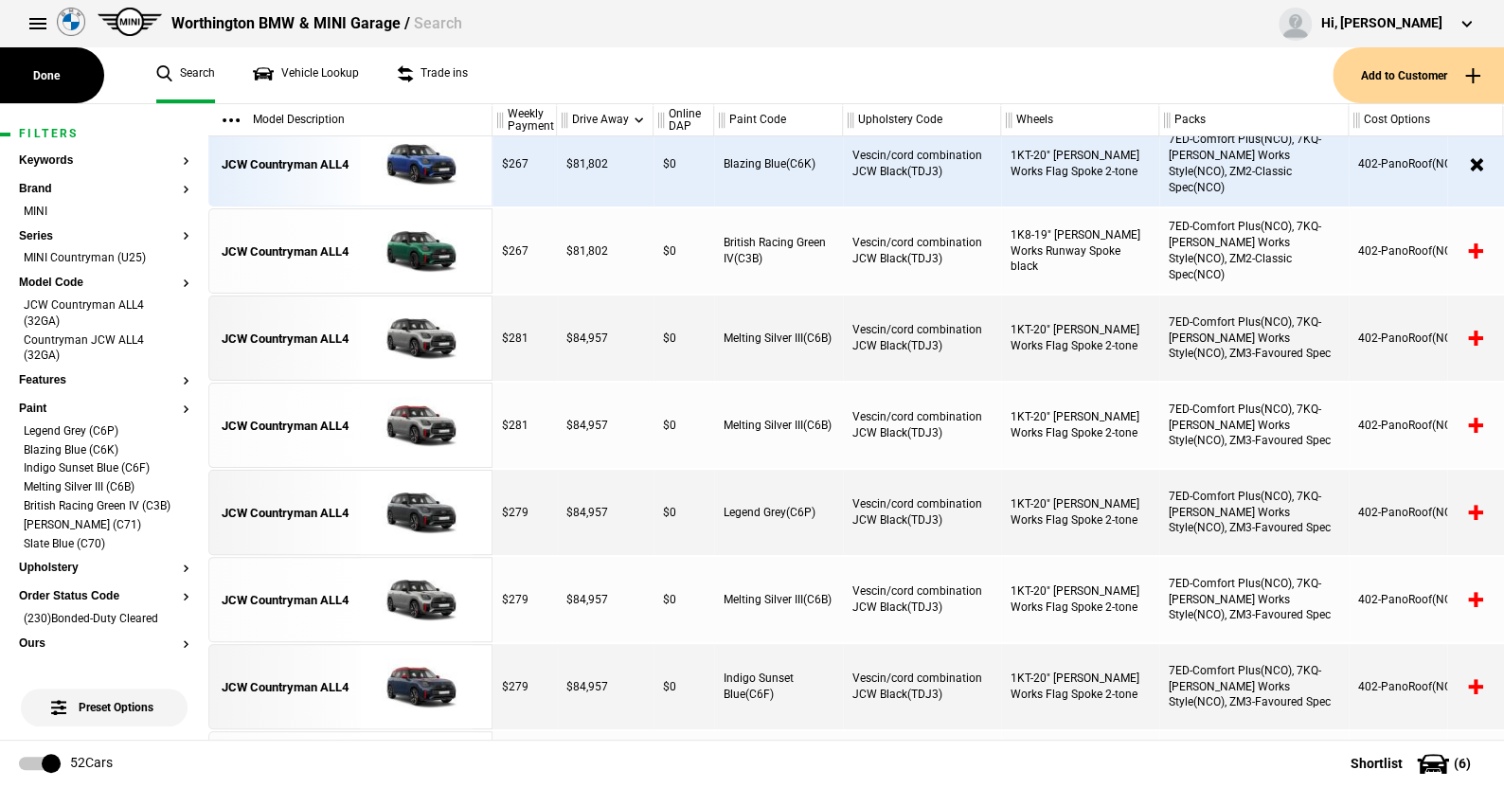
scroll to position [853, 0]
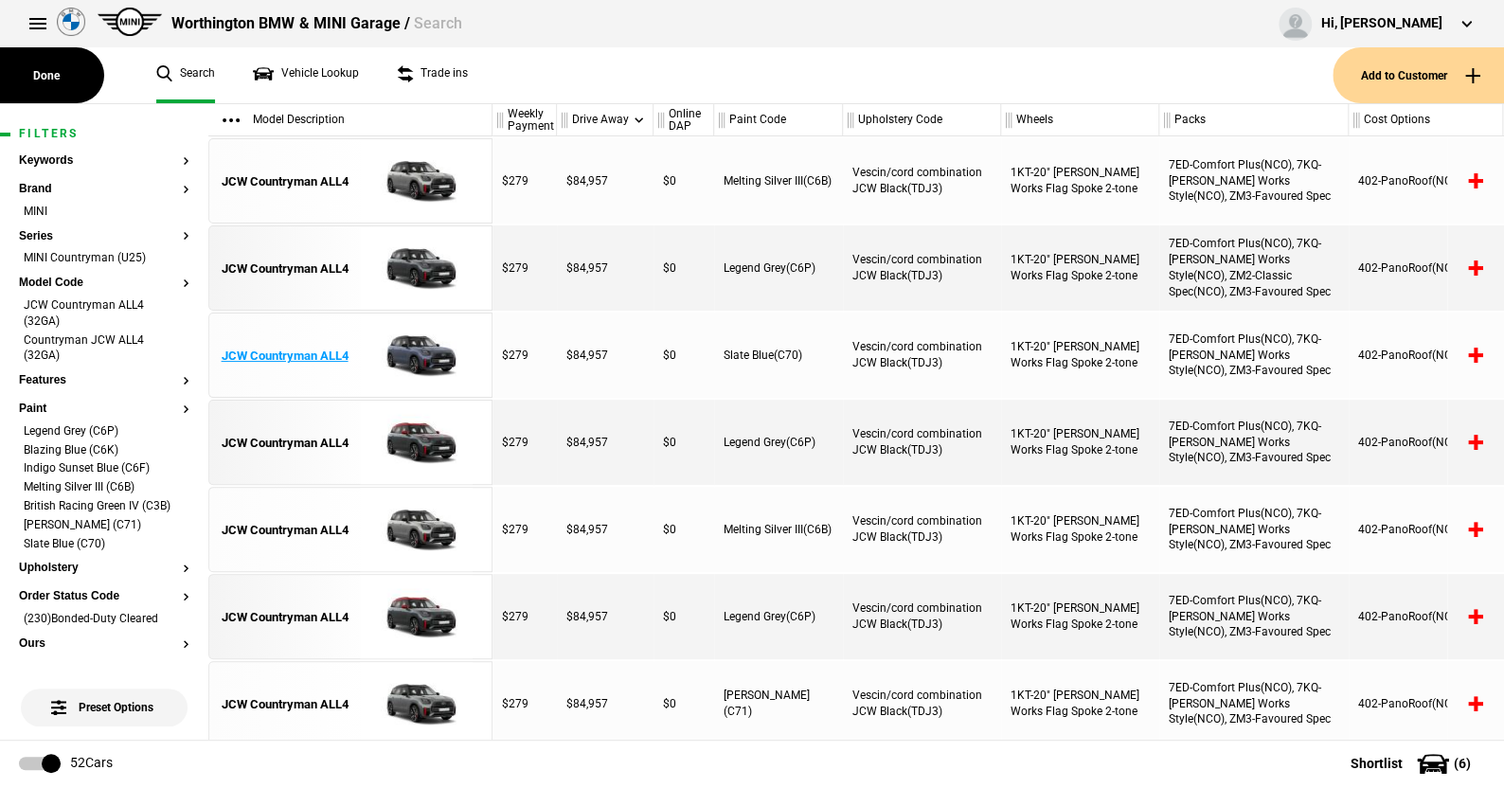
click at [429, 350] on img at bounding box center [416, 356] width 132 height 85
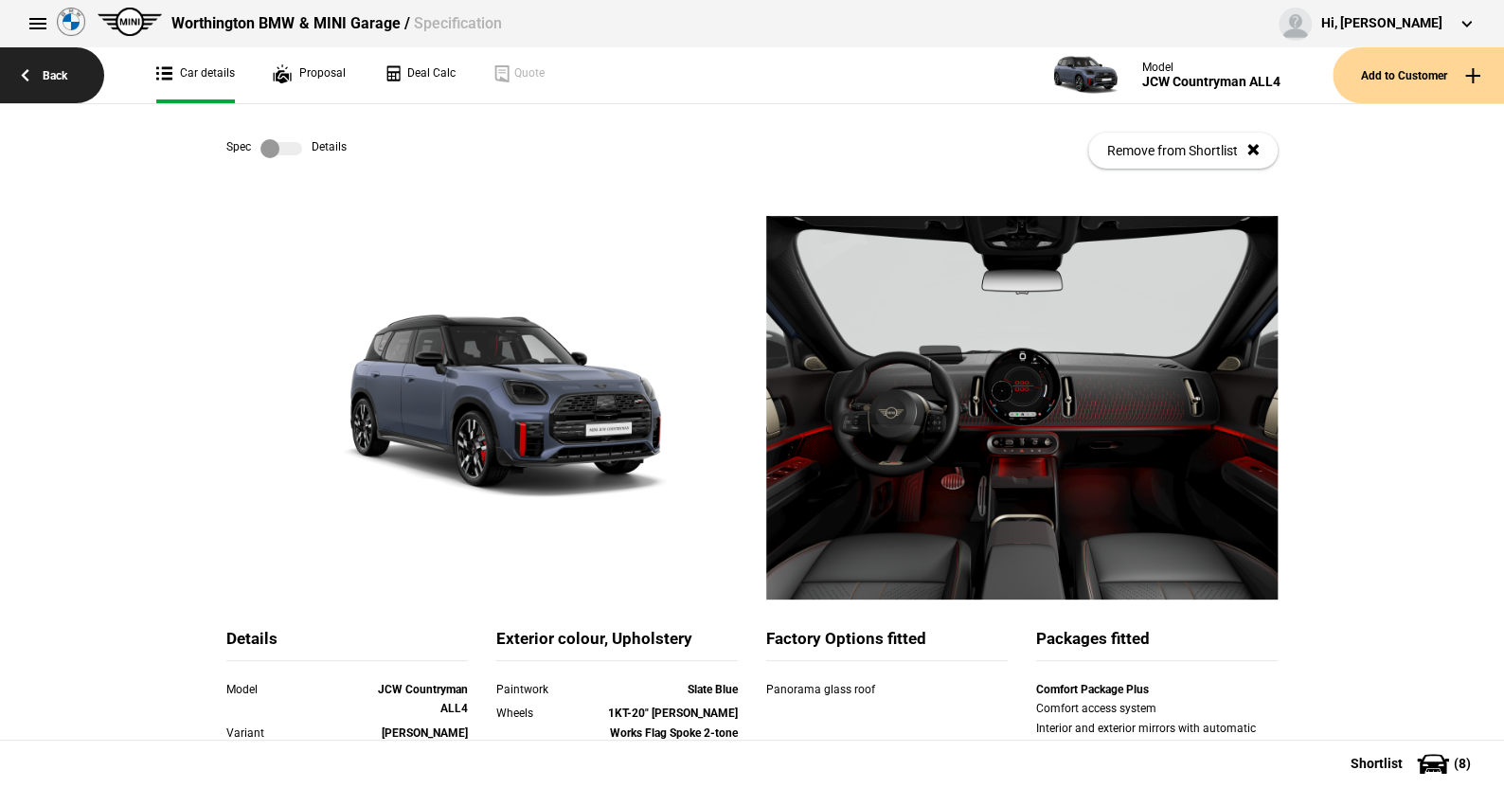
click at [53, 73] on link "Back" at bounding box center [52, 75] width 104 height 56
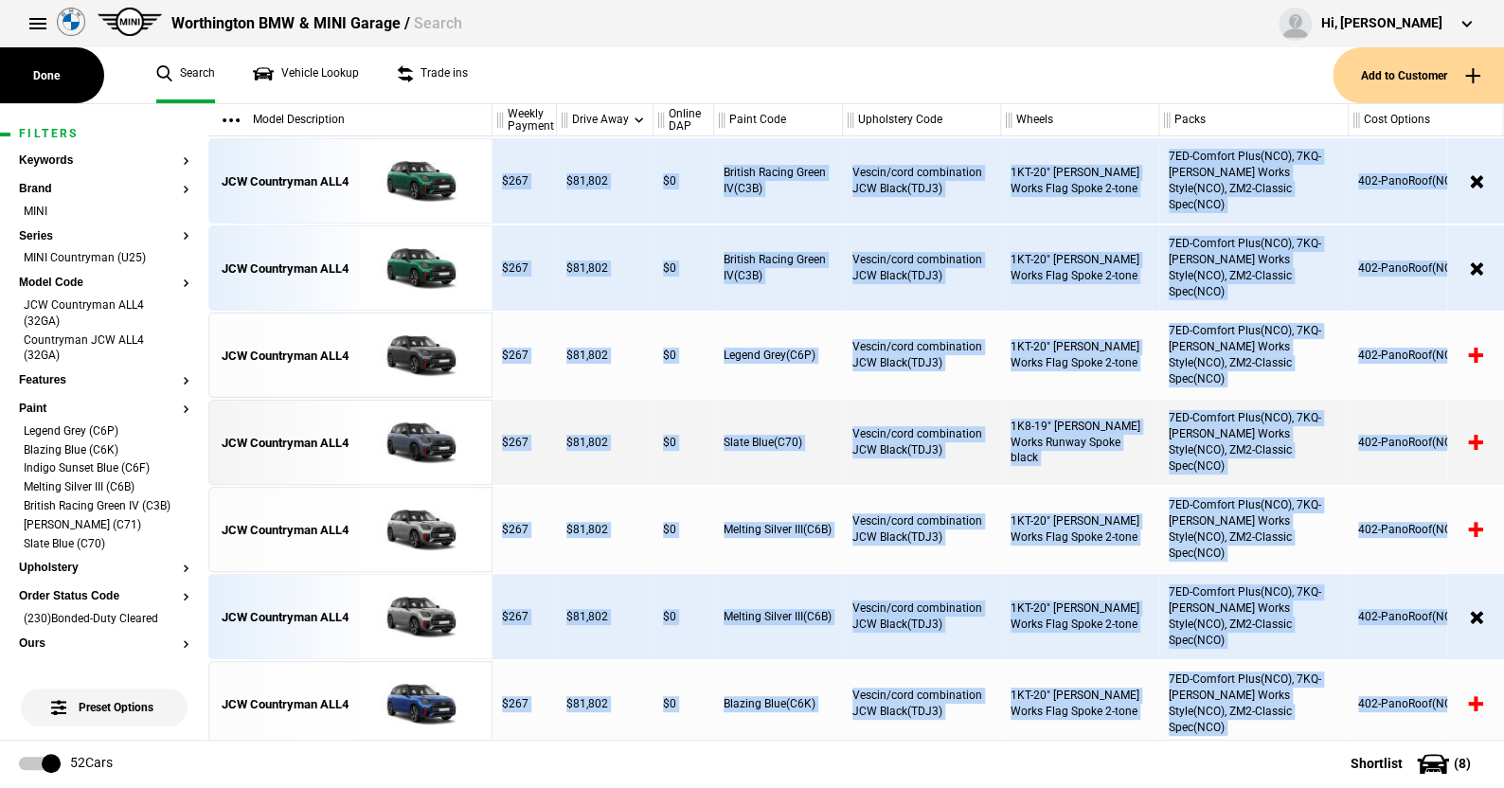
drag, startPoint x: 630, startPoint y: 420, endPoint x: 548, endPoint y: -9, distance: 436.8
click at [548, 0] on html "Worthington BMW & MINI Garage / Search Hi, Sandy Westropp Edit profile Logout" at bounding box center [752, 393] width 1504 height 787
click at [473, 213] on img at bounding box center [416, 181] width 132 height 85
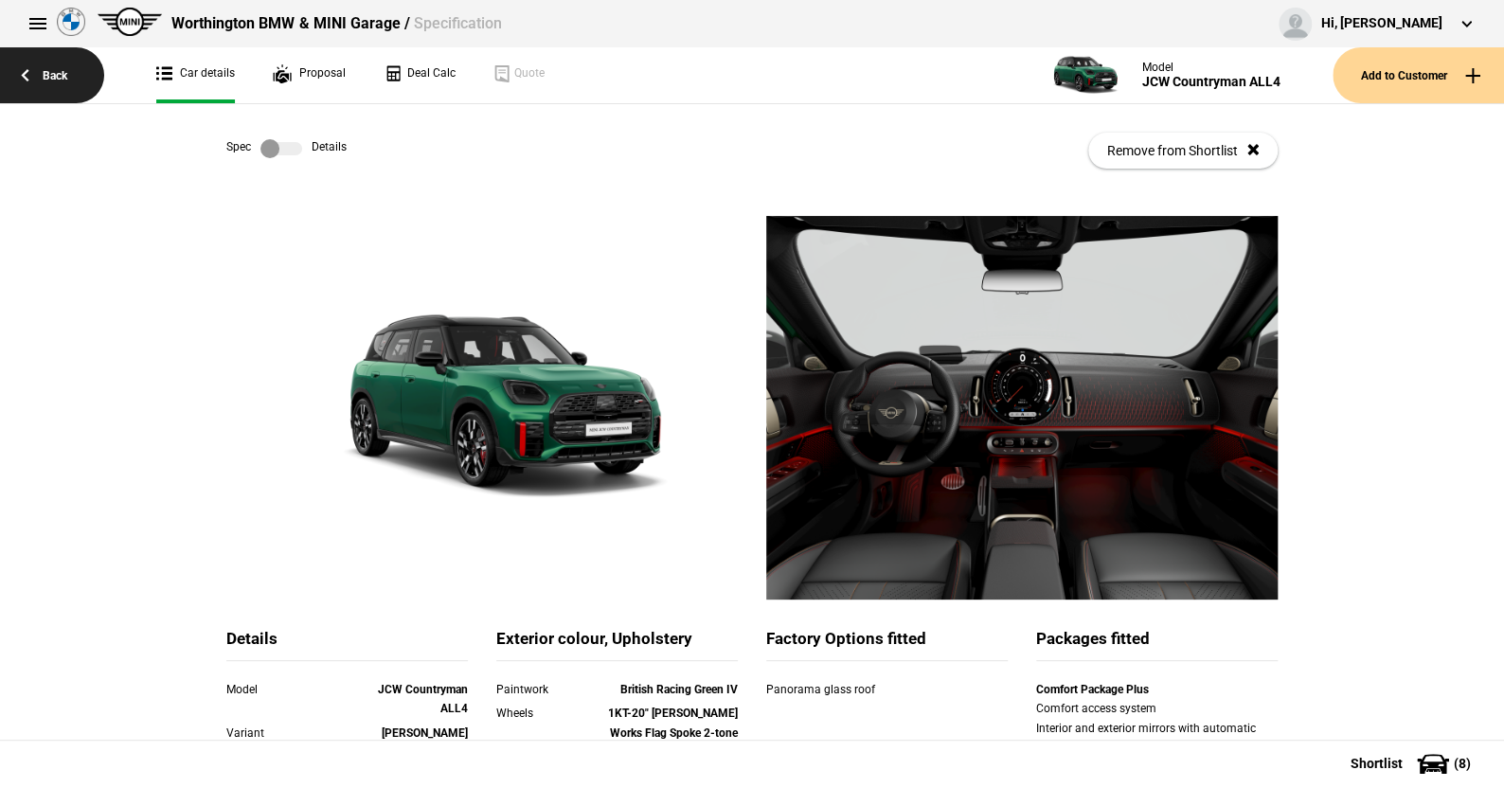
click at [63, 70] on link "Back" at bounding box center [52, 75] width 104 height 56
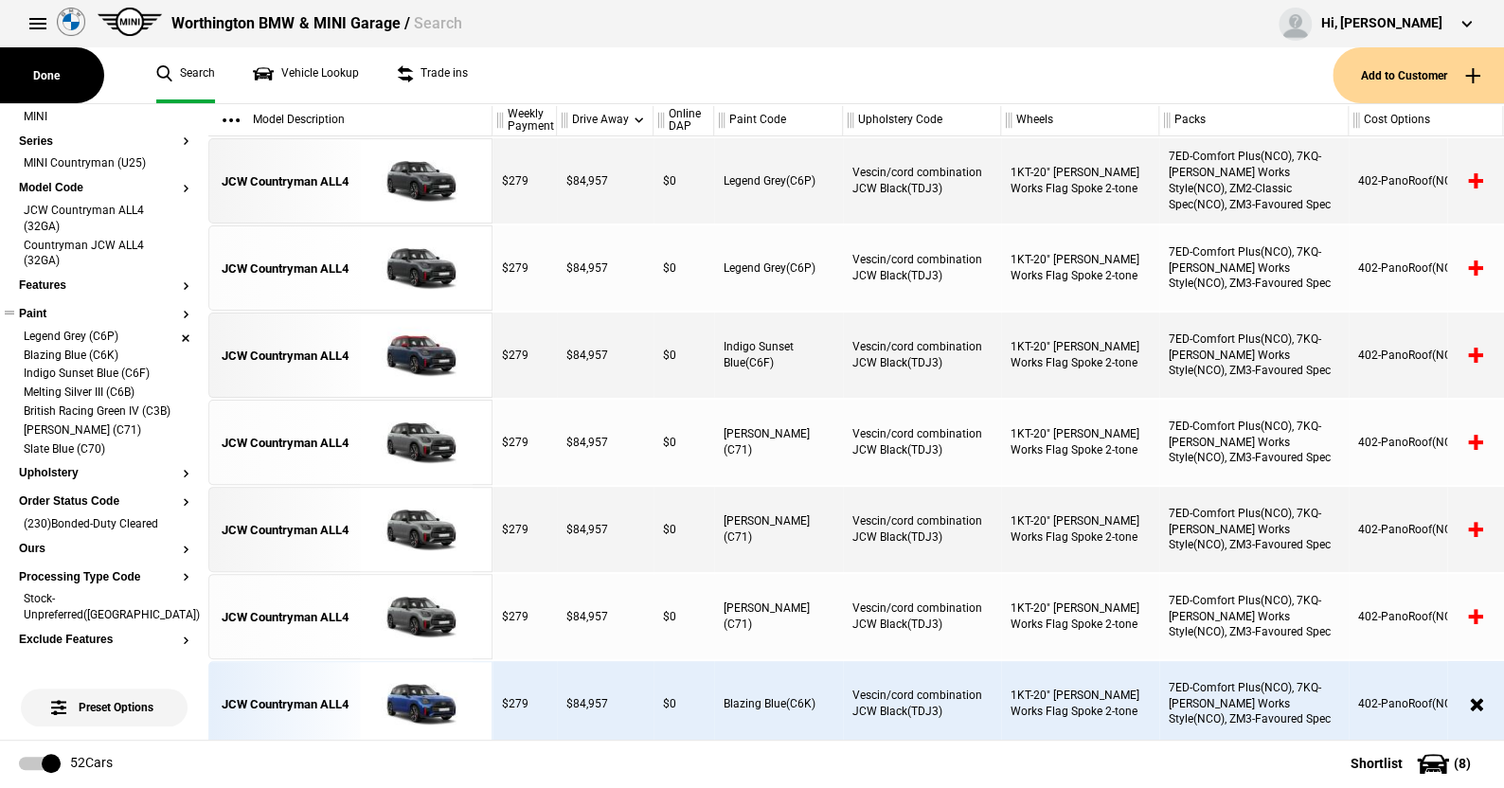
click at [169, 332] on li "Legend Grey (C6P)" at bounding box center [104, 338] width 171 height 19
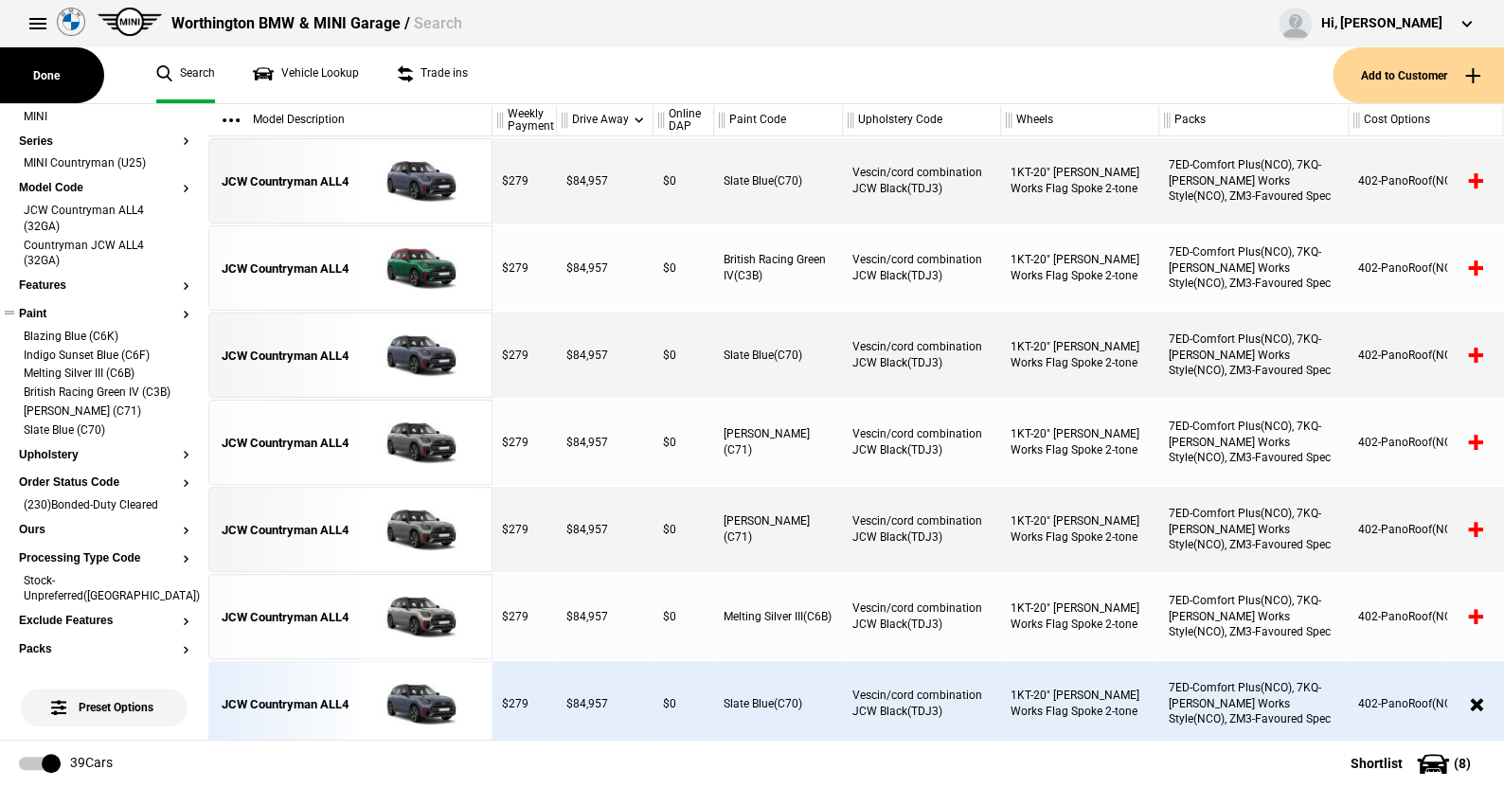
click at [169, 332] on li "Blazing Blue (C6K)" at bounding box center [104, 338] width 171 height 19
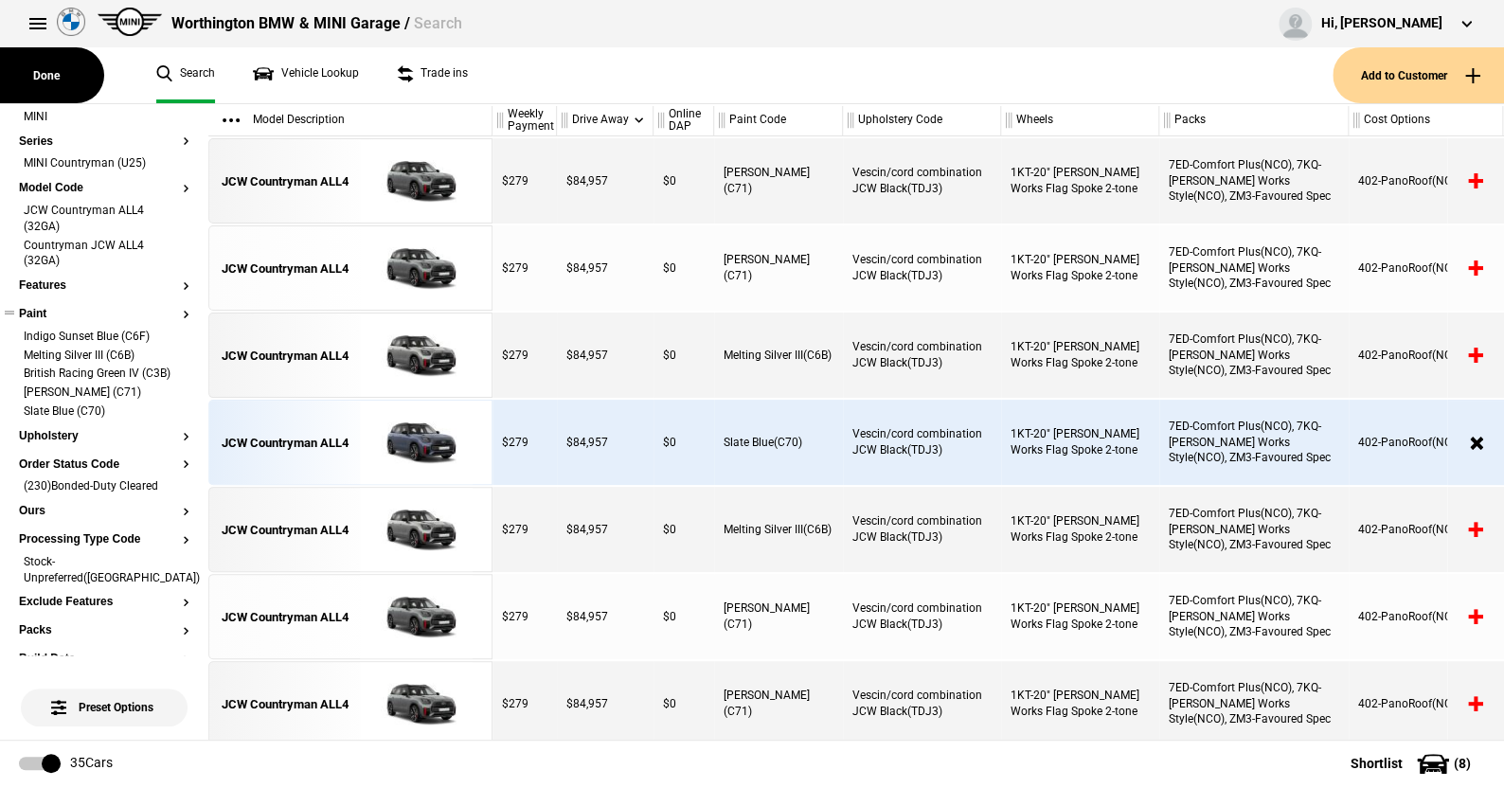
click at [169, 332] on li "Indigo Sunset Blue (C6F)" at bounding box center [104, 338] width 171 height 19
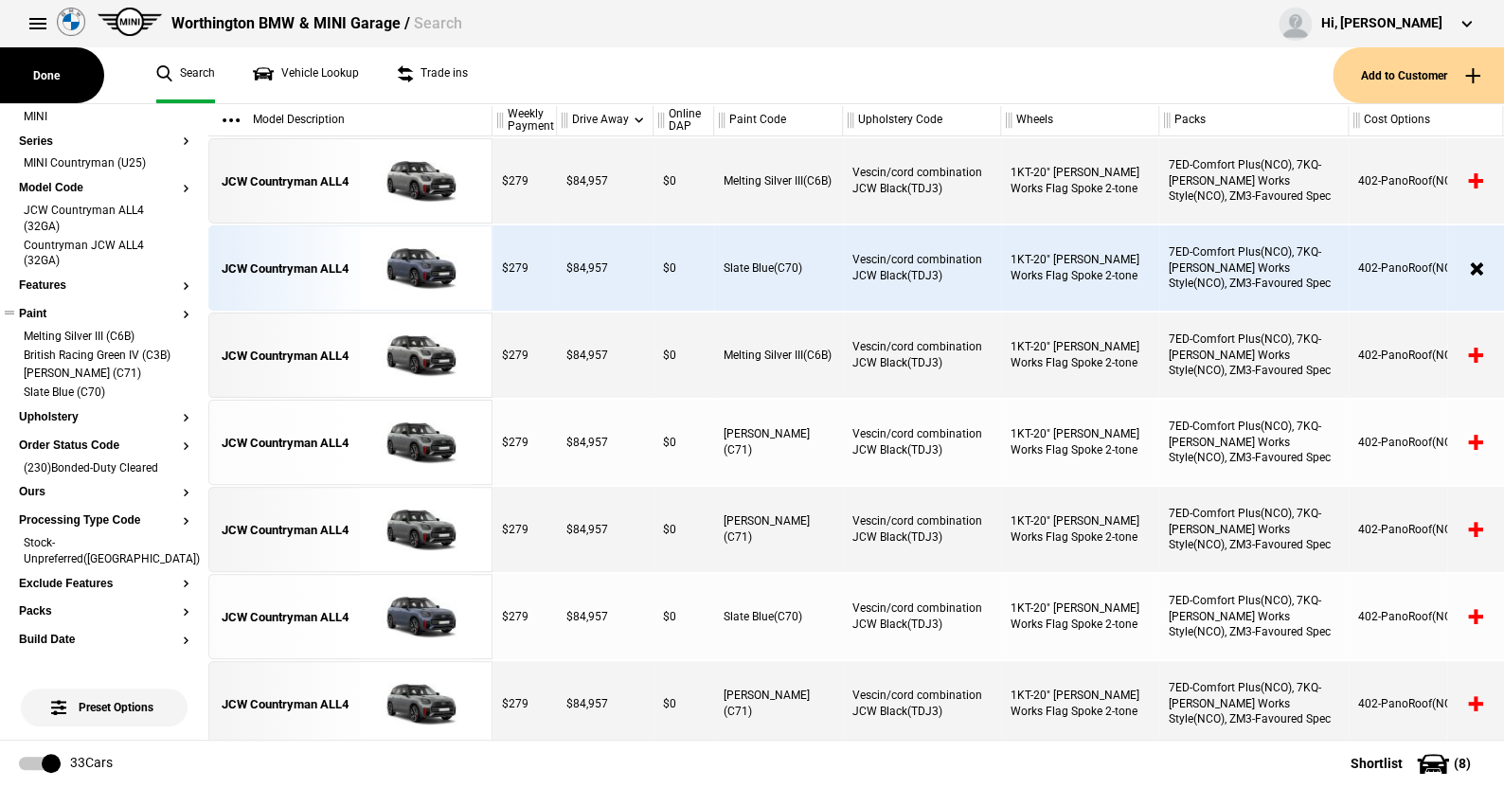
click at [169, 332] on li "Melting Silver III (C6B)" at bounding box center [104, 338] width 171 height 19
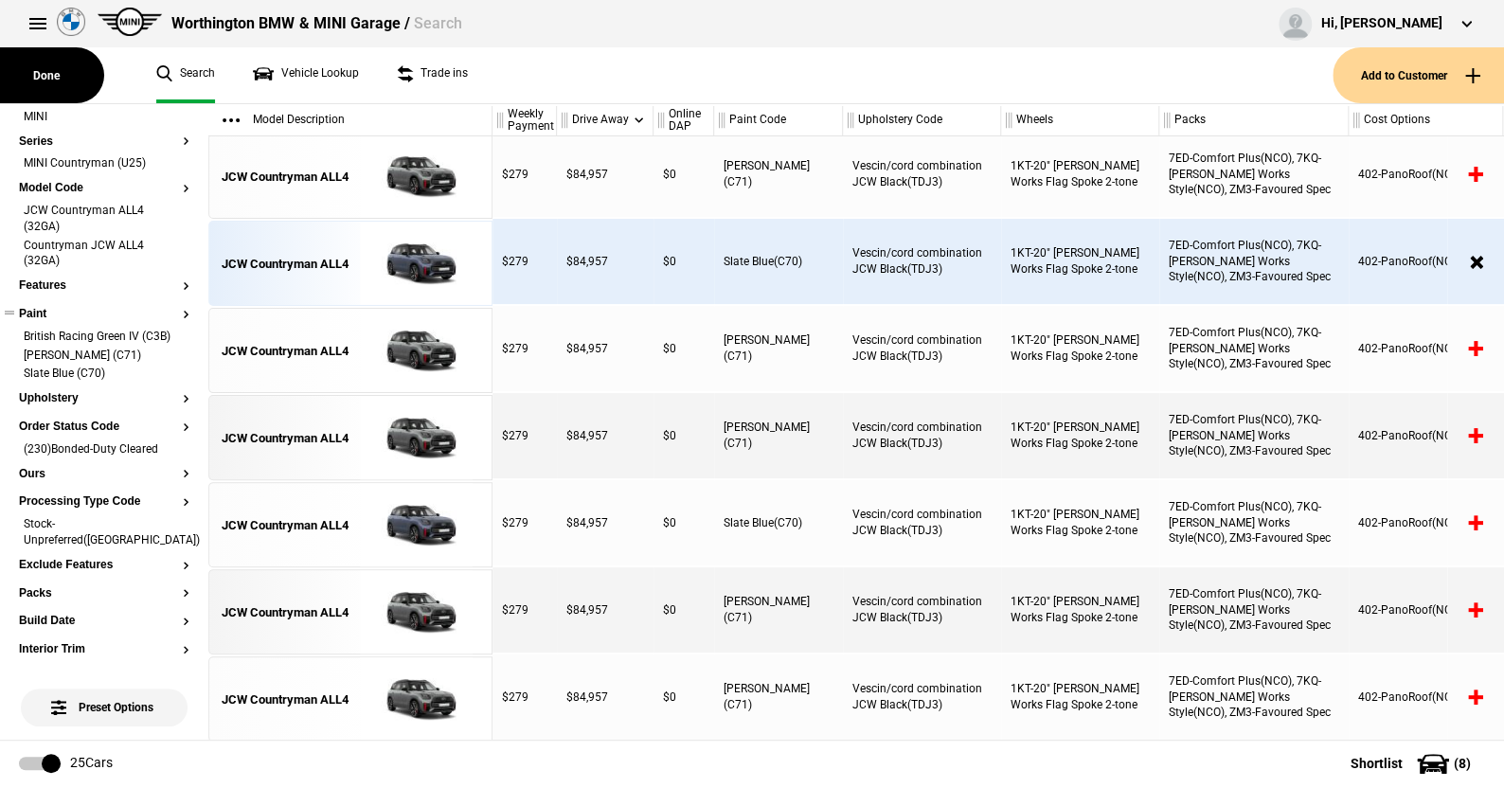
scroll to position [1573, 0]
click at [169, 332] on li "British Racing Green IV (C3B)" at bounding box center [104, 338] width 171 height 19
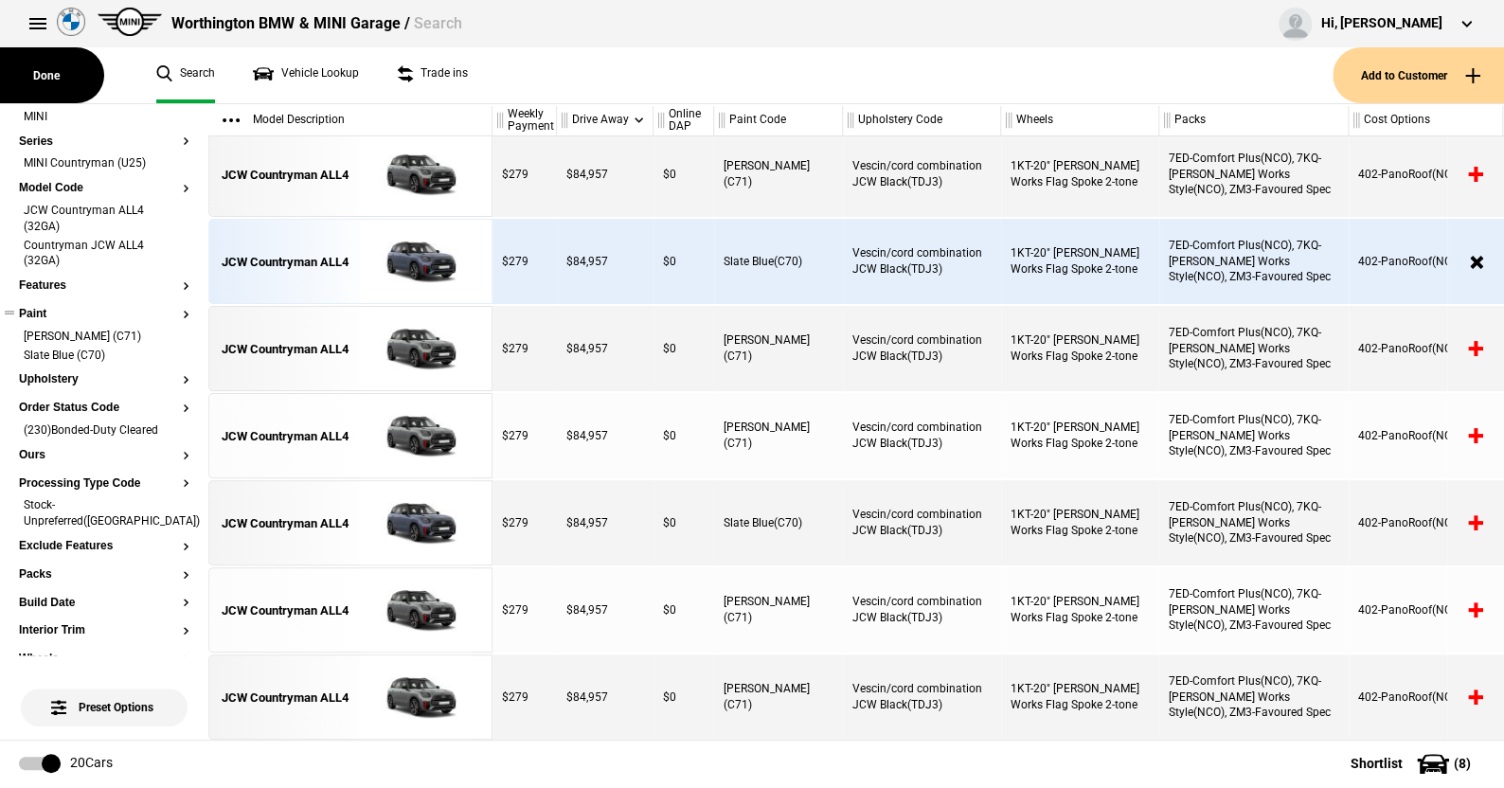
click at [169, 332] on li "Smokey Green (C71)" at bounding box center [104, 338] width 171 height 19
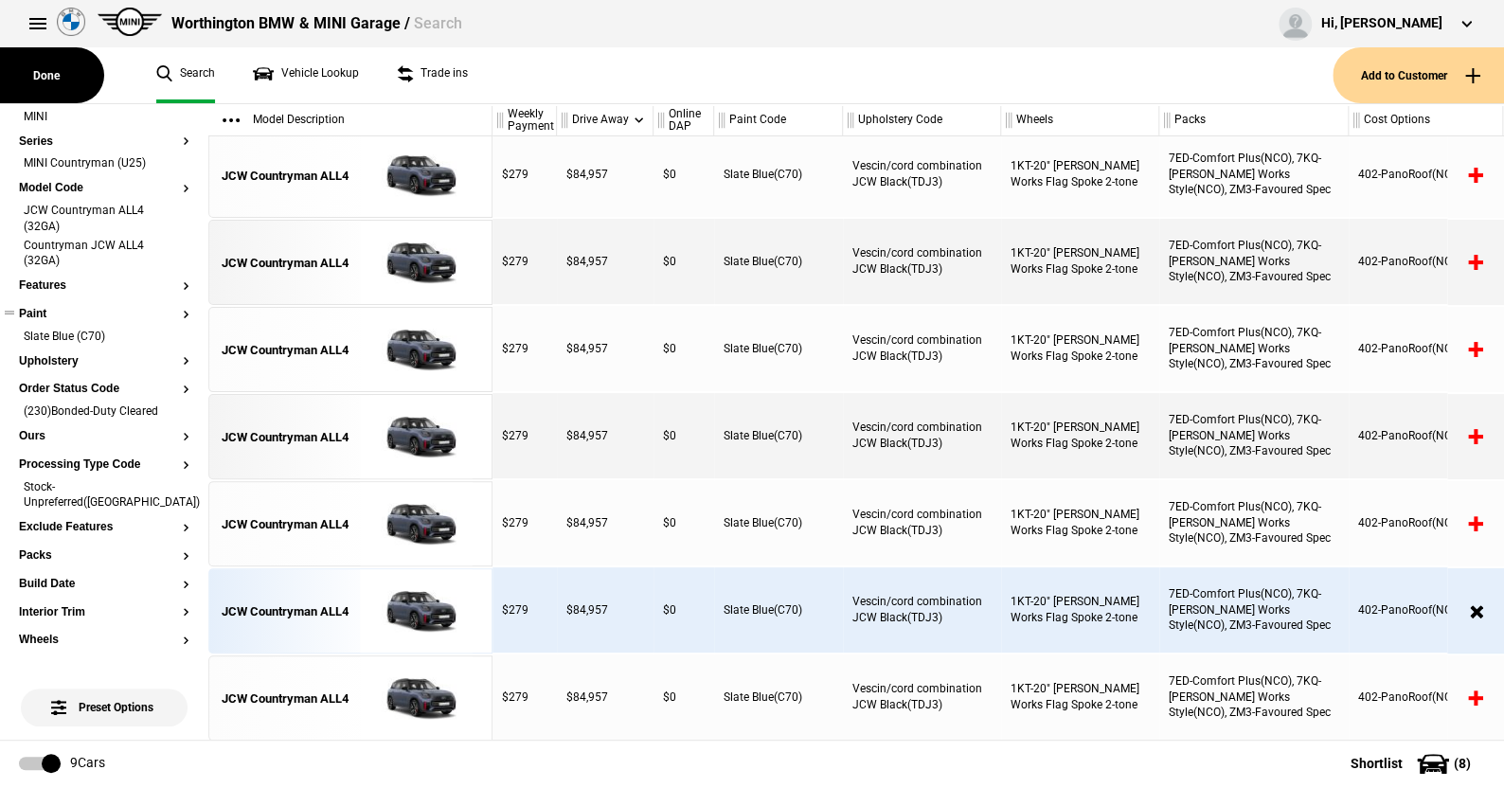
click at [169, 332] on li "Slate Blue (C70)" at bounding box center [104, 338] width 171 height 19
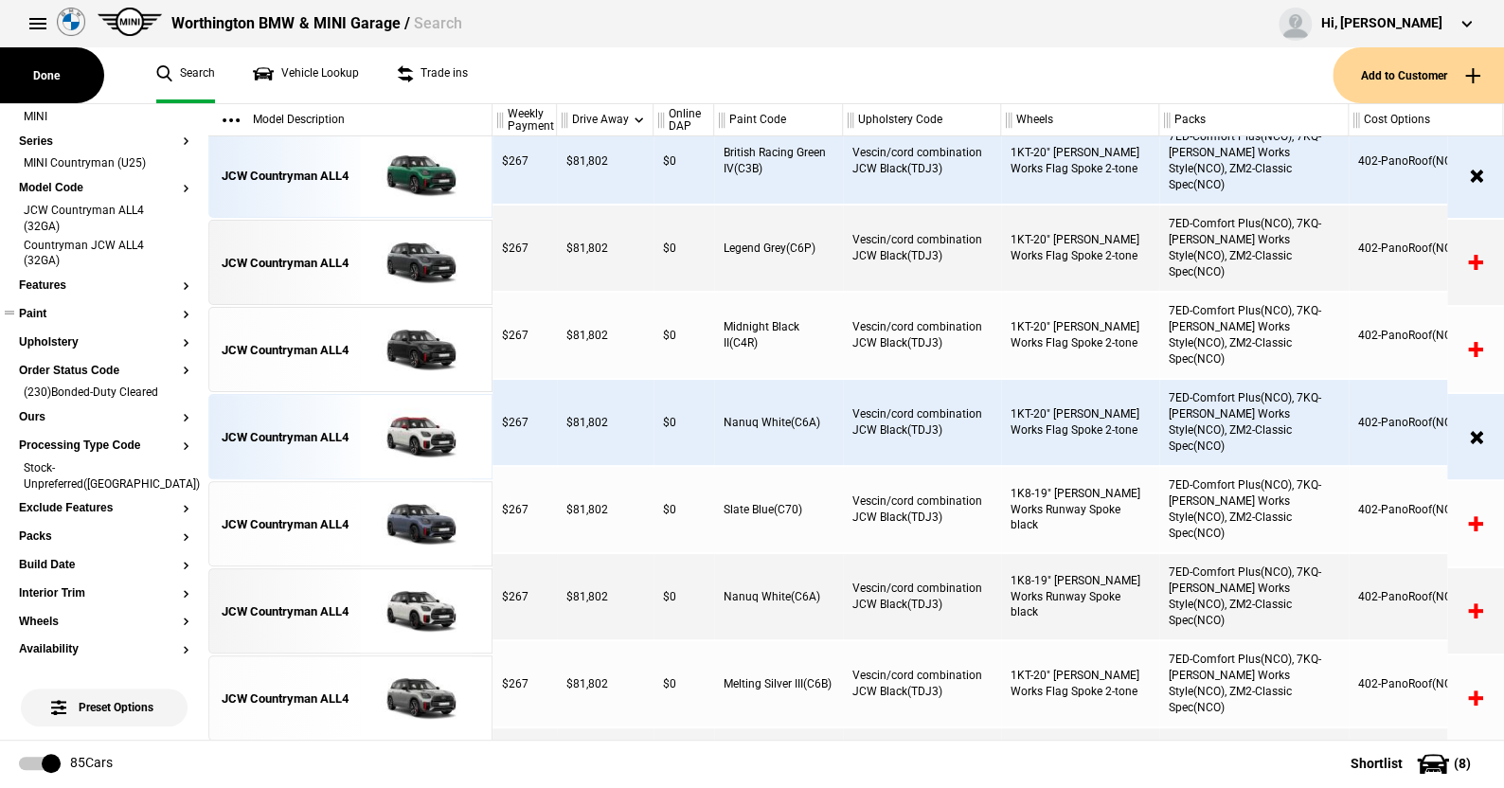
click at [37, 315] on button "Paint" at bounding box center [104, 314] width 171 height 13
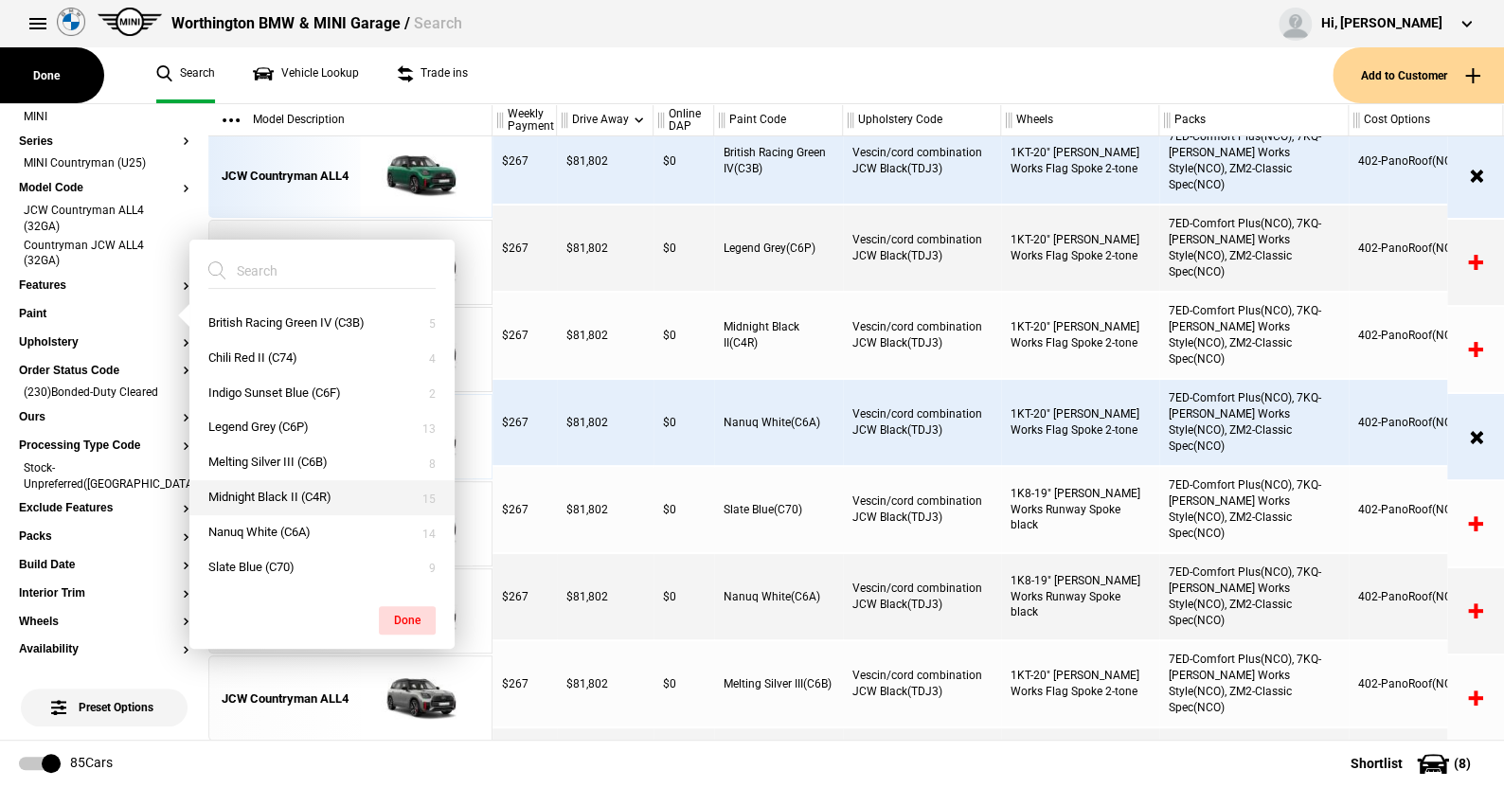
scroll to position [64, 0]
click at [261, 494] on button "Nanuq White (C6A)" at bounding box center [321, 500] width 265 height 35
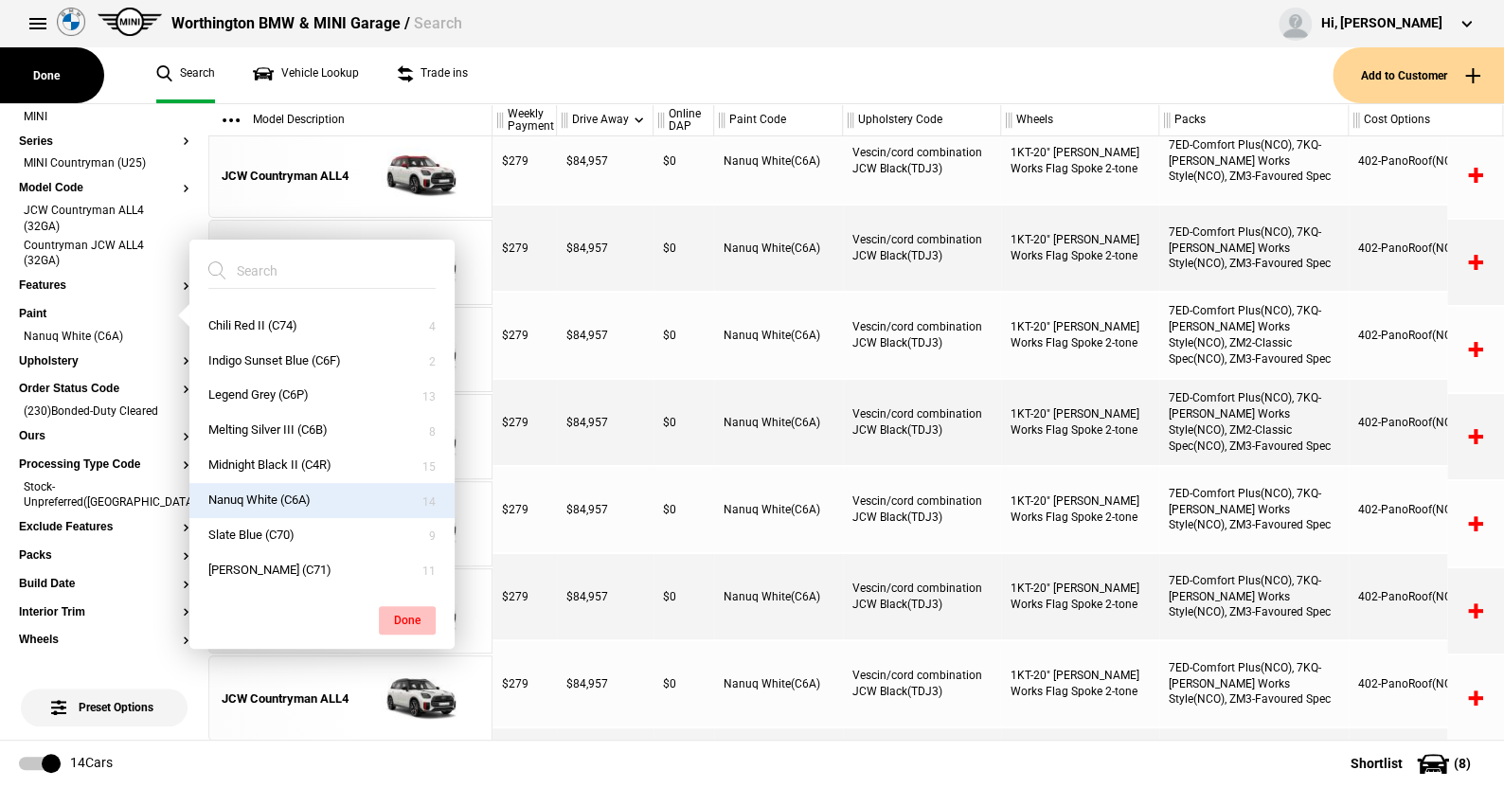
click at [405, 613] on button "Done" at bounding box center [407, 620] width 57 height 28
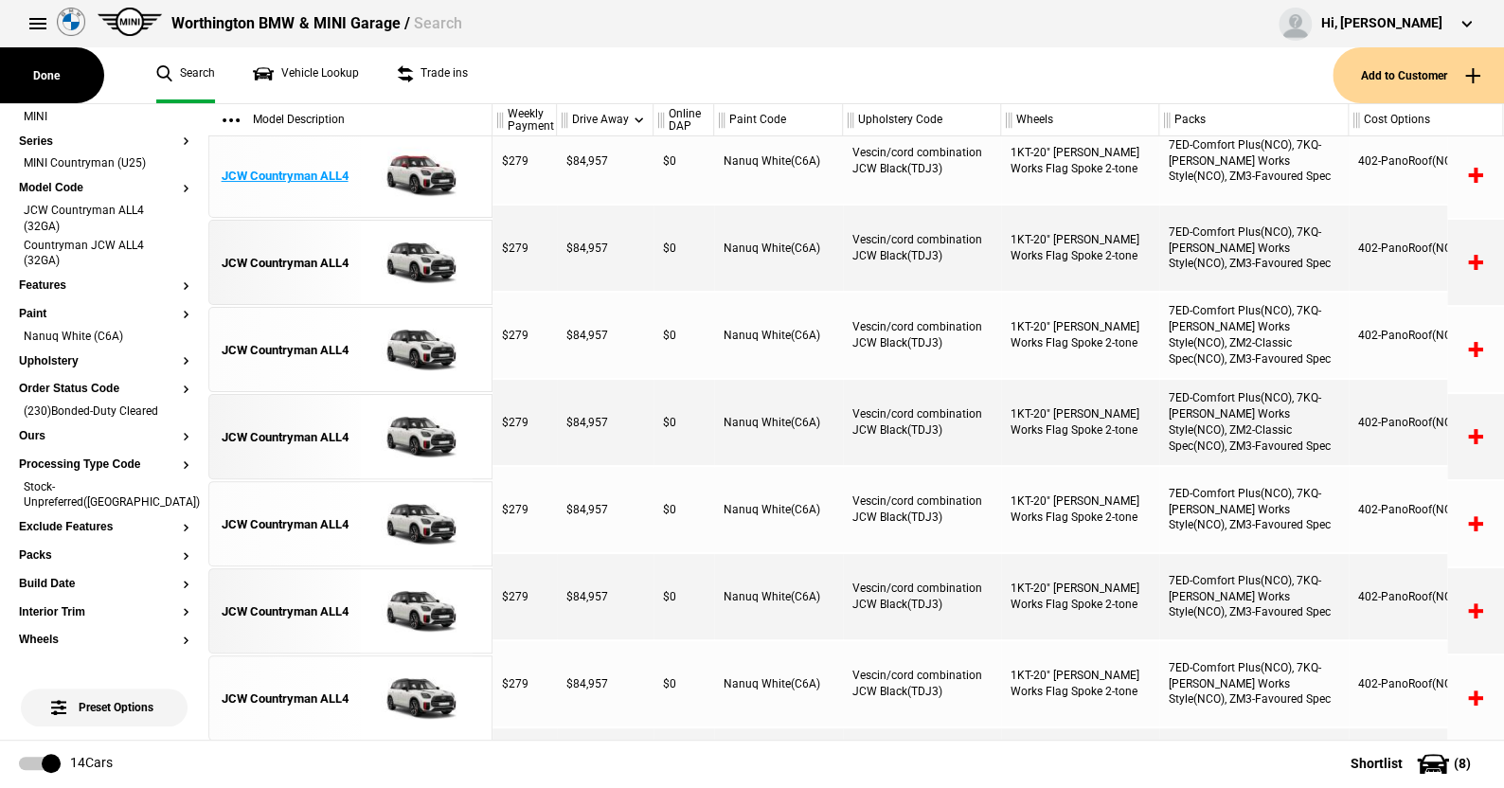
click at [418, 172] on img at bounding box center [416, 176] width 132 height 85
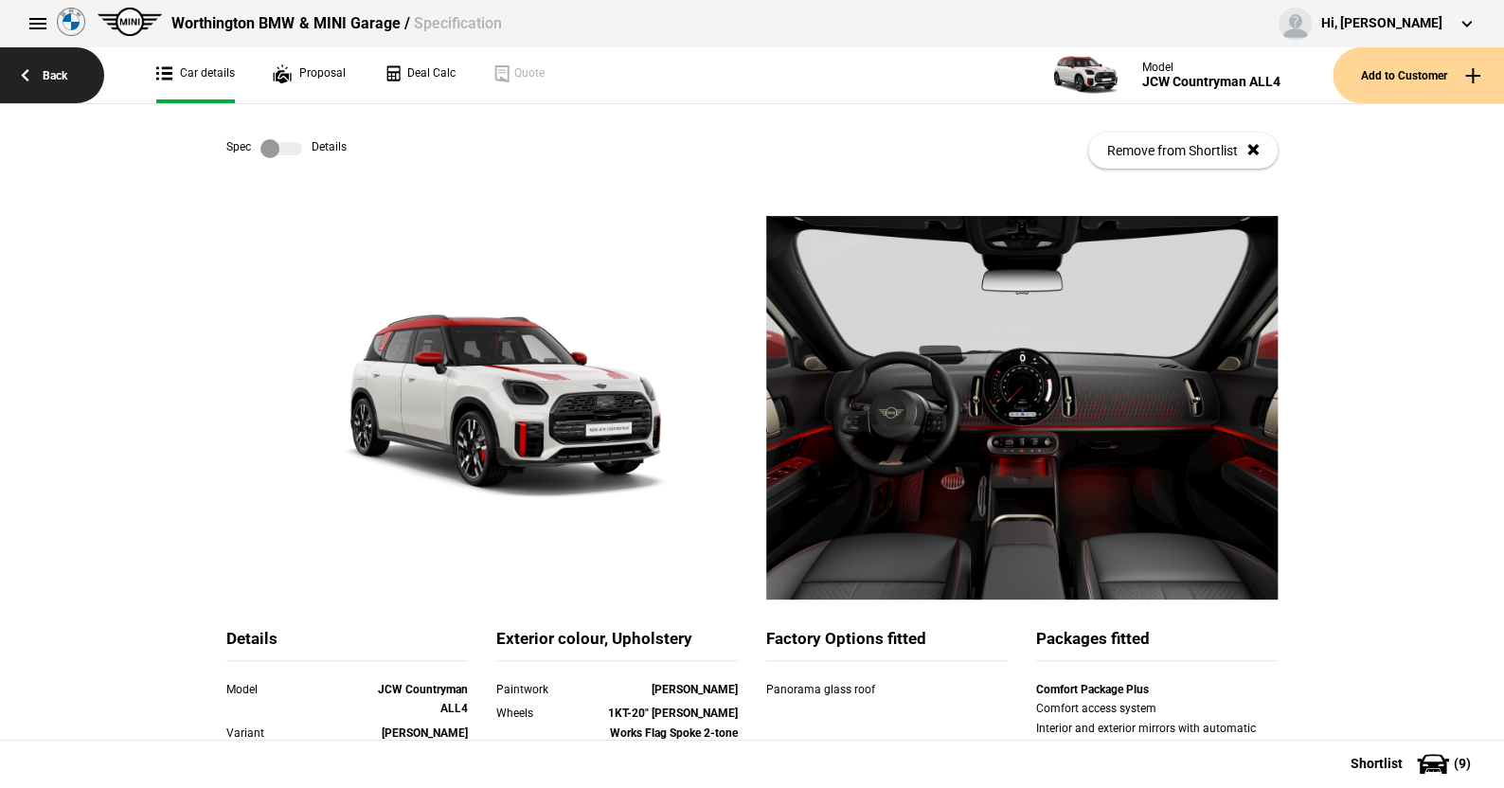
click at [58, 71] on link "Back" at bounding box center [52, 75] width 104 height 56
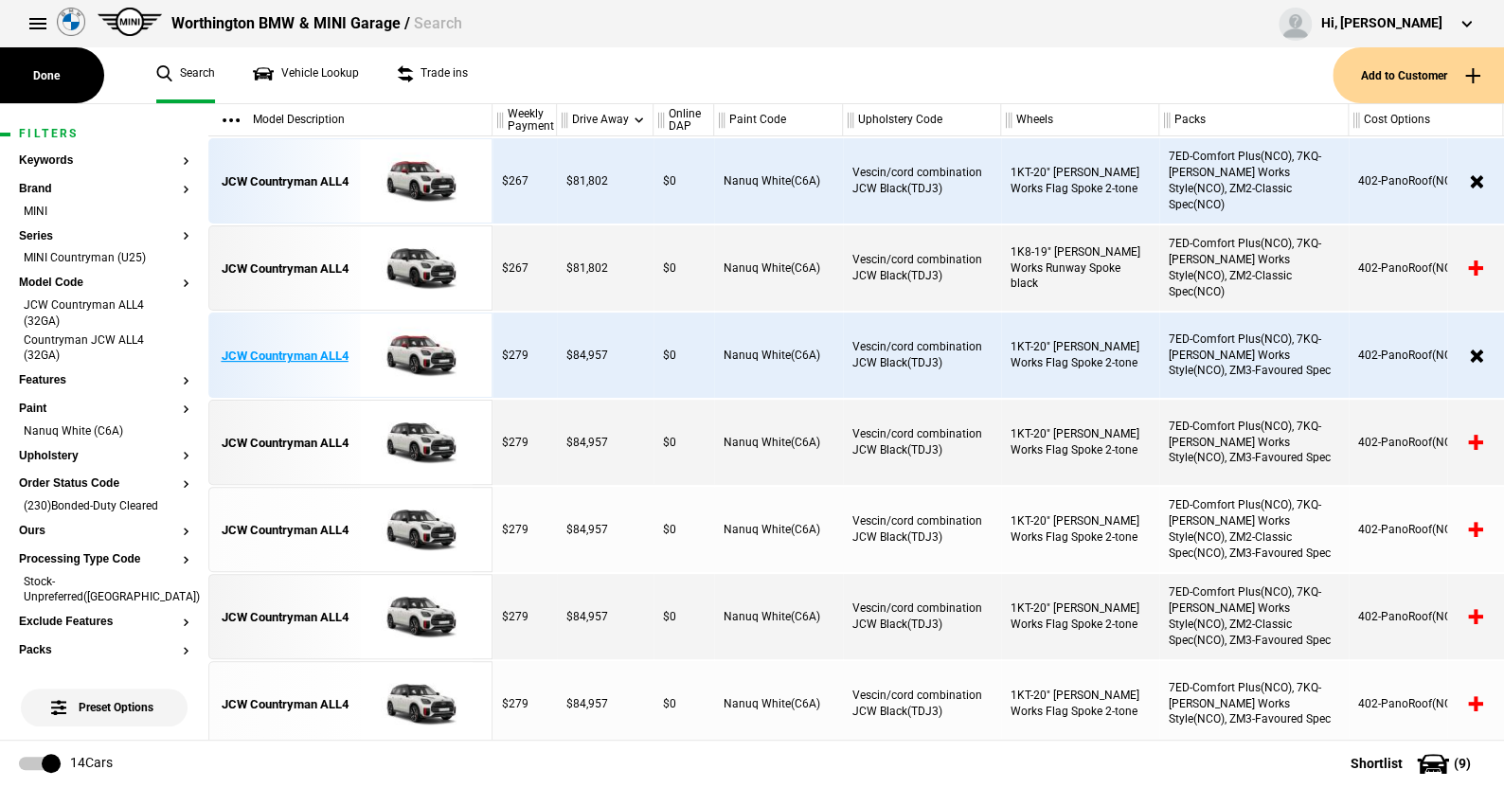
scroll to position [194, 0]
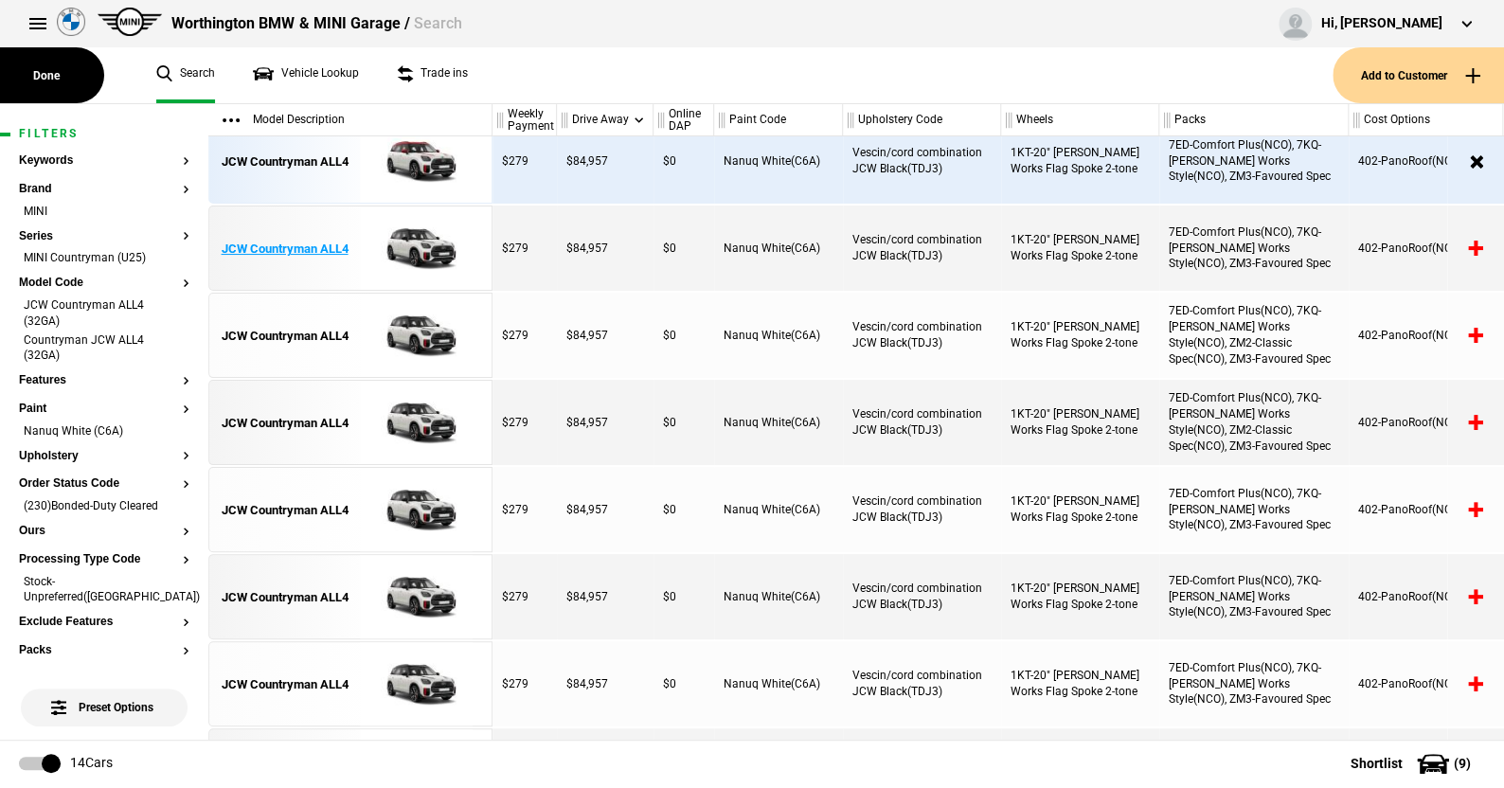
click at [424, 243] on img at bounding box center [416, 249] width 132 height 85
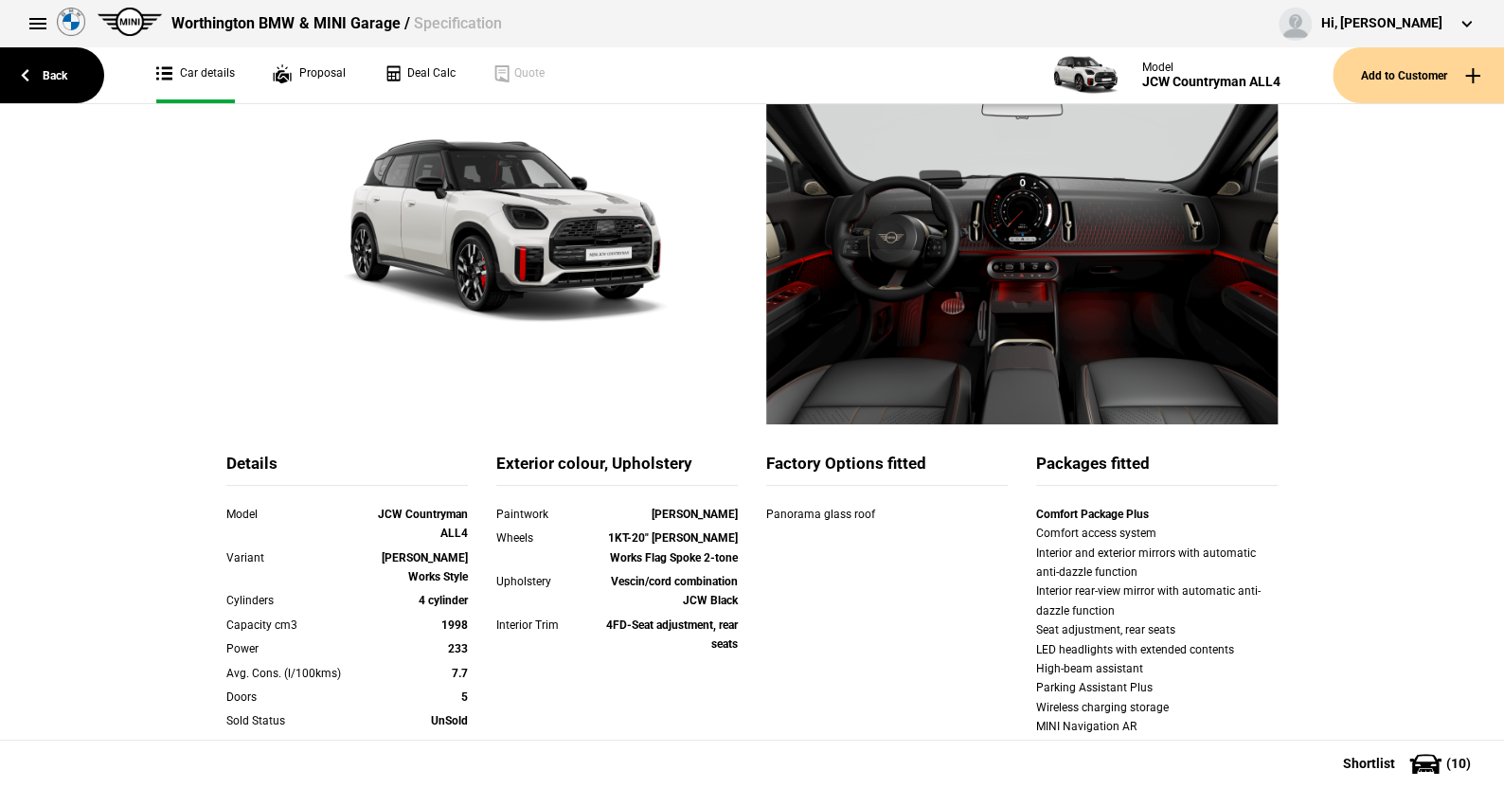
scroll to position [95, 0]
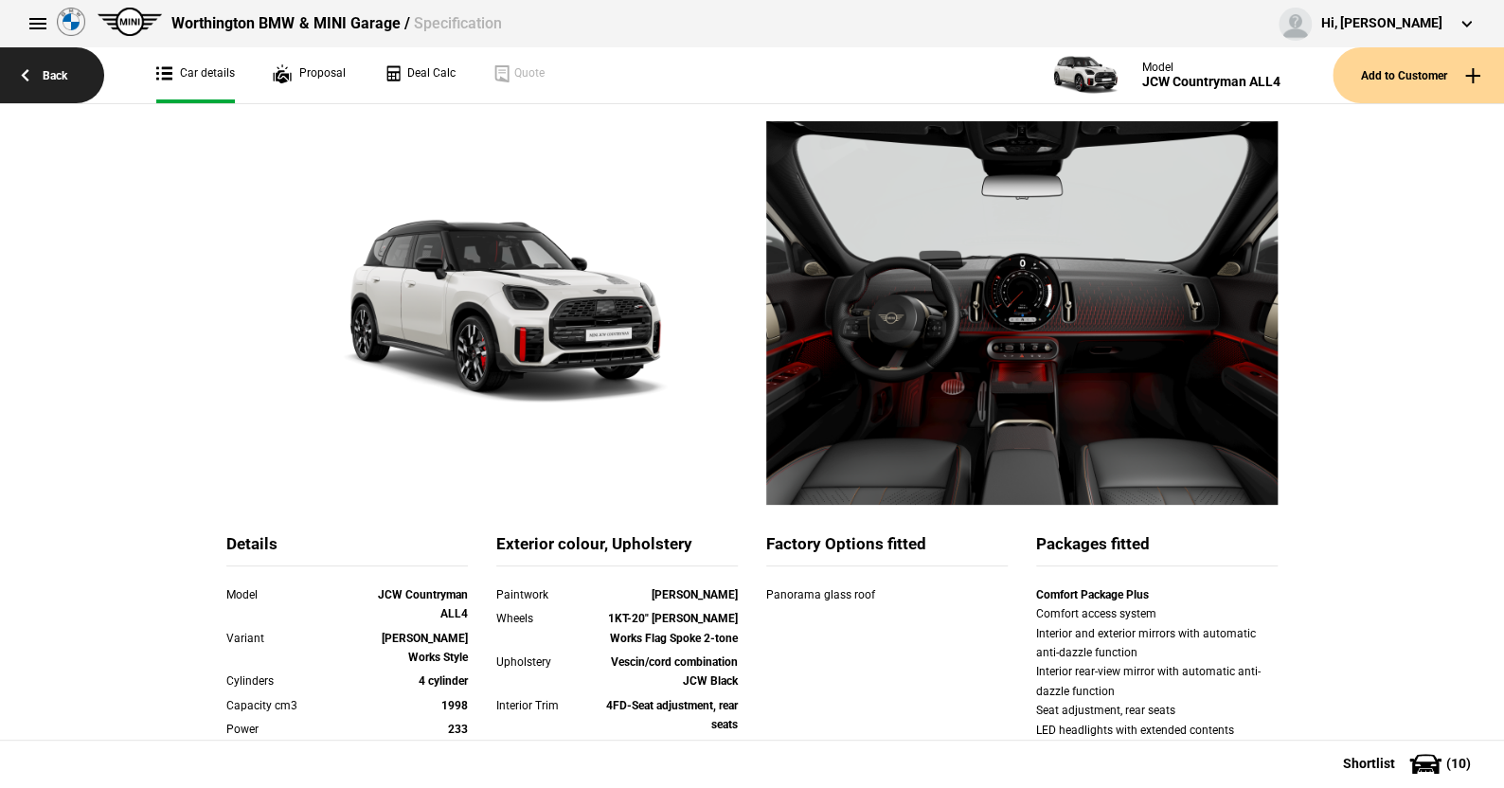
click at [62, 67] on link "Back" at bounding box center [52, 75] width 104 height 56
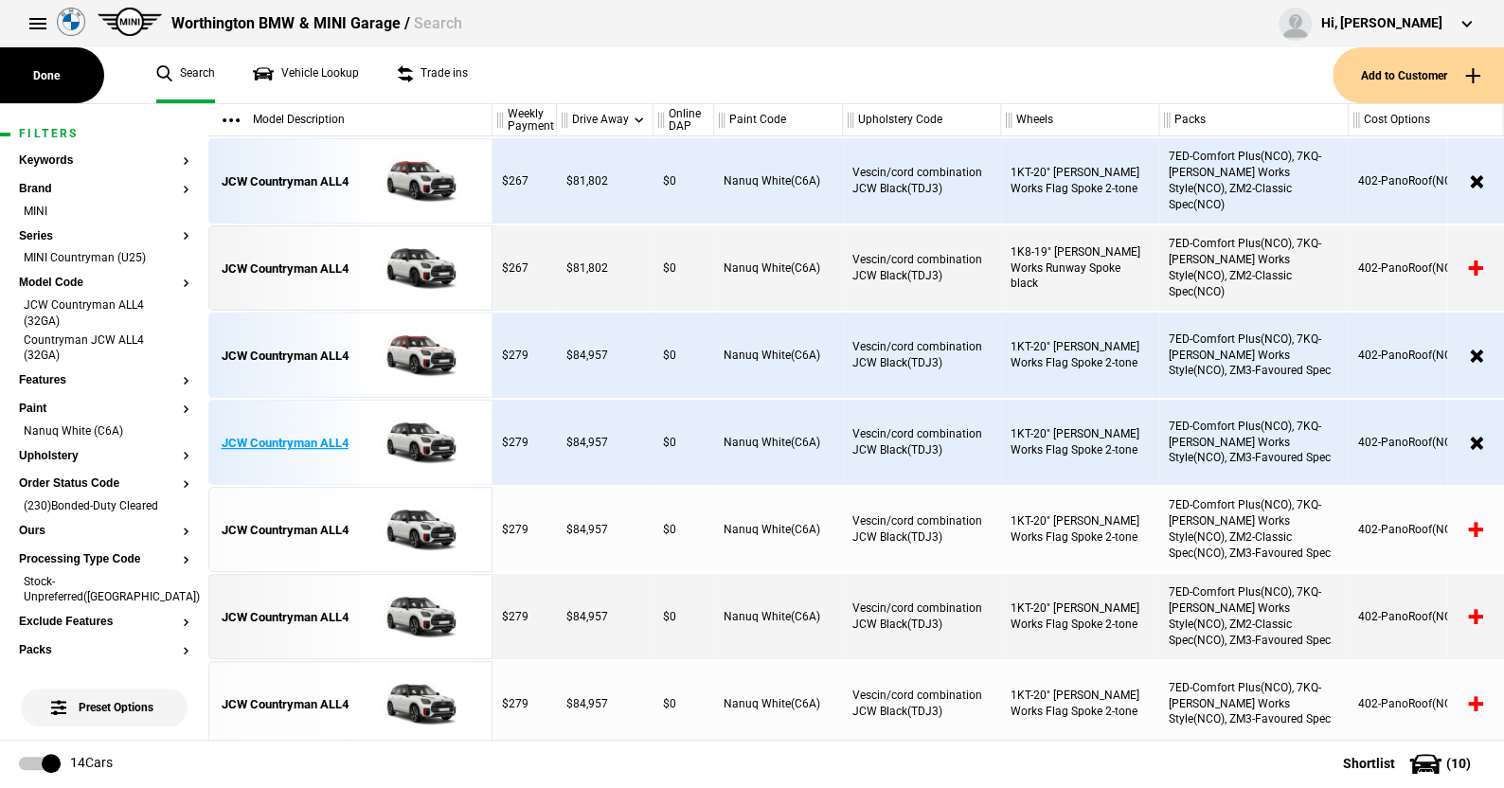
scroll to position [194, 0]
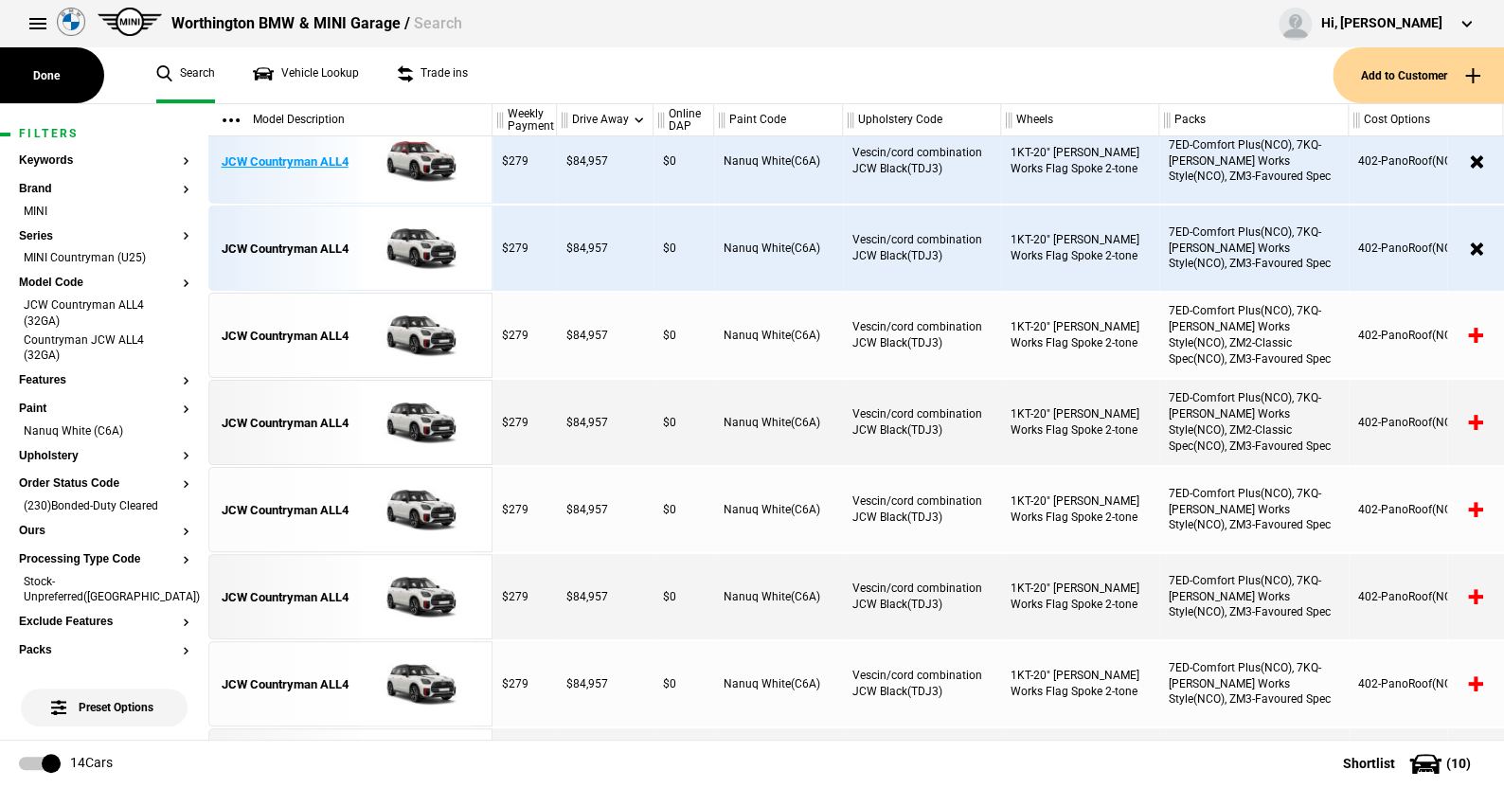
click at [415, 155] on img at bounding box center [416, 161] width 132 height 85
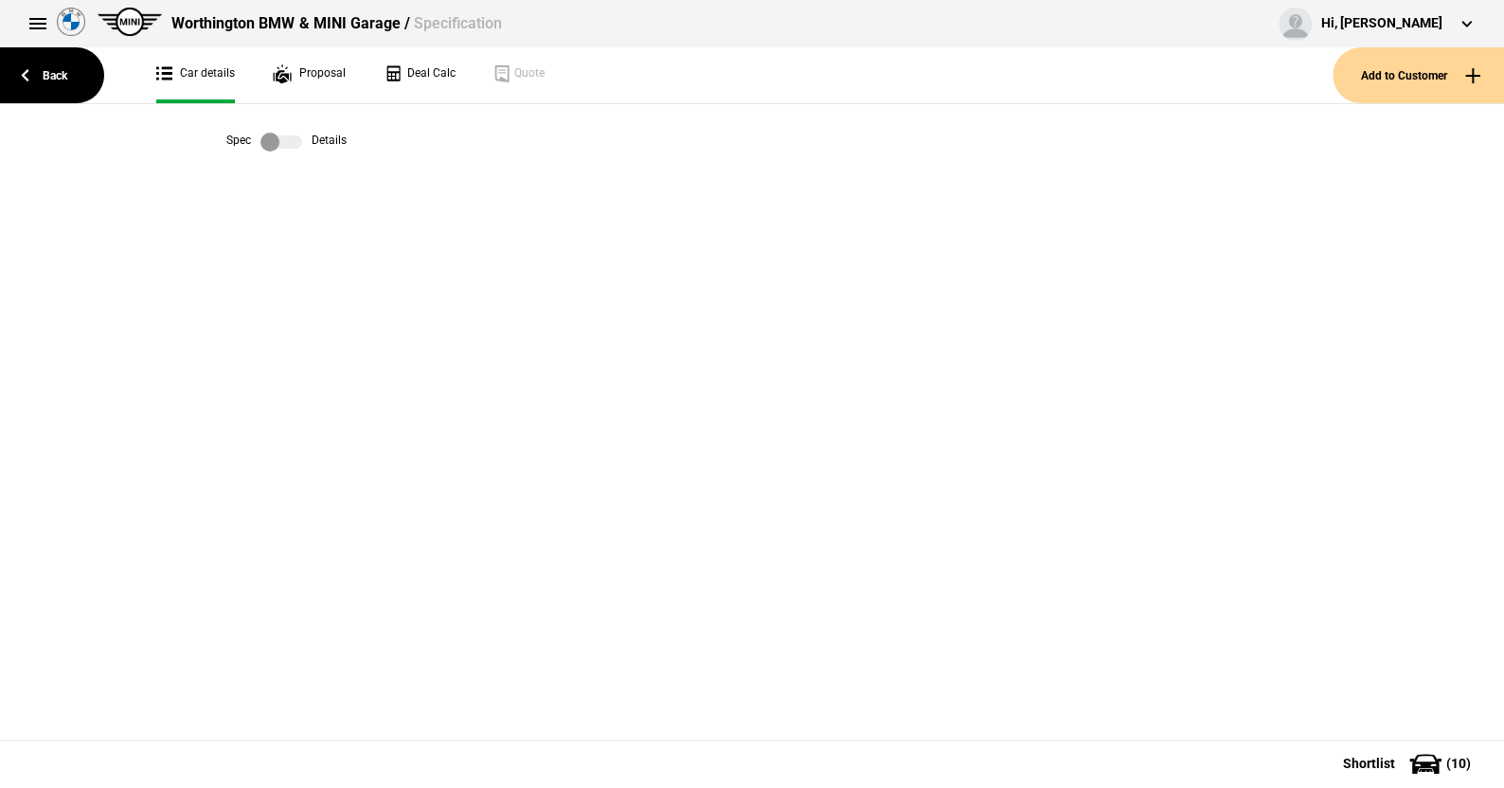
click at [290, 146] on label at bounding box center [282, 142] width 42 height 19
click at [261, 138] on label at bounding box center [282, 142] width 42 height 19
click at [61, 74] on link "Back" at bounding box center [52, 75] width 104 height 56
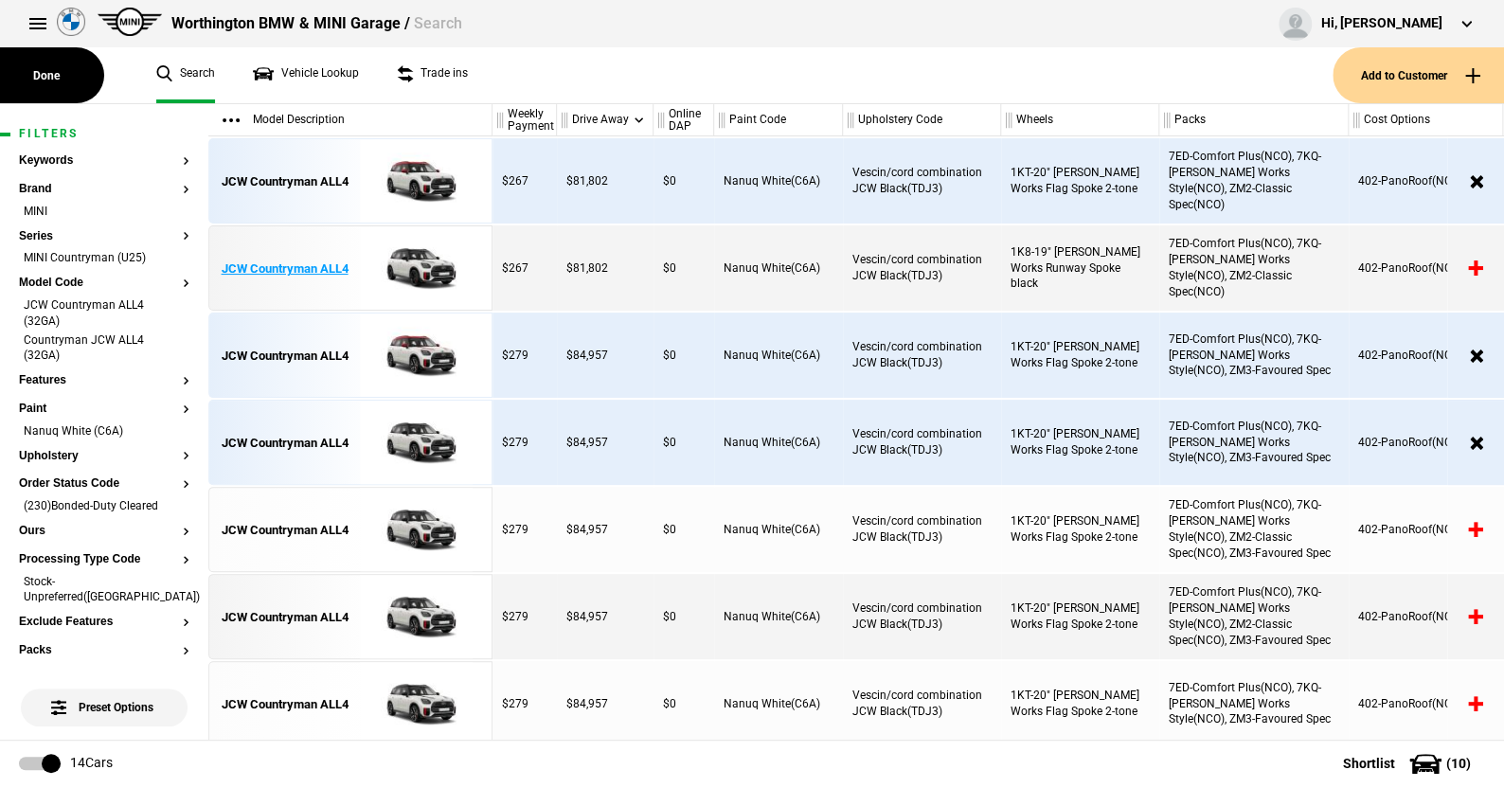
click at [407, 265] on img at bounding box center [416, 268] width 132 height 85
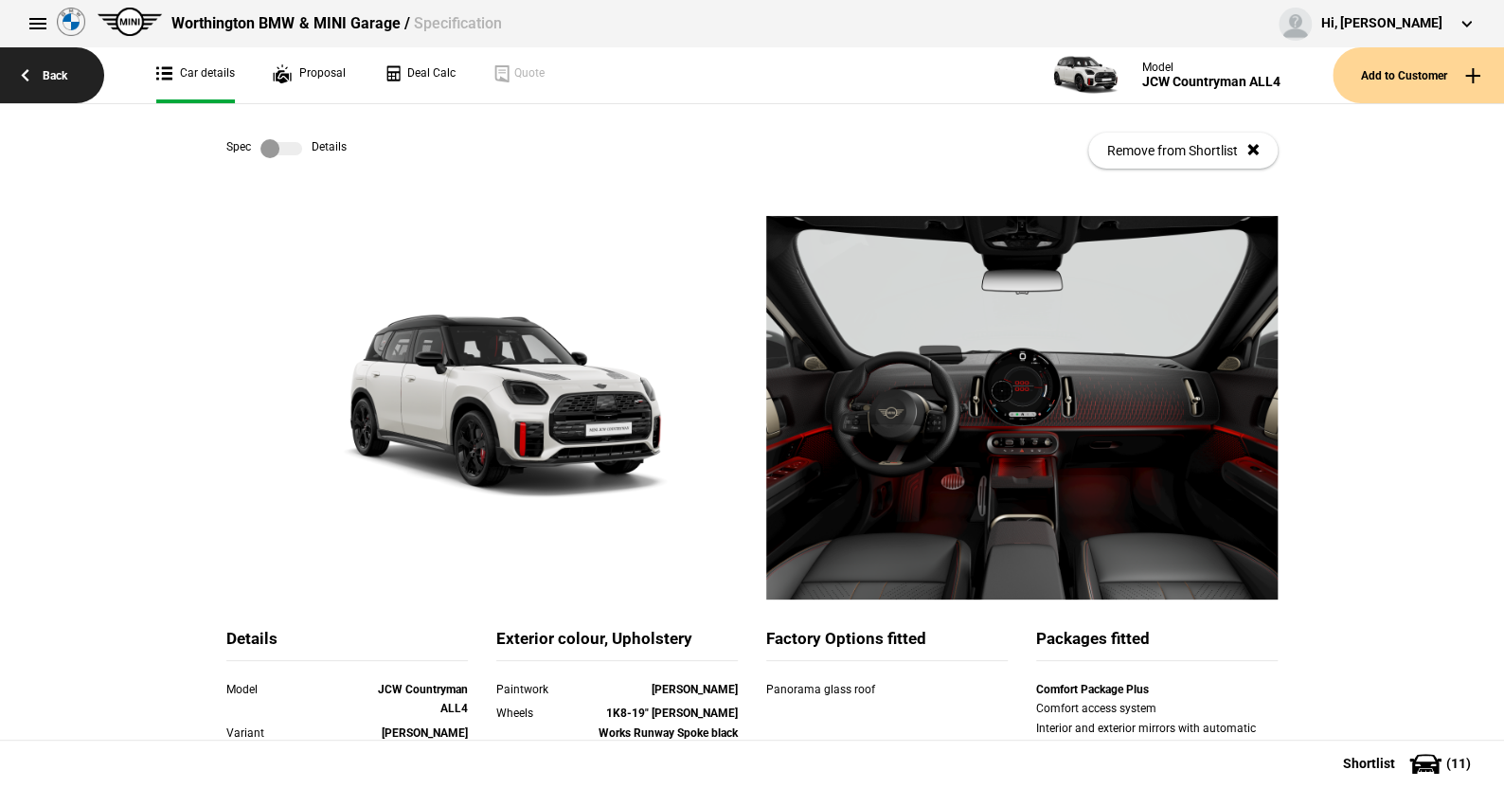
click at [49, 70] on link "Back" at bounding box center [52, 75] width 104 height 56
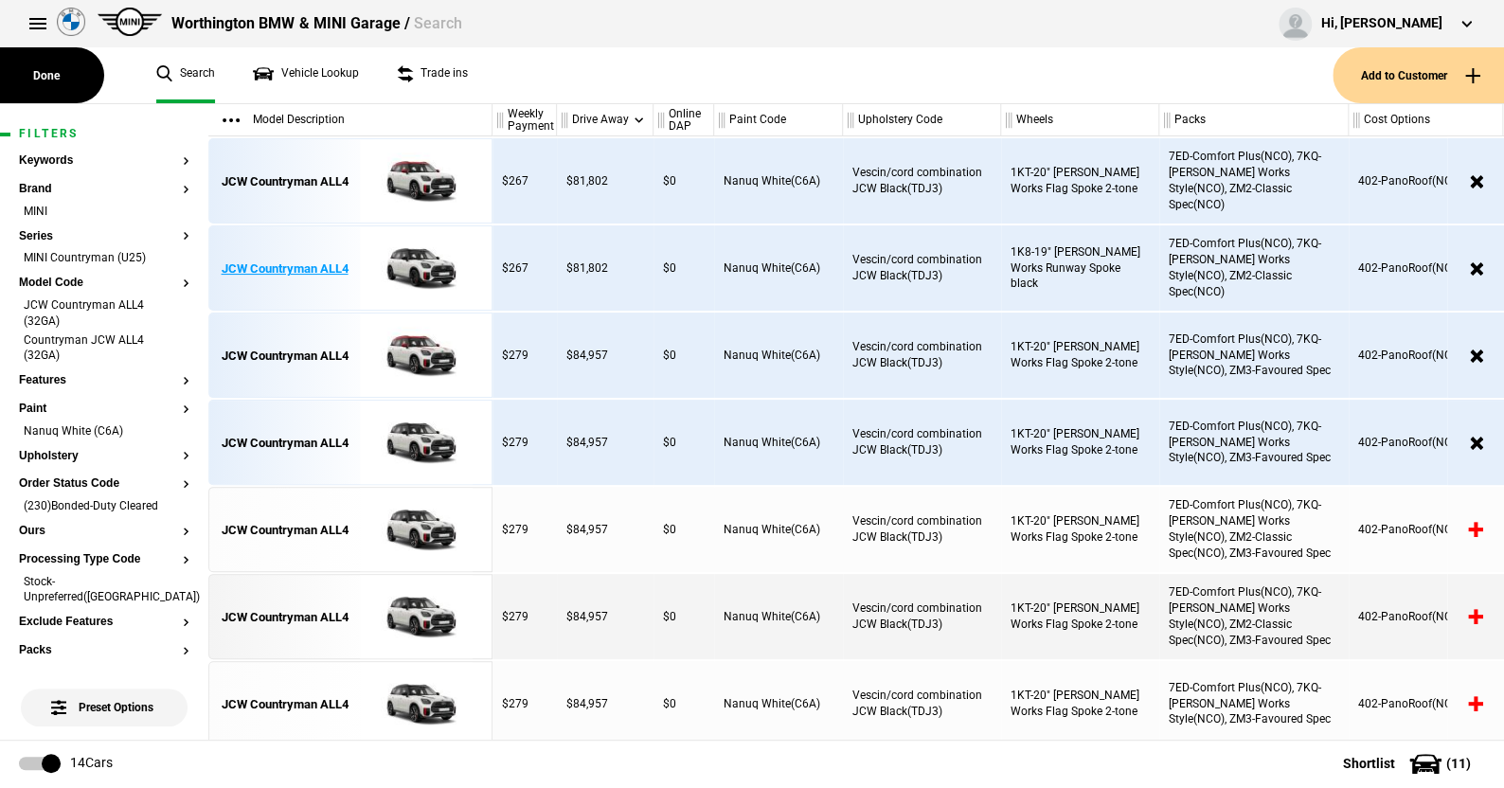
click at [433, 245] on img at bounding box center [416, 268] width 132 height 85
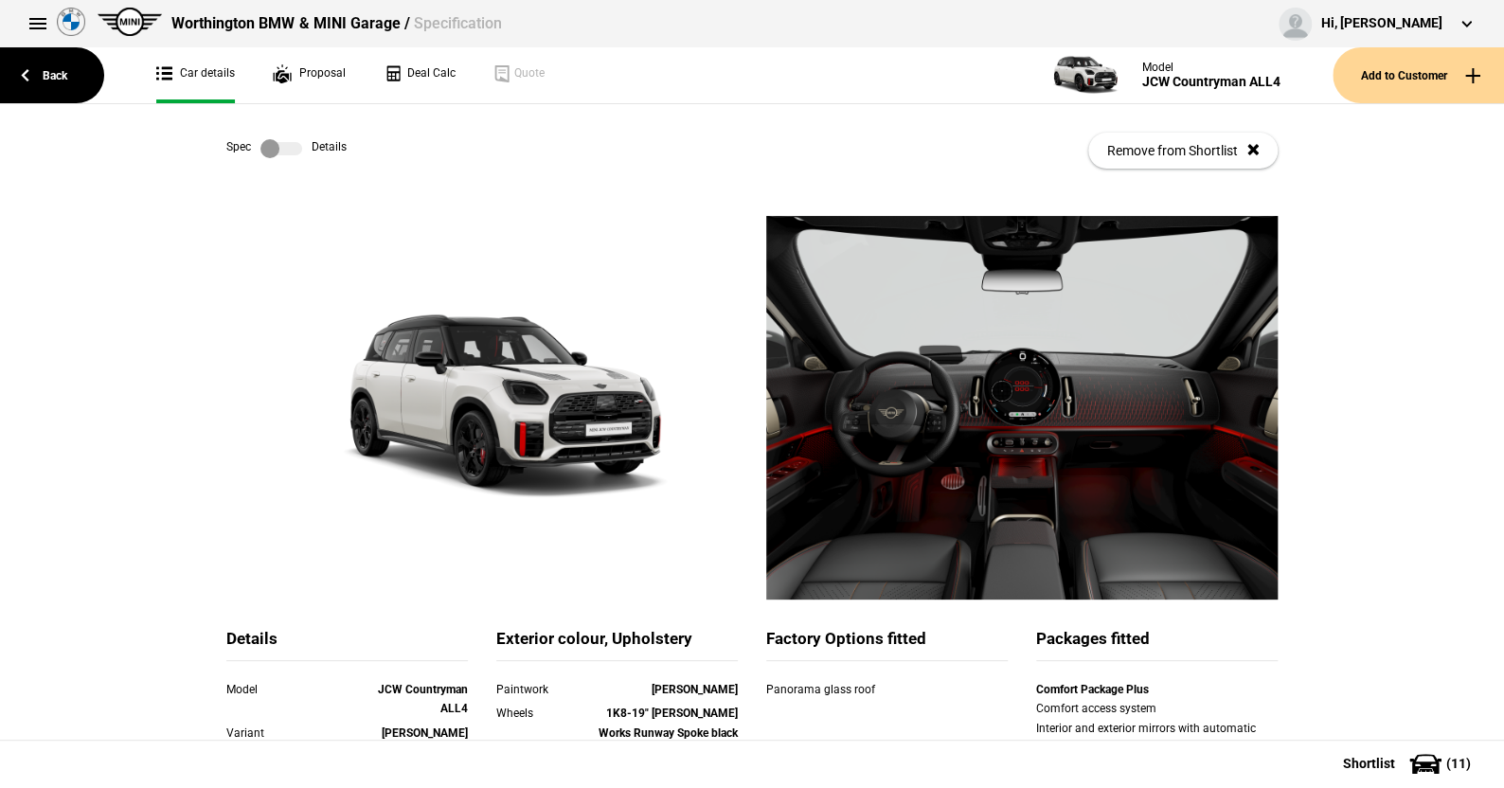
click at [285, 148] on label at bounding box center [282, 148] width 42 height 19
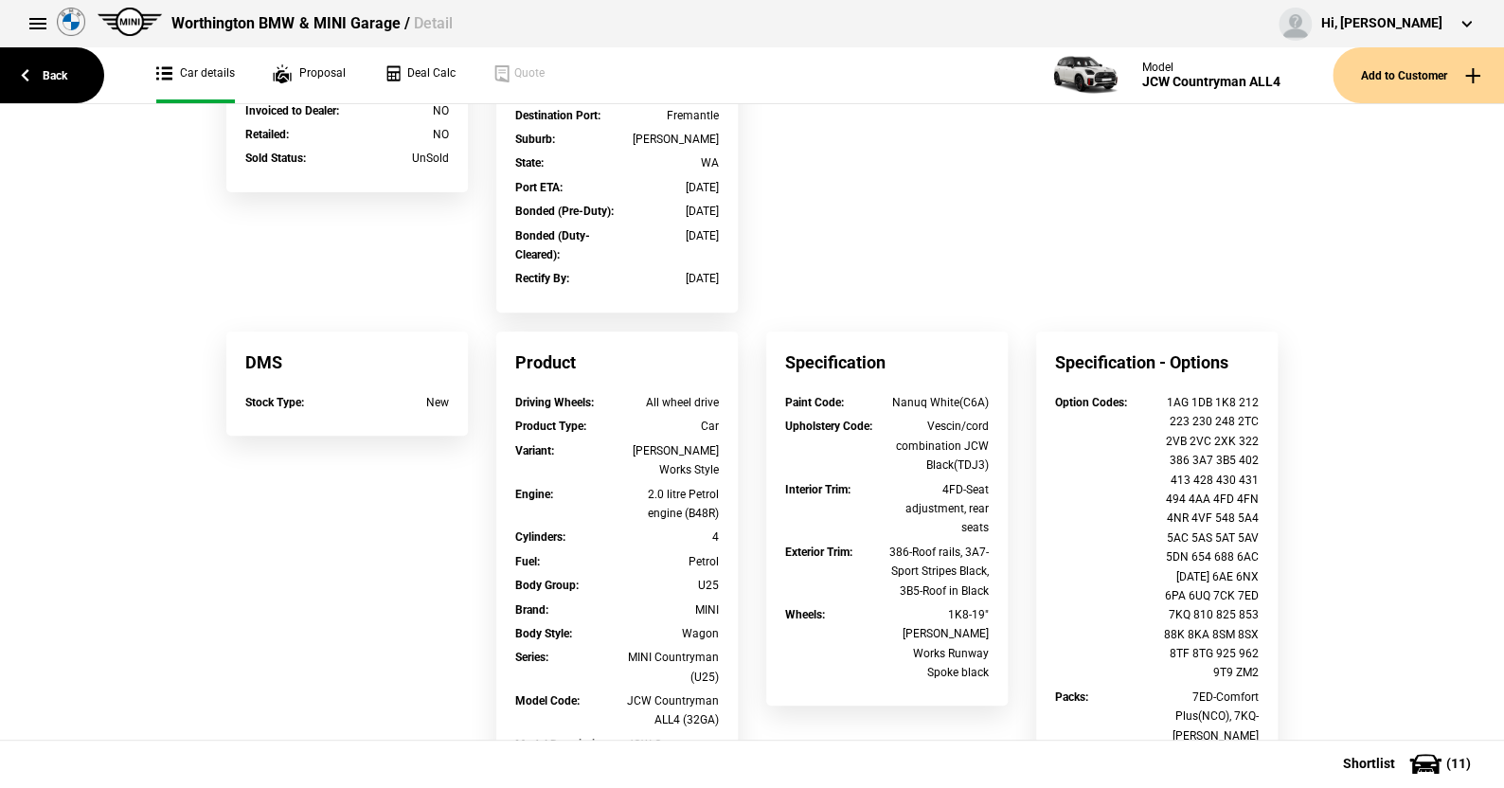
scroll to position [473, 0]
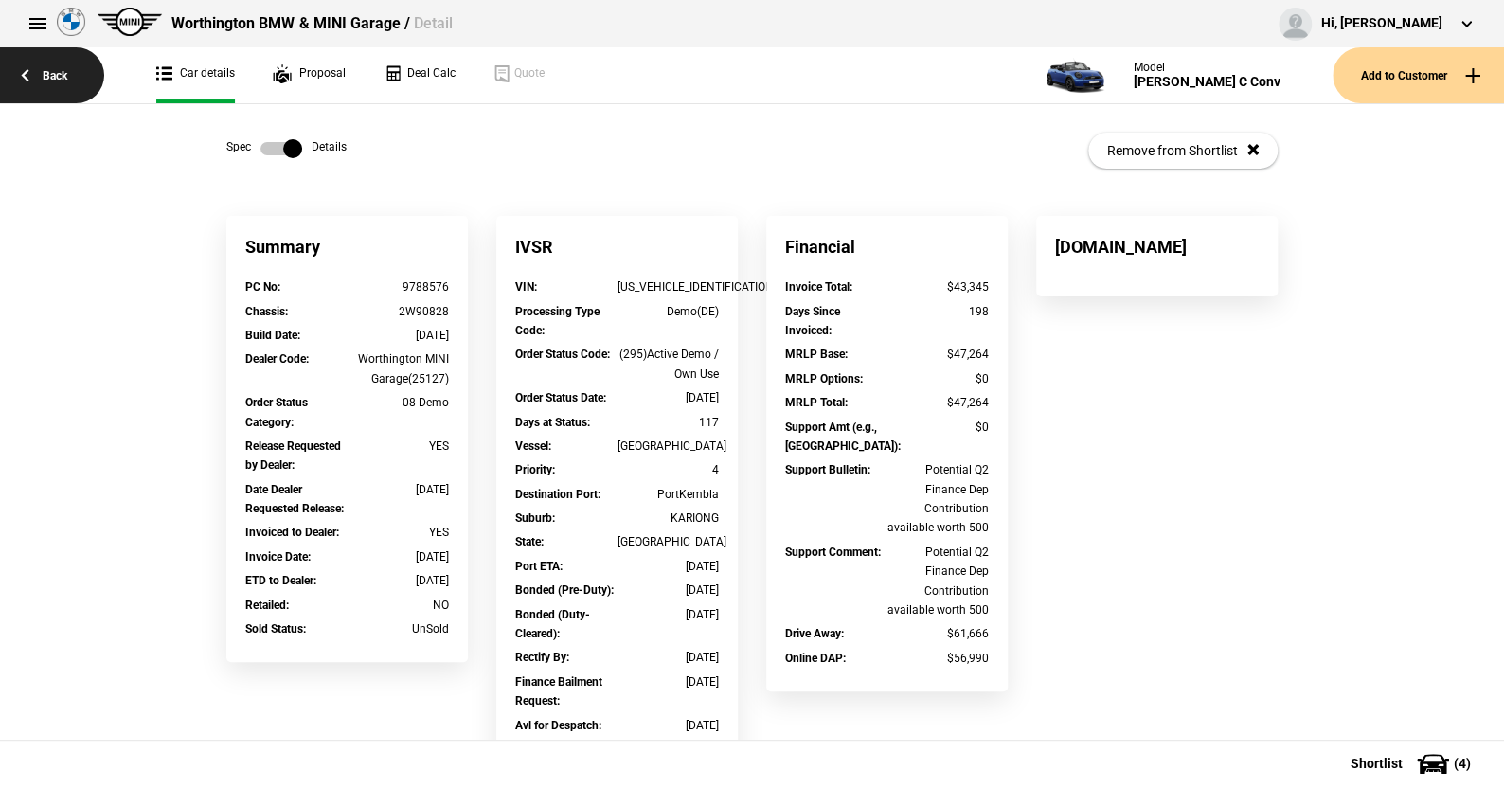
click at [63, 72] on link "Back" at bounding box center [52, 75] width 104 height 56
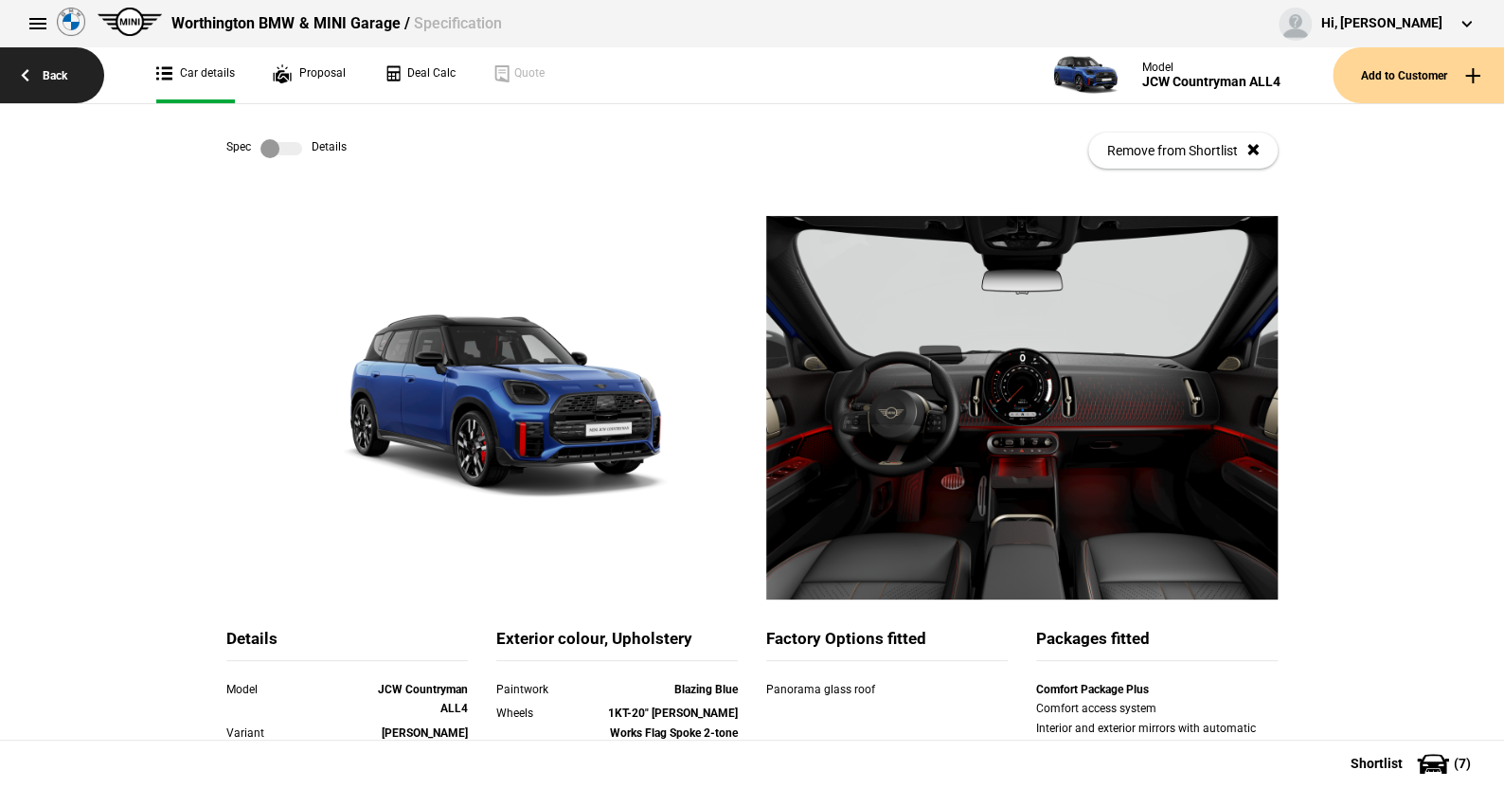
click at [51, 69] on link "Back" at bounding box center [52, 75] width 104 height 56
click at [55, 73] on link "Back" at bounding box center [52, 75] width 104 height 56
click at [56, 74] on link "Back" at bounding box center [52, 75] width 104 height 56
click at [27, 65] on link "Back" at bounding box center [52, 75] width 104 height 56
click at [288, 145] on label at bounding box center [282, 148] width 42 height 19
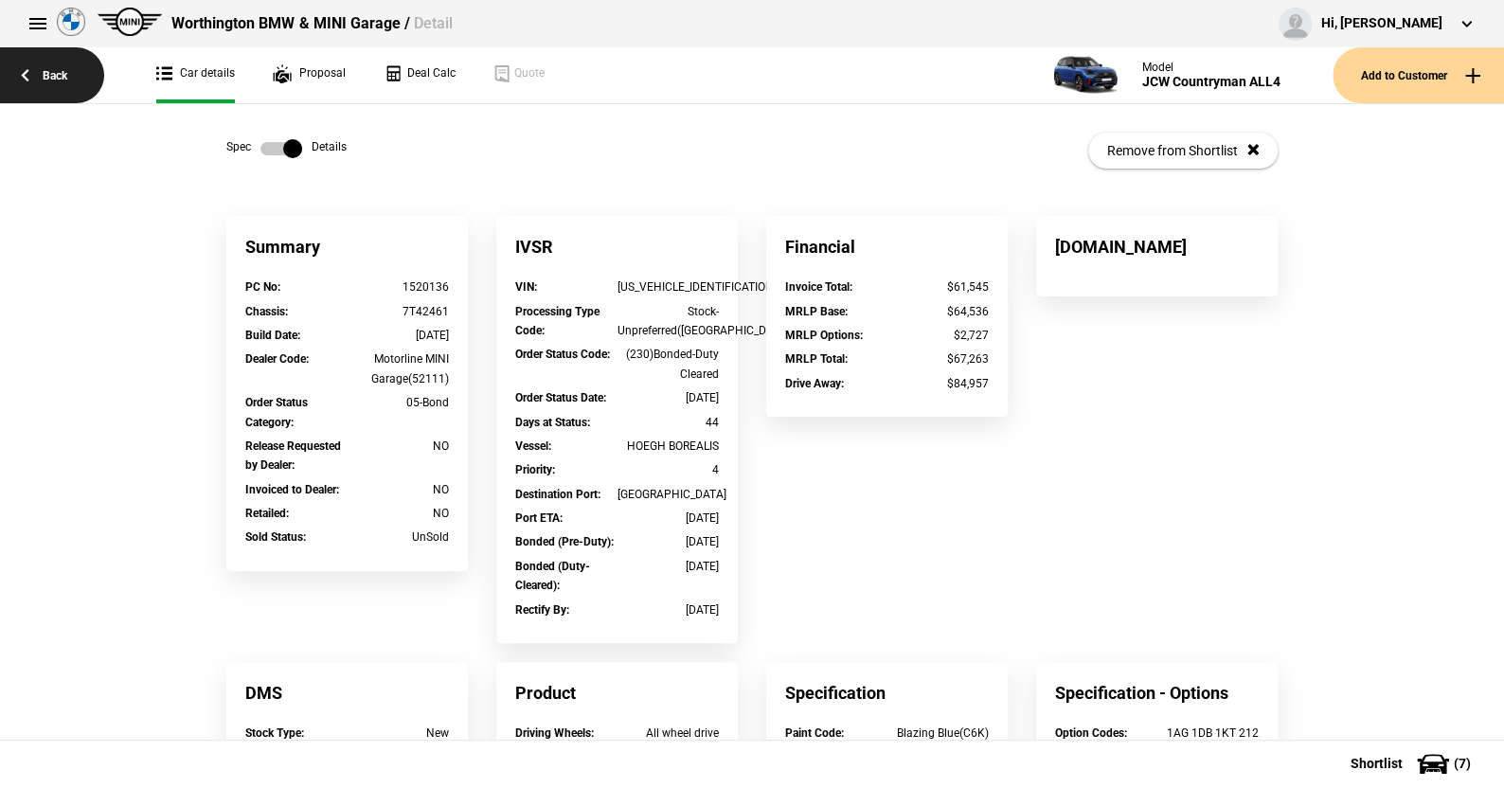
click at [49, 70] on link "Back" at bounding box center [52, 75] width 104 height 56
click at [30, 71] on link "Back" at bounding box center [52, 75] width 104 height 56
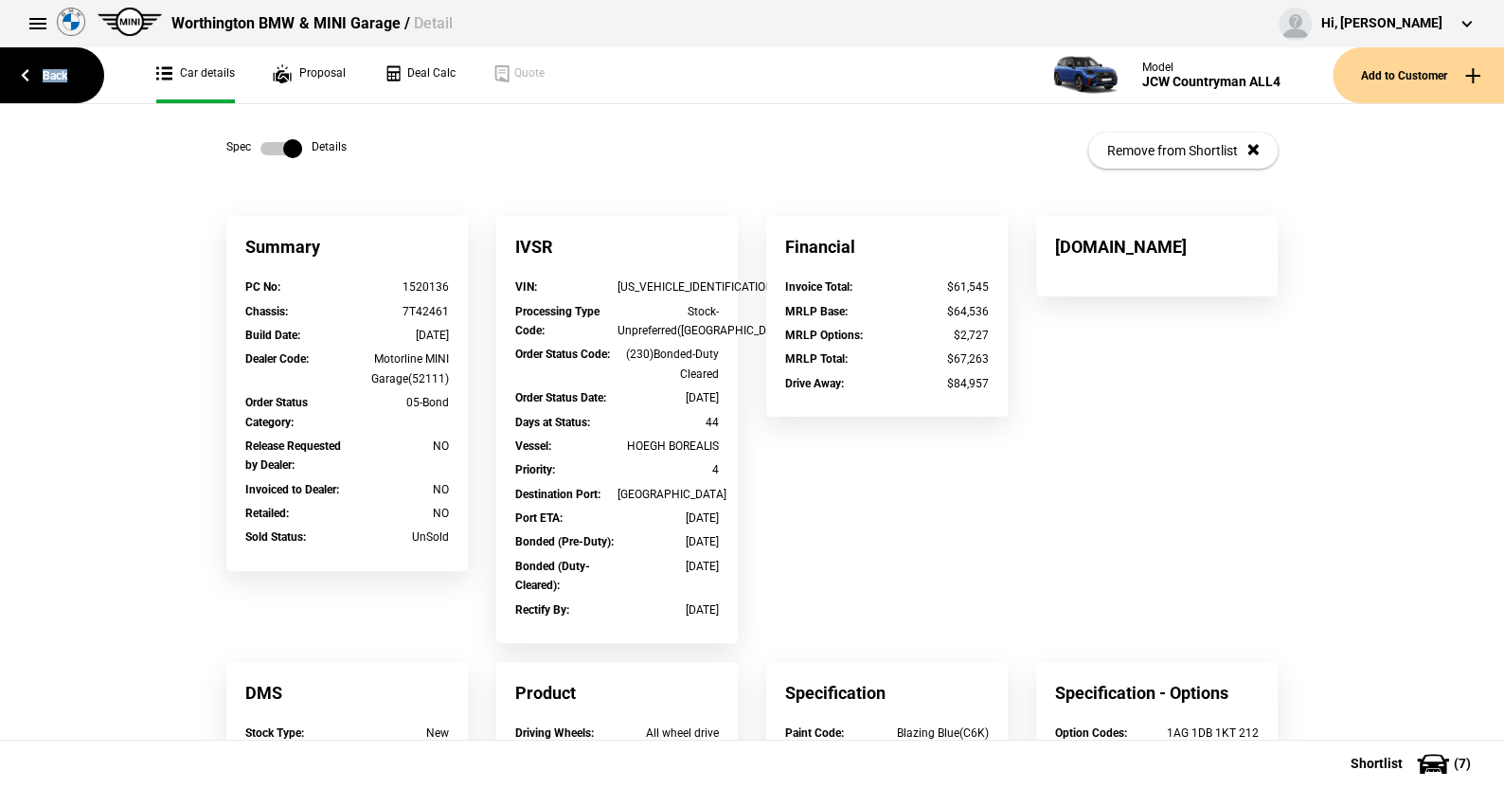
click at [261, 139] on label at bounding box center [282, 148] width 42 height 19
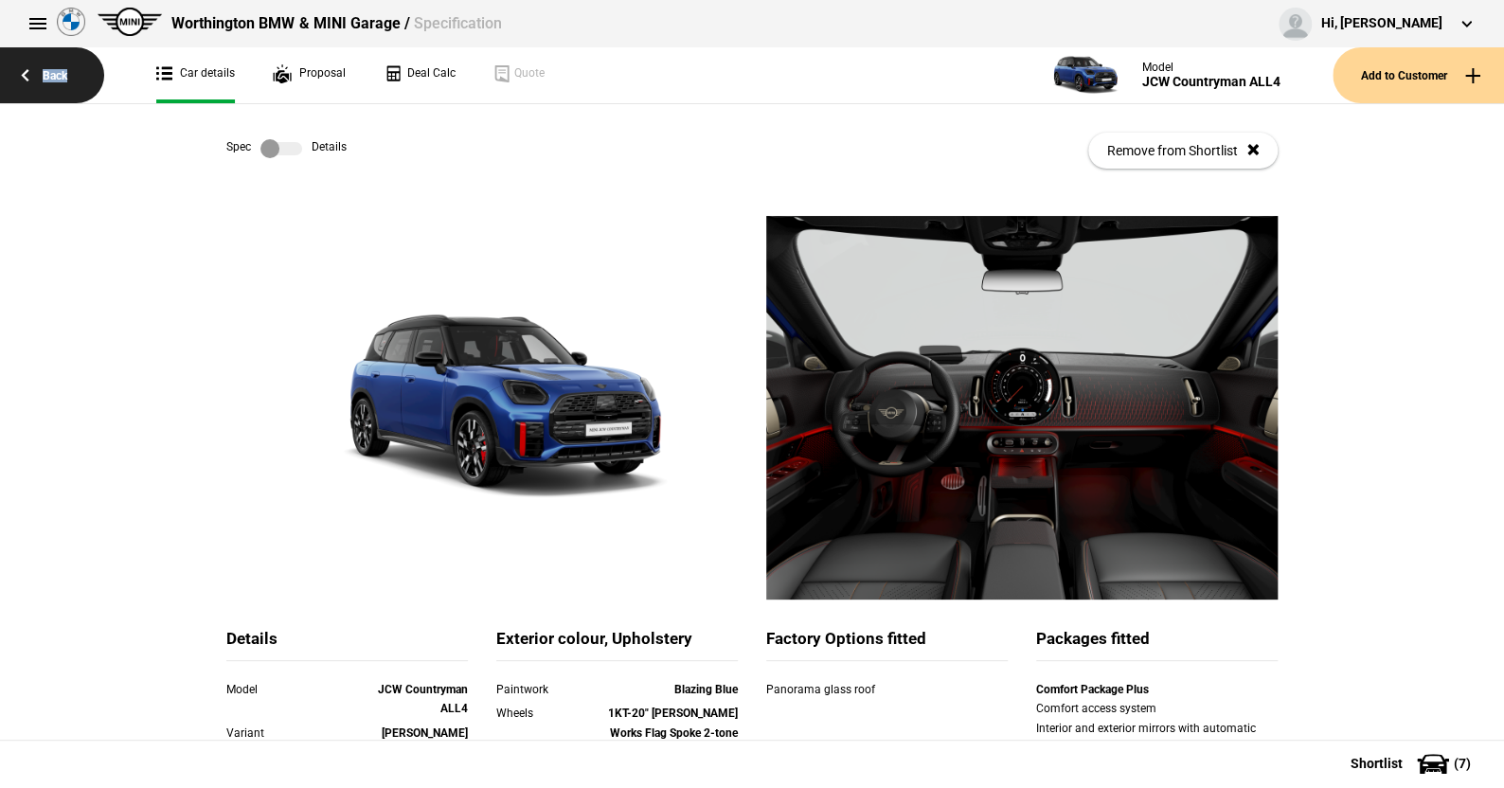
click at [51, 71] on link "Back" at bounding box center [52, 75] width 104 height 56
click at [21, 70] on link "Back" at bounding box center [52, 75] width 104 height 56
click at [65, 73] on link "Back" at bounding box center [52, 75] width 104 height 56
click at [65, 70] on link "Back" at bounding box center [52, 75] width 104 height 56
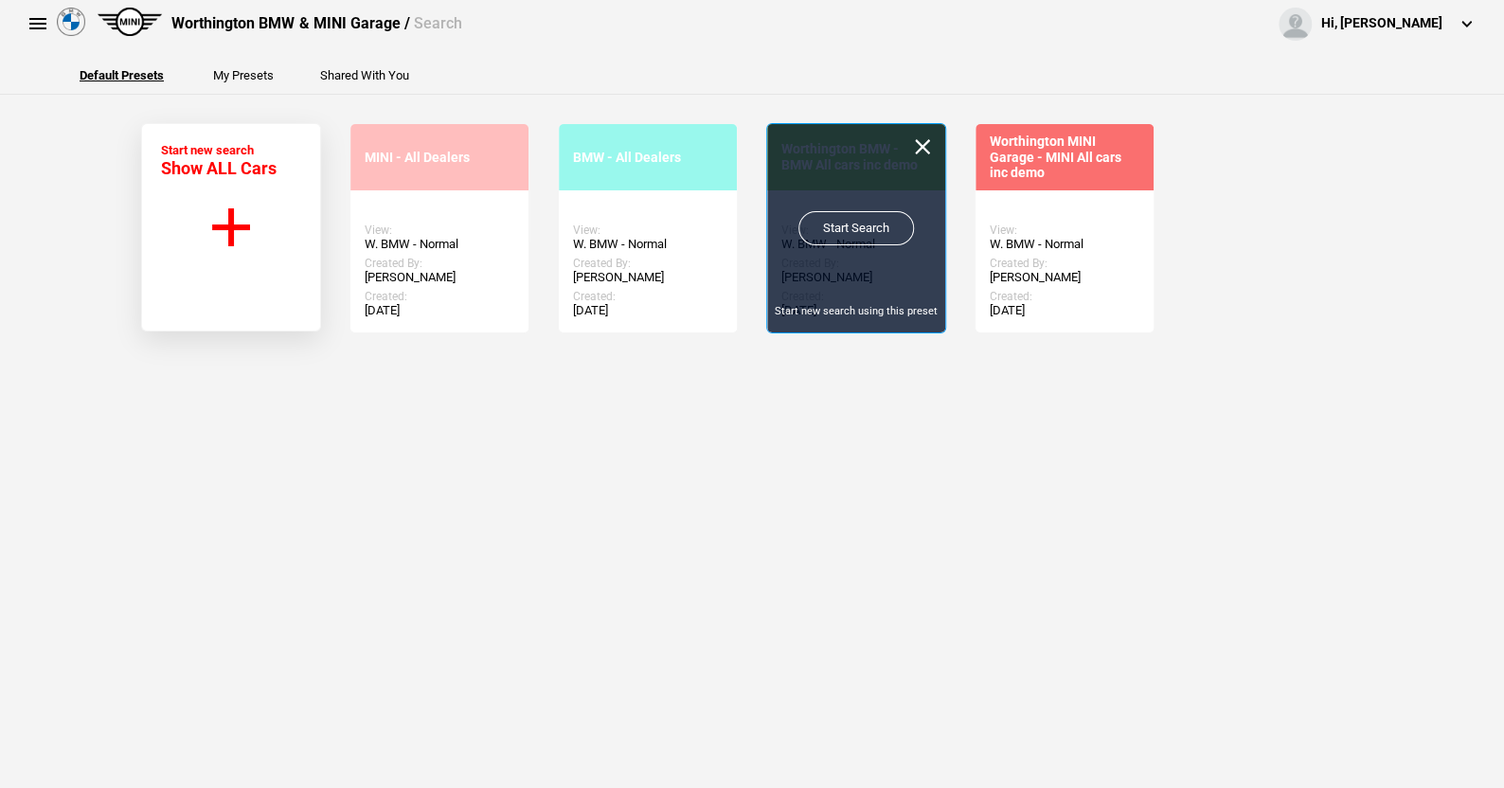
click at [855, 223] on link "Start Search" at bounding box center [857, 228] width 116 height 34
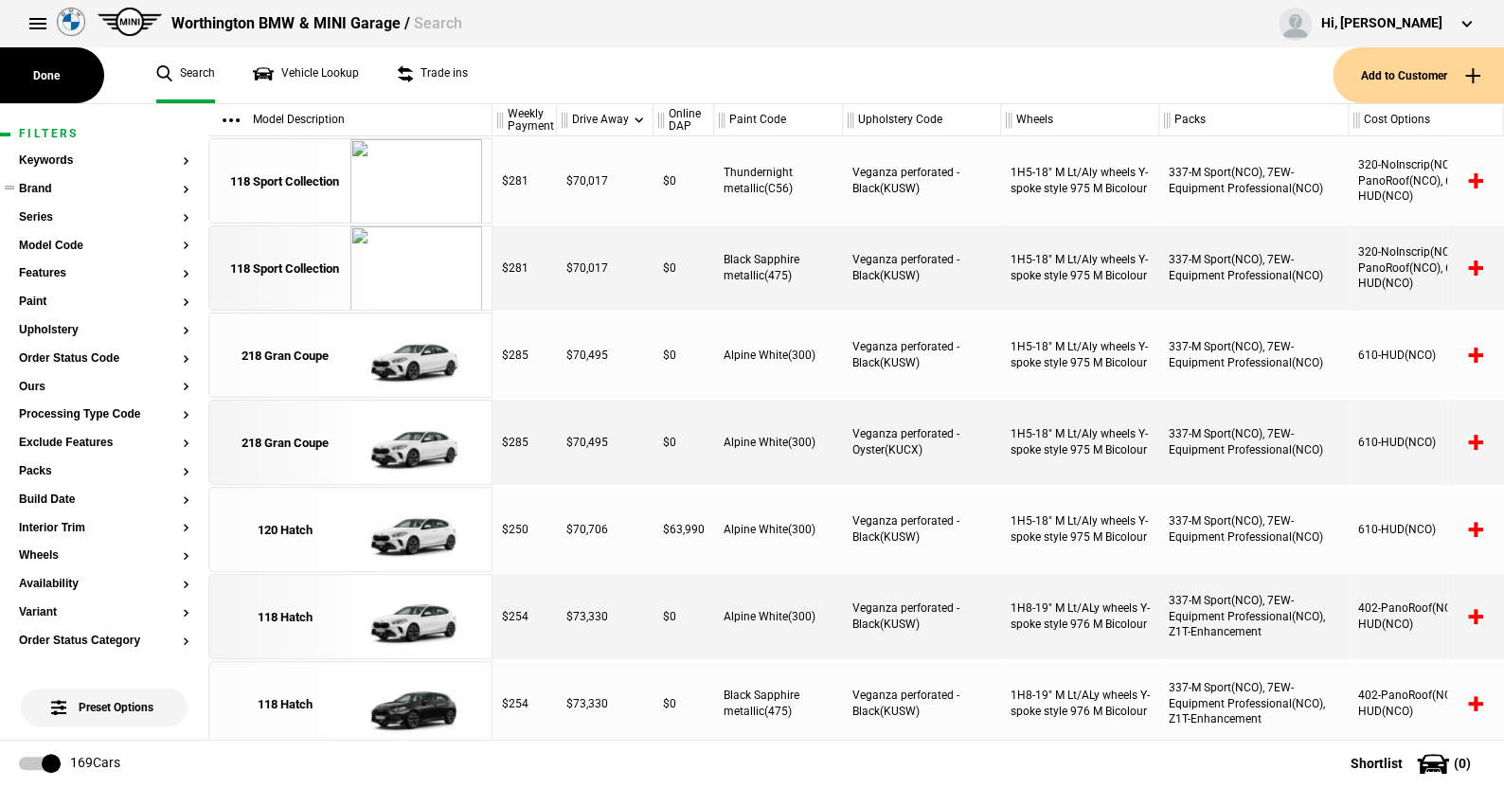
click at [42, 191] on button "Brand" at bounding box center [104, 189] width 171 height 13
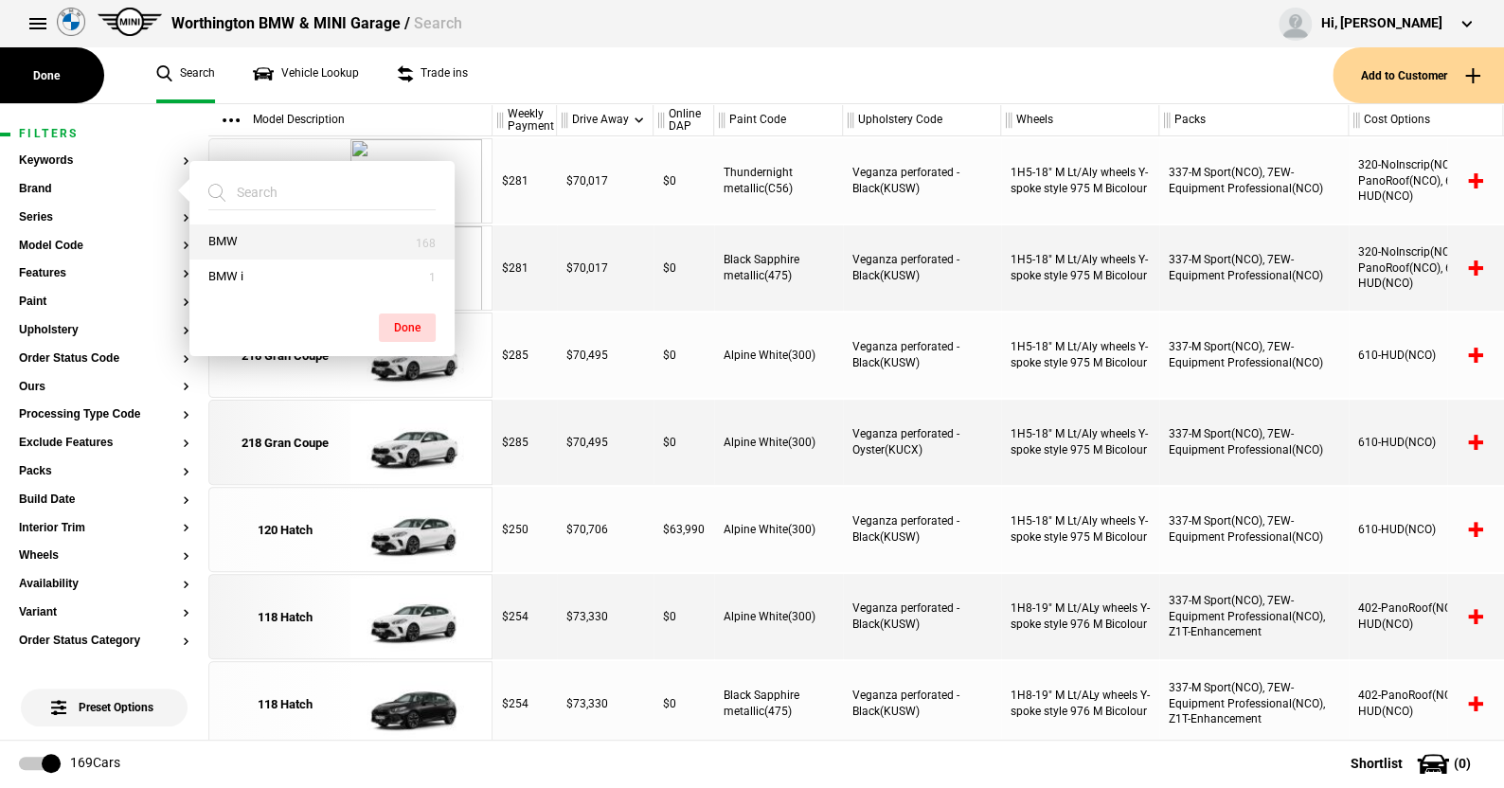
click at [219, 243] on button "BMW" at bounding box center [321, 242] width 265 height 35
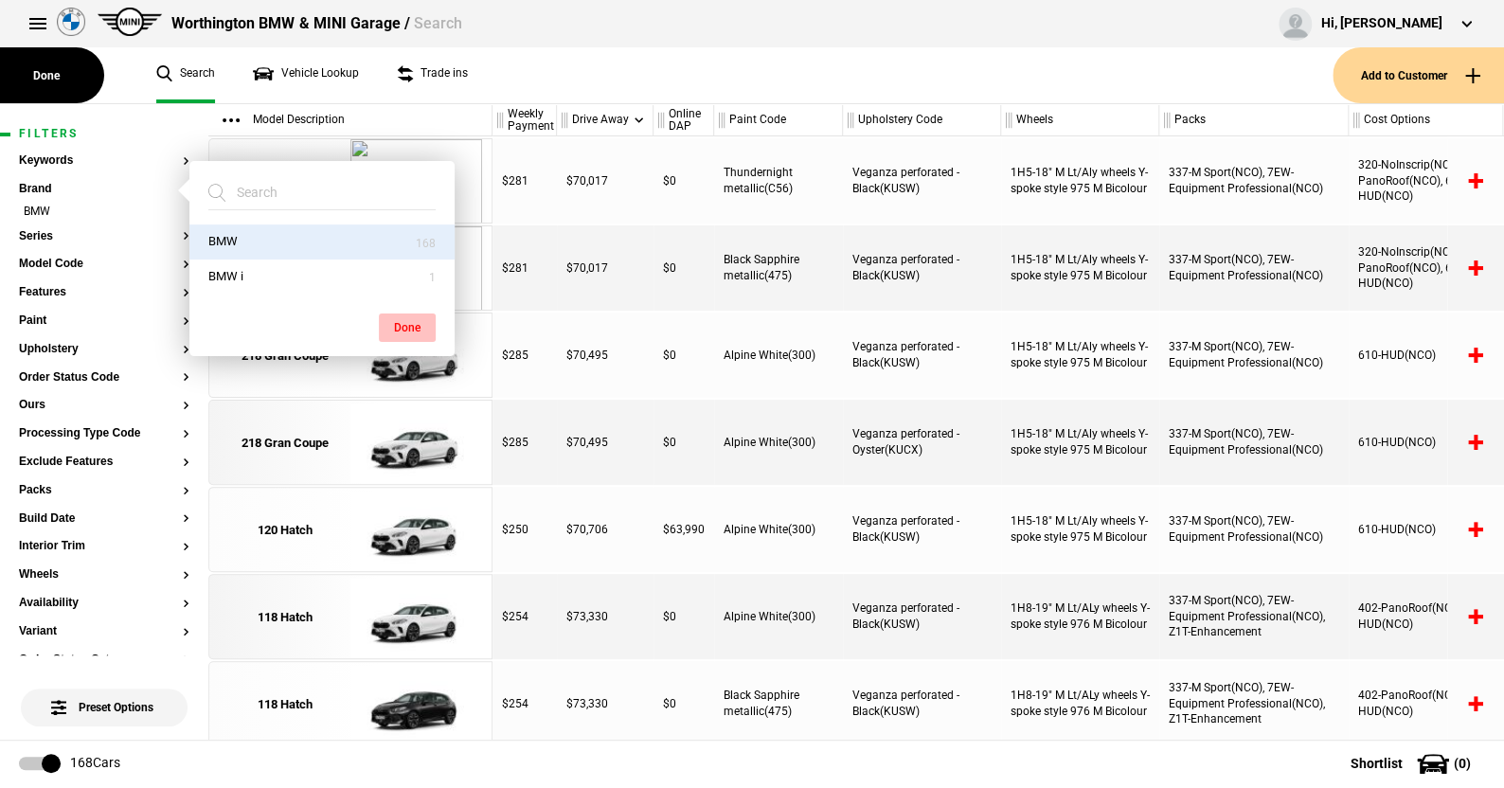
click at [410, 321] on button "Done" at bounding box center [407, 328] width 57 height 28
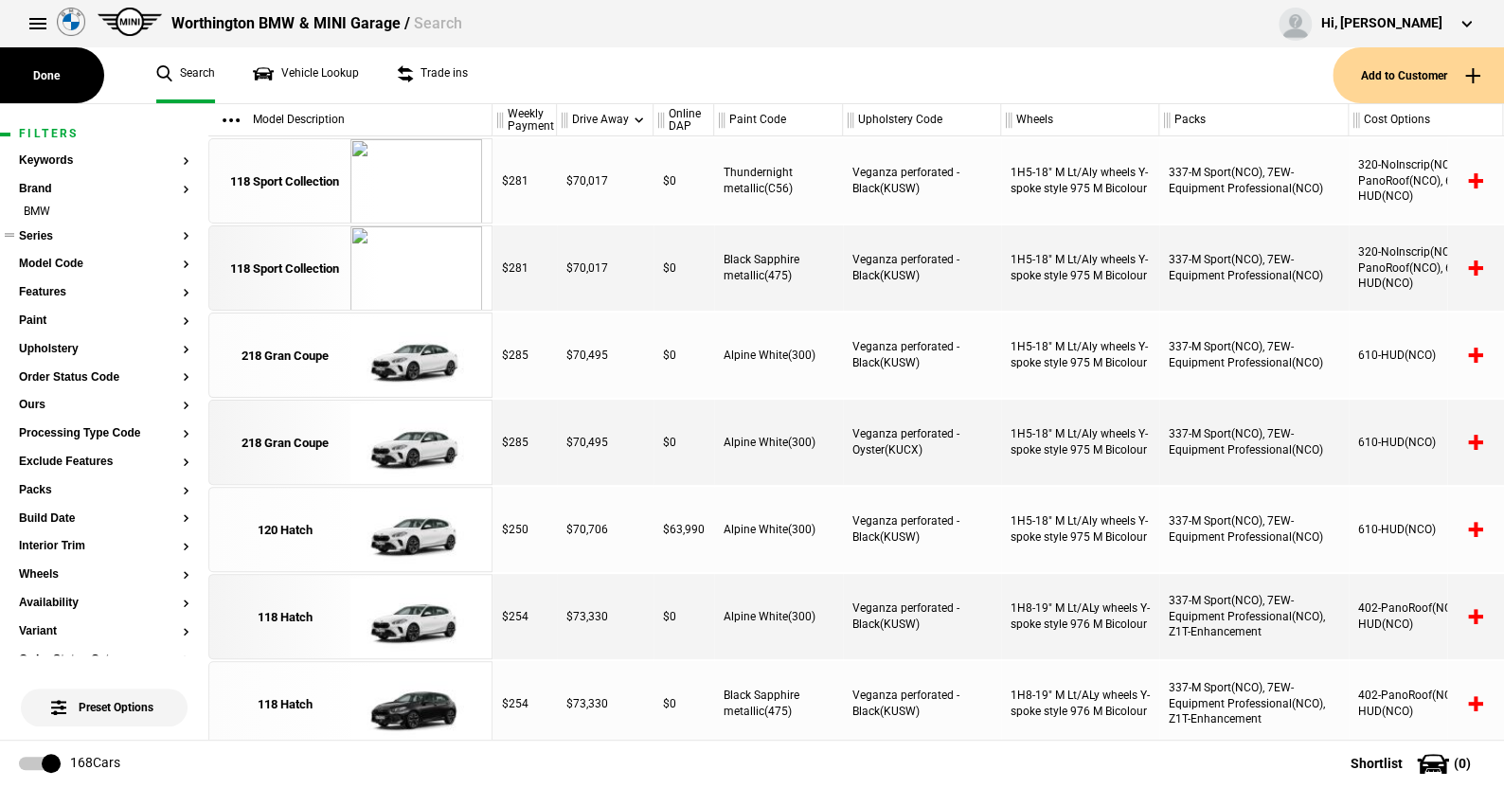
click at [40, 234] on button "Series" at bounding box center [104, 236] width 171 height 13
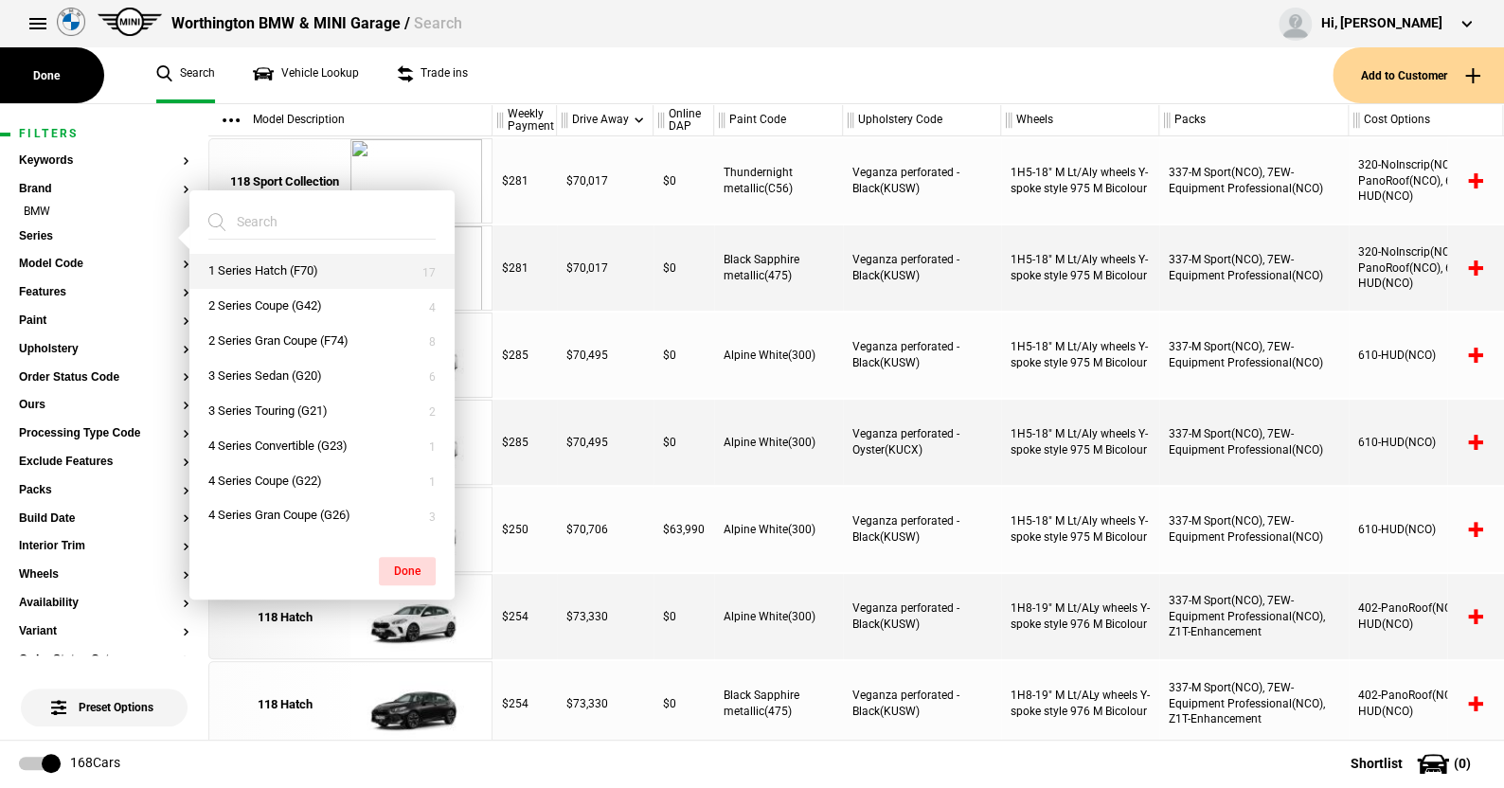
click at [267, 261] on button "1 Series Hatch (F70)" at bounding box center [321, 271] width 265 height 35
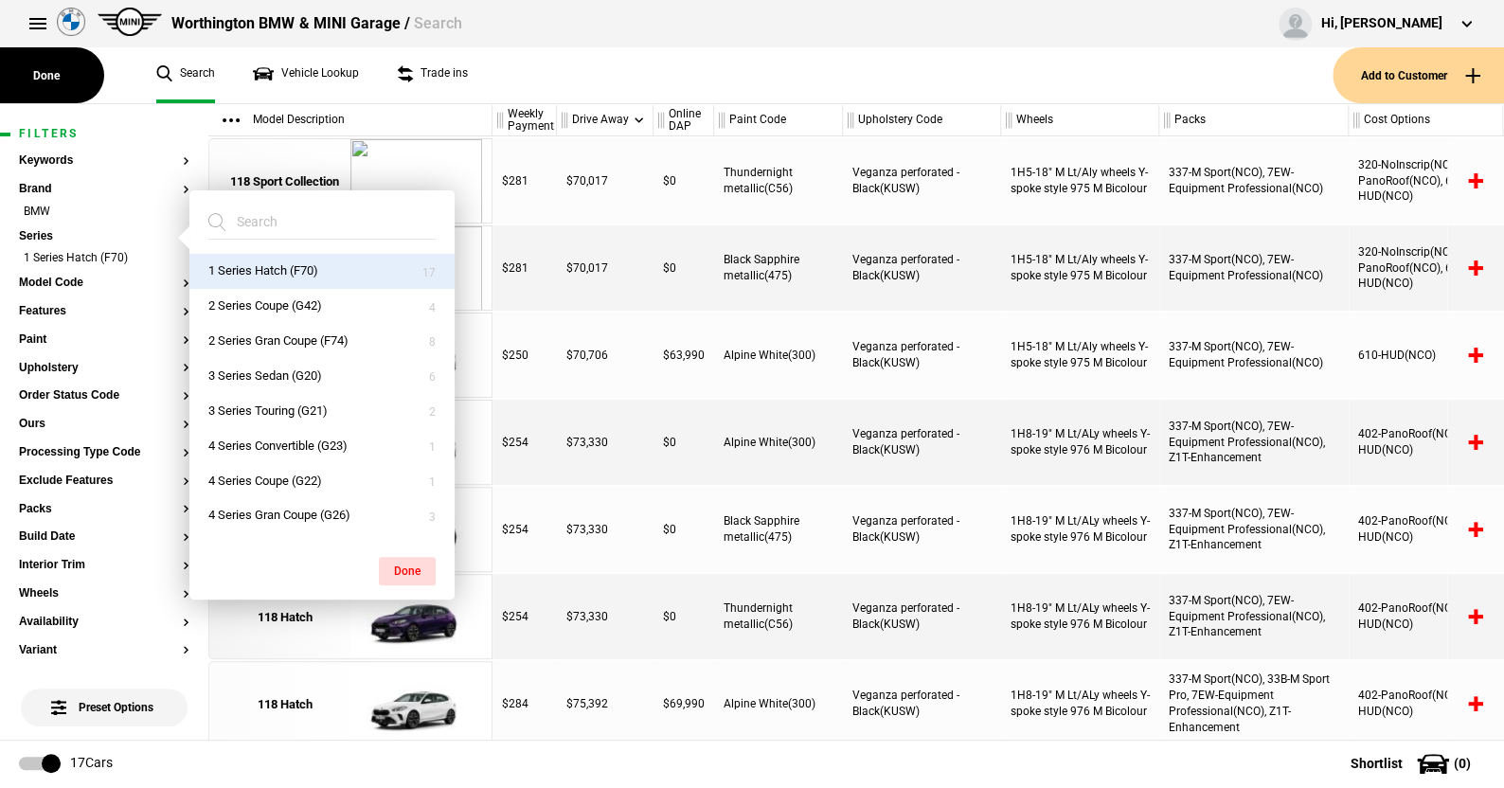
click at [267, 261] on button "1 Series Hatch (F70)" at bounding box center [321, 271] width 265 height 35
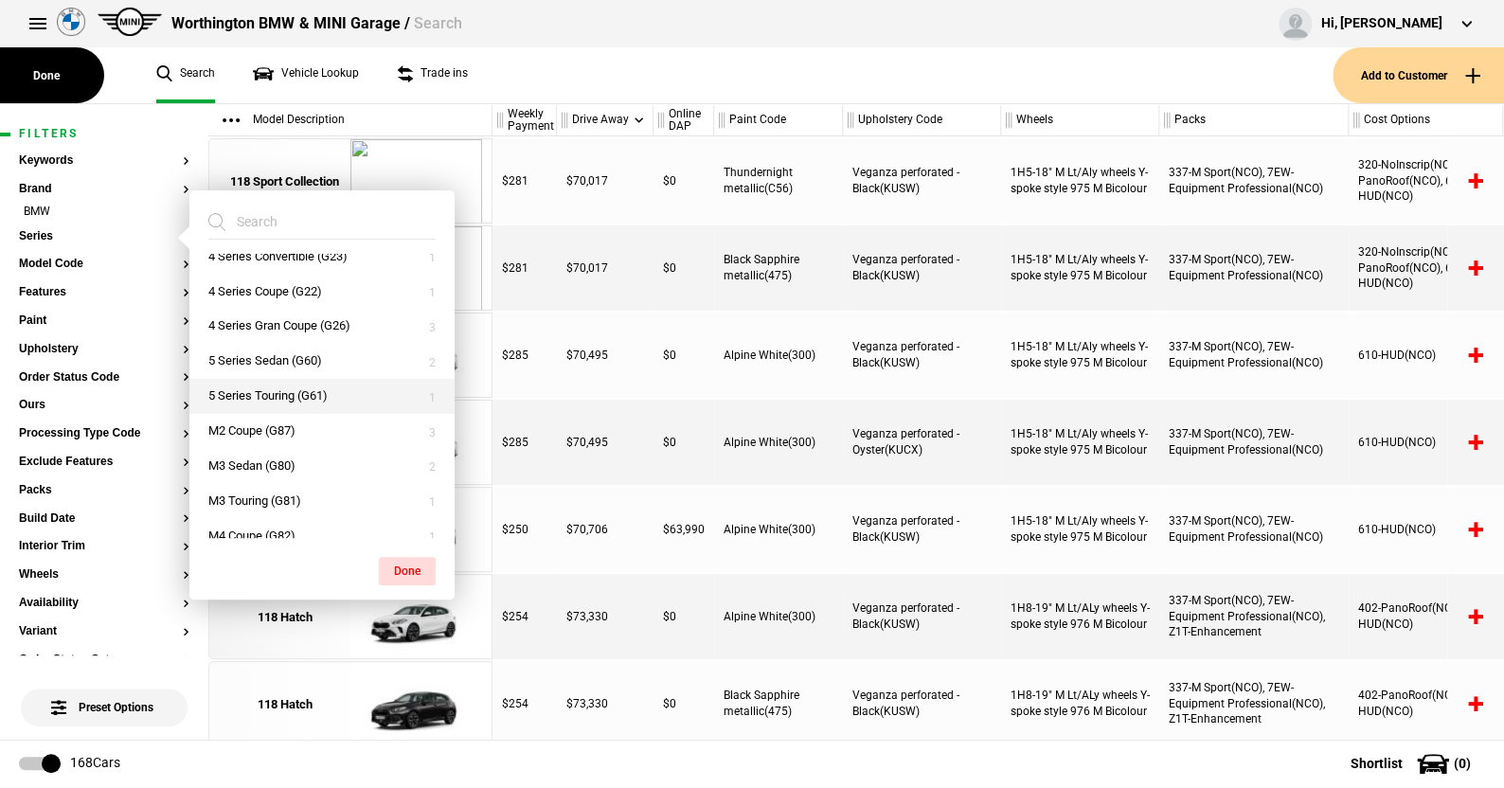
scroll to position [379, 0]
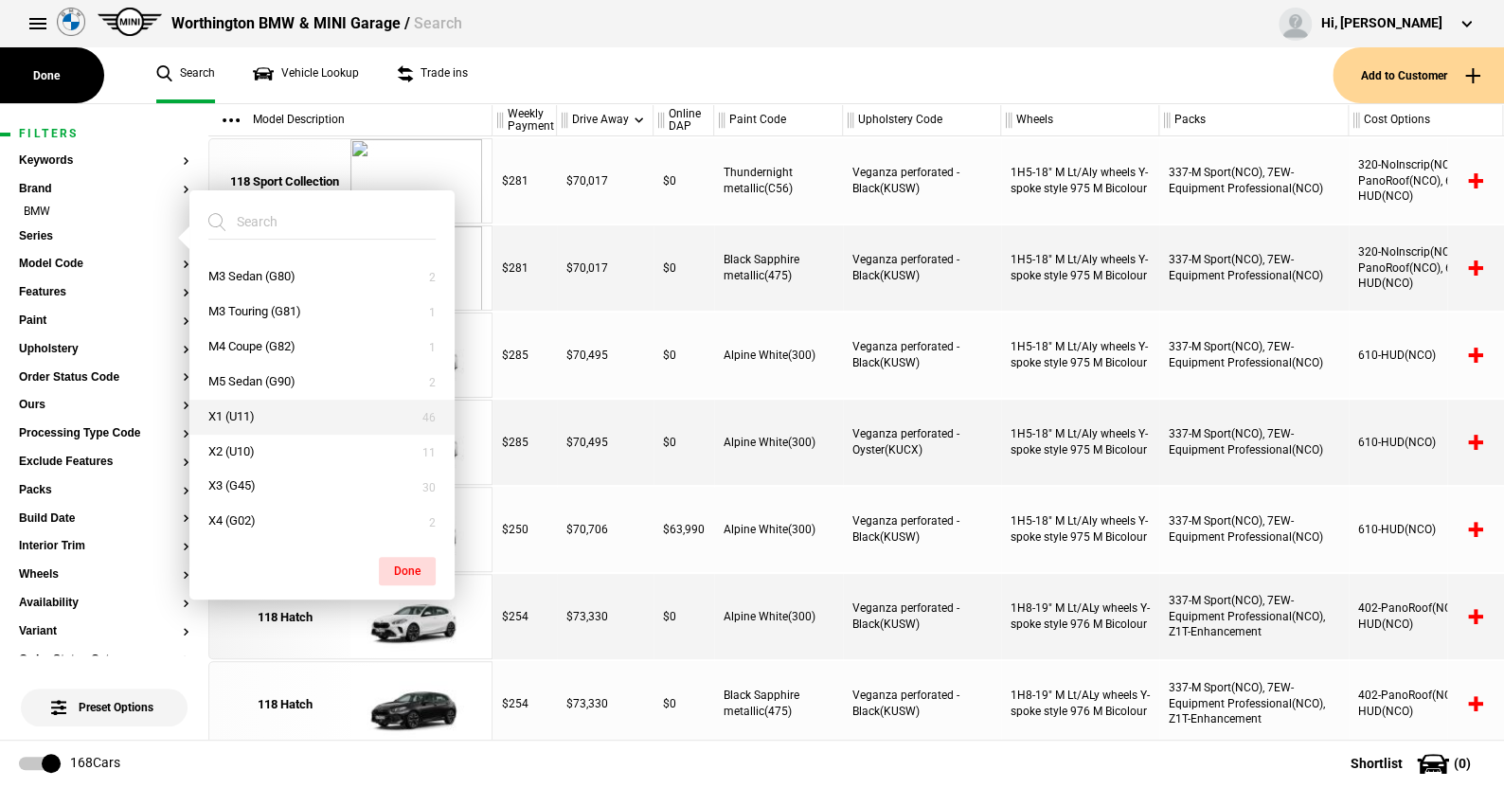
drag, startPoint x: 236, startPoint y: 417, endPoint x: 303, endPoint y: 446, distance: 73.4
click at [235, 417] on button "X1 (U11)" at bounding box center [321, 417] width 265 height 35
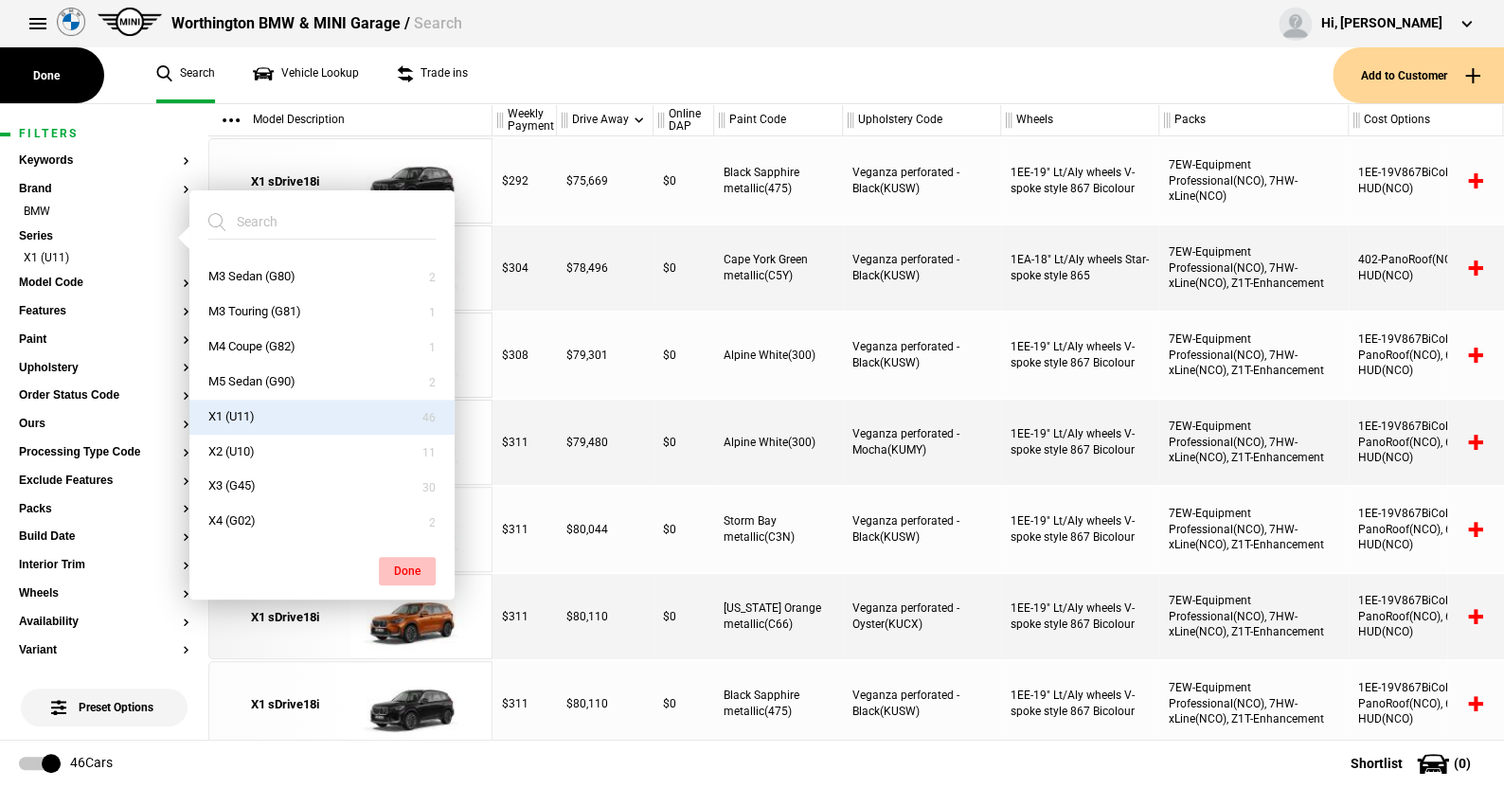
click at [405, 559] on button "Done" at bounding box center [407, 571] width 57 height 28
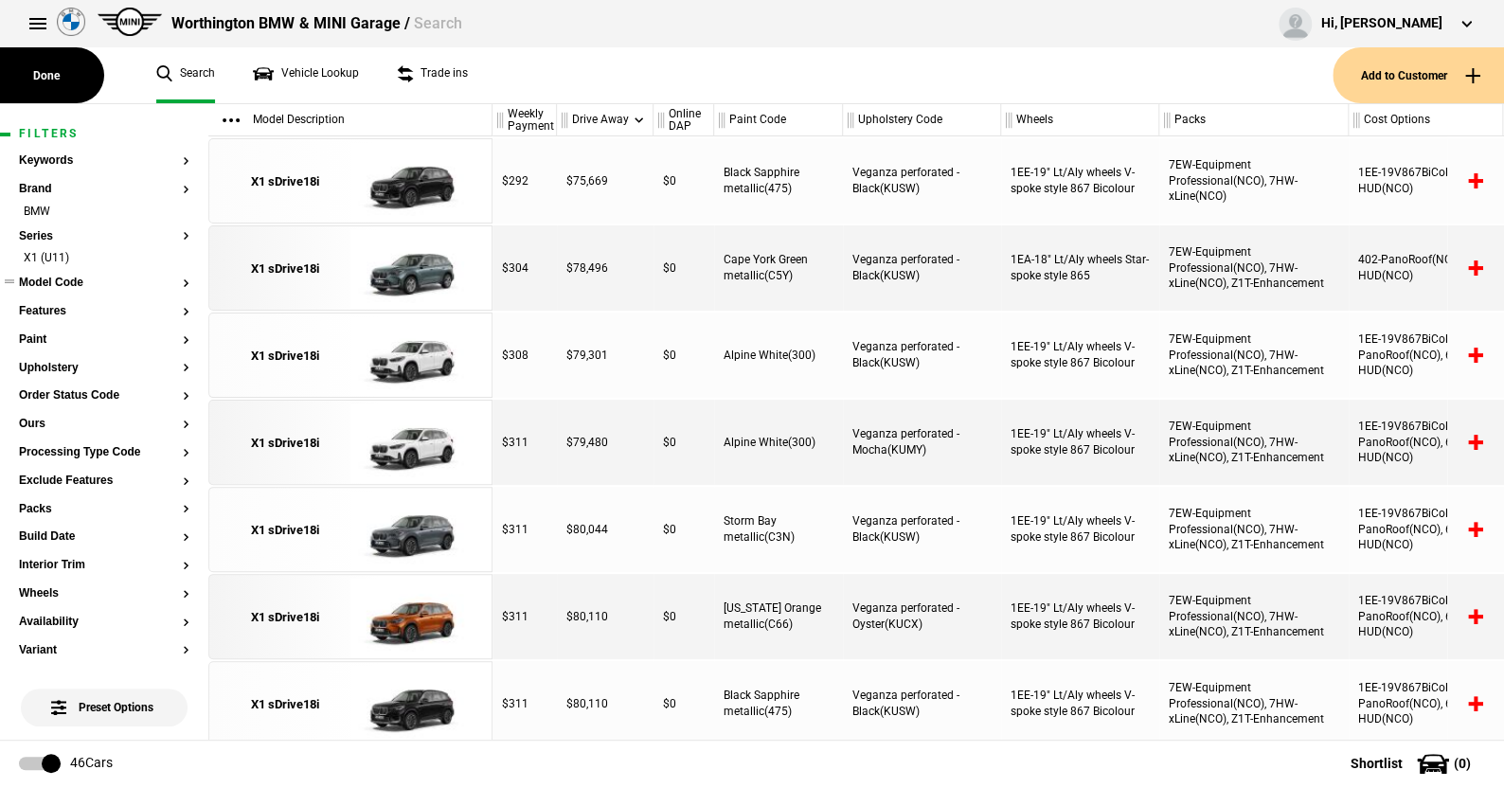
click at [72, 278] on button "Model Code" at bounding box center [104, 283] width 171 height 13
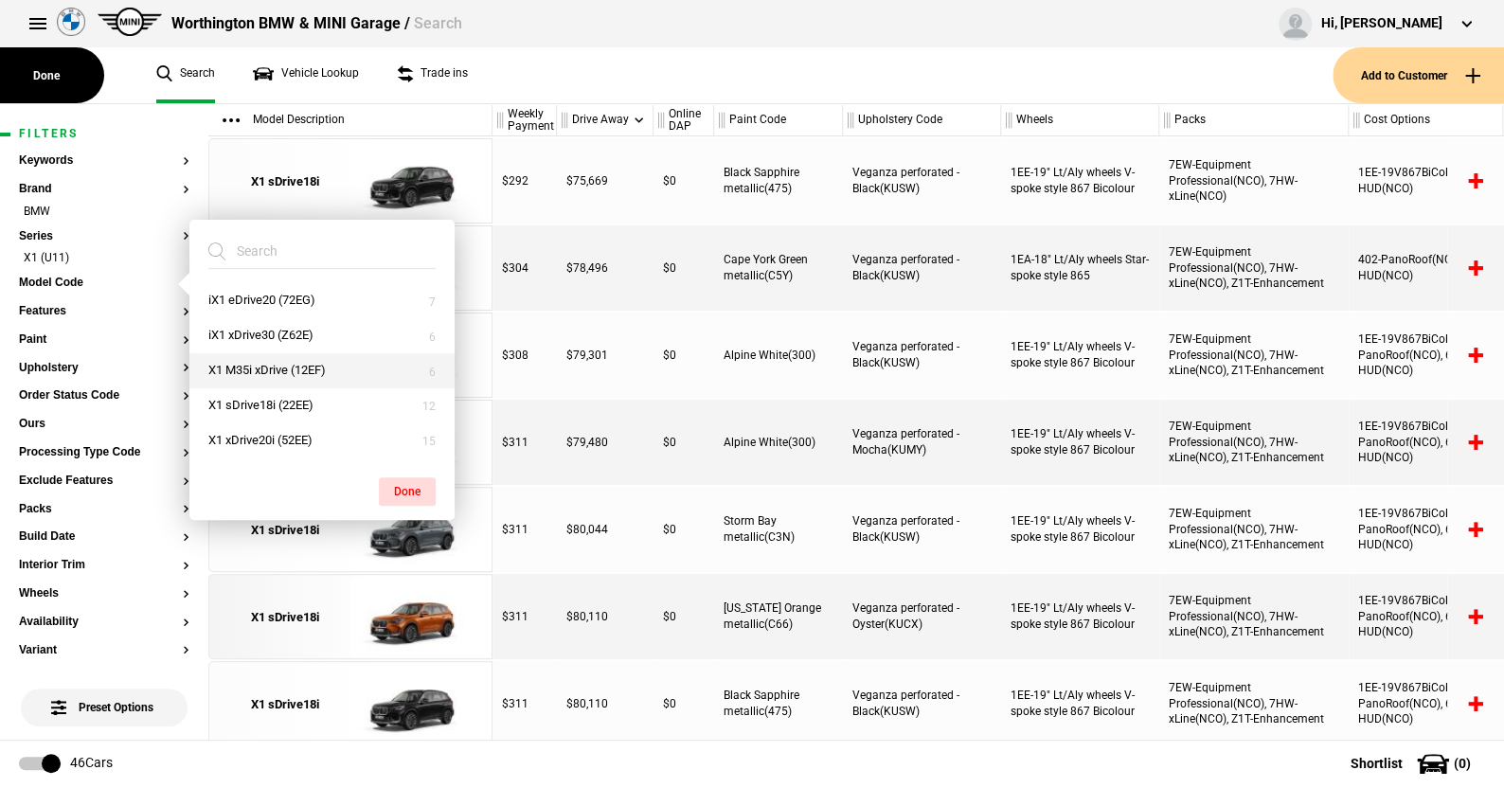
click at [286, 366] on button "X1 M35i xDrive (12EF)" at bounding box center [321, 370] width 265 height 35
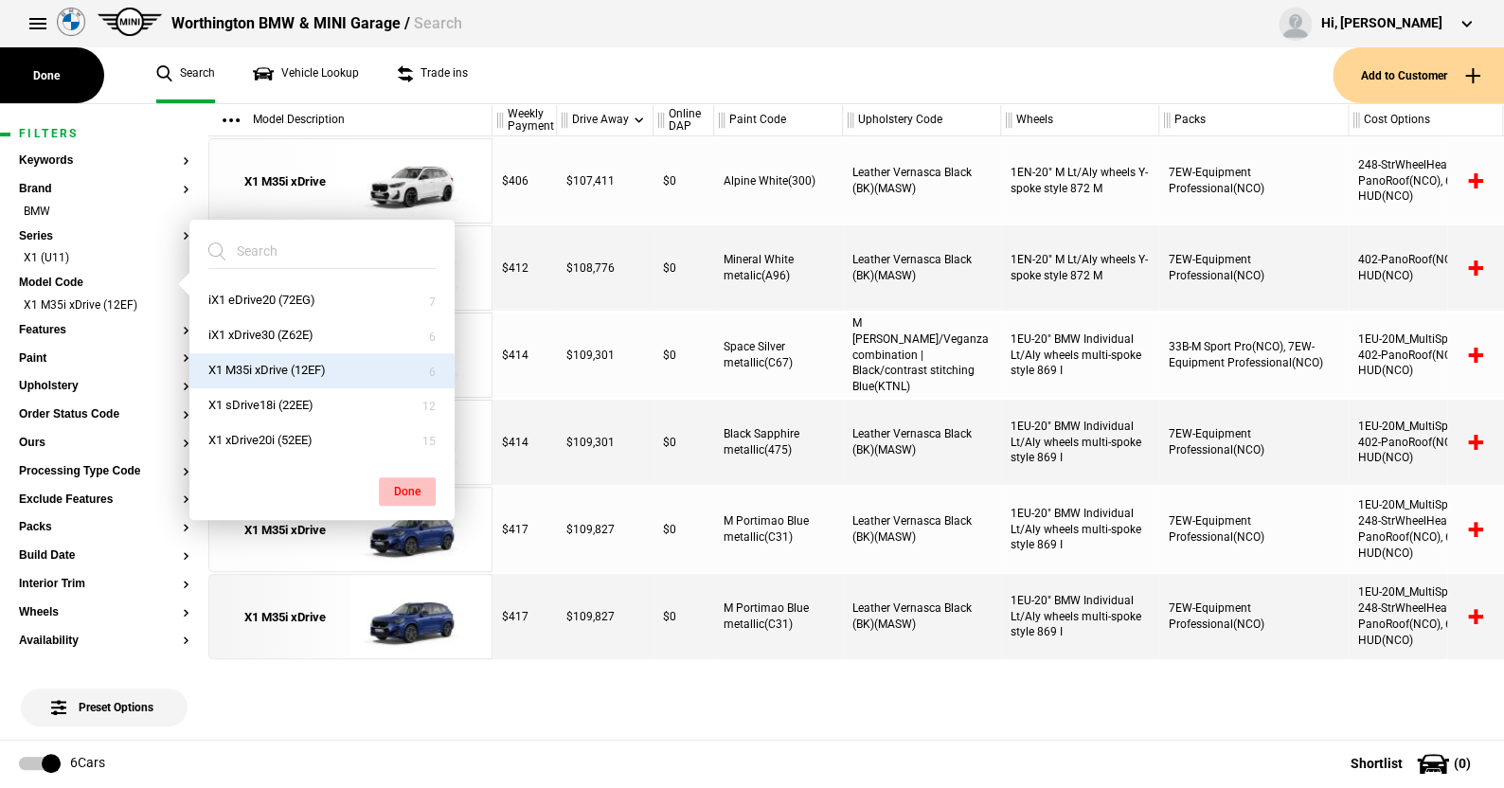
click at [405, 480] on button "Done" at bounding box center [407, 491] width 57 height 28
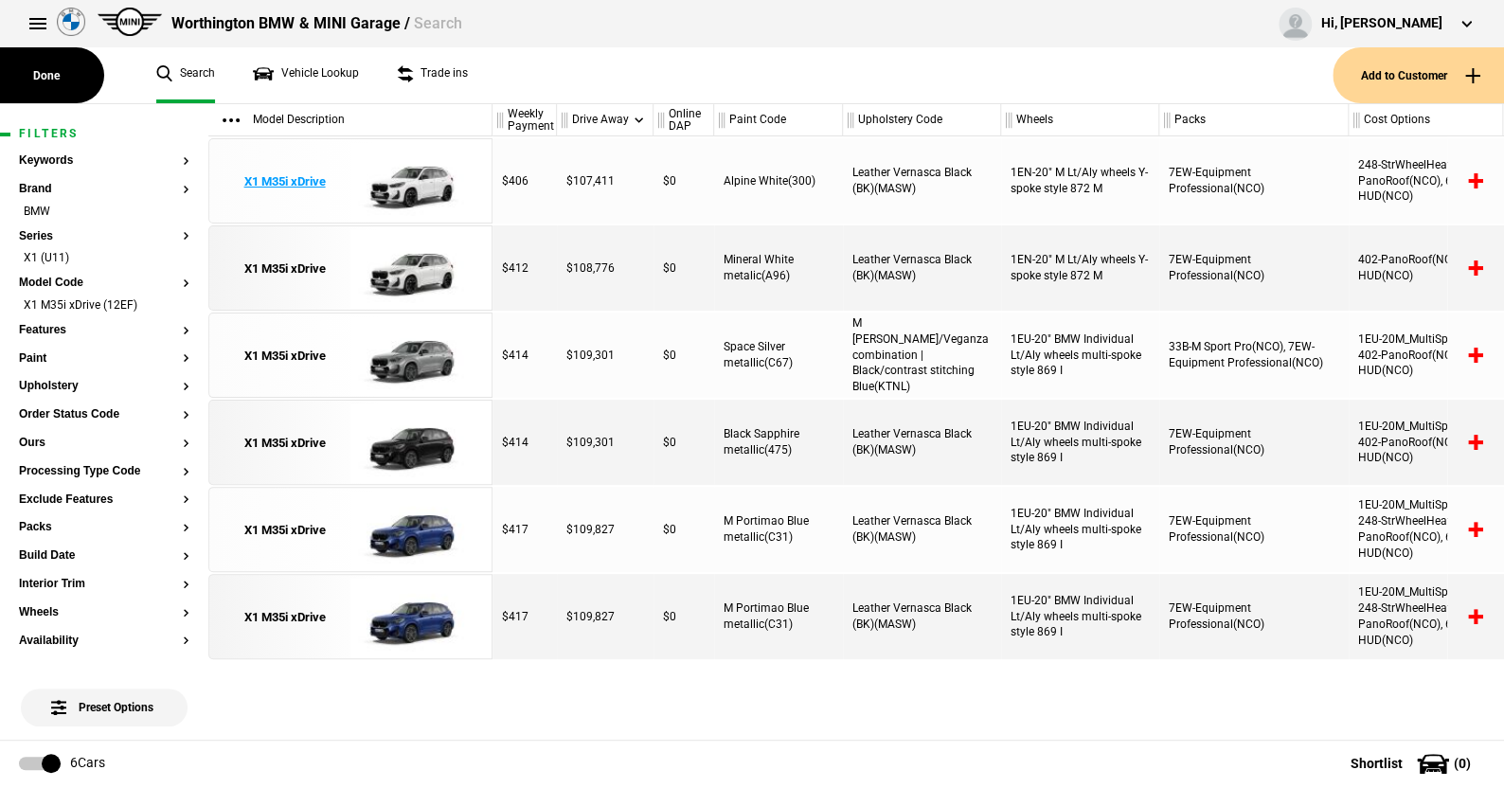
click at [428, 184] on img at bounding box center [416, 181] width 132 height 85
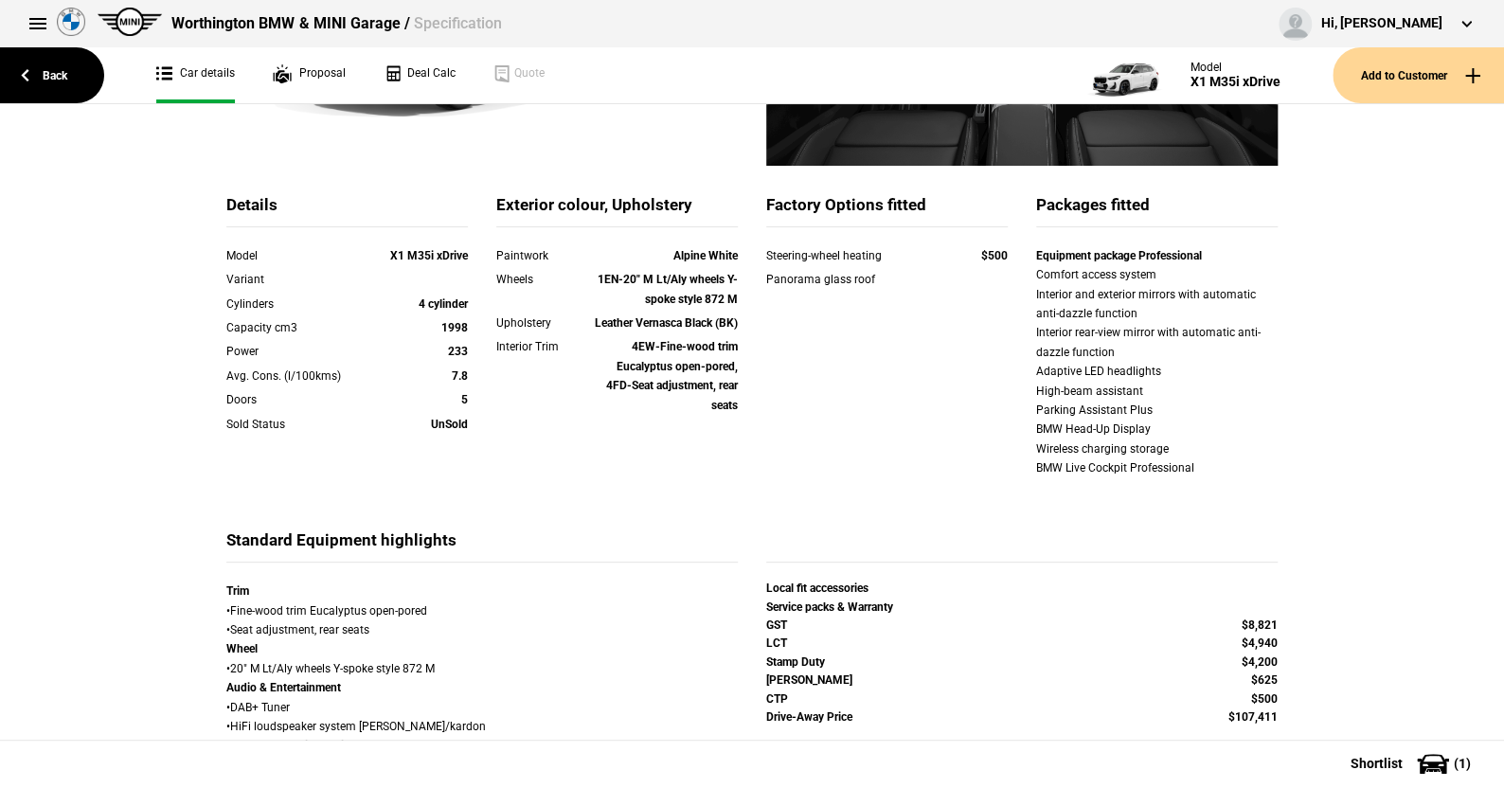
scroll to position [95, 0]
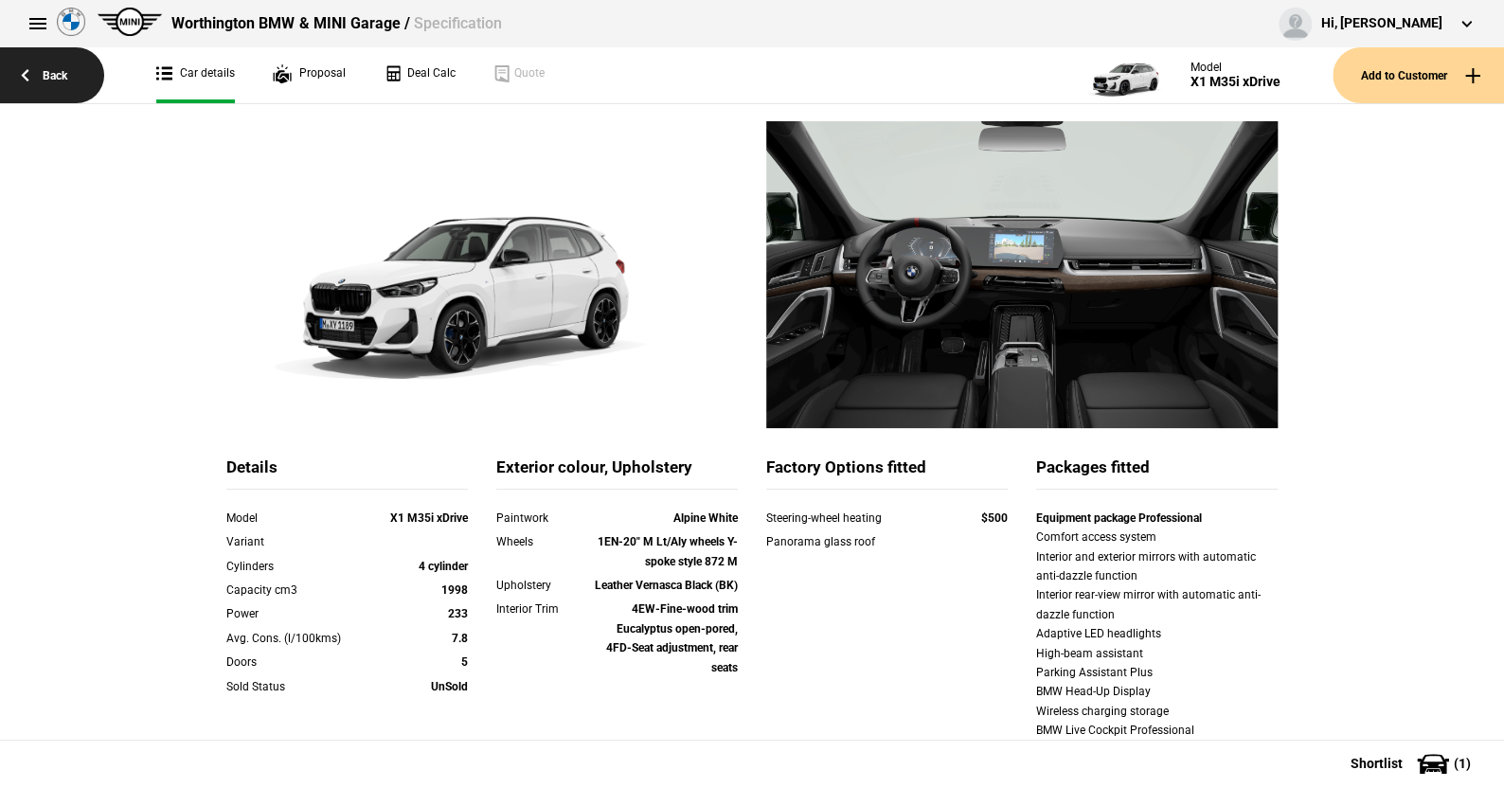
click at [53, 75] on link "Back" at bounding box center [52, 75] width 104 height 56
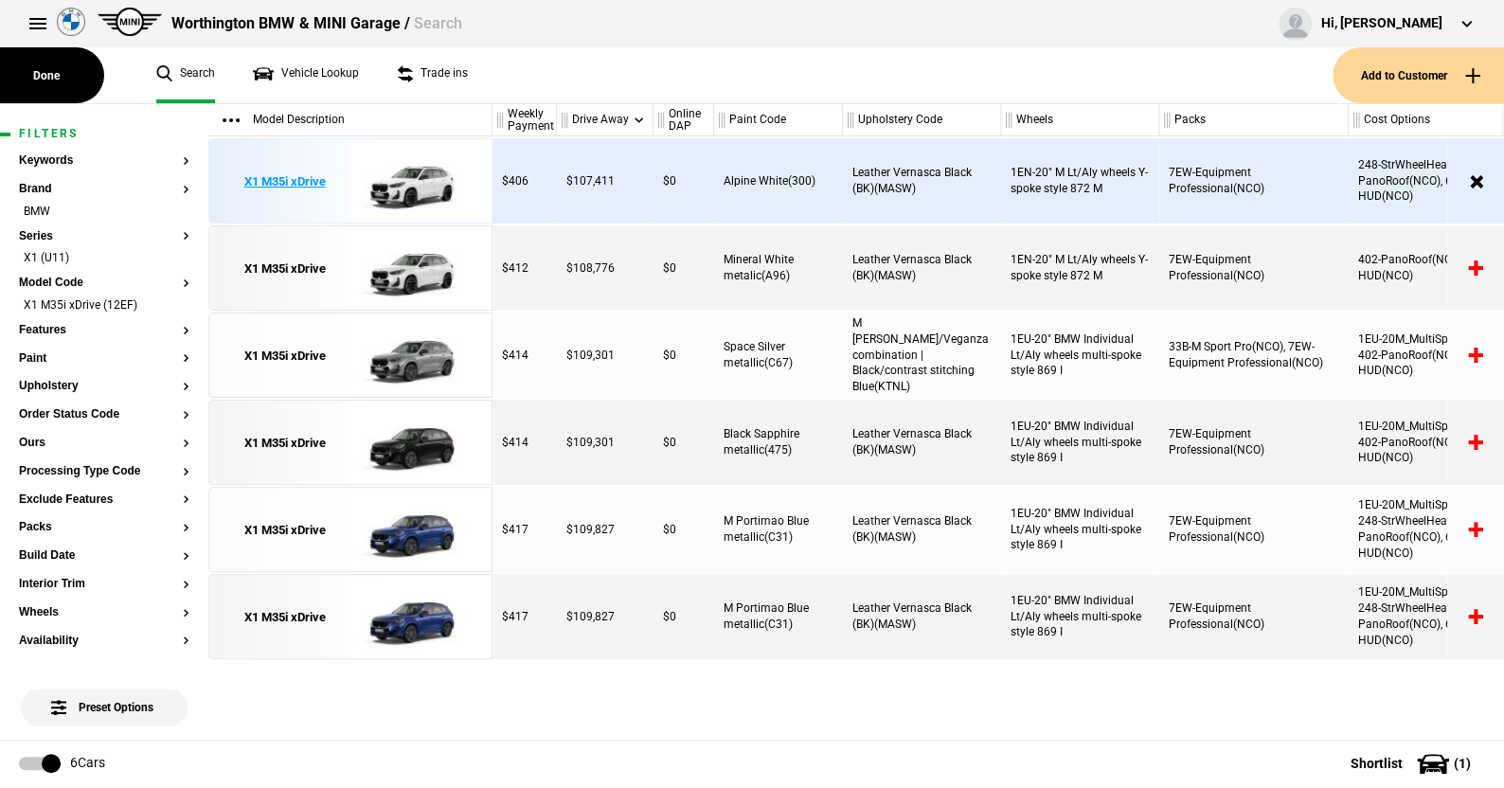
click at [420, 177] on img at bounding box center [416, 181] width 132 height 85
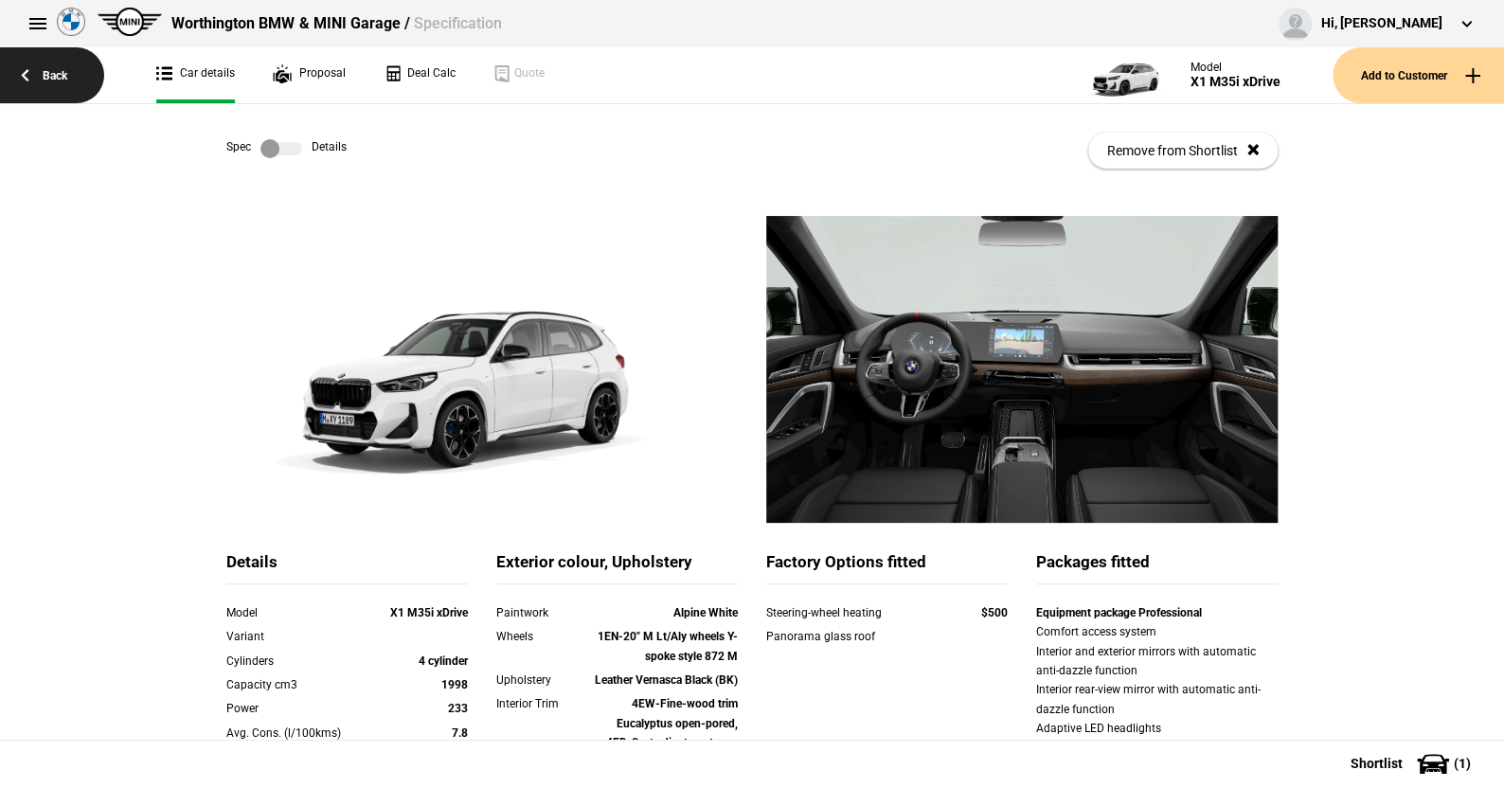
click at [58, 71] on link "Back" at bounding box center [52, 75] width 104 height 56
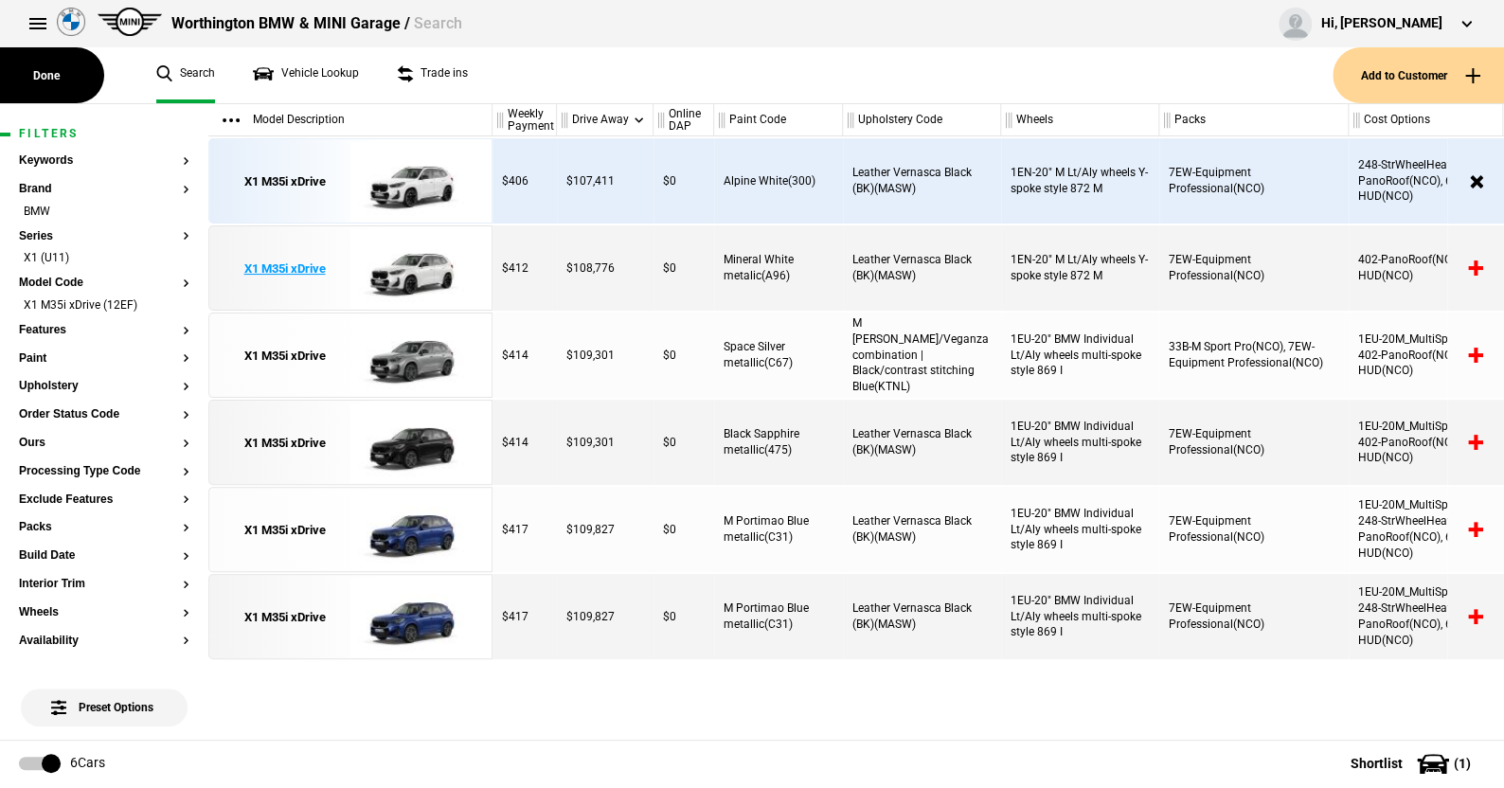
click at [422, 276] on img at bounding box center [416, 268] width 132 height 85
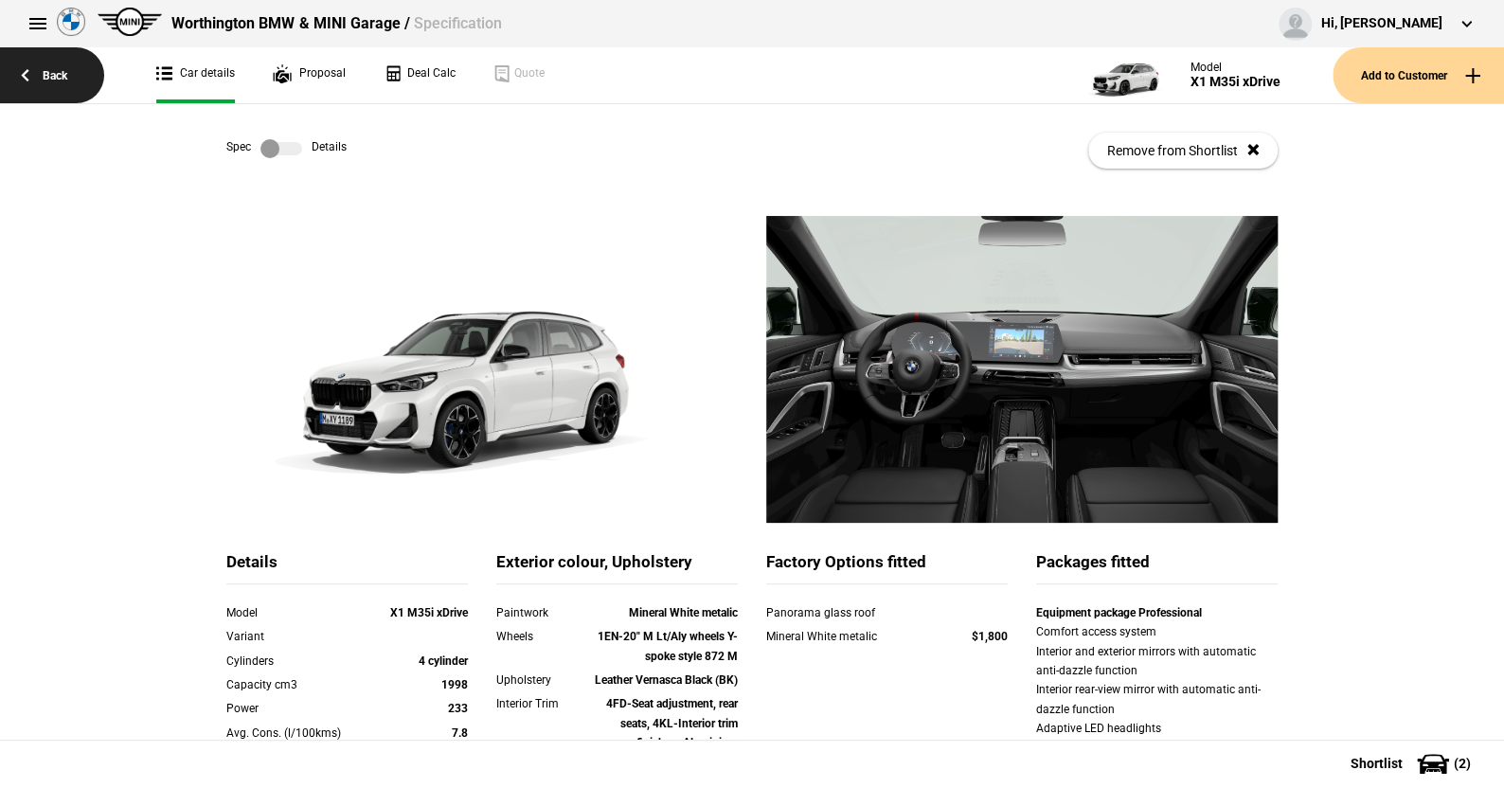
click at [46, 71] on link "Back" at bounding box center [52, 75] width 104 height 56
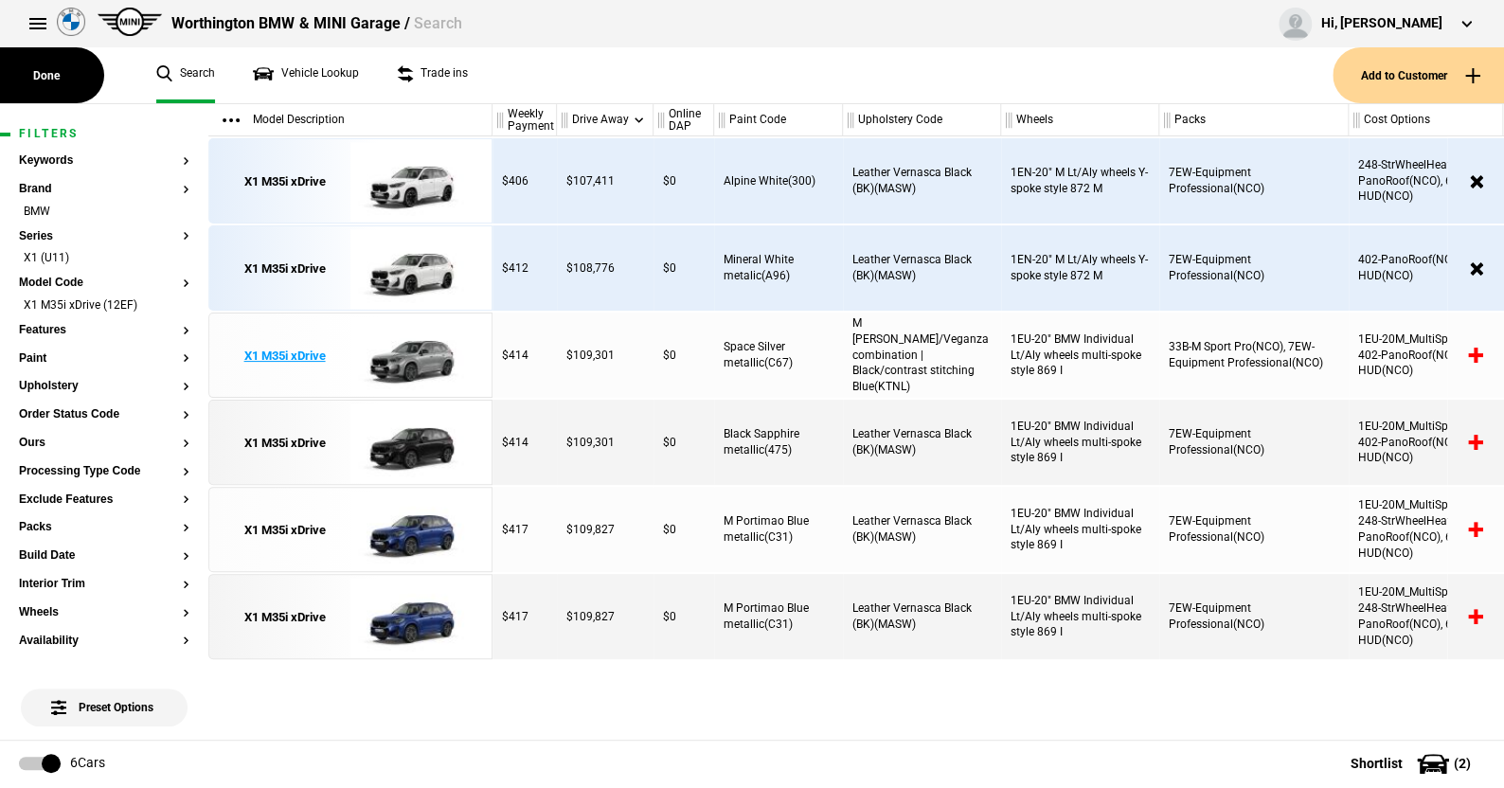
click at [419, 349] on img at bounding box center [416, 356] width 132 height 85
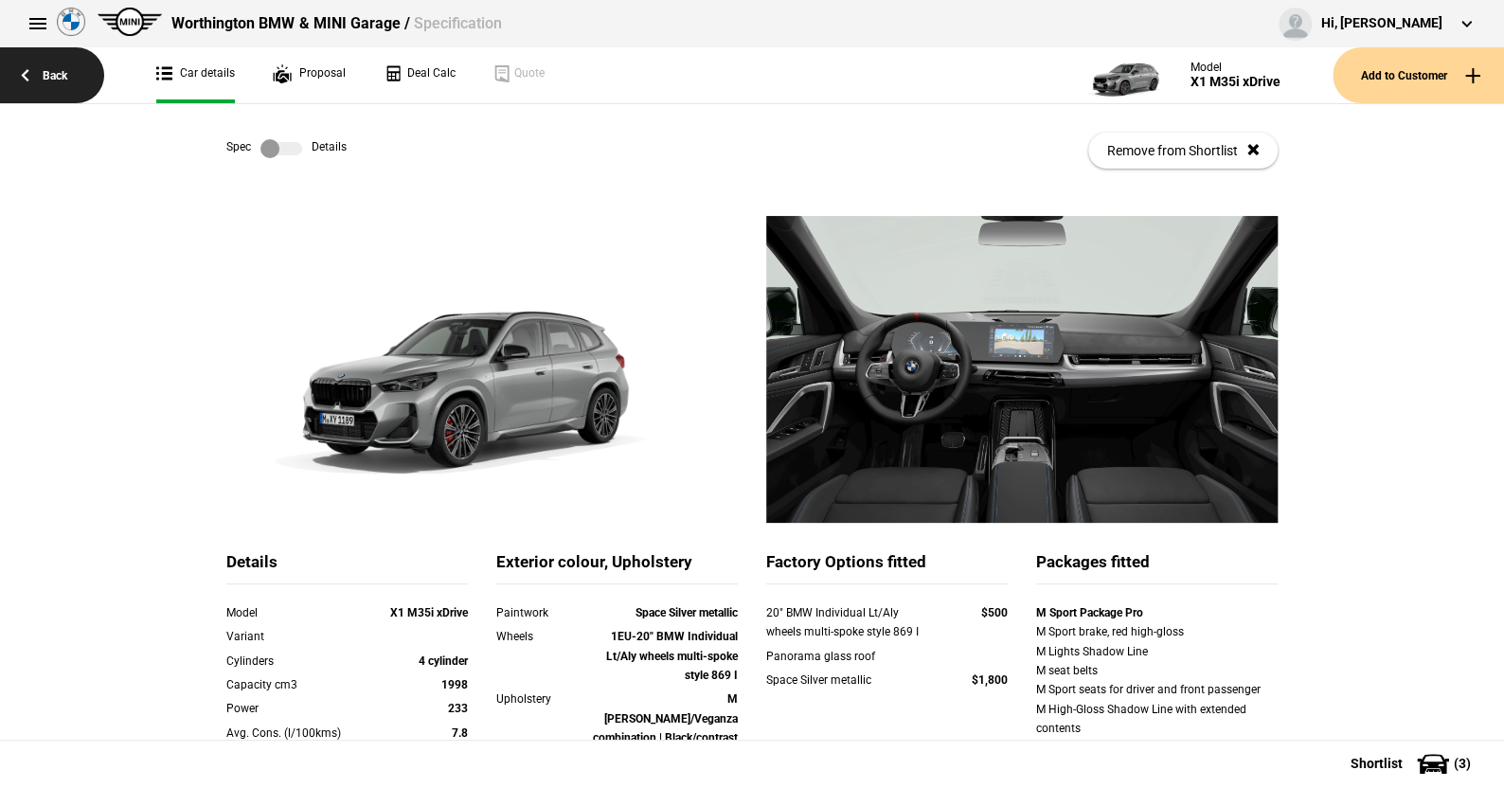
click at [55, 70] on link "Back" at bounding box center [52, 75] width 104 height 56
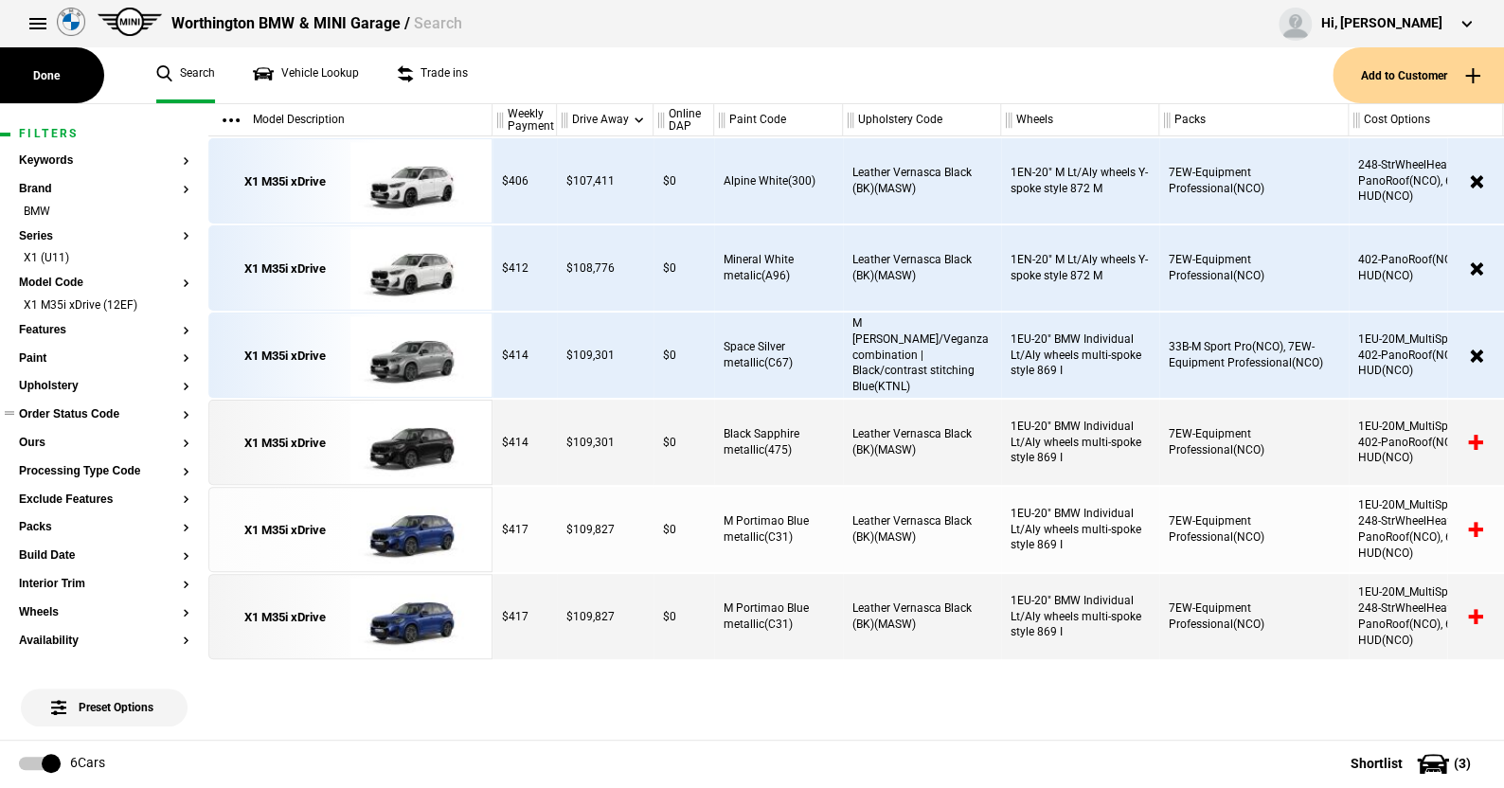
click at [66, 419] on button "Order Status Code" at bounding box center [104, 414] width 171 height 13
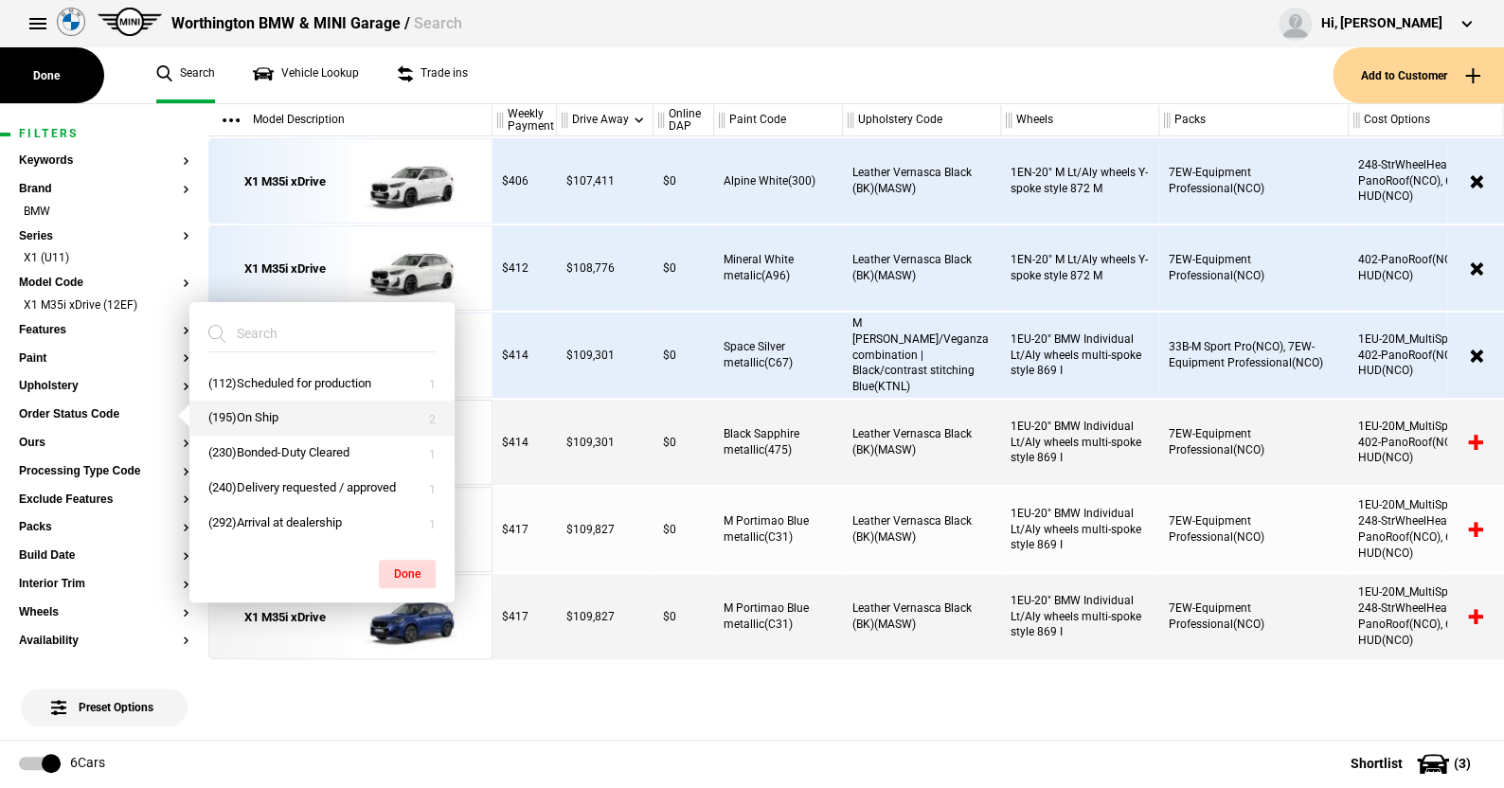
click at [243, 408] on button "(195)On Ship" at bounding box center [321, 418] width 265 height 35
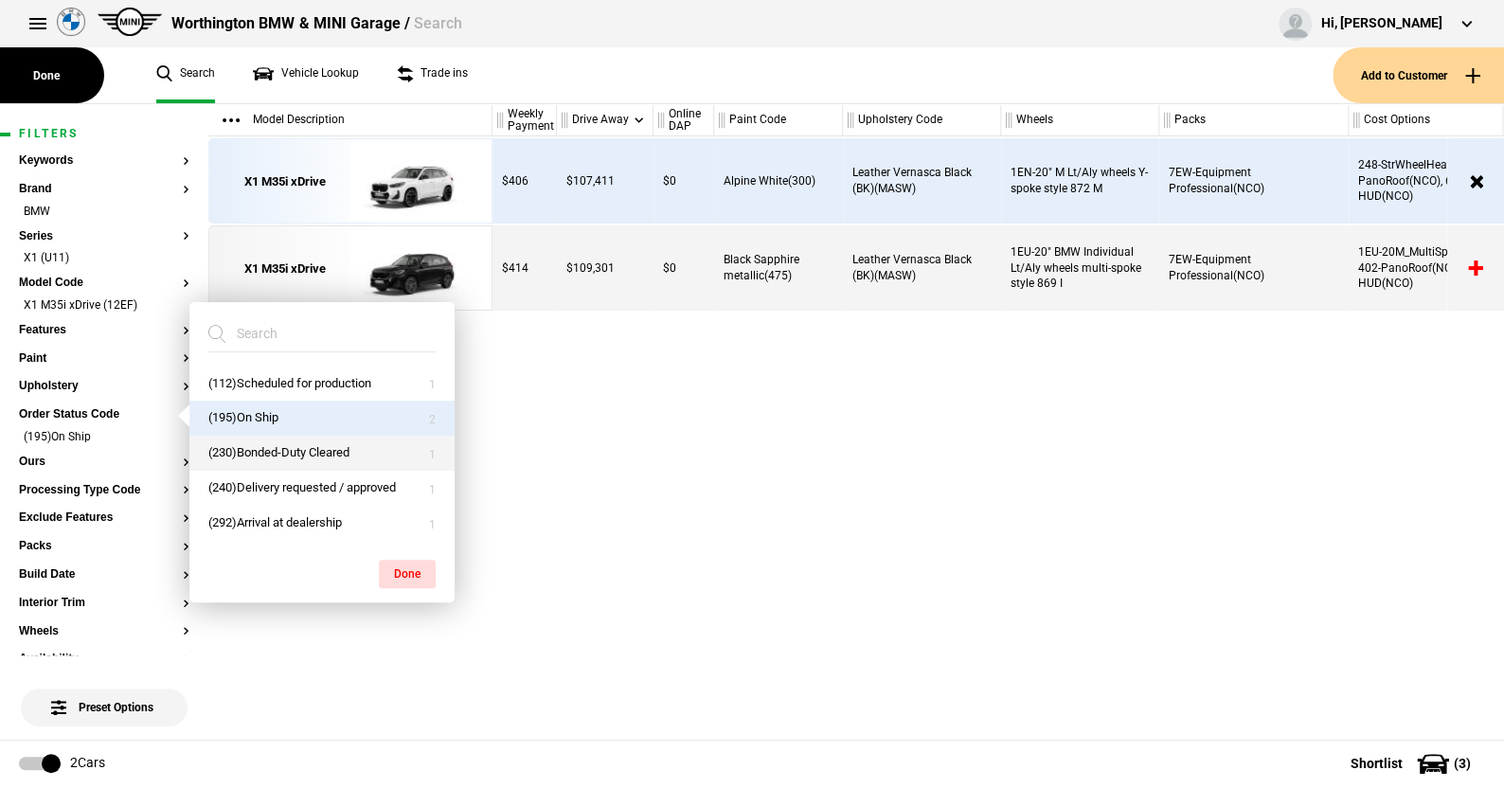
click at [248, 451] on button "(230)Bonded-Duty Cleared" at bounding box center [321, 453] width 265 height 35
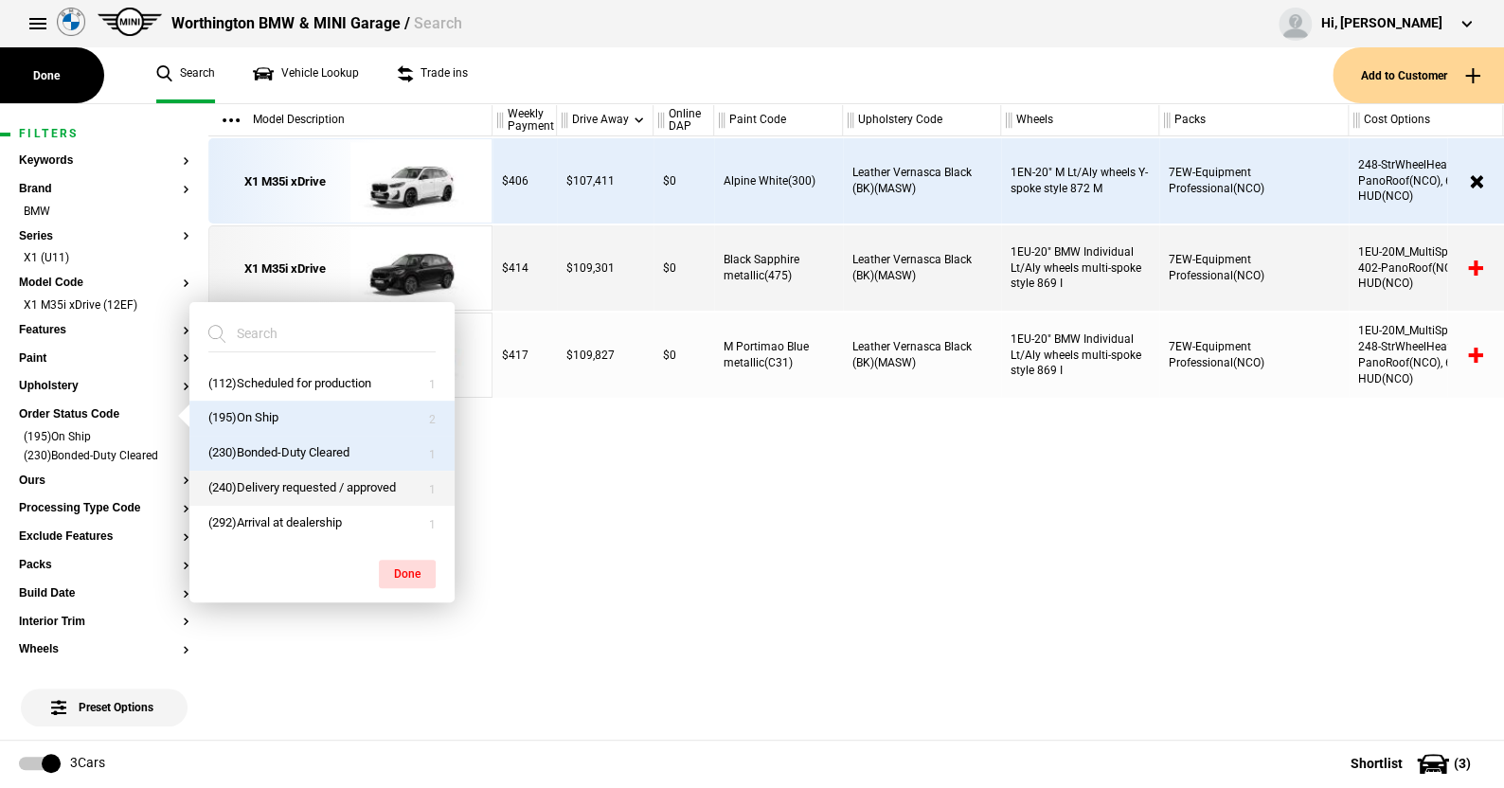
click at [251, 479] on button "(240)Delivery requested / approved" at bounding box center [321, 488] width 265 height 35
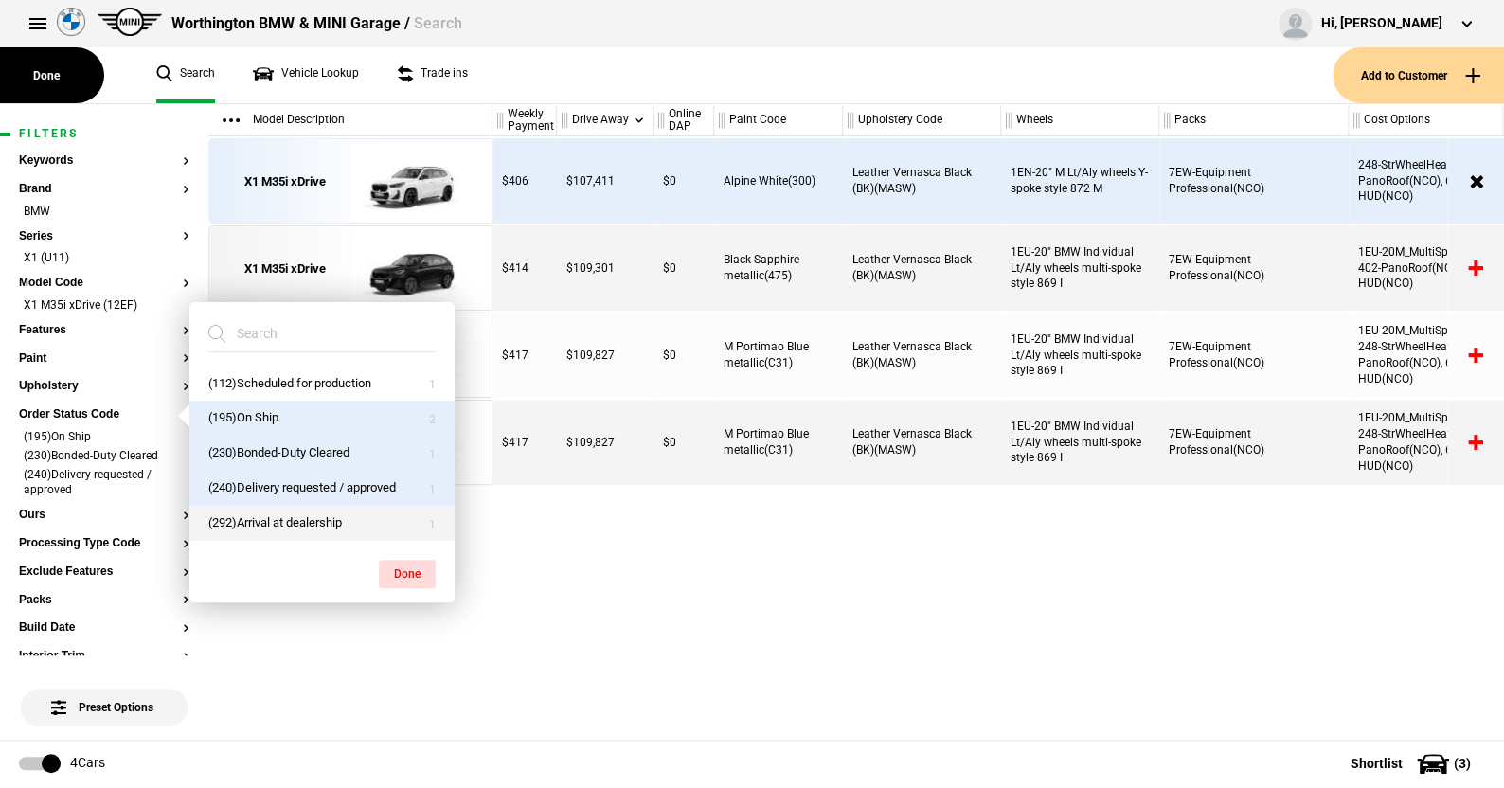
click at [252, 521] on button "(292)Arrival at dealership" at bounding box center [321, 523] width 265 height 35
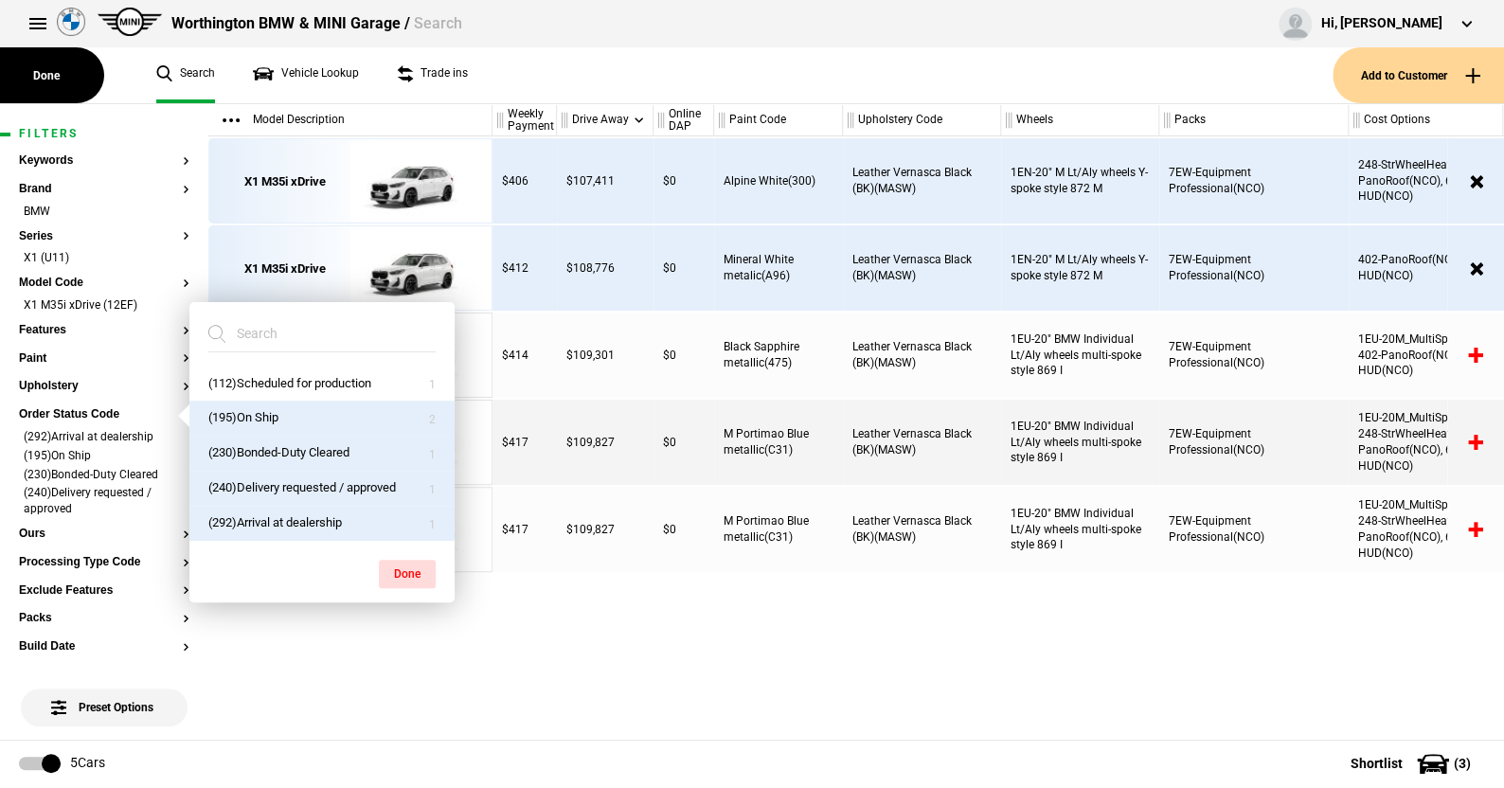
drag, startPoint x: 410, startPoint y: 562, endPoint x: 415, endPoint y: 524, distance: 38.2
click at [410, 560] on button "Done" at bounding box center [407, 574] width 57 height 28
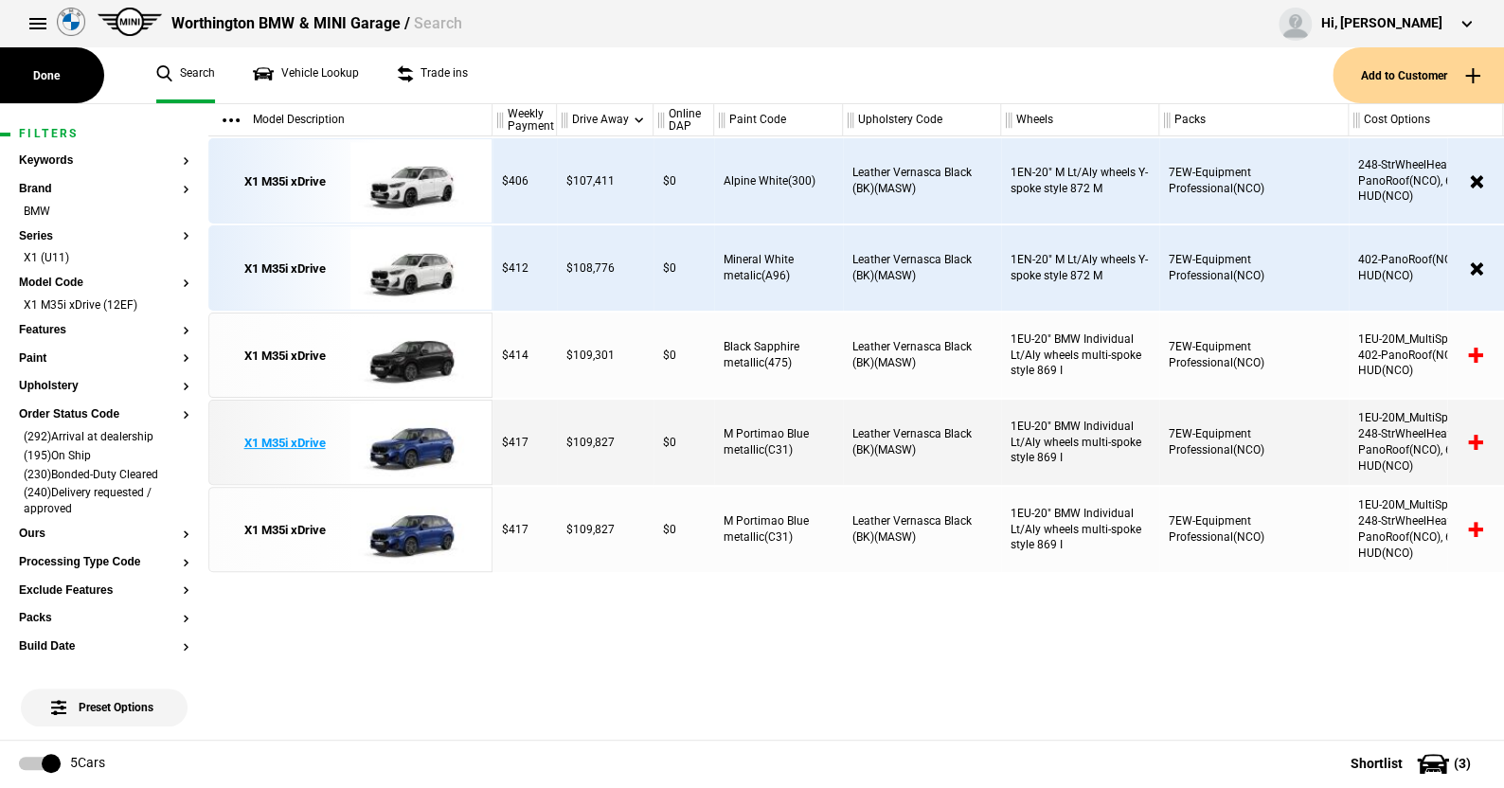
click at [414, 443] on img at bounding box center [416, 443] width 132 height 85
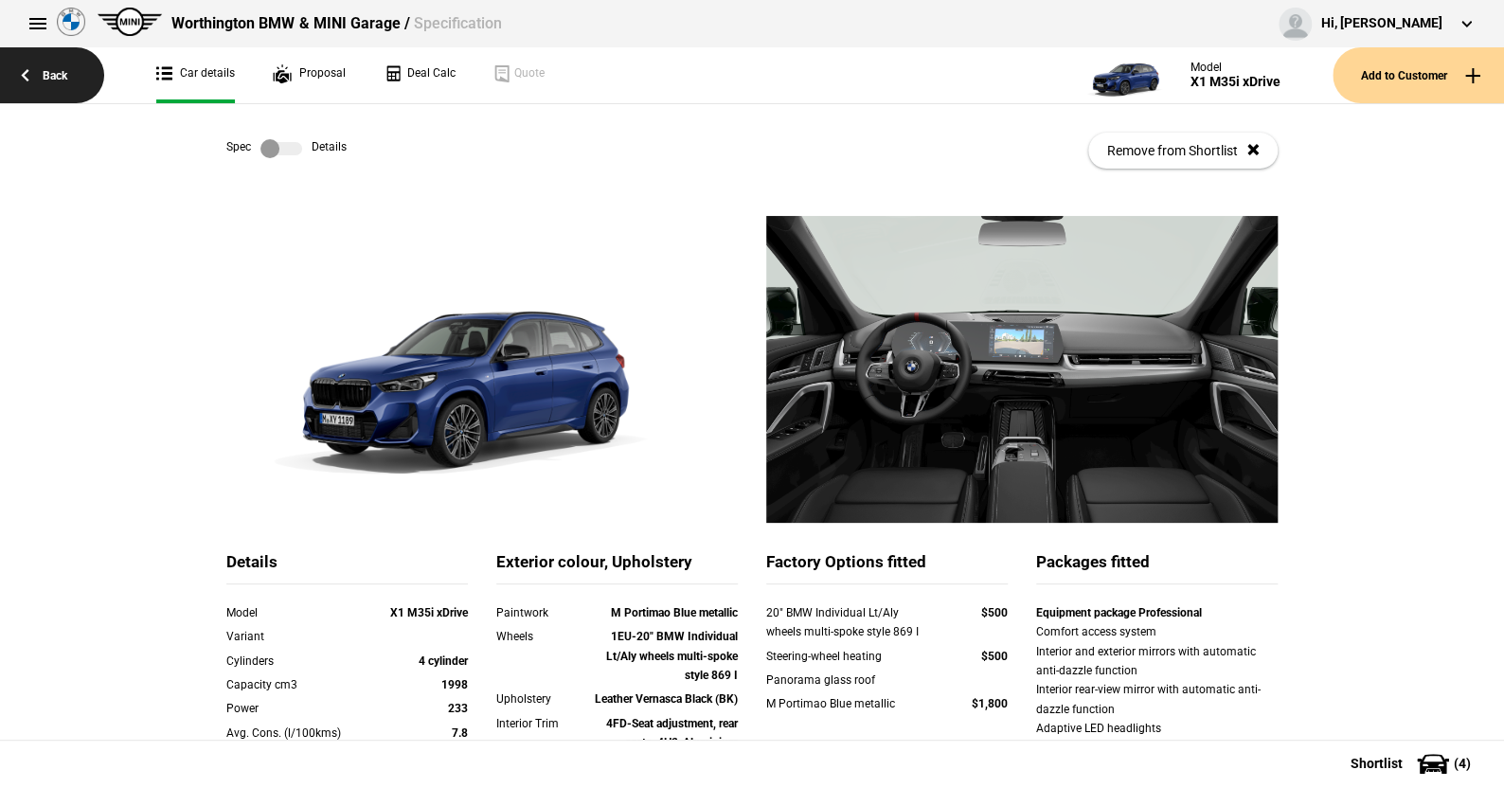
click at [49, 74] on link "Back" at bounding box center [52, 75] width 104 height 56
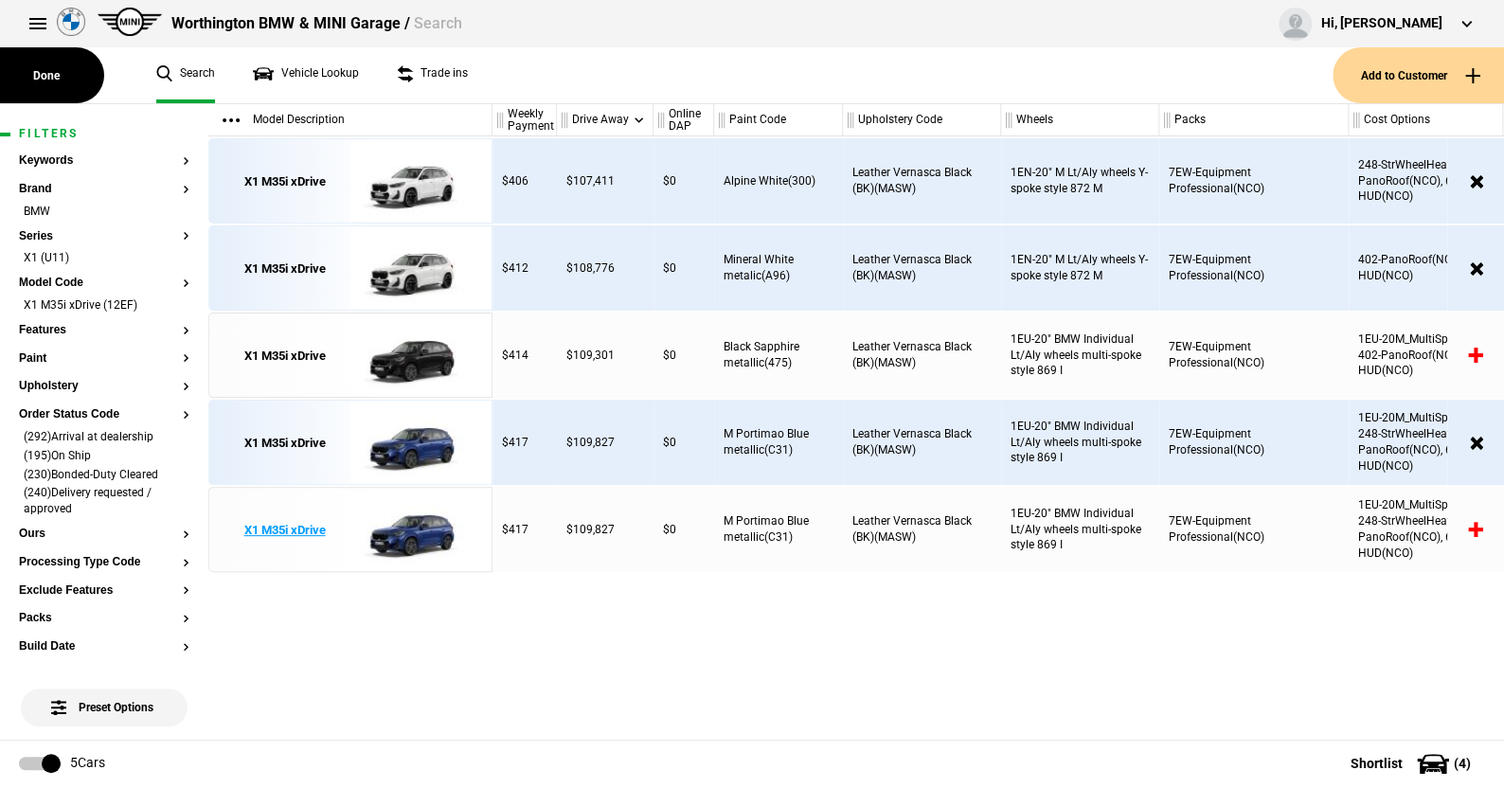
click at [417, 518] on img at bounding box center [416, 530] width 132 height 85
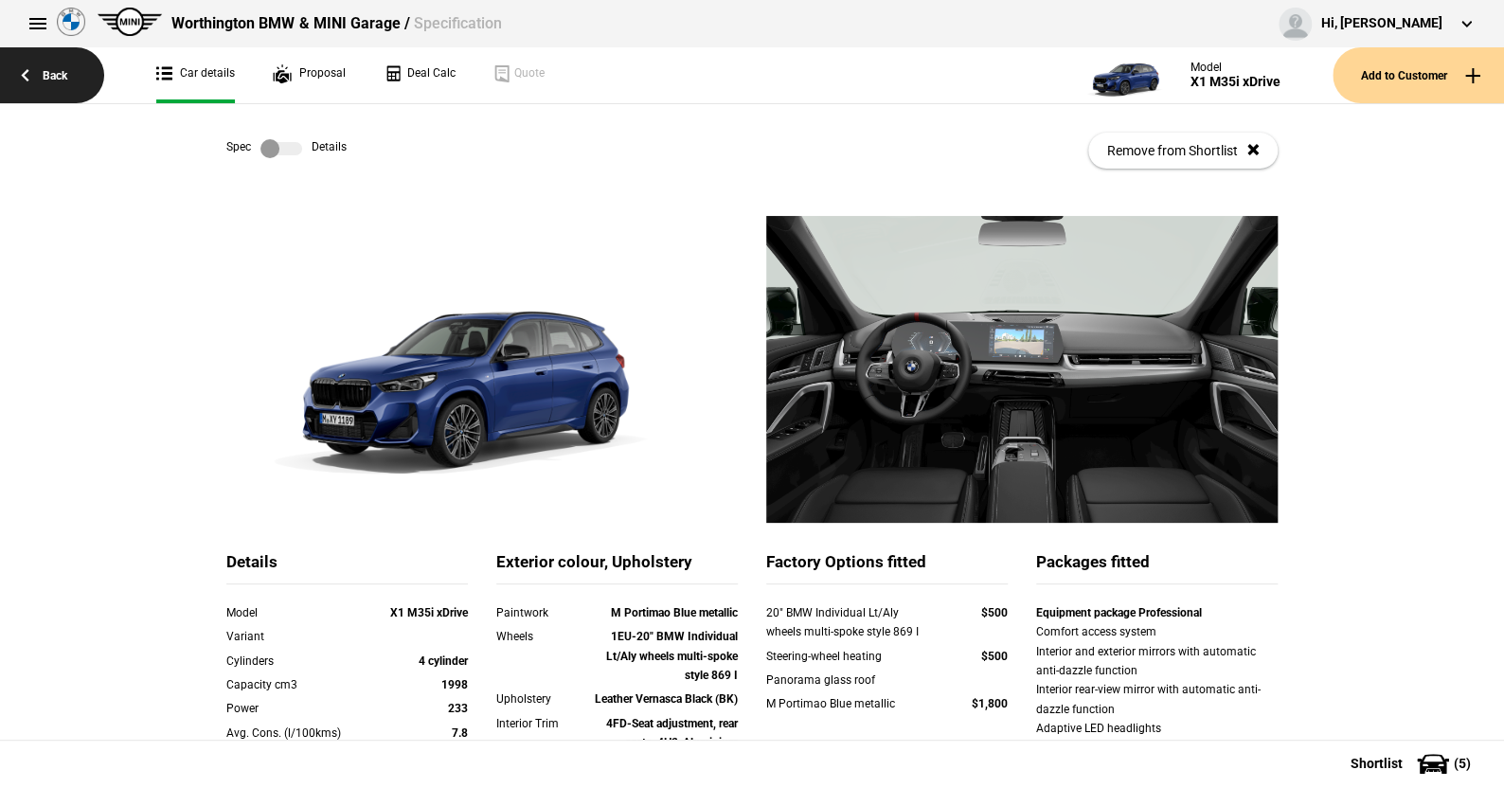
click at [50, 74] on link "Back" at bounding box center [52, 75] width 104 height 56
